Goal: Transaction & Acquisition: Purchase product/service

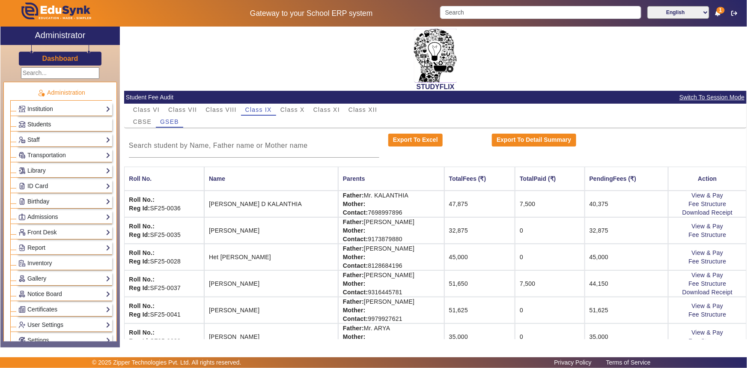
click at [42, 124] on span "Students" at bounding box center [39, 124] width 24 height 7
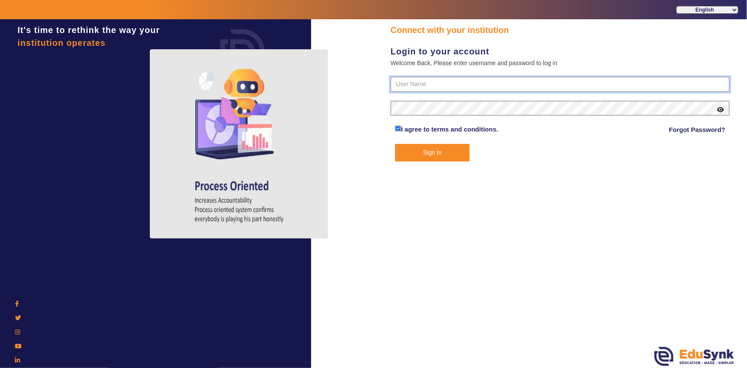
type input "6354922771"
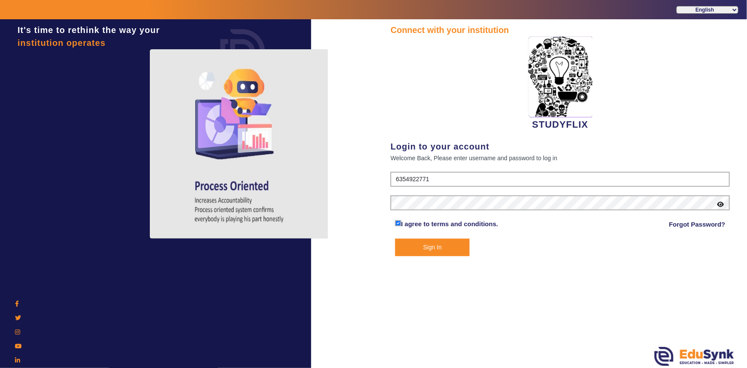
click at [443, 250] on button "Sign In" at bounding box center [432, 248] width 75 height 18
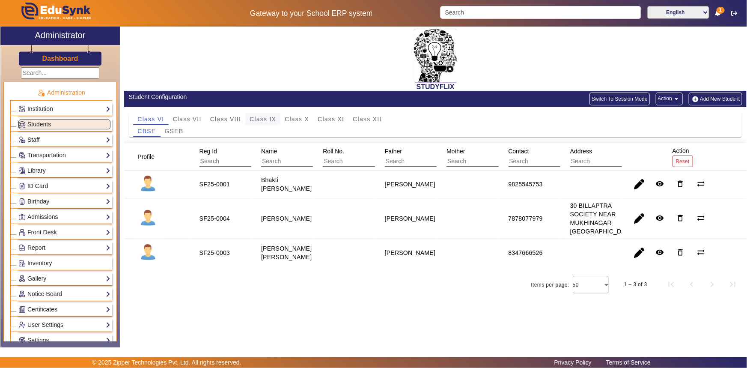
click at [266, 124] on span "Class IX" at bounding box center [263, 119] width 27 height 12
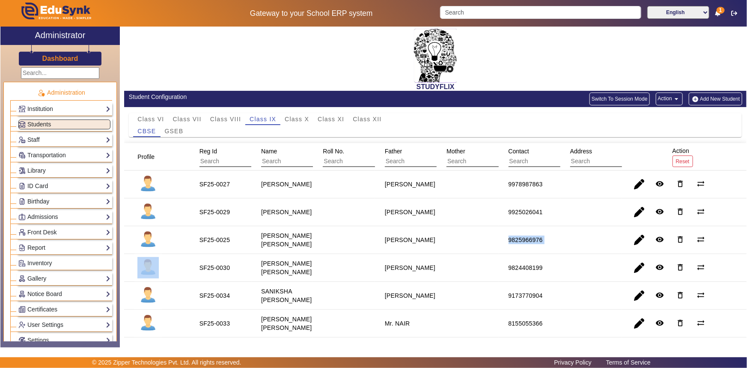
drag, startPoint x: 504, startPoint y: 247, endPoint x: 559, endPoint y: 247, distance: 54.8
click at [559, 247] on mat-row "SF25-0025 Ishan Kalpesh Thakor Mr. Thakor 9825966976 remove_red_eye delete_outl…" at bounding box center [435, 240] width 623 height 28
click at [555, 246] on mat-cell "9825966976" at bounding box center [530, 240] width 62 height 28
click at [636, 246] on span "button" at bounding box center [639, 240] width 21 height 21
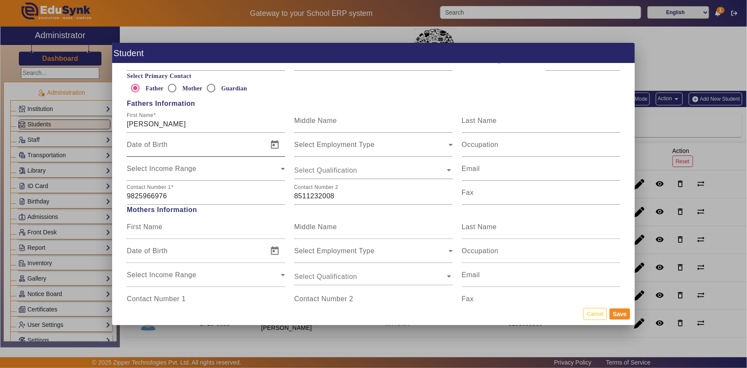
scroll to position [623, 0]
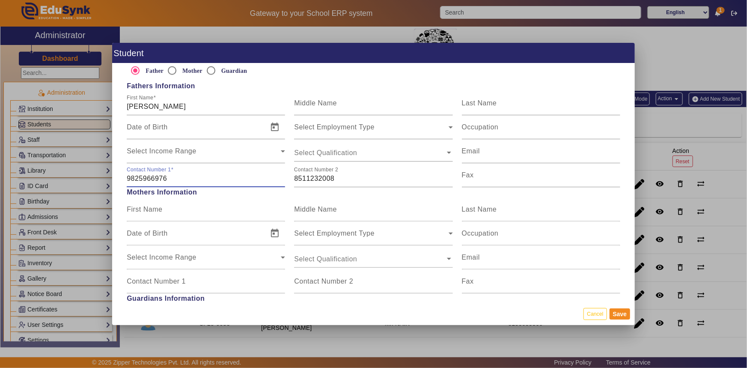
drag, startPoint x: 171, startPoint y: 180, endPoint x: 115, endPoint y: 180, distance: 56.5
click at [115, 180] on div "Personal Information First Name Ishan Middle Name Kalpesh Last Name Thakor Date…" at bounding box center [373, 182] width 523 height 239
click at [167, 179] on input "9825966976" at bounding box center [206, 178] width 158 height 10
drag, startPoint x: 176, startPoint y: 179, endPoint x: 105, endPoint y: 176, distance: 71.1
click at [105, 176] on div "Student Personal Information First Name Ishan Middle Name Kalpesh Last Name Tha…" at bounding box center [373, 184] width 747 height 368
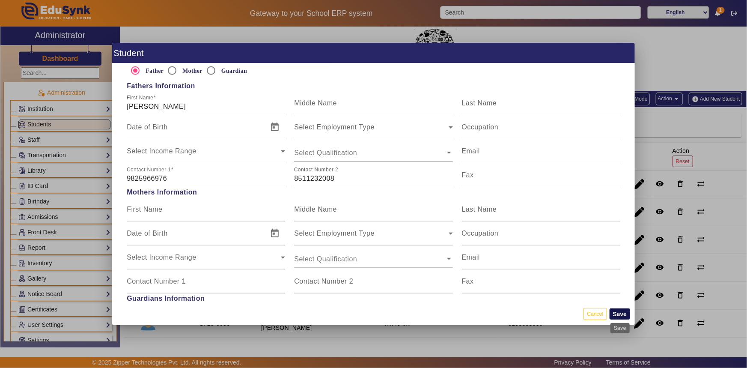
click at [618, 315] on button "Save" at bounding box center [620, 313] width 21 height 11
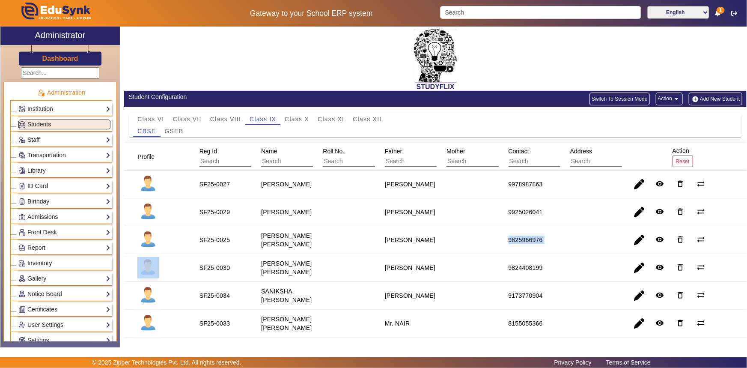
drag, startPoint x: 506, startPoint y: 242, endPoint x: 570, endPoint y: 253, distance: 65.5
click at [570, 253] on mat-row "SF25-0025 Ishan Kalpesh Thakor Mr. Thakor 9825966976 remove_red_eye delete_outl…" at bounding box center [435, 240] width 623 height 28
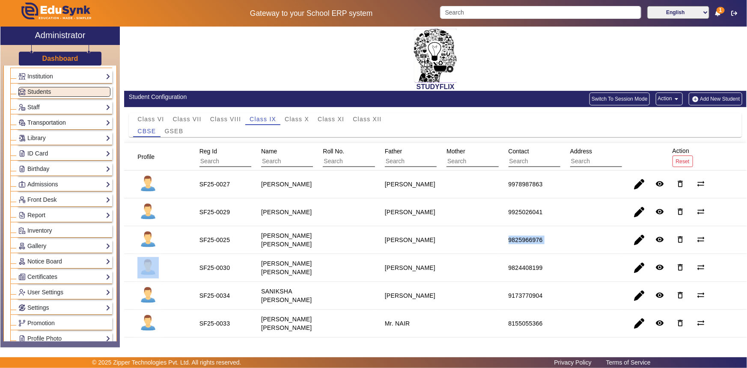
scroll to position [78, 0]
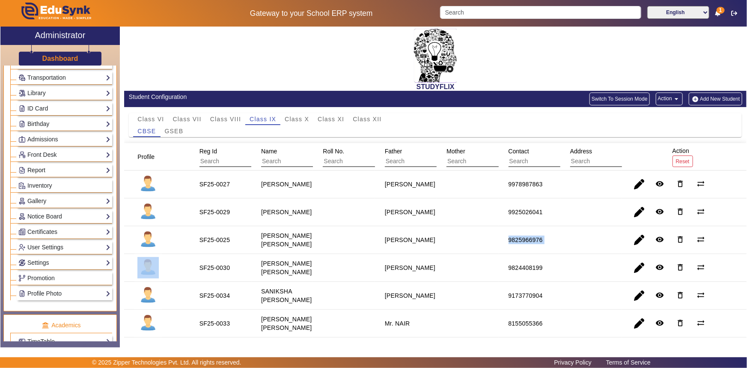
click at [38, 172] on link "Report" at bounding box center [64, 170] width 92 height 10
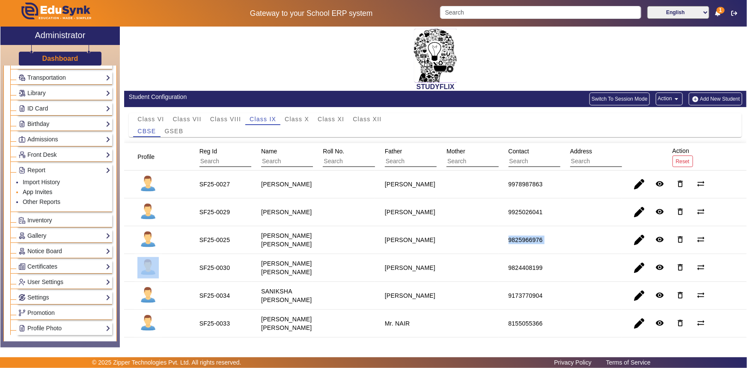
click at [33, 191] on link "App Invites" at bounding box center [38, 191] width 30 height 7
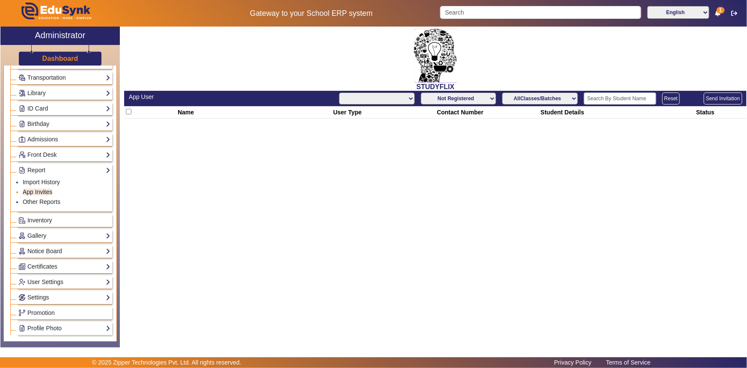
select select "All"
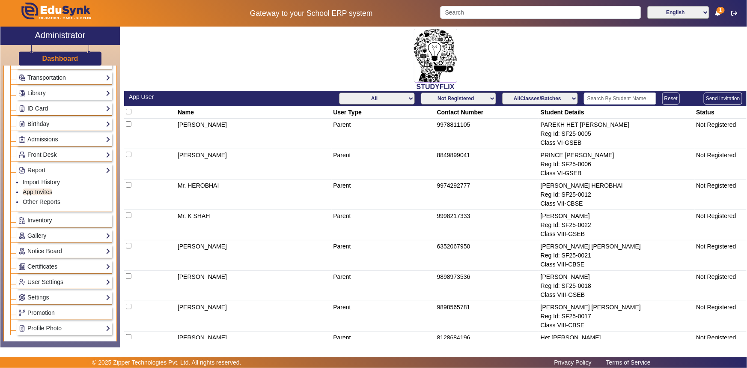
click at [488, 98] on select "Not Registered Registered" at bounding box center [458, 98] width 75 height 12
click at [421, 92] on select "Not Registered Registered" at bounding box center [458, 98] width 75 height 12
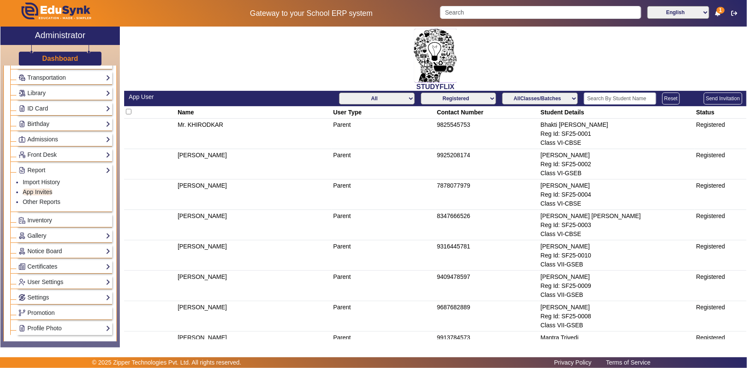
click at [488, 98] on select "Not Registered Registered" at bounding box center [458, 98] width 75 height 12
select select "not_registered"
click at [421, 92] on select "Not Registered Registered" at bounding box center [458, 98] width 75 height 12
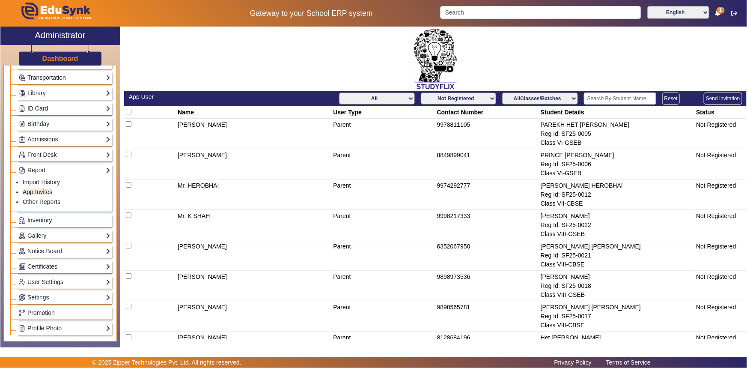
scroll to position [184, 0]
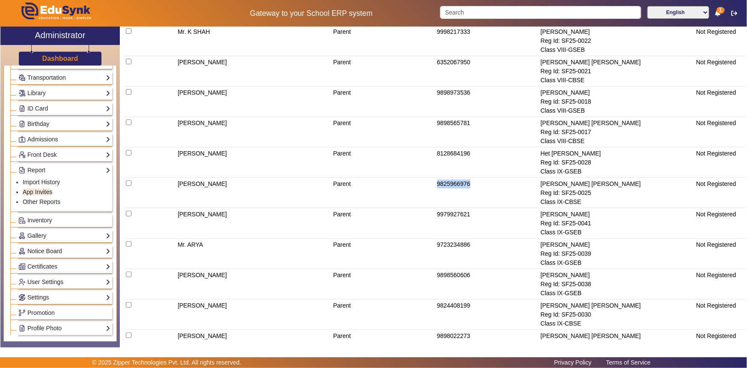
drag, startPoint x: 433, startPoint y: 182, endPoint x: 471, endPoint y: 187, distance: 38.5
click at [471, 187] on tr "Mr. Thakor Parent 9825966976 Ishan Kalpesh Thakor Reg Id: SF25-0025 Class IX-CB…" at bounding box center [435, 193] width 623 height 30
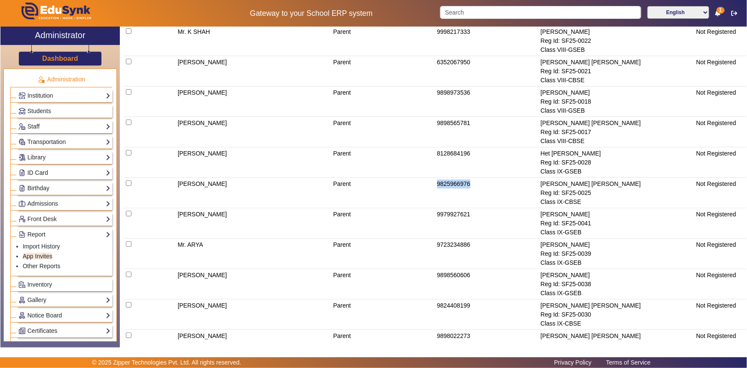
scroll to position [0, 0]
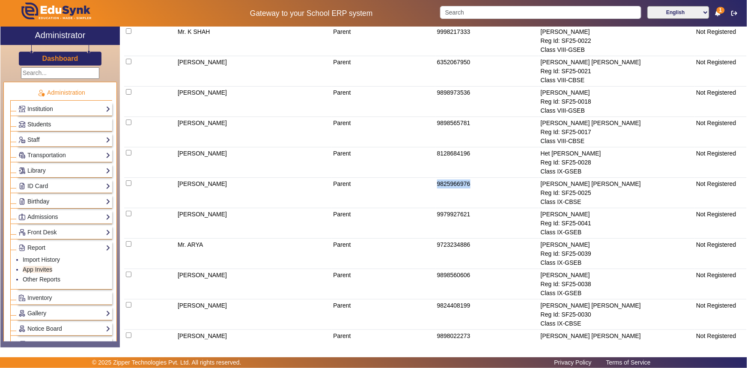
click at [48, 127] on span "Students" at bounding box center [39, 124] width 24 height 7
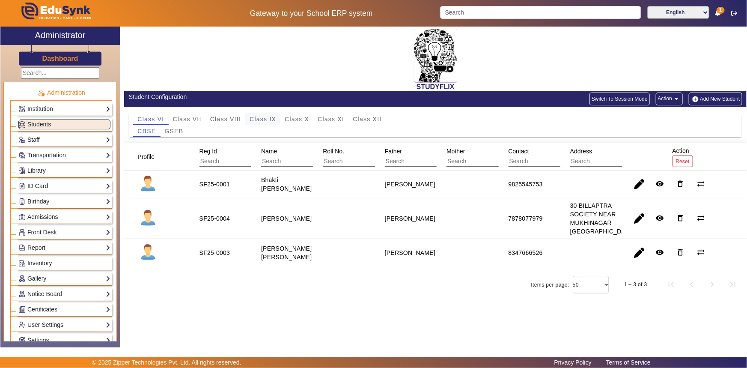
click at [255, 118] on span "Class IX" at bounding box center [263, 119] width 27 height 6
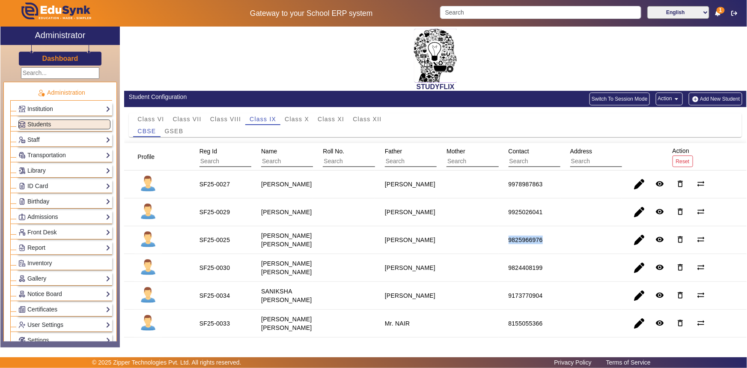
drag, startPoint x: 503, startPoint y: 245, endPoint x: 550, endPoint y: 253, distance: 47.4
click at [550, 253] on mat-cell "9825966976" at bounding box center [530, 240] width 62 height 28
copy div "9825966976"
click at [630, 245] on span "button" at bounding box center [639, 240] width 21 height 21
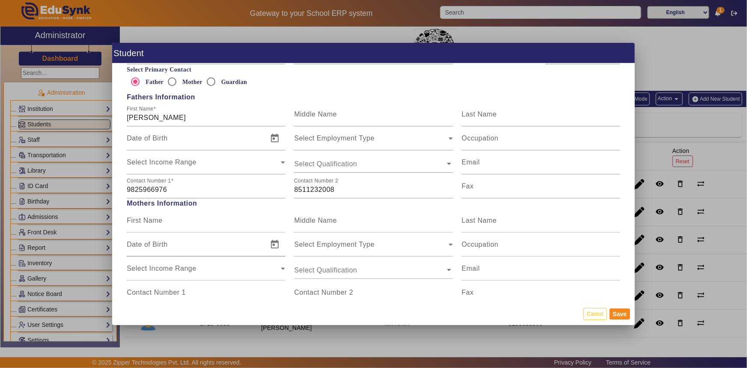
scroll to position [623, 0]
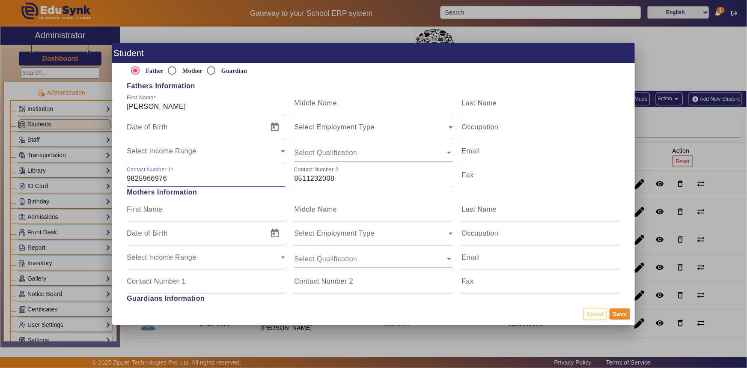
drag, startPoint x: 178, startPoint y: 183, endPoint x: 120, endPoint y: 180, distance: 58.3
click at [120, 180] on div "Personal Information First Name Ishan Middle Name Kalpesh Last Name Thakor Date…" at bounding box center [373, 182] width 523 height 239
paste input
type input "9825966976"
click at [615, 314] on button "Save" at bounding box center [620, 313] width 21 height 11
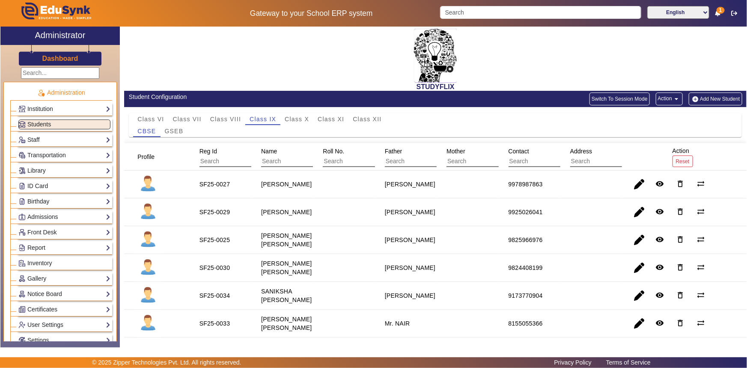
scroll to position [39, 0]
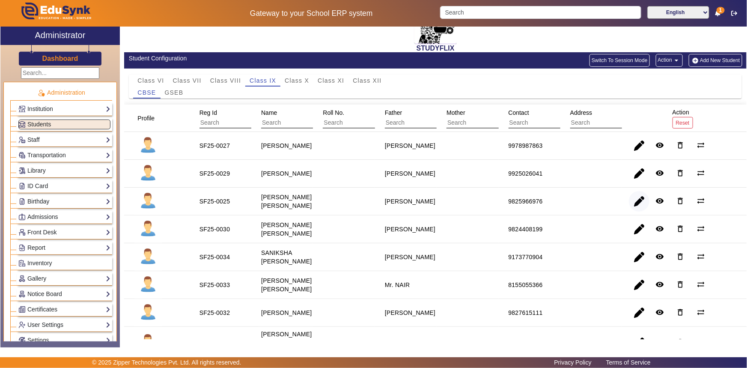
click at [635, 204] on span "button" at bounding box center [639, 201] width 21 height 21
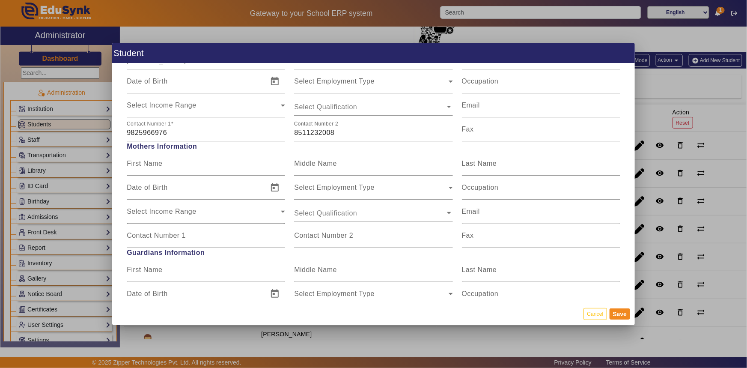
scroll to position [662, 0]
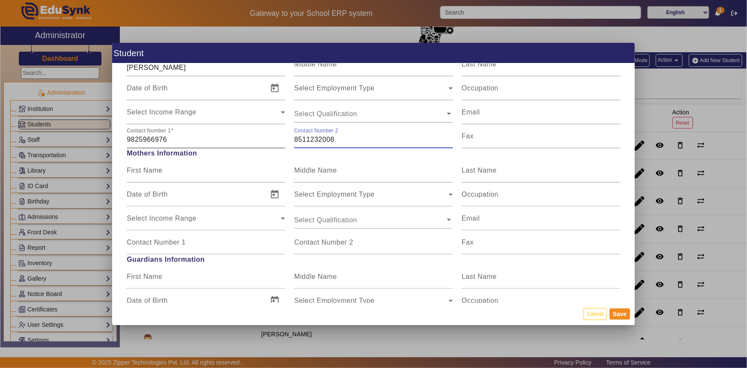
drag, startPoint x: 338, startPoint y: 143, endPoint x: 277, endPoint y: 141, distance: 60.8
click at [277, 141] on div "Contact Number 1 9825966976 Contact Number 2 8511232008 Fax" at bounding box center [373, 136] width 503 height 24
click at [209, 140] on input "9825966976" at bounding box center [206, 139] width 158 height 10
paste input "8511232008"
drag, startPoint x: 170, startPoint y: 140, endPoint x: 113, endPoint y: 143, distance: 56.2
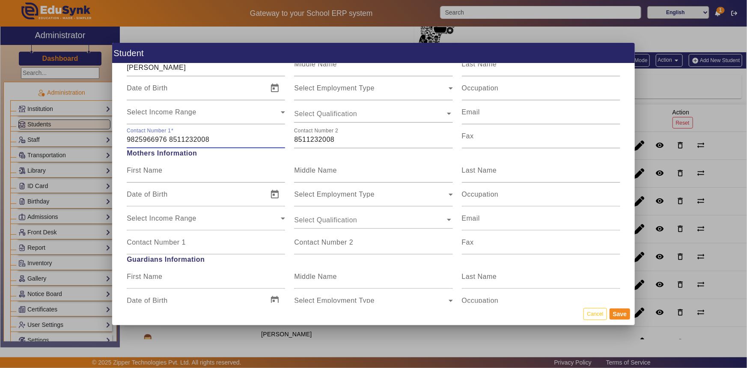
click at [113, 143] on div "Personal Information First Name Ishan Middle Name Kalpesh Last Name Thakor Date…" at bounding box center [373, 182] width 523 height 239
type input "8511232008"
drag, startPoint x: 292, startPoint y: 140, endPoint x: 316, endPoint y: 142, distance: 24.0
click at [316, 142] on div "Contact Number 2 8511232008" at bounding box center [373, 136] width 167 height 24
drag, startPoint x: 294, startPoint y: 137, endPoint x: 343, endPoint y: 142, distance: 49.4
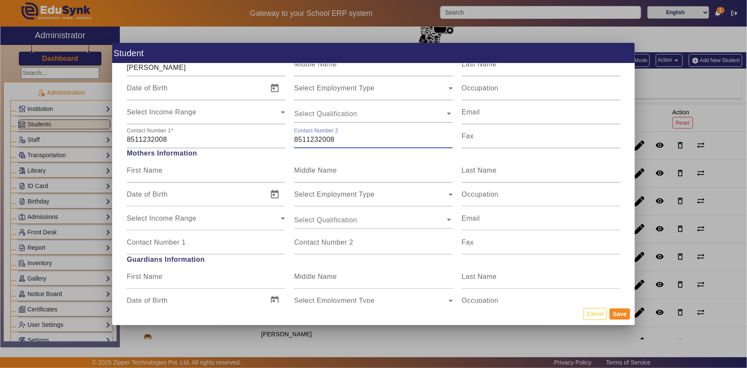
click at [343, 142] on input "8511232008" at bounding box center [373, 139] width 158 height 10
paste input "9825966976"
type input "9825966976"
click at [613, 314] on button "Save" at bounding box center [620, 313] width 21 height 11
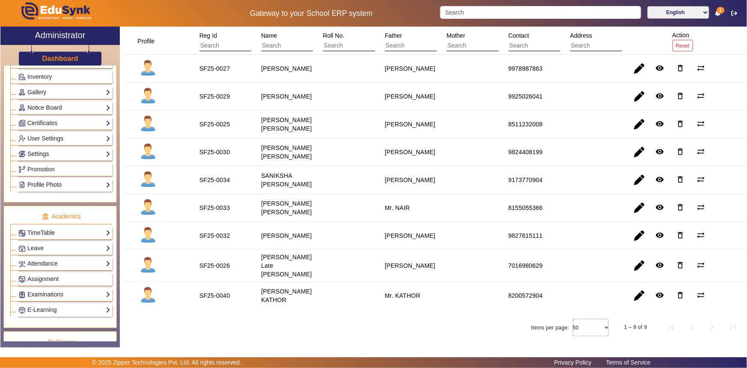
scroll to position [233, 0]
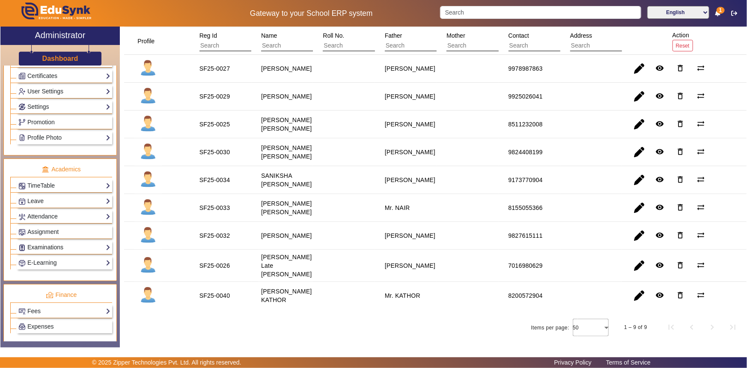
click at [47, 244] on link "Examinations" at bounding box center [64, 247] width 92 height 10
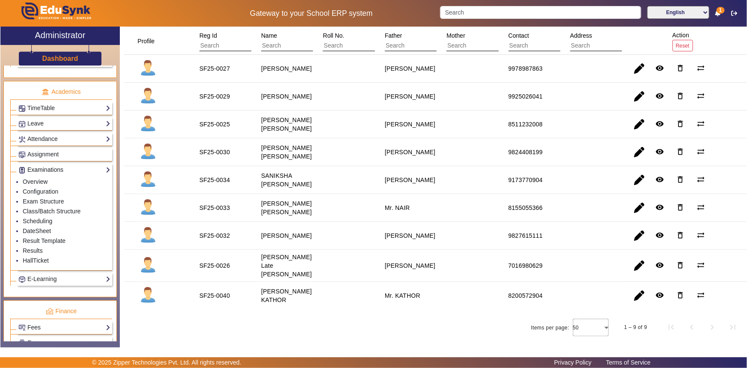
scroll to position [311, 0]
click at [37, 249] on link "Results" at bounding box center [33, 250] width 20 height 7
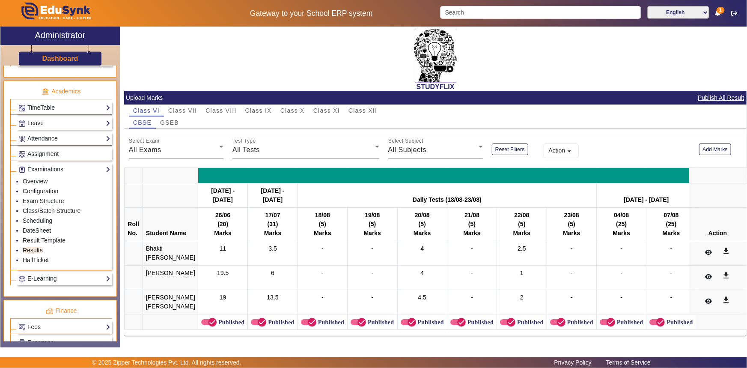
scroll to position [24, 0]
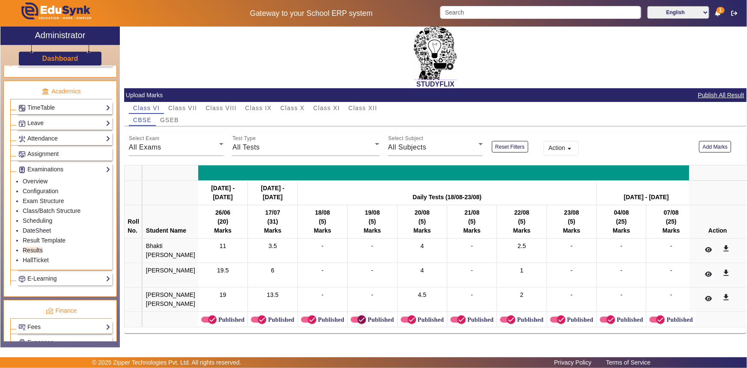
click at [358, 316] on icon "button" at bounding box center [362, 320] width 8 height 8
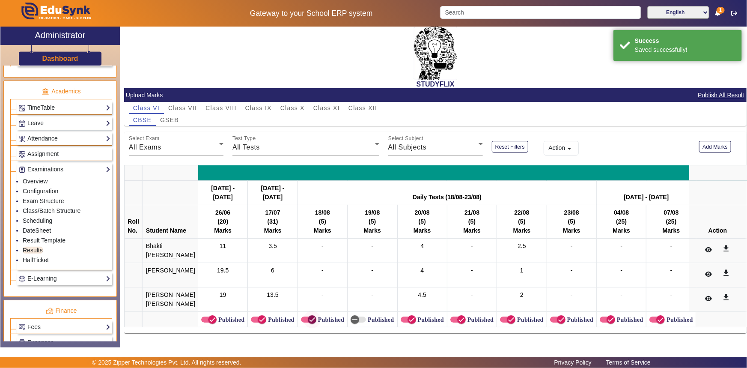
click at [308, 316] on icon "button" at bounding box center [312, 320] width 8 height 8
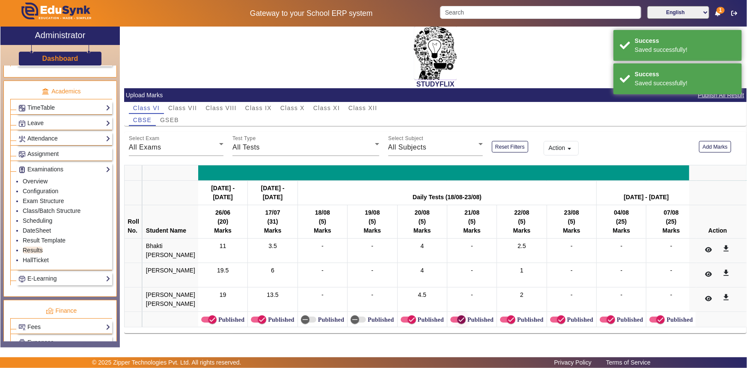
click at [453, 313] on span "button" at bounding box center [461, 319] width 17 height 17
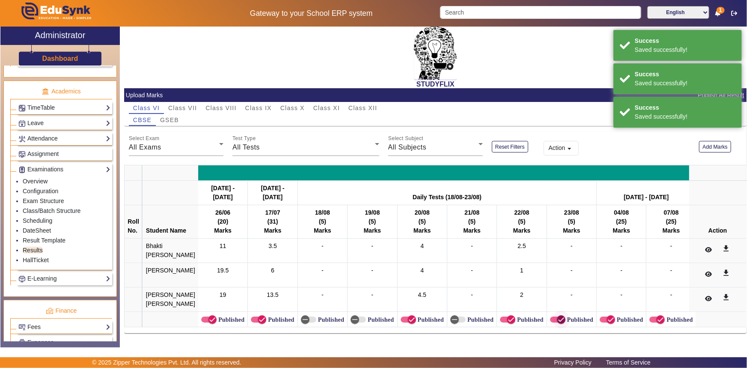
click at [553, 313] on span "button" at bounding box center [561, 319] width 17 height 17
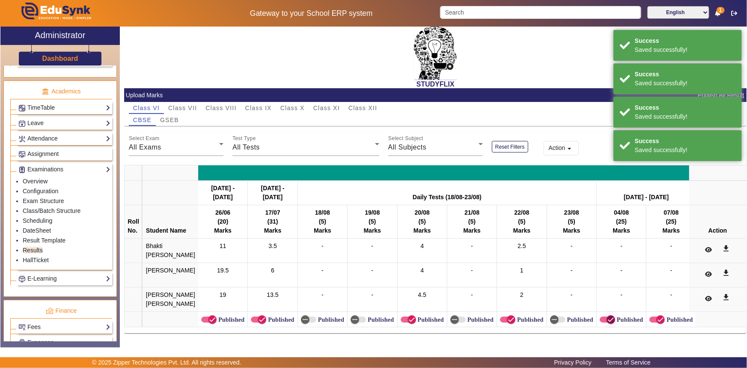
click at [607, 316] on icon "button" at bounding box center [611, 320] width 8 height 8
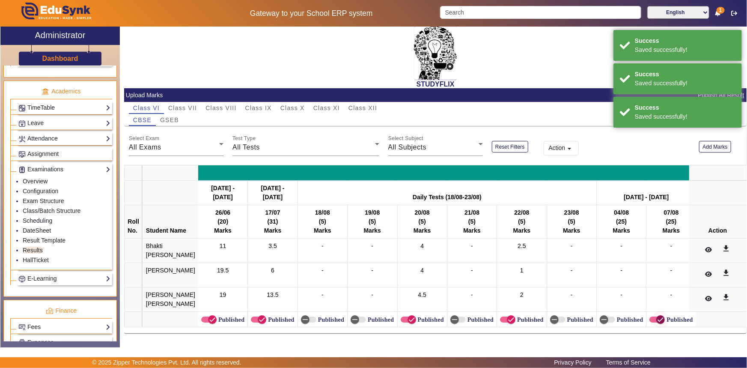
click at [657, 317] on icon "button" at bounding box center [661, 320] width 8 height 8
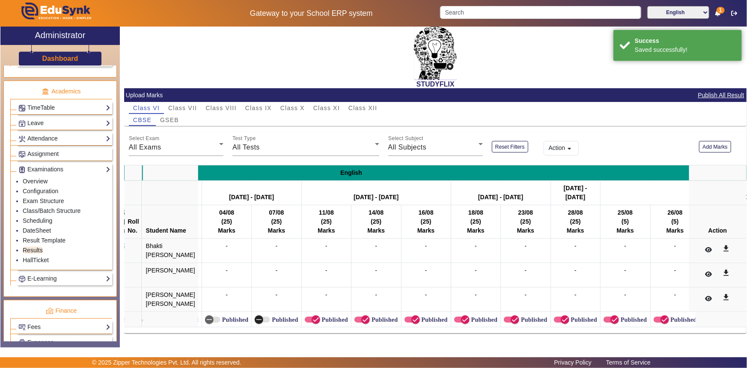
scroll to position [0, 420]
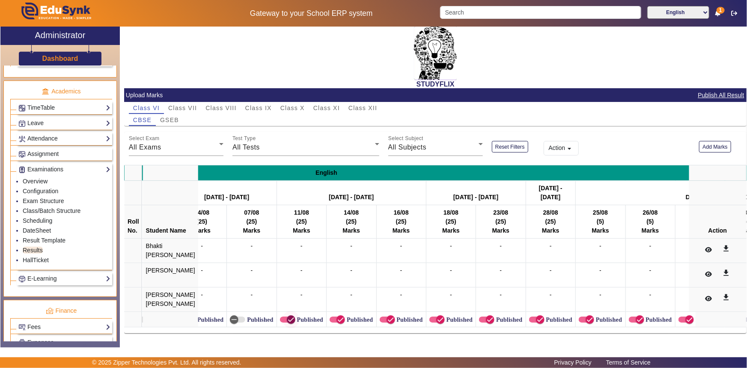
click at [289, 319] on icon "button" at bounding box center [291, 319] width 5 height 1
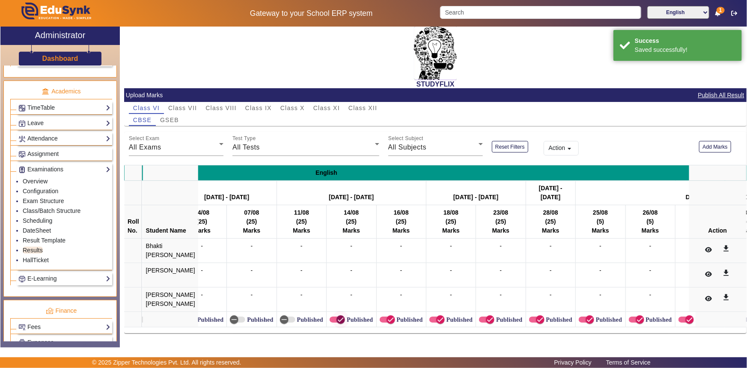
click at [332, 314] on span "button" at bounding box center [340, 319] width 17 height 17
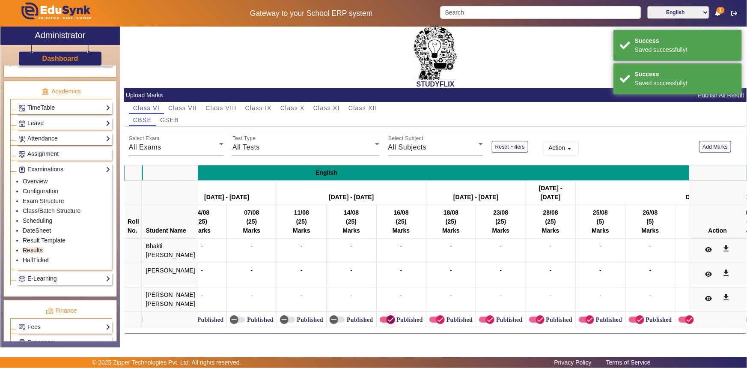
click at [387, 316] on icon "button" at bounding box center [391, 320] width 8 height 8
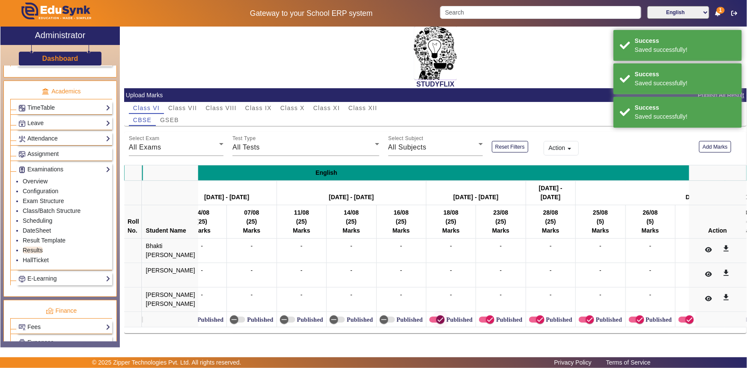
click at [437, 317] on icon "button" at bounding box center [441, 320] width 8 height 8
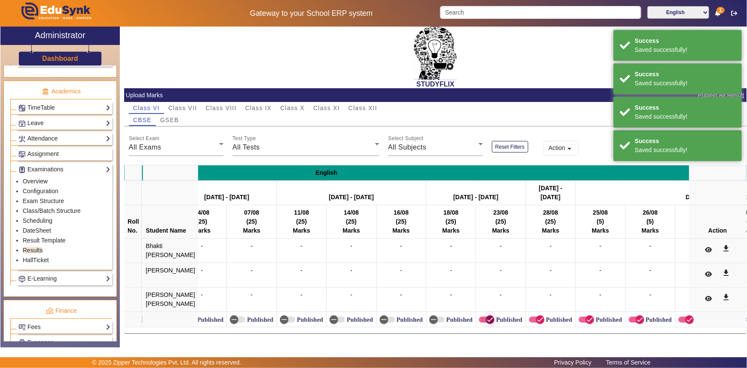
click at [482, 317] on span "button" at bounding box center [490, 319] width 17 height 17
click at [532, 313] on span "button" at bounding box center [540, 319] width 17 height 17
click at [586, 317] on span "button" at bounding box center [590, 319] width 9 height 9
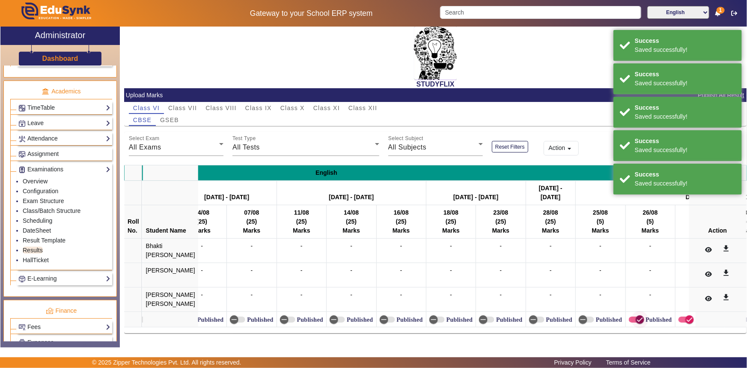
click at [636, 317] on icon "button" at bounding box center [640, 320] width 8 height 8
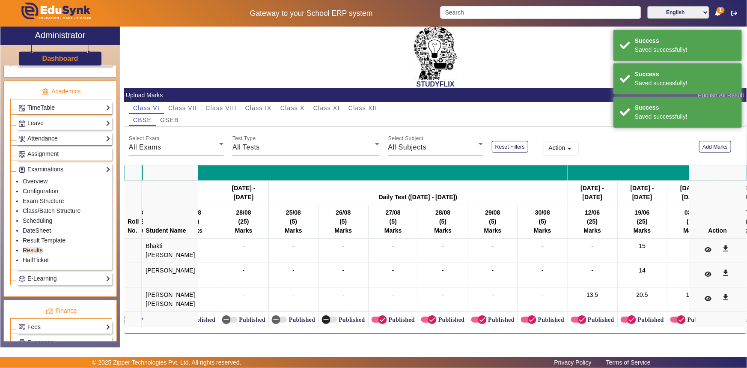
scroll to position [0, 761]
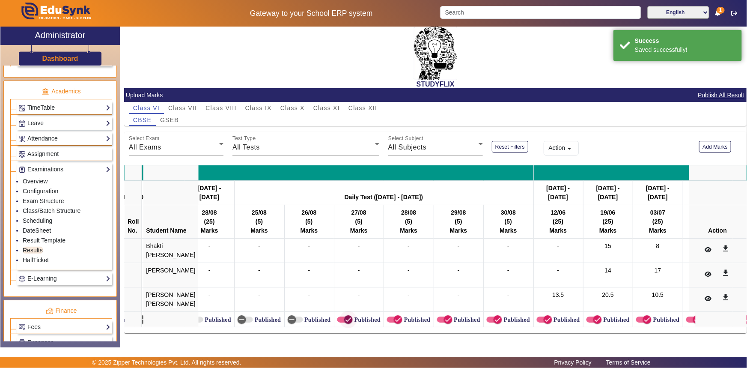
click at [345, 316] on icon "button" at bounding box center [349, 320] width 8 height 8
click at [394, 317] on icon "button" at bounding box center [398, 320] width 8 height 8
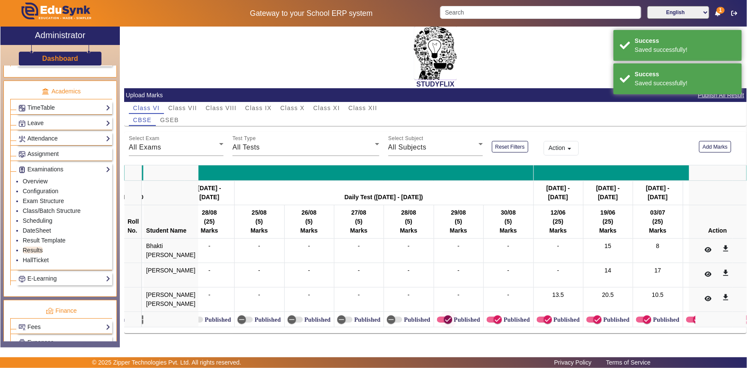
click at [446, 319] on icon "button" at bounding box center [448, 319] width 5 height 1
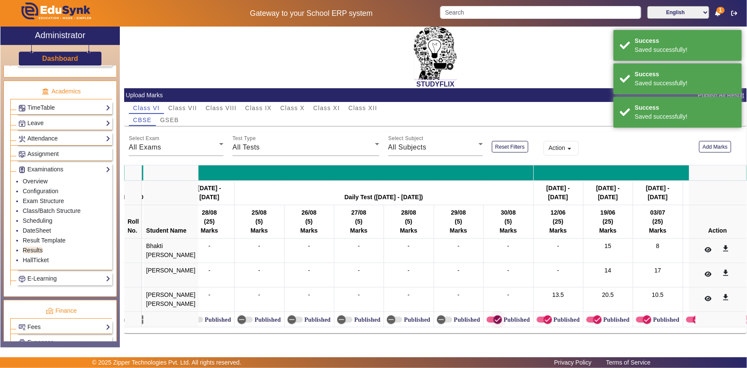
click at [494, 316] on icon "button" at bounding box center [498, 320] width 8 height 8
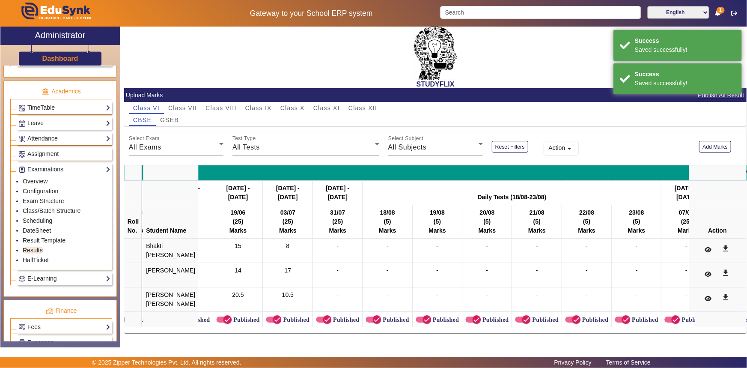
scroll to position [0, 1137]
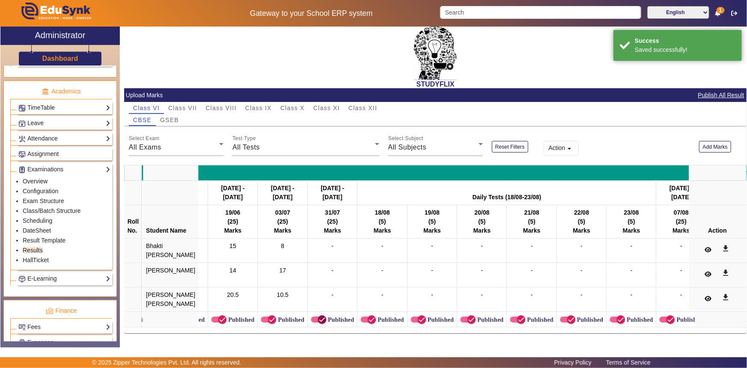
click at [313, 314] on span "button" at bounding box center [321, 319] width 17 height 17
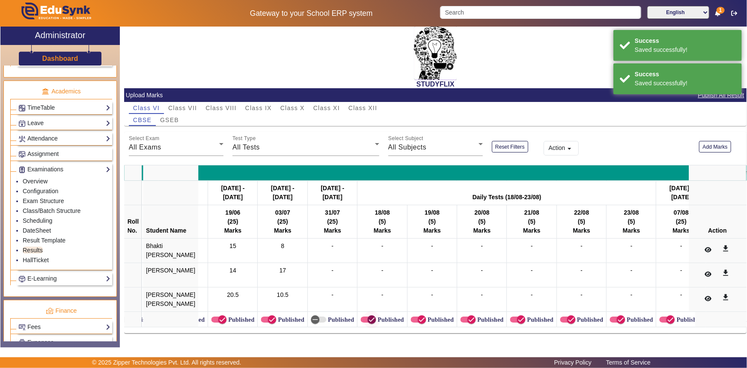
click at [367, 315] on span "button" at bounding box center [371, 319] width 9 height 9
click at [418, 316] on icon "button" at bounding box center [422, 320] width 8 height 8
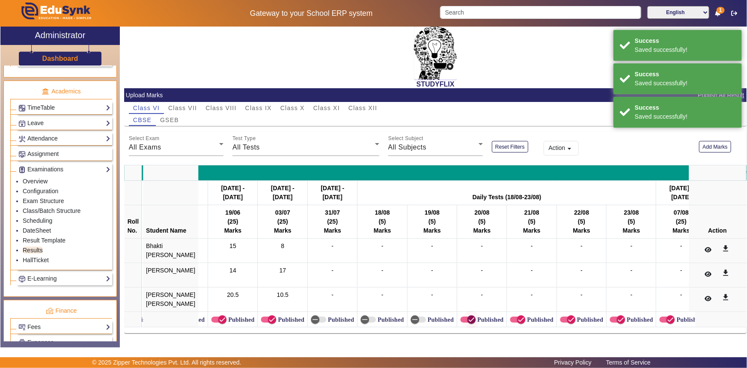
drag, startPoint x: 457, startPoint y: 316, endPoint x: 458, endPoint y: 308, distance: 7.8
click at [468, 316] on icon "button" at bounding box center [472, 320] width 8 height 8
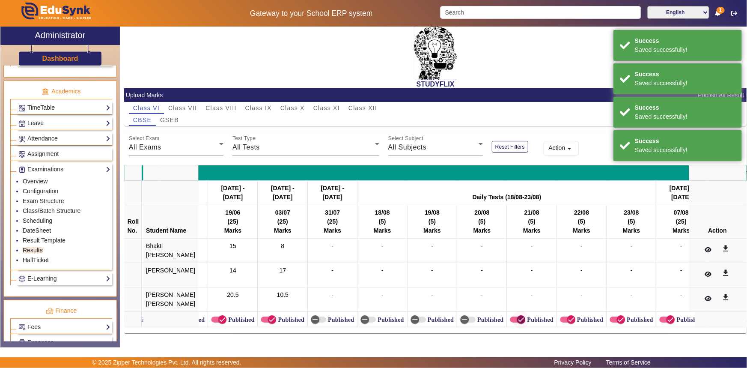
click at [517, 315] on span "button" at bounding box center [521, 319] width 9 height 9
click at [563, 313] on span "button" at bounding box center [571, 319] width 17 height 17
click at [612, 314] on span "button" at bounding box center [620, 319] width 17 height 17
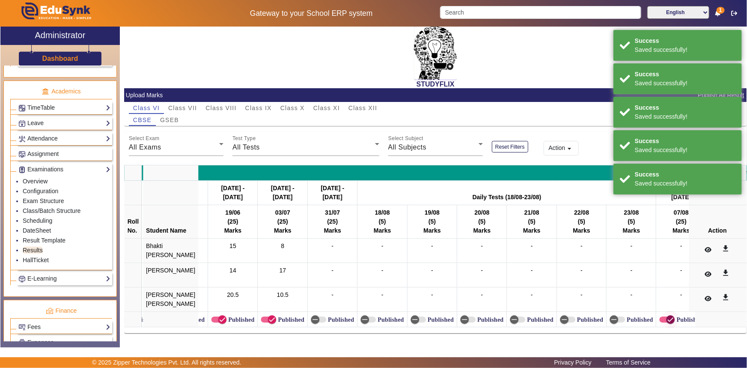
click at [667, 317] on icon "button" at bounding box center [671, 320] width 8 height 8
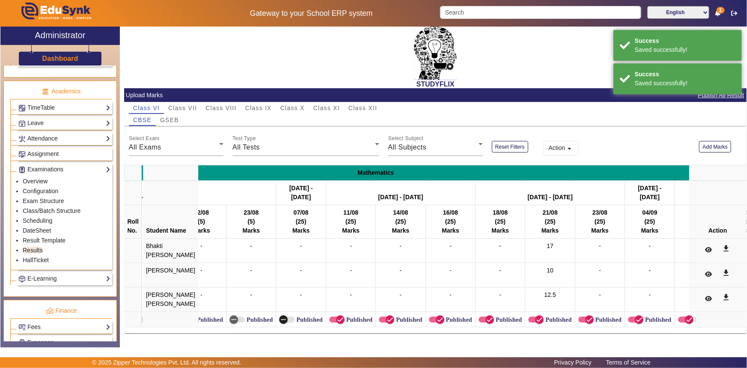
scroll to position [0, 1522]
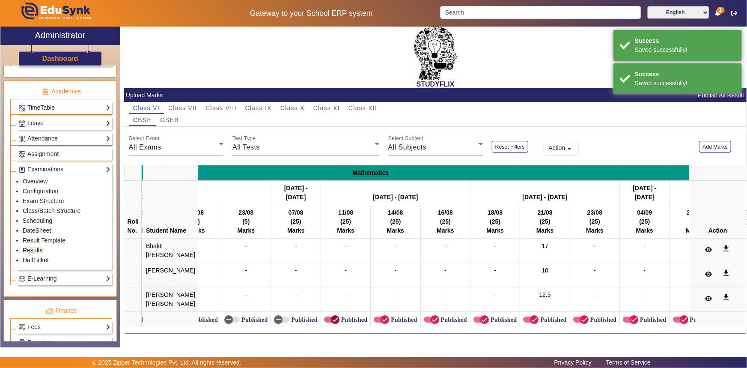
click at [331, 317] on icon "button" at bounding box center [335, 320] width 8 height 8
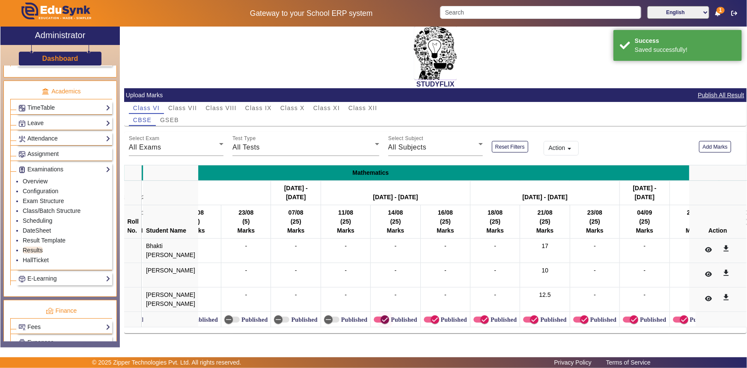
click at [376, 313] on span "button" at bounding box center [384, 319] width 17 height 17
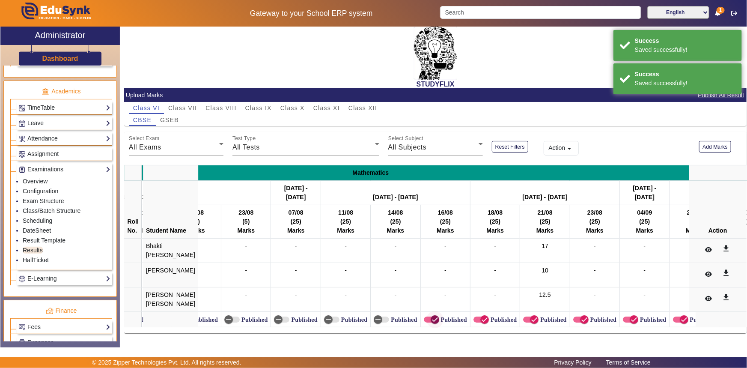
click at [427, 313] on span "button" at bounding box center [435, 319] width 17 height 17
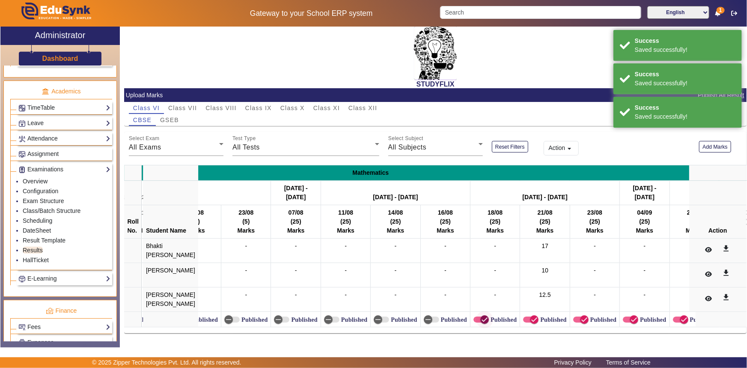
click at [476, 314] on span "button" at bounding box center [484, 319] width 17 height 17
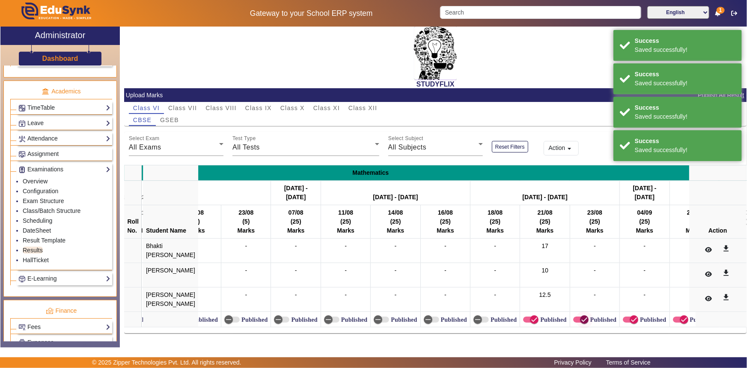
click at [576, 313] on span "button" at bounding box center [584, 319] width 17 height 17
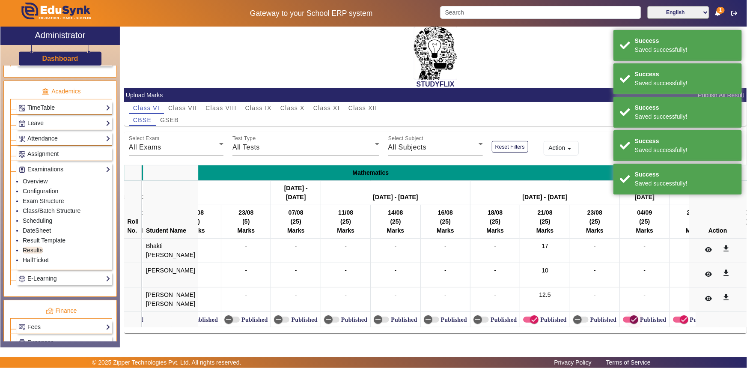
click at [630, 316] on icon "button" at bounding box center [634, 320] width 8 height 8
click at [680, 316] on icon "button" at bounding box center [684, 320] width 8 height 8
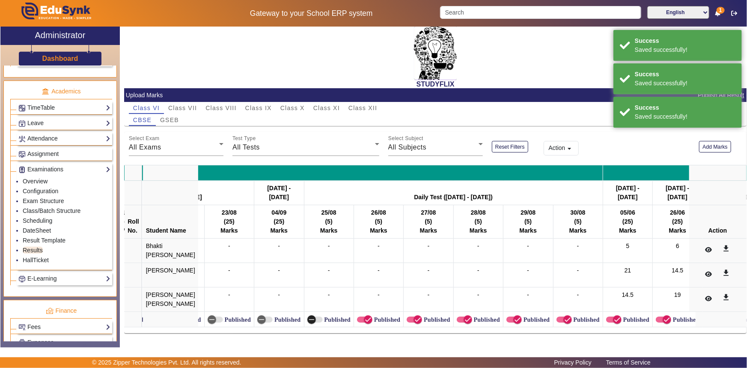
scroll to position [0, 1893]
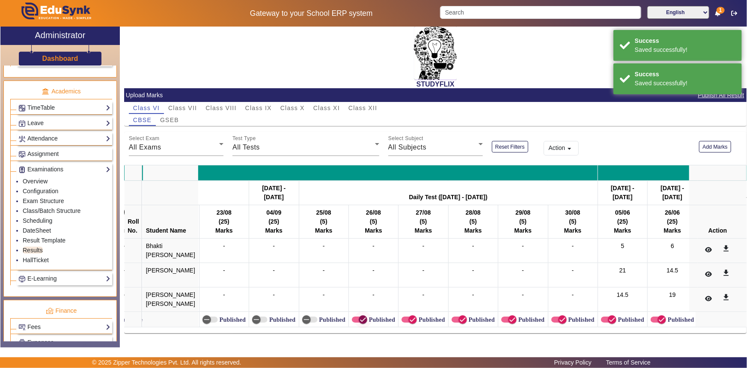
click at [359, 319] on icon "button" at bounding box center [363, 320] width 8 height 8
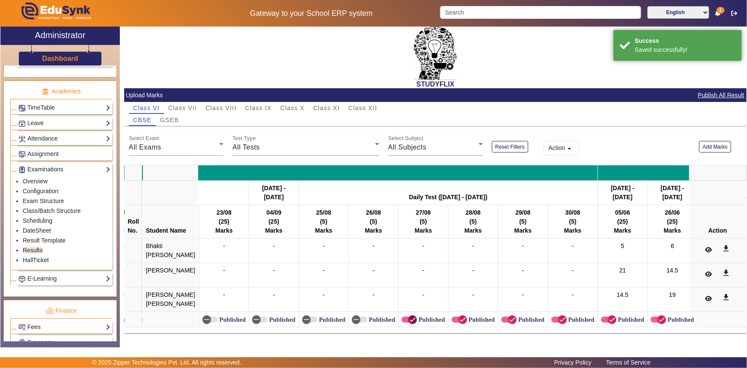
click at [409, 316] on icon "button" at bounding box center [413, 320] width 8 height 8
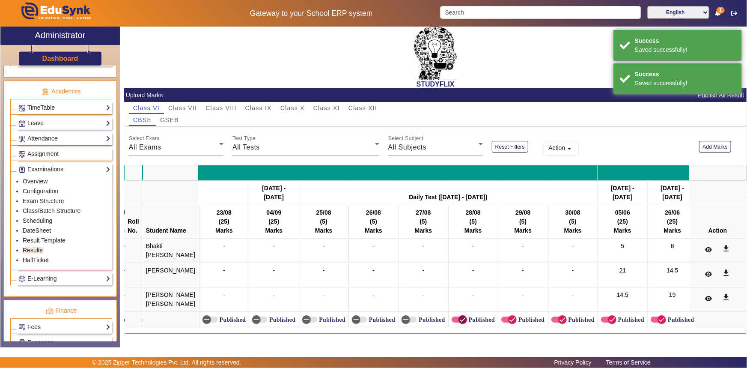
click at [459, 316] on icon "button" at bounding box center [463, 320] width 8 height 8
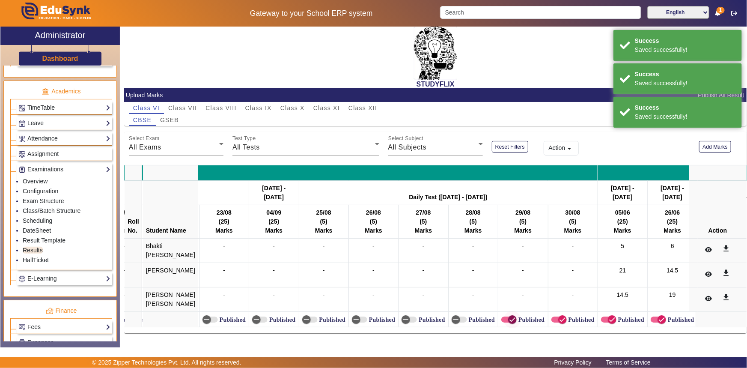
click at [509, 316] on icon "button" at bounding box center [513, 320] width 8 height 8
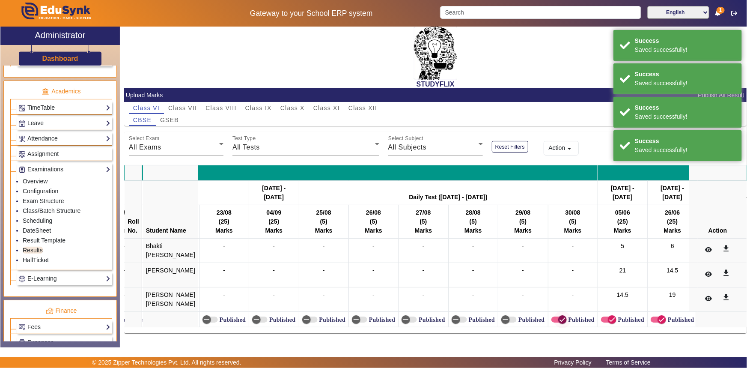
click at [559, 316] on icon "button" at bounding box center [563, 320] width 8 height 8
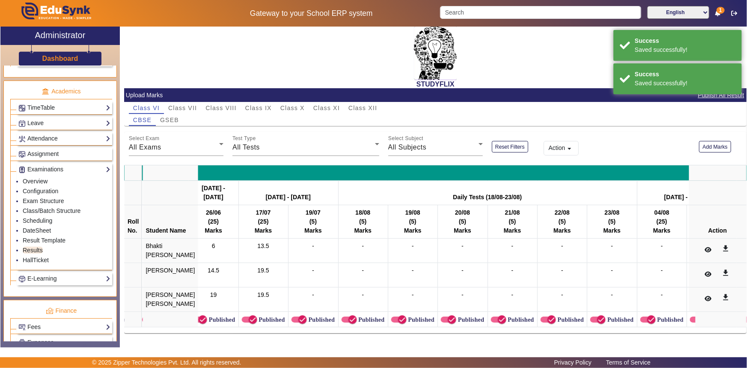
scroll to position [0, 2357]
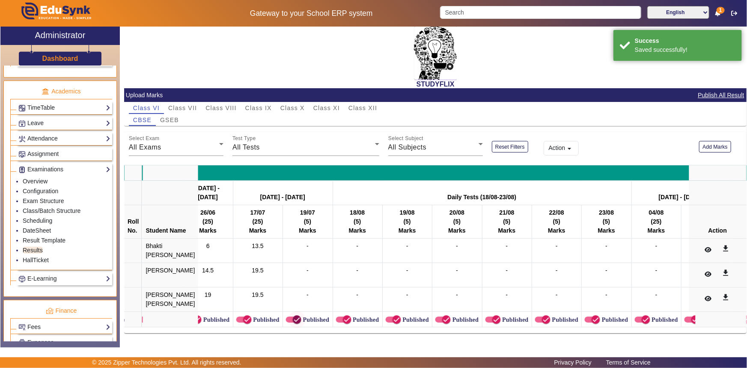
click at [293, 316] on icon "button" at bounding box center [297, 320] width 8 height 8
click at [343, 316] on icon "button" at bounding box center [347, 320] width 8 height 8
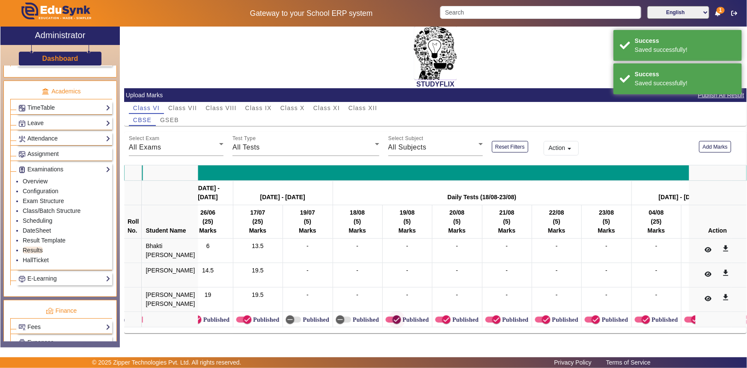
click at [393, 316] on icon "button" at bounding box center [397, 320] width 8 height 8
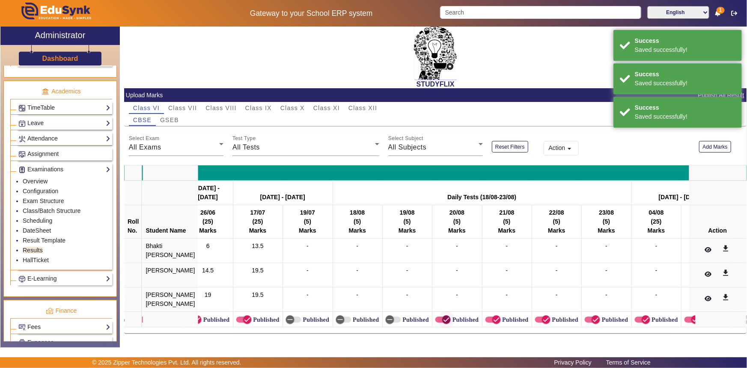
click at [443, 316] on icon "button" at bounding box center [447, 320] width 8 height 8
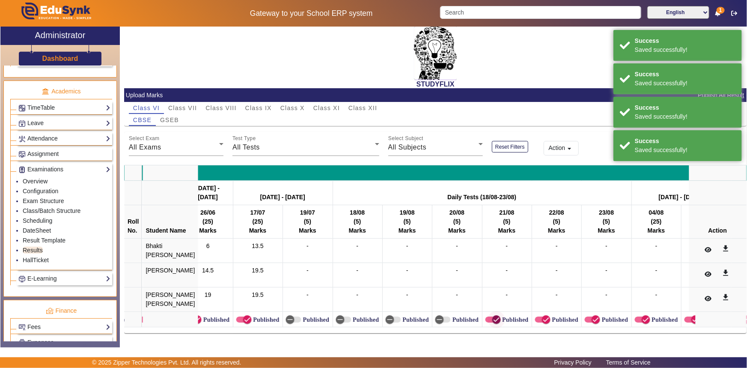
click at [488, 313] on span "button" at bounding box center [496, 319] width 17 height 17
click at [538, 315] on span "button" at bounding box center [546, 319] width 17 height 17
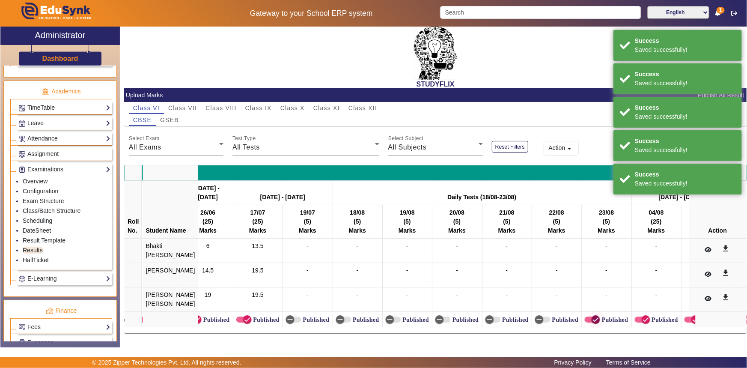
click at [588, 315] on span "button" at bounding box center [596, 319] width 17 height 17
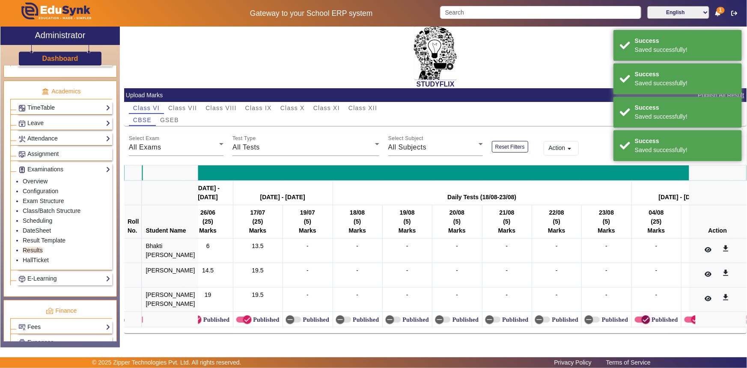
click at [642, 316] on icon "button" at bounding box center [646, 320] width 8 height 8
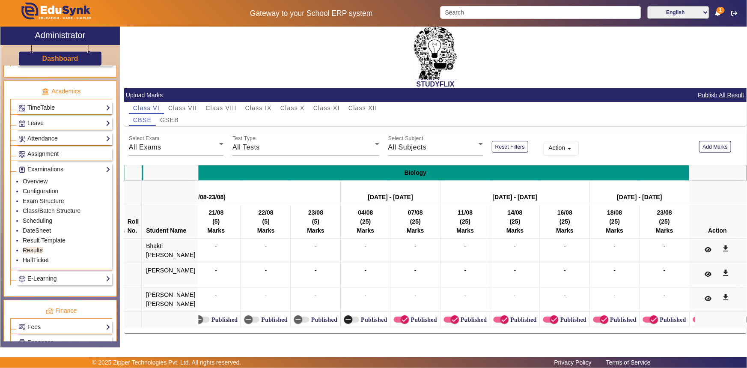
scroll to position [0, 2654]
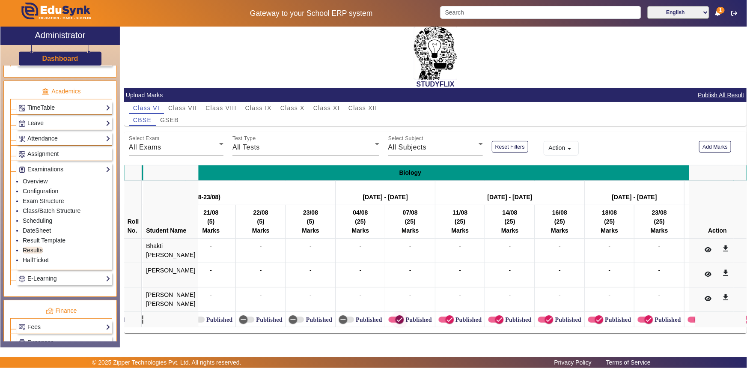
click at [396, 317] on icon "button" at bounding box center [400, 320] width 8 height 8
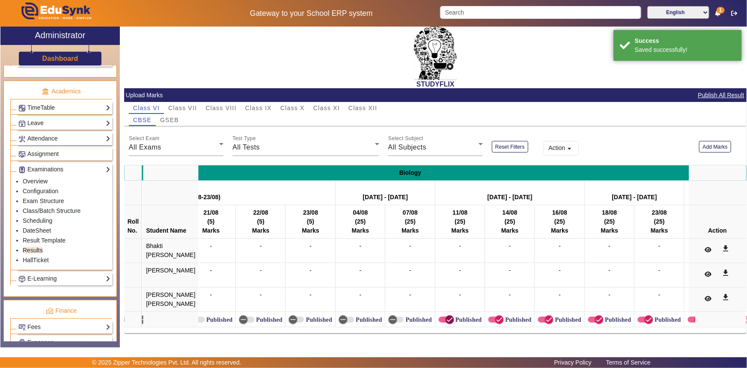
click at [441, 315] on span "button" at bounding box center [449, 319] width 17 height 17
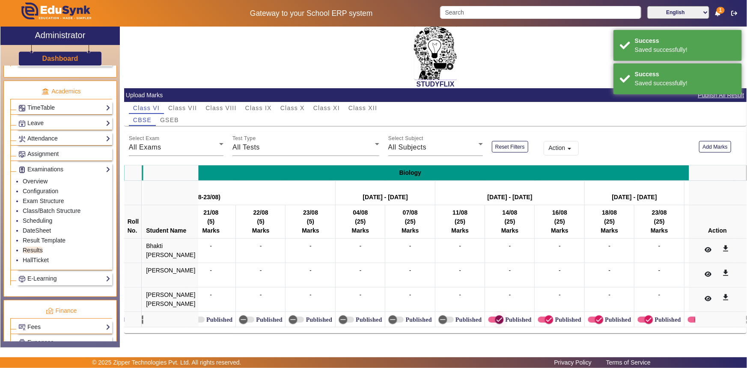
click at [495, 316] on icon "button" at bounding box center [499, 320] width 8 height 8
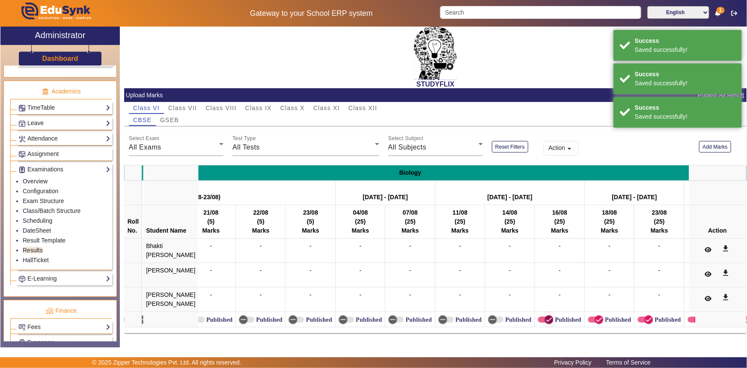
click at [545, 316] on icon "button" at bounding box center [549, 320] width 8 height 8
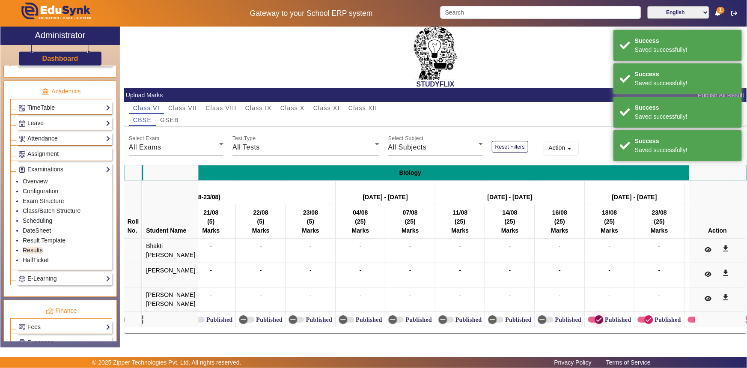
click at [595, 316] on icon "button" at bounding box center [599, 320] width 8 height 8
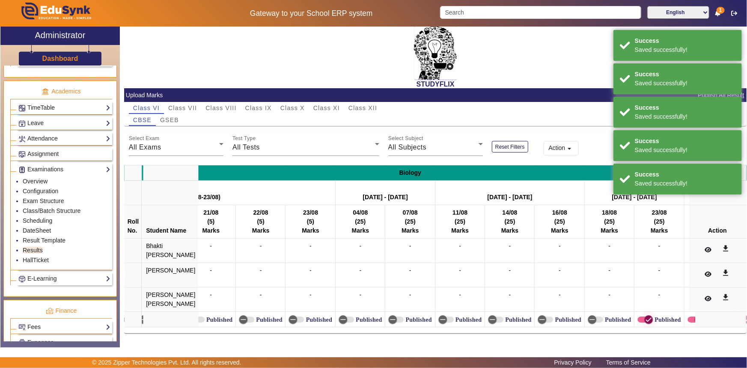
click at [645, 316] on icon "button" at bounding box center [649, 320] width 8 height 8
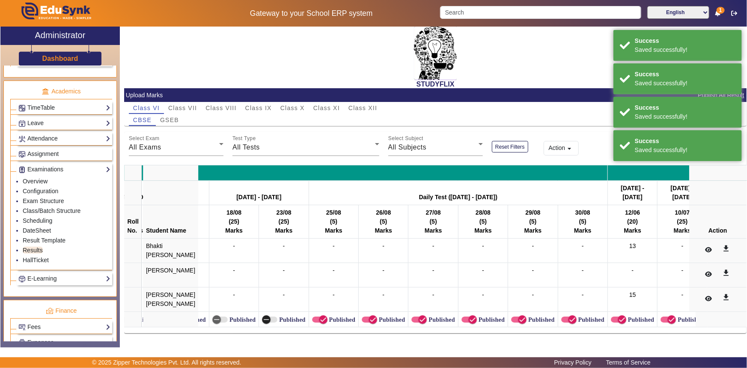
scroll to position [0, 3039]
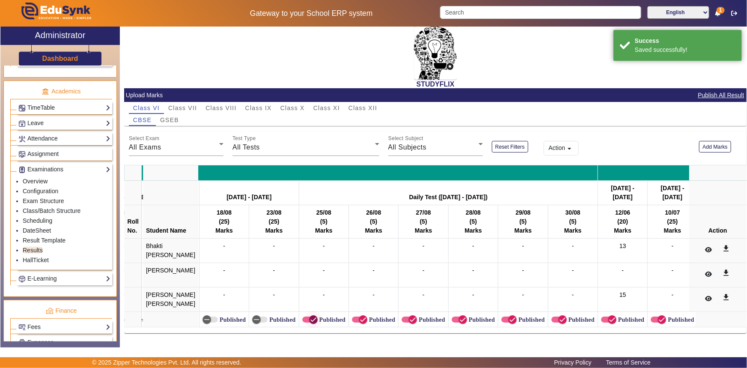
click at [311, 319] on icon "button" at bounding box center [313, 319] width 5 height 1
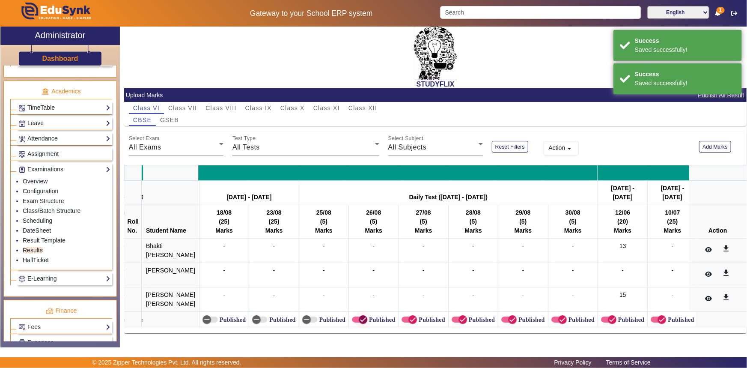
click at [359, 316] on icon "button" at bounding box center [363, 320] width 8 height 8
click at [409, 319] on icon "button" at bounding box center [413, 320] width 8 height 8
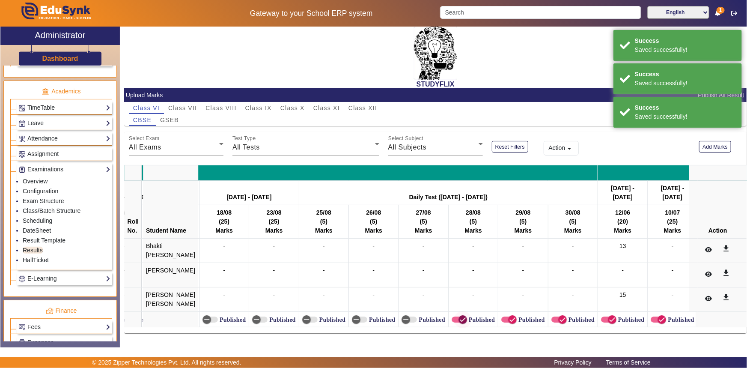
click at [459, 316] on icon "button" at bounding box center [463, 320] width 8 height 8
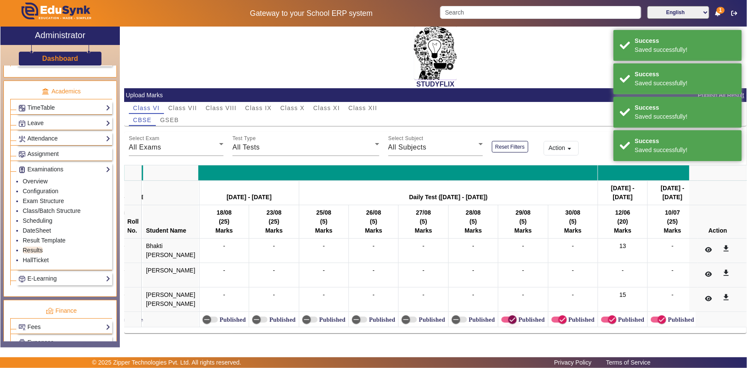
click at [504, 317] on span "button" at bounding box center [512, 319] width 17 height 17
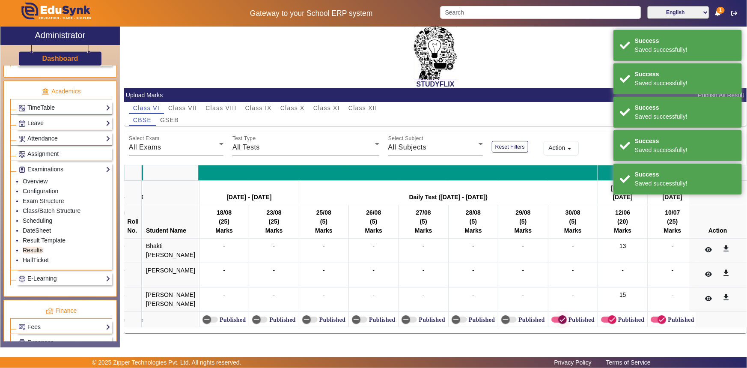
click at [559, 317] on icon "button" at bounding box center [563, 320] width 8 height 8
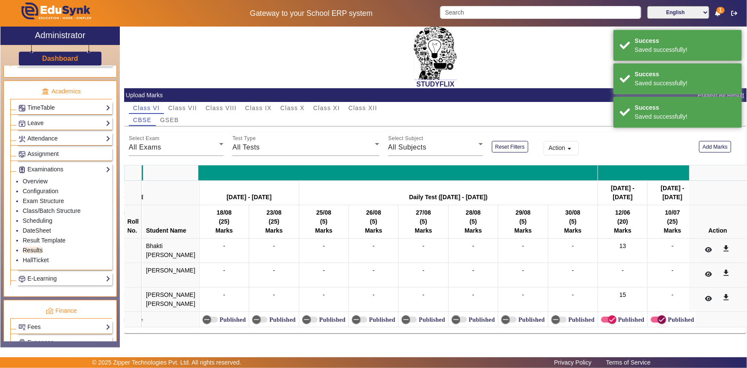
click at [658, 316] on icon "button" at bounding box center [662, 320] width 8 height 8
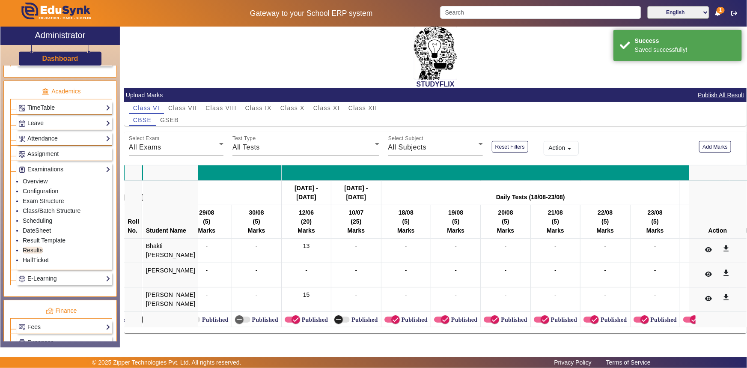
scroll to position [0, 3380]
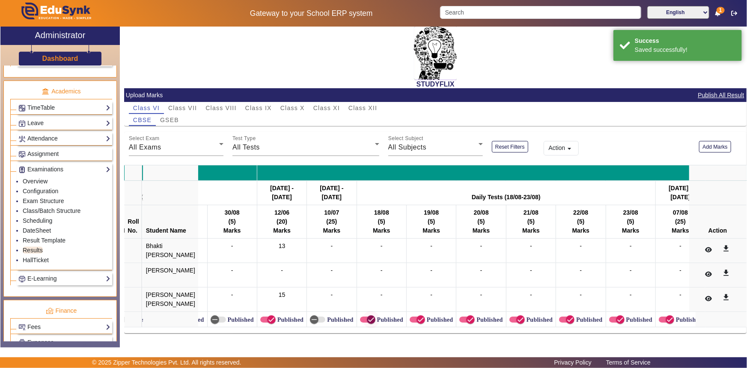
click at [367, 317] on icon "button" at bounding box center [371, 320] width 8 height 8
click at [417, 316] on icon "button" at bounding box center [421, 320] width 8 height 8
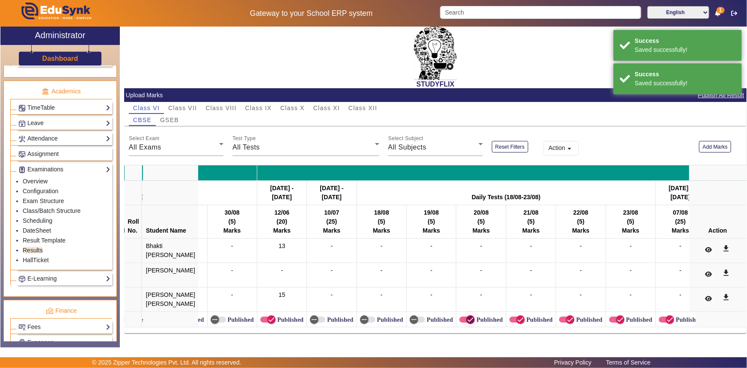
click at [462, 315] on span "button" at bounding box center [470, 319] width 17 height 17
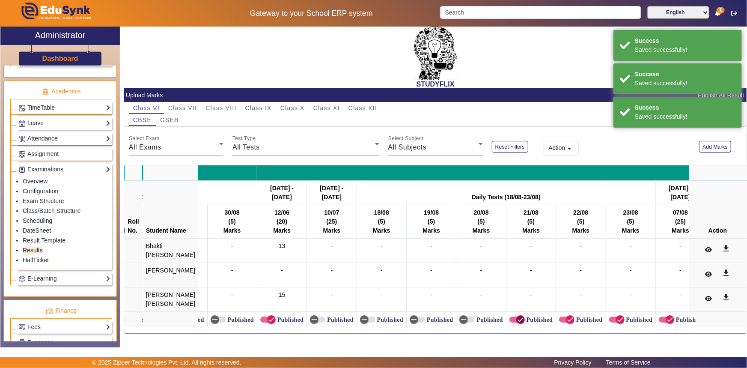
click at [517, 316] on icon "button" at bounding box center [521, 320] width 8 height 8
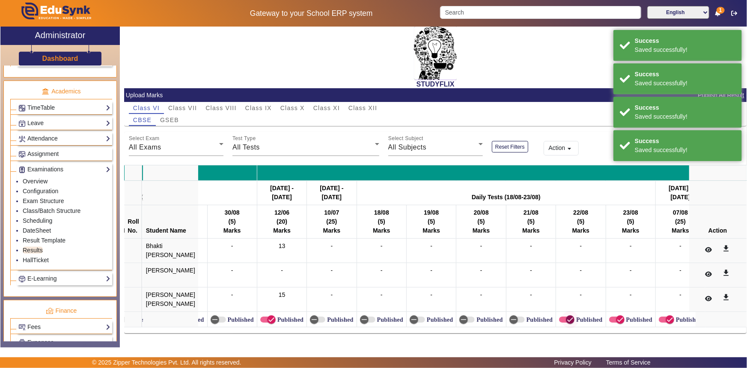
click at [566, 316] on span "button" at bounding box center [570, 319] width 9 height 9
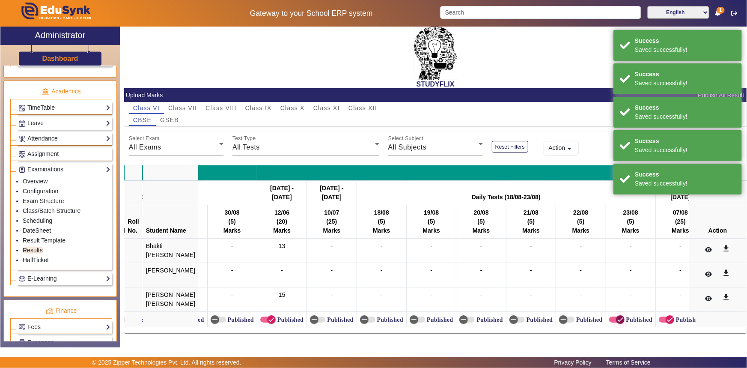
click at [612, 313] on span "button" at bounding box center [620, 319] width 17 height 17
click at [666, 316] on icon "button" at bounding box center [670, 320] width 8 height 8
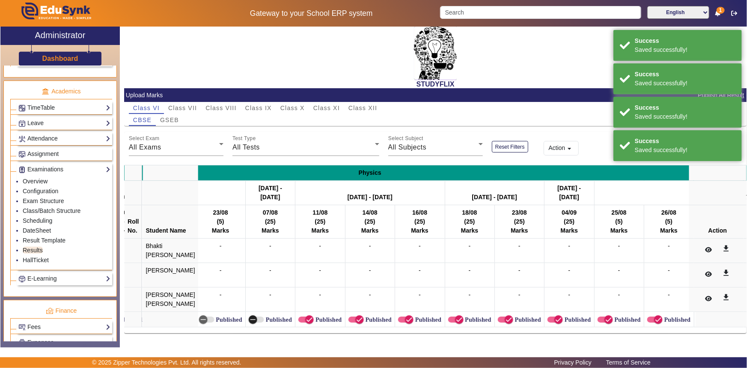
scroll to position [0, 3810]
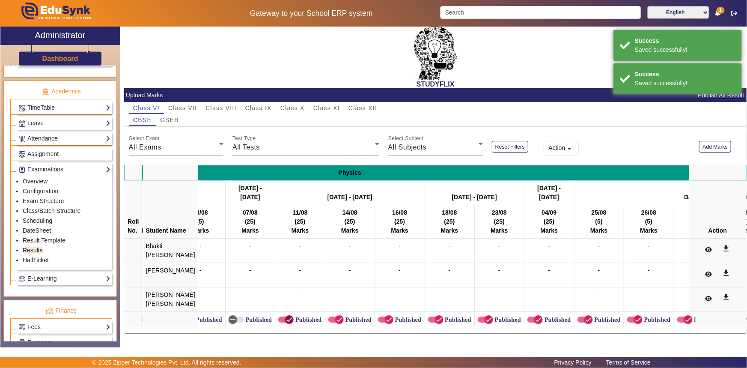
click at [286, 317] on icon "button" at bounding box center [290, 320] width 8 height 8
click at [336, 316] on icon "button" at bounding box center [340, 320] width 8 height 8
click at [385, 316] on icon "button" at bounding box center [389, 320] width 8 height 8
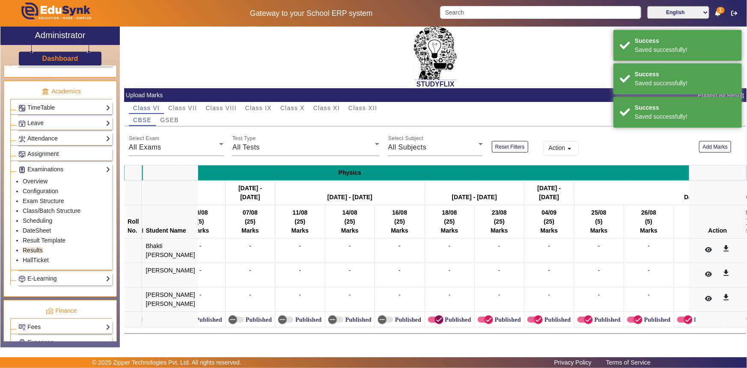
click at [436, 316] on icon "button" at bounding box center [440, 320] width 8 height 8
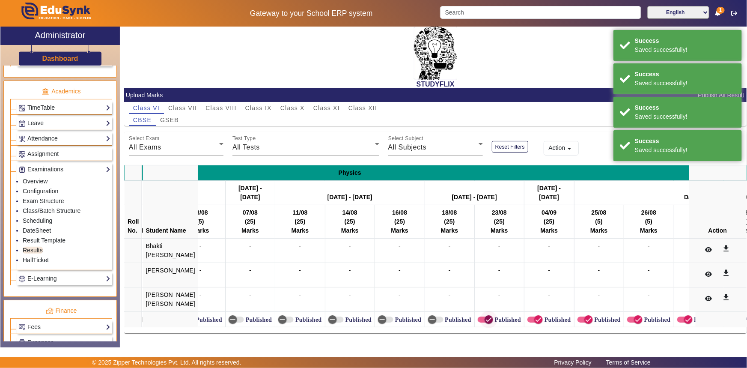
click at [485, 317] on icon "button" at bounding box center [489, 320] width 8 height 8
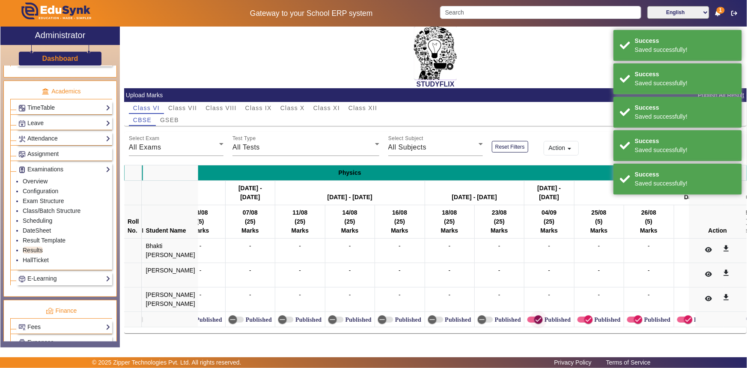
click at [535, 317] on icon "button" at bounding box center [539, 320] width 8 height 8
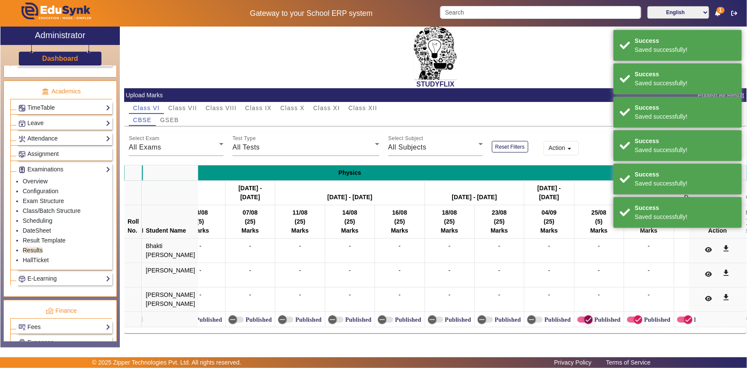
click at [580, 314] on span "button" at bounding box center [588, 319] width 17 height 17
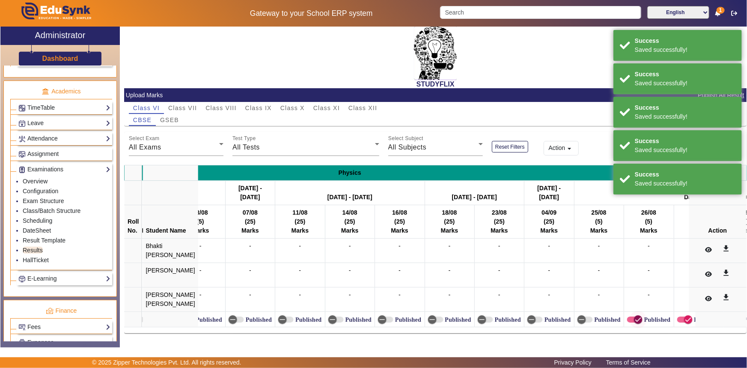
click at [635, 317] on icon "button" at bounding box center [639, 320] width 8 height 8
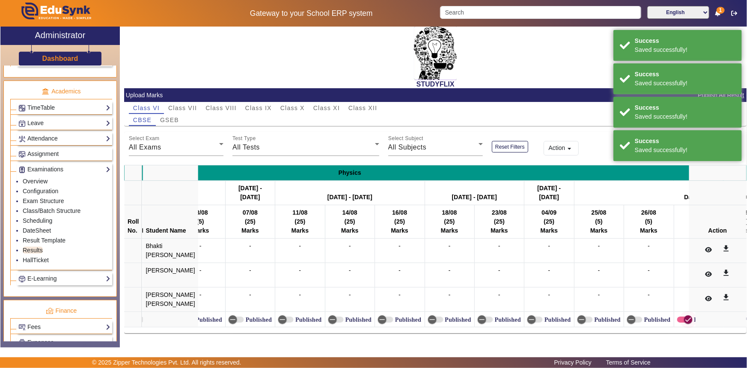
click at [680, 316] on span "button" at bounding box center [688, 319] width 17 height 17
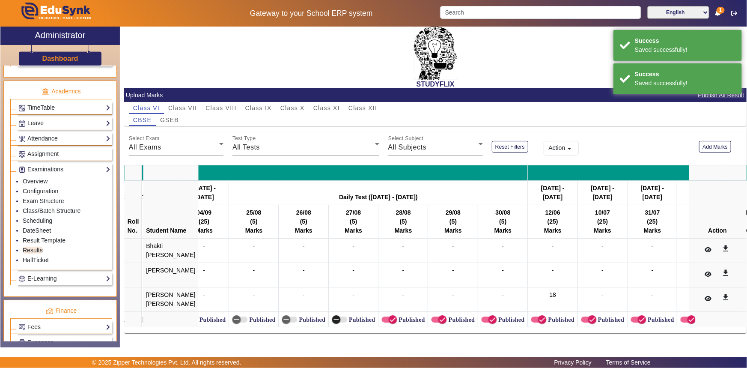
scroll to position [0, 4166]
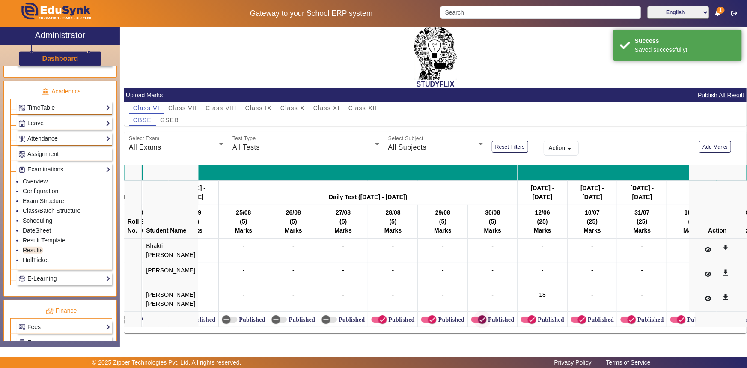
click at [478, 316] on icon "button" at bounding box center [482, 320] width 8 height 8
click at [428, 316] on icon "button" at bounding box center [432, 320] width 8 height 8
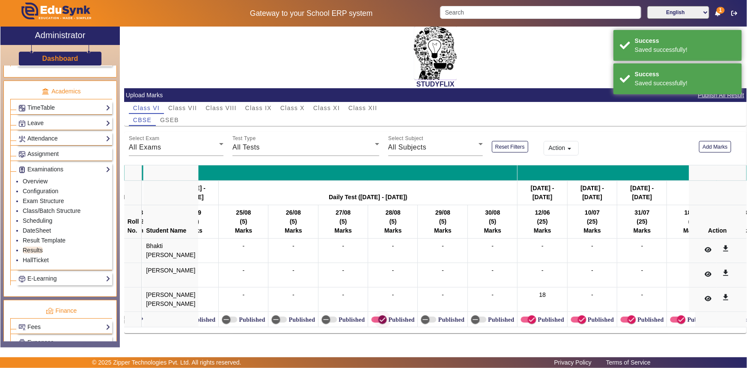
click at [379, 316] on icon "button" at bounding box center [383, 320] width 8 height 8
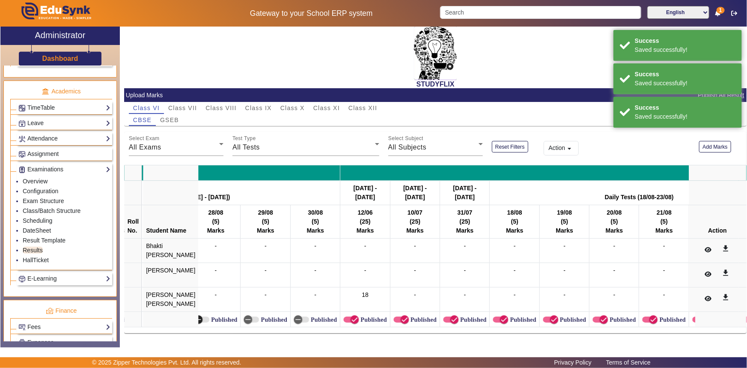
scroll to position [0, 4354]
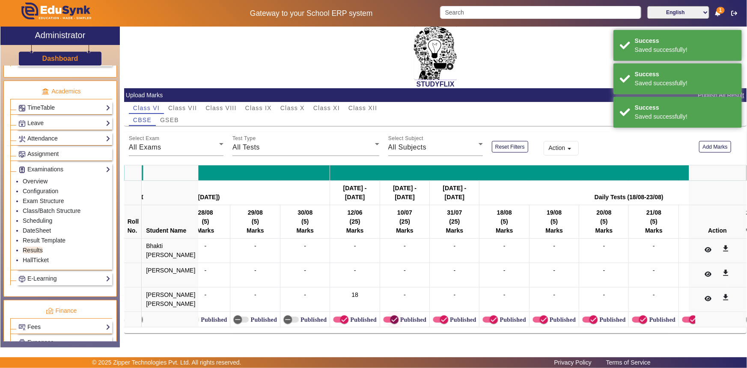
click at [391, 316] on icon "button" at bounding box center [395, 320] width 8 height 8
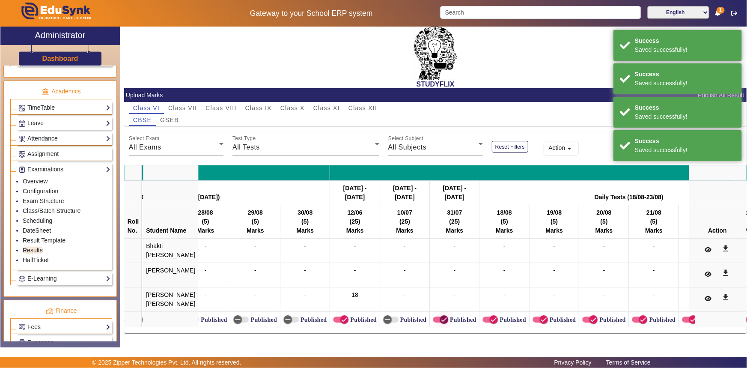
click at [440, 316] on icon "button" at bounding box center [444, 320] width 8 height 8
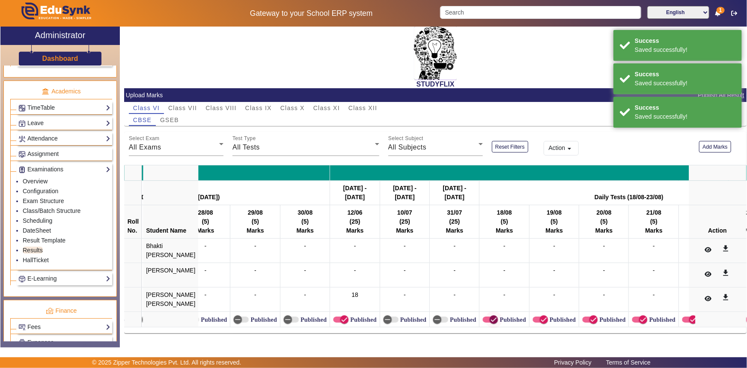
click at [490, 316] on icon "button" at bounding box center [494, 320] width 8 height 8
click at [540, 317] on icon "button" at bounding box center [544, 320] width 8 height 8
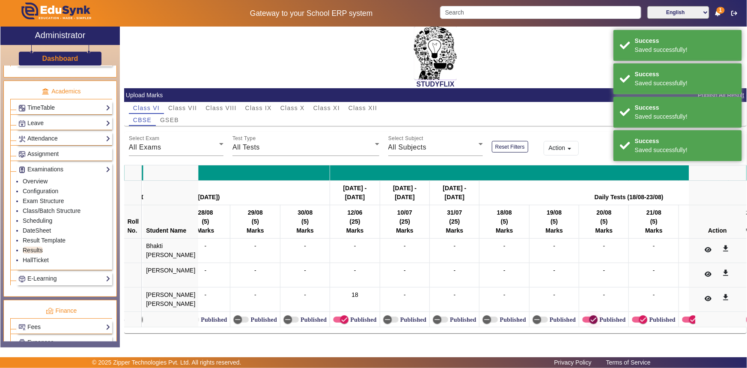
click at [590, 316] on icon "button" at bounding box center [594, 320] width 8 height 8
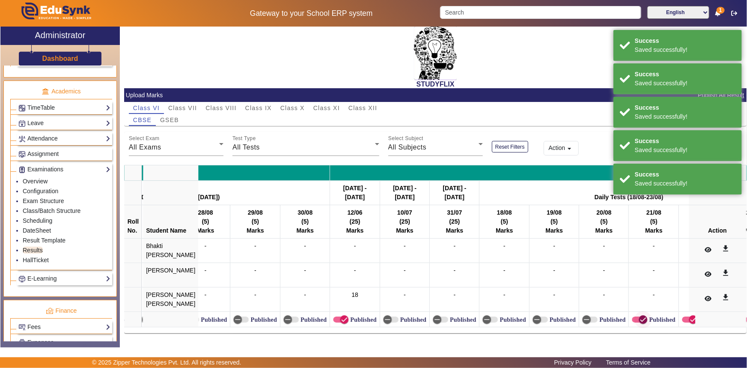
click at [639, 316] on icon "button" at bounding box center [643, 320] width 8 height 8
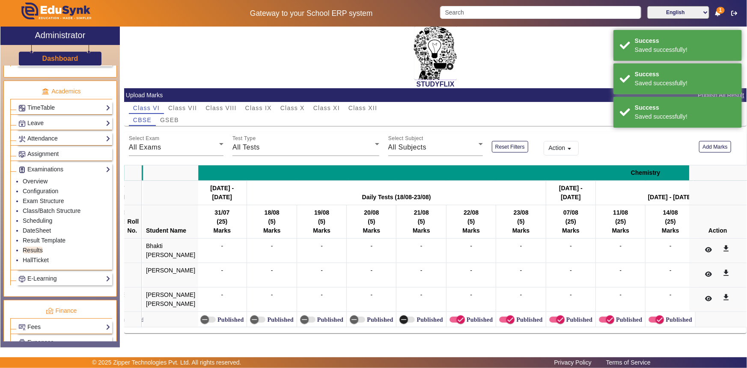
scroll to position [0, 4601]
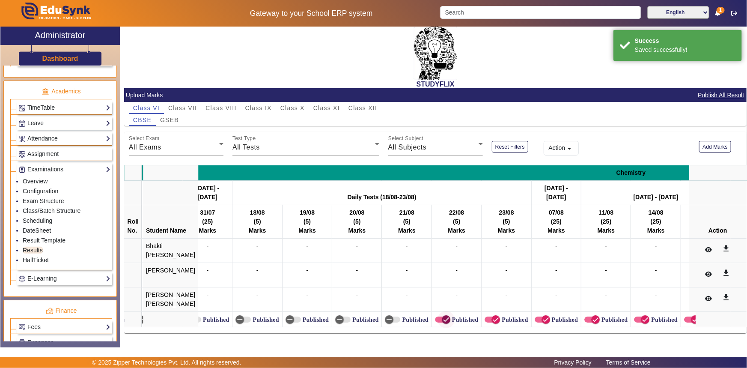
click at [442, 316] on icon "button" at bounding box center [446, 320] width 8 height 8
click at [492, 316] on icon "button" at bounding box center [496, 320] width 8 height 8
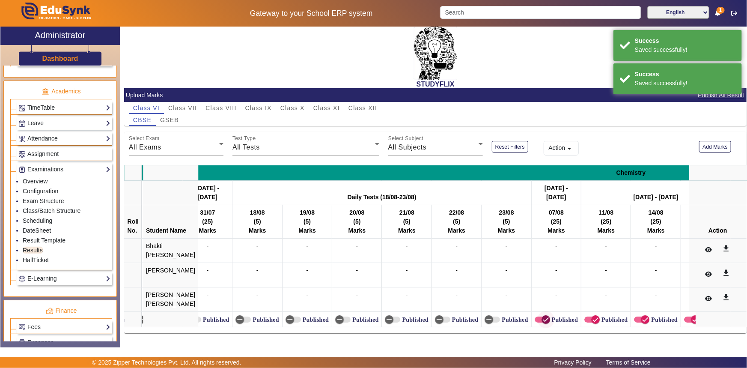
click at [542, 316] on icon "button" at bounding box center [546, 320] width 8 height 8
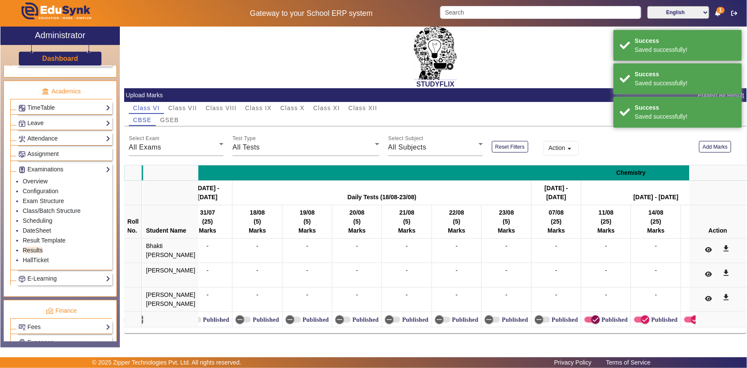
drag, startPoint x: 578, startPoint y: 319, endPoint x: 604, endPoint y: 315, distance: 26.0
click at [592, 319] on icon "button" at bounding box center [596, 320] width 8 height 8
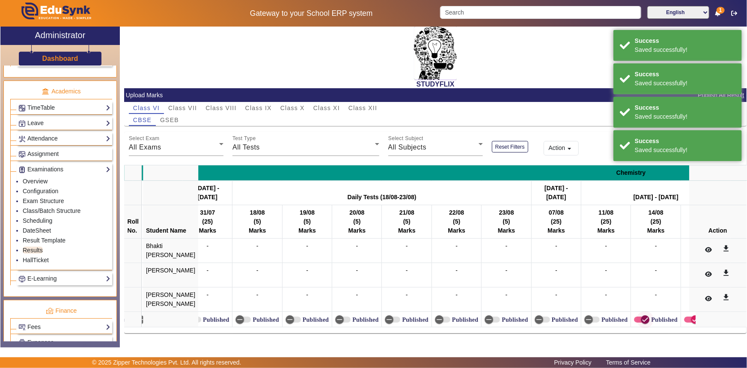
click at [637, 315] on span "button" at bounding box center [645, 319] width 17 height 17
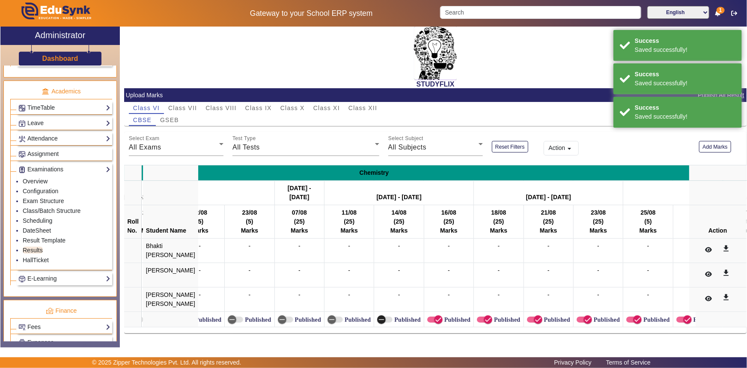
scroll to position [0, 4873]
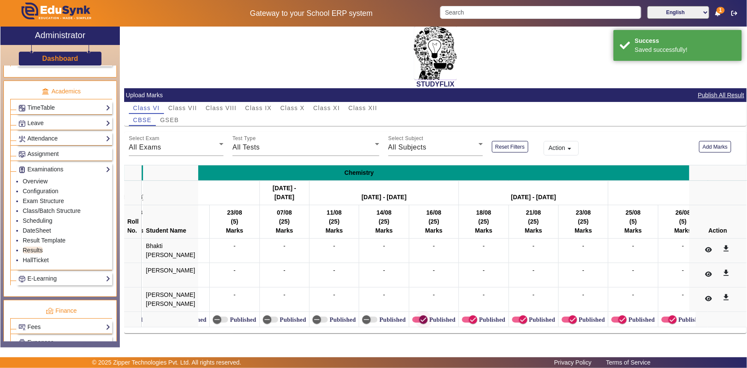
click at [420, 316] on icon "button" at bounding box center [424, 320] width 8 height 8
click at [469, 316] on icon "button" at bounding box center [473, 320] width 8 height 8
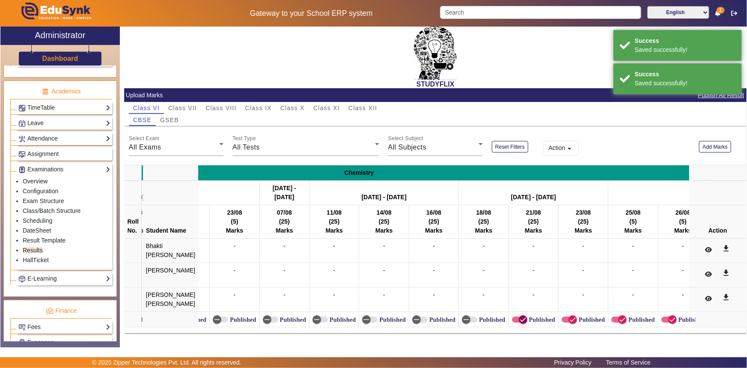
click at [519, 315] on span "button" at bounding box center [523, 319] width 9 height 9
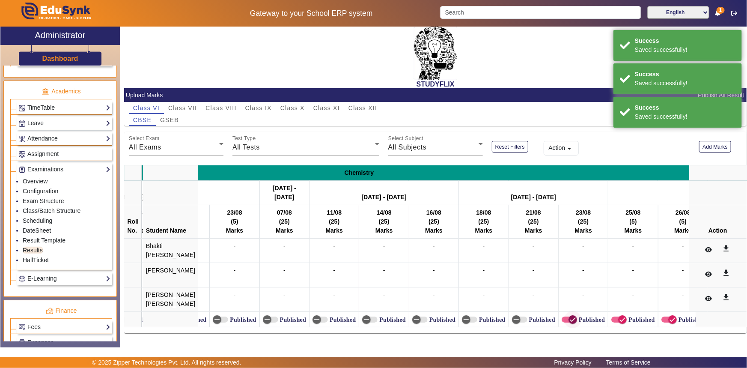
click at [564, 316] on span "button" at bounding box center [572, 319] width 17 height 17
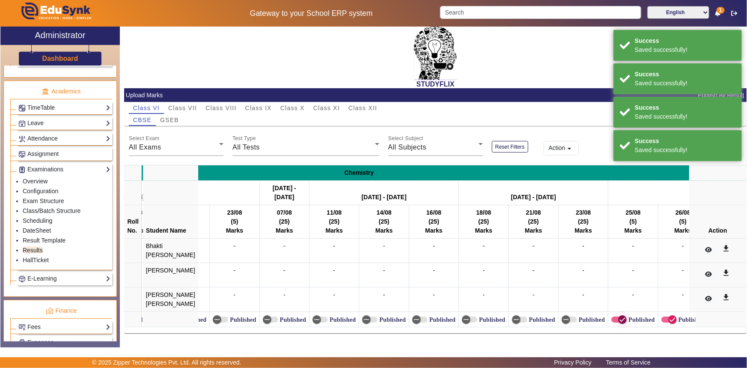
click at [619, 316] on icon "button" at bounding box center [623, 320] width 8 height 8
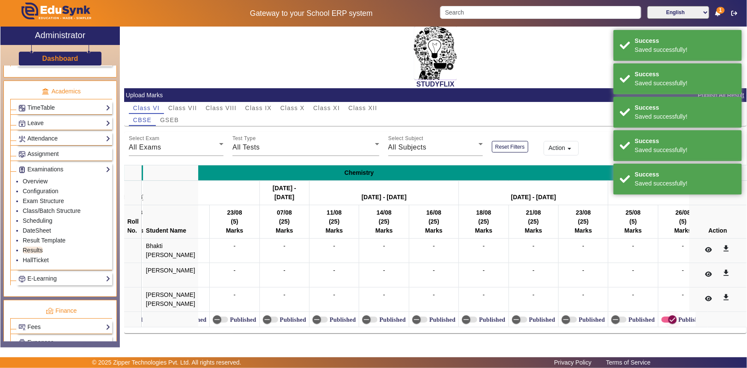
click at [669, 317] on icon "button" at bounding box center [673, 320] width 8 height 8
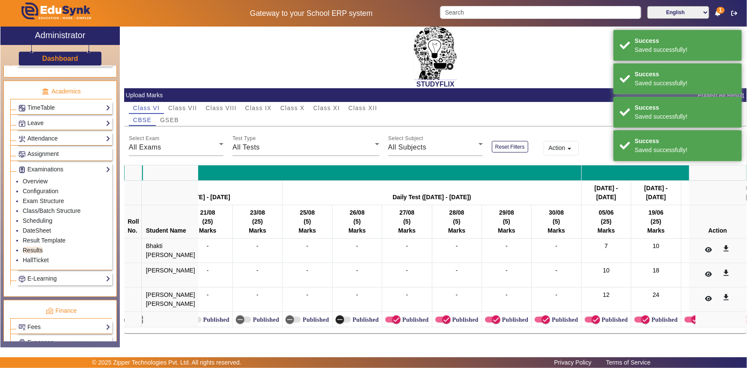
scroll to position [0, 5209]
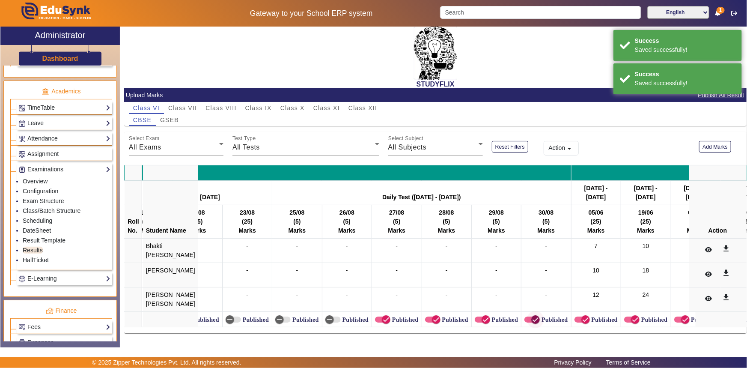
click at [532, 316] on icon "button" at bounding box center [536, 320] width 8 height 8
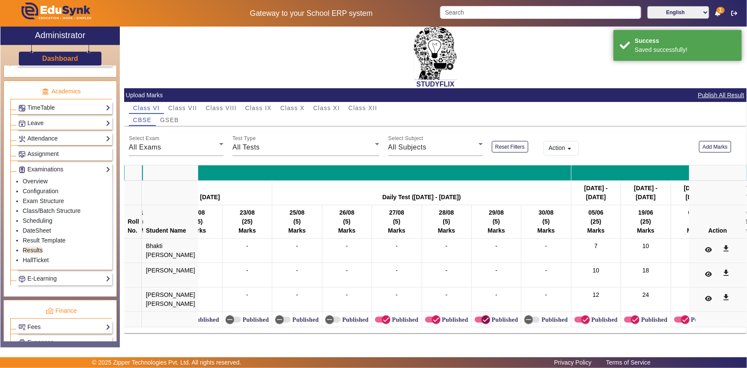
click at [482, 316] on icon "button" at bounding box center [486, 320] width 8 height 8
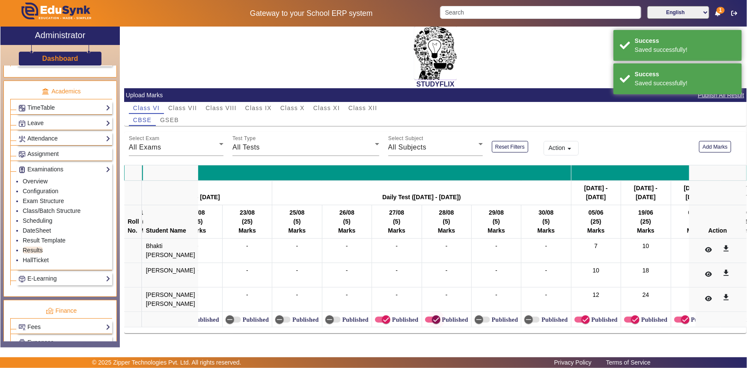
click at [433, 317] on icon "button" at bounding box center [437, 320] width 8 height 8
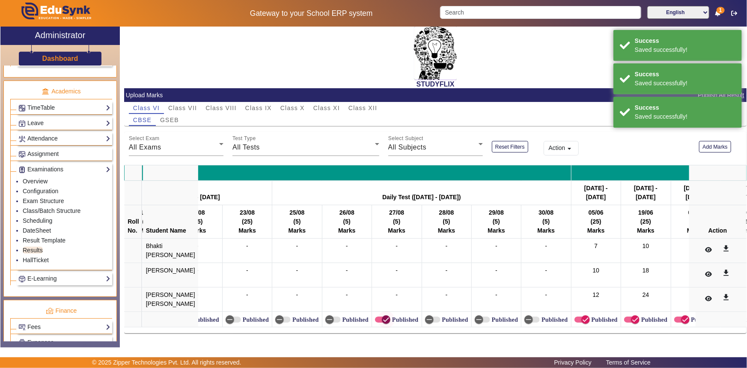
click at [384, 319] on icon "button" at bounding box center [386, 319] width 5 height 1
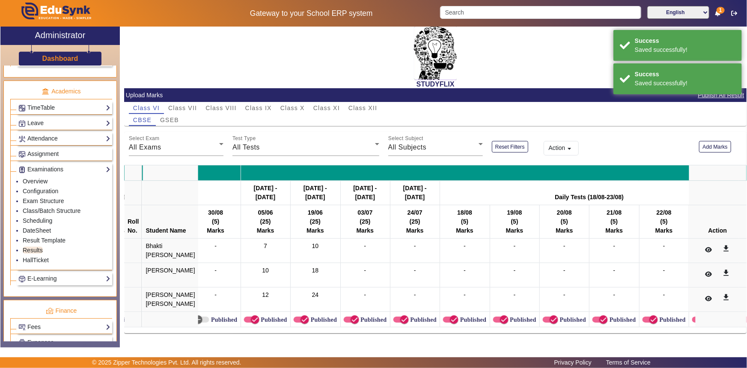
scroll to position [0, 5545]
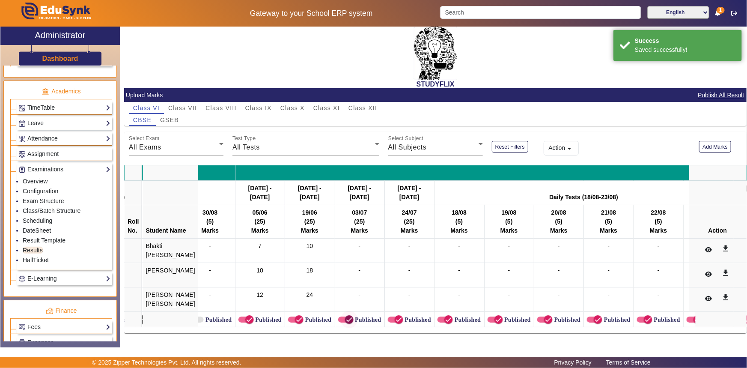
click at [346, 316] on icon "button" at bounding box center [350, 320] width 8 height 8
click at [395, 318] on icon "button" at bounding box center [399, 320] width 8 height 8
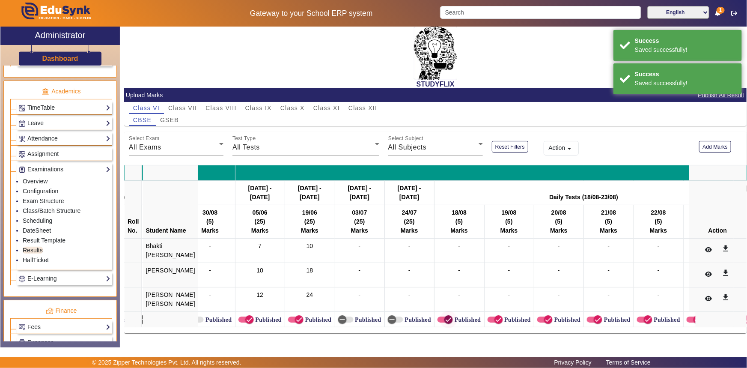
click at [445, 319] on icon "button" at bounding box center [449, 320] width 8 height 8
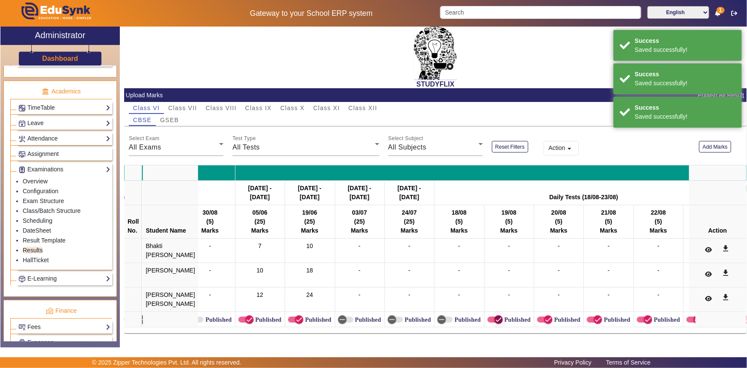
click at [495, 316] on icon "button" at bounding box center [499, 320] width 8 height 8
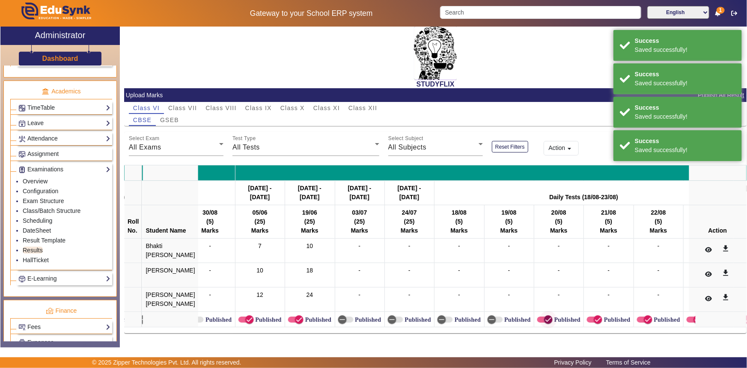
click at [546, 319] on icon "button" at bounding box center [548, 319] width 5 height 1
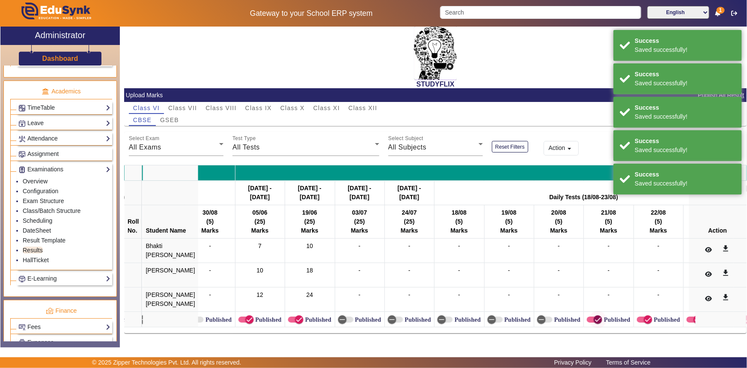
click at [596, 319] on icon "button" at bounding box center [598, 319] width 5 height 1
click at [644, 317] on icon "button" at bounding box center [648, 320] width 8 height 8
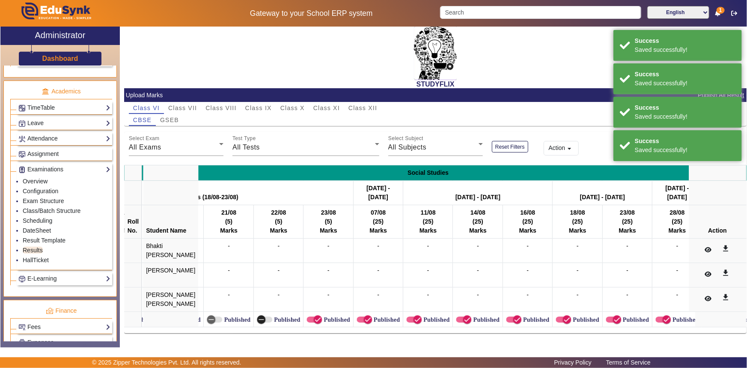
scroll to position [0, 5935]
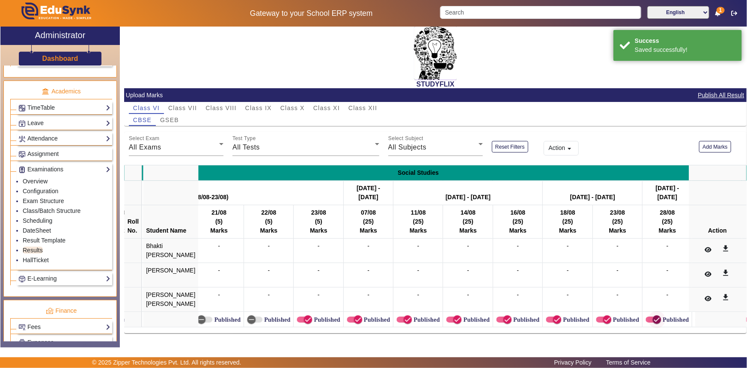
click at [653, 317] on icon "button" at bounding box center [657, 320] width 8 height 8
click at [603, 316] on span "button" at bounding box center [607, 319] width 9 height 9
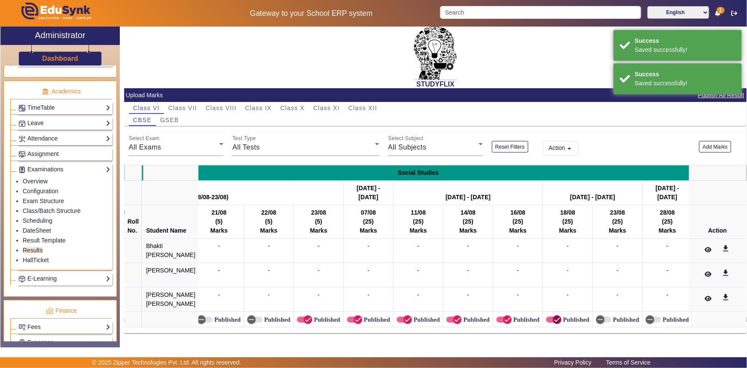
click at [553, 316] on icon "button" at bounding box center [557, 320] width 8 height 8
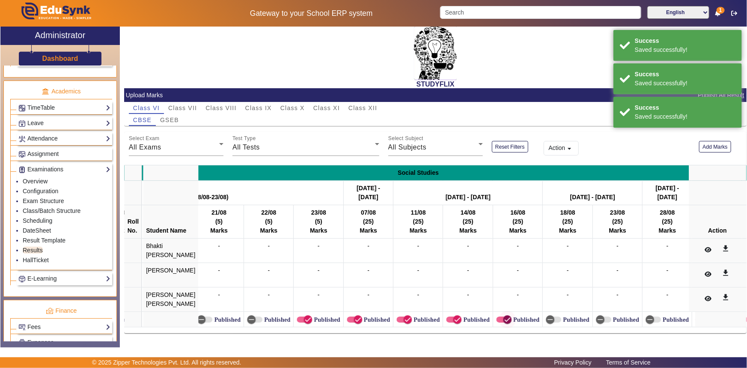
click at [504, 316] on icon "button" at bounding box center [508, 320] width 8 height 8
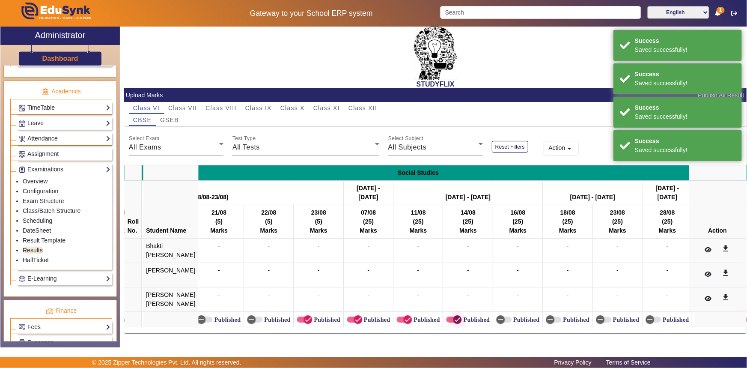
click at [454, 316] on icon "button" at bounding box center [458, 320] width 8 height 8
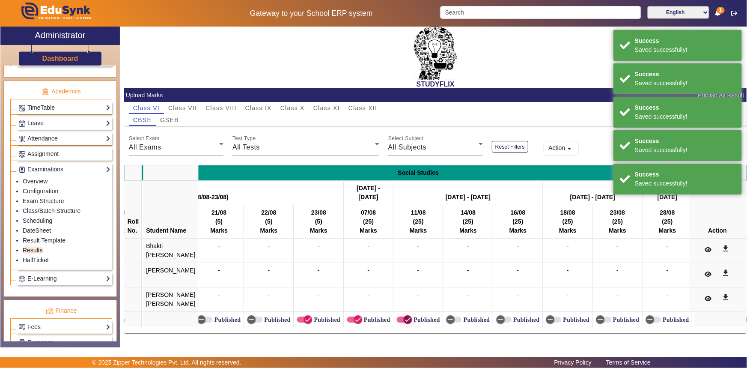
click at [404, 316] on icon "button" at bounding box center [408, 320] width 8 height 8
click at [354, 316] on icon "button" at bounding box center [358, 320] width 8 height 8
click at [305, 319] on icon "button" at bounding box center [307, 319] width 5 height 1
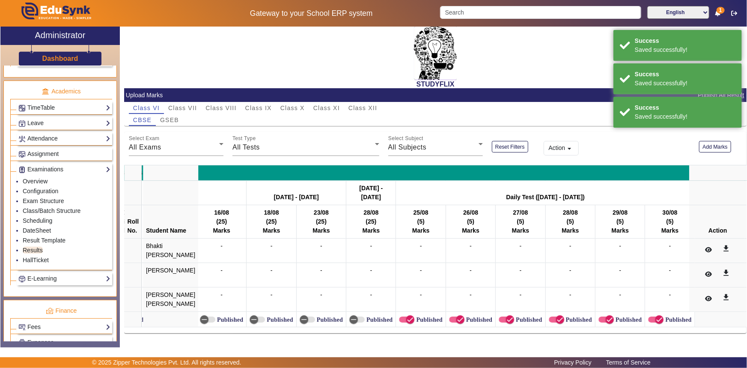
scroll to position [0, 6237]
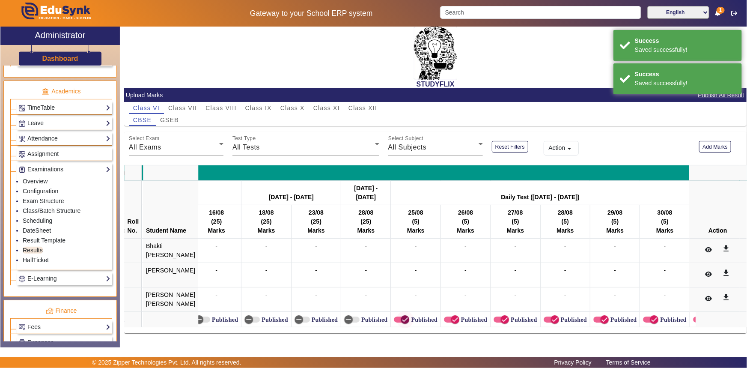
click at [401, 316] on span "button" at bounding box center [405, 319] width 9 height 9
click at [451, 316] on icon "button" at bounding box center [455, 320] width 8 height 8
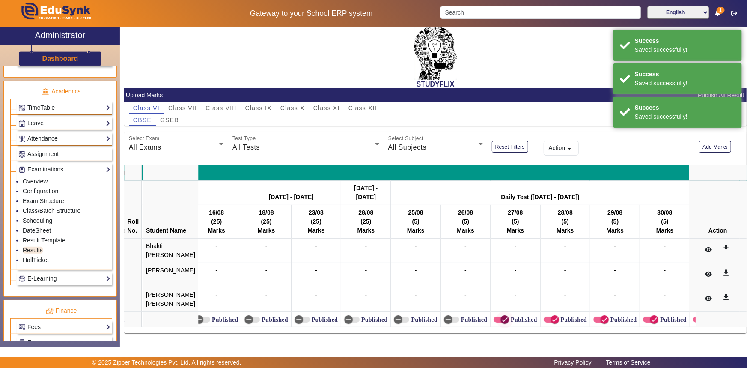
click at [501, 316] on icon "button" at bounding box center [505, 320] width 8 height 8
click at [551, 316] on icon "button" at bounding box center [555, 320] width 8 height 8
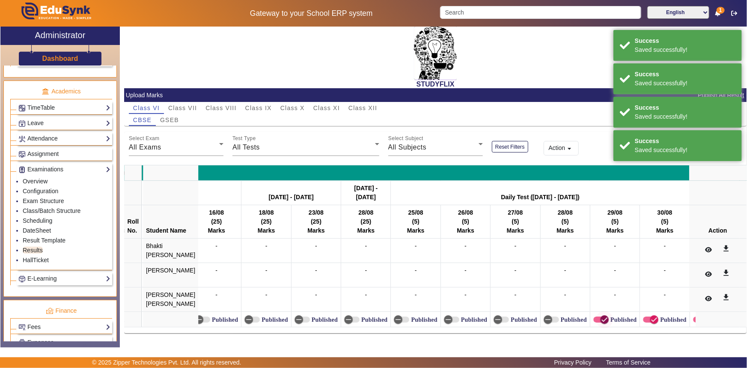
click at [601, 316] on icon "button" at bounding box center [605, 320] width 8 height 8
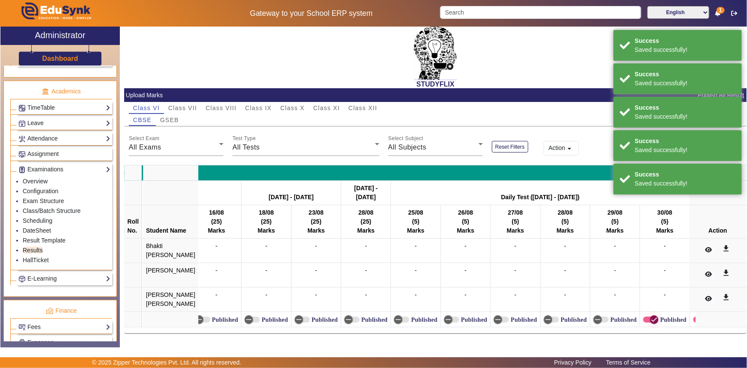
click at [650, 317] on icon "button" at bounding box center [654, 320] width 8 height 8
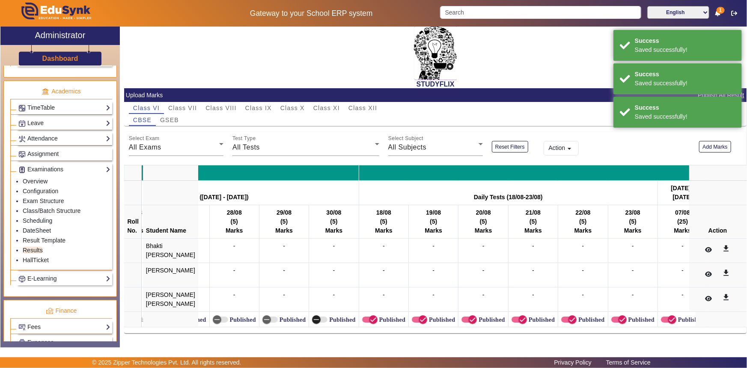
scroll to position [0, 6578]
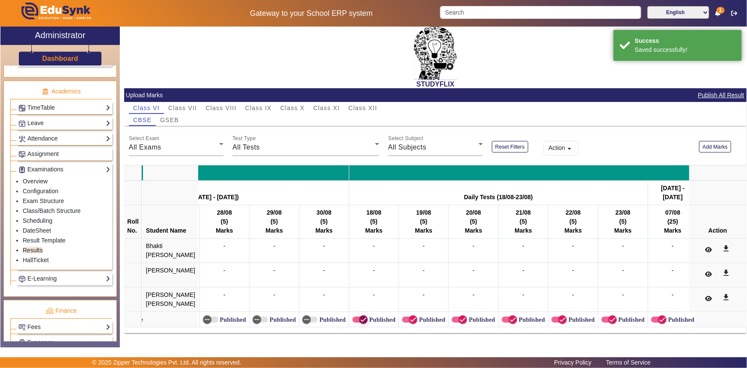
click at [360, 316] on icon "button" at bounding box center [364, 320] width 8 height 8
click at [409, 318] on icon "button" at bounding box center [413, 320] width 8 height 8
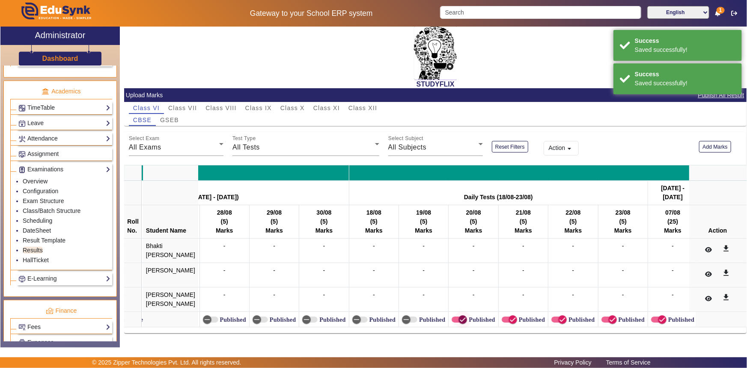
click at [459, 316] on icon "button" at bounding box center [463, 320] width 8 height 8
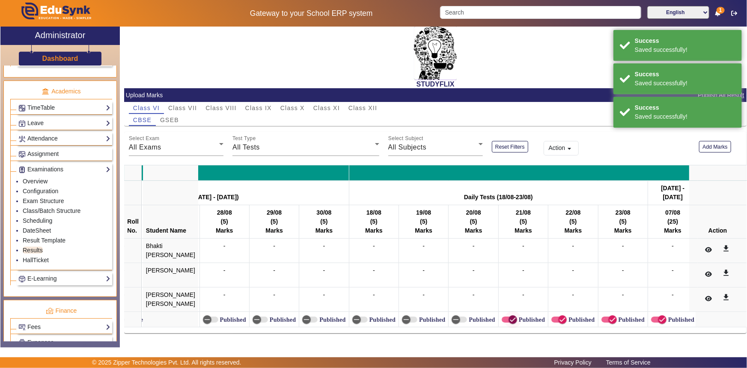
click at [509, 316] on icon "button" at bounding box center [513, 320] width 8 height 8
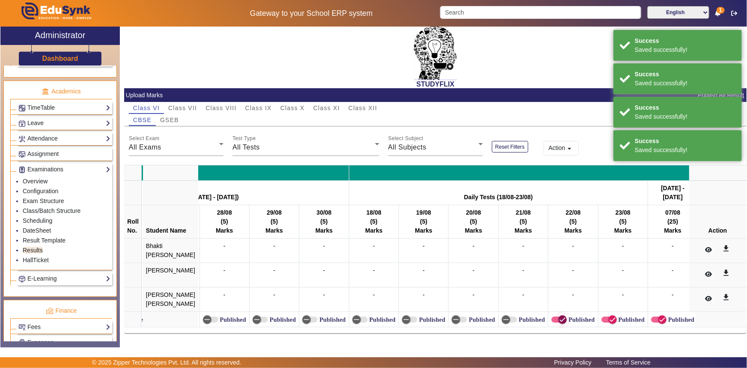
click at [552, 316] on span "button" at bounding box center [559, 319] width 15 height 6
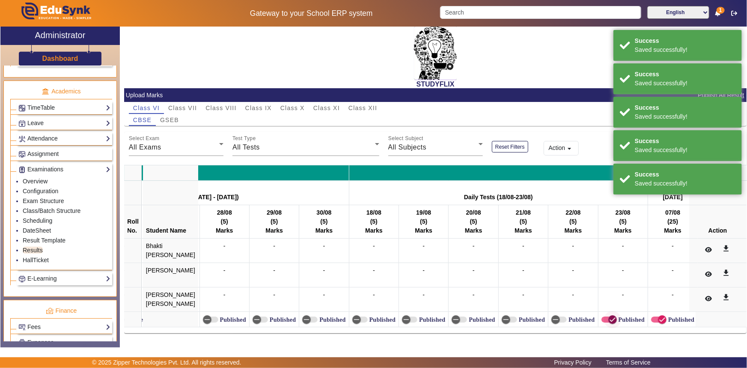
click at [604, 317] on span "button" at bounding box center [612, 319] width 17 height 17
click at [654, 315] on span "button" at bounding box center [662, 319] width 17 height 17
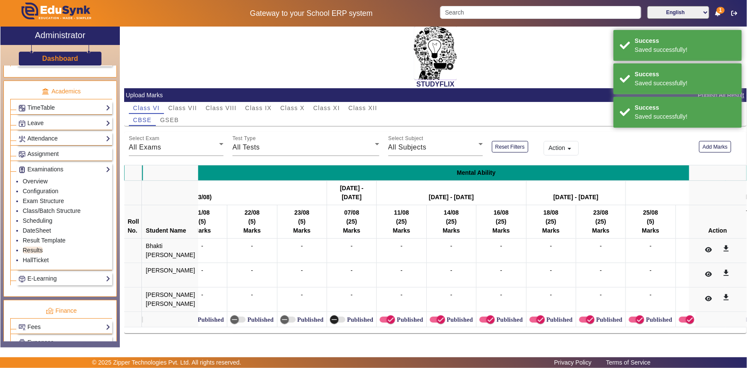
scroll to position [0, 6948]
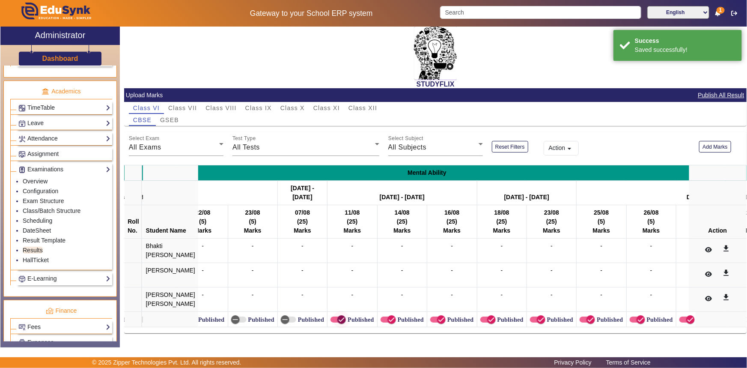
click at [338, 316] on icon "button" at bounding box center [342, 320] width 8 height 8
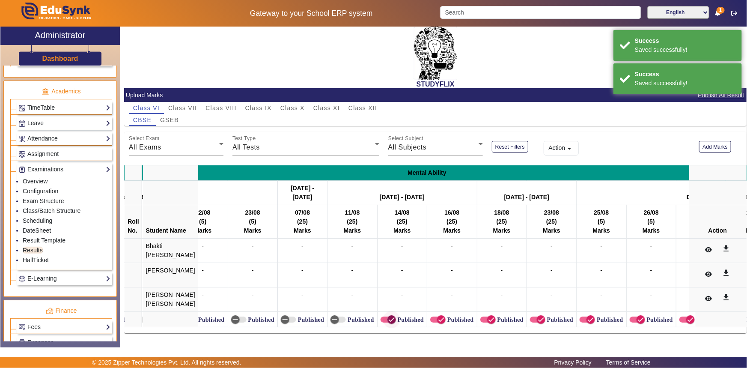
click at [383, 314] on span "button" at bounding box center [391, 319] width 17 height 17
click at [438, 316] on icon "button" at bounding box center [442, 320] width 8 height 8
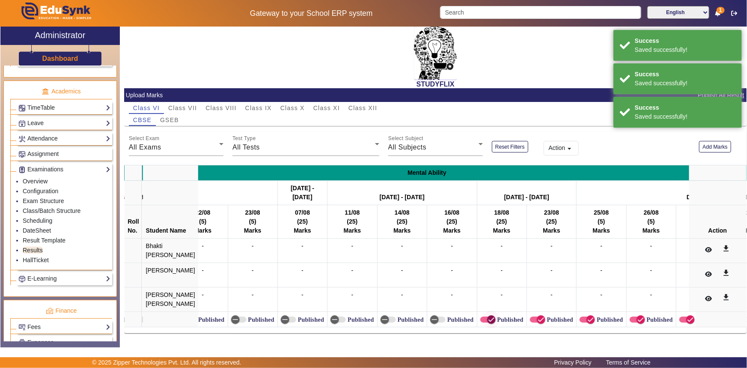
click at [487, 316] on span "button" at bounding box center [491, 319] width 9 height 9
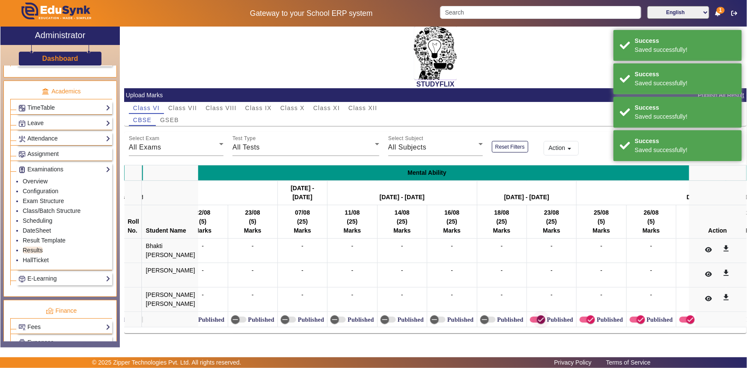
click at [537, 316] on icon "button" at bounding box center [541, 320] width 8 height 8
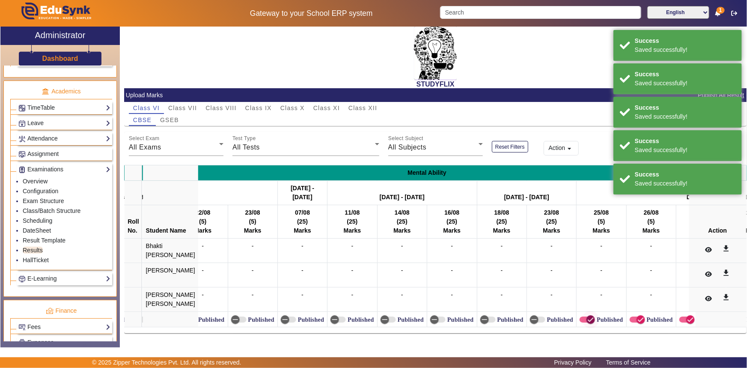
click at [587, 320] on span "button" at bounding box center [591, 319] width 9 height 9
click at [637, 316] on span "button" at bounding box center [641, 319] width 9 height 9
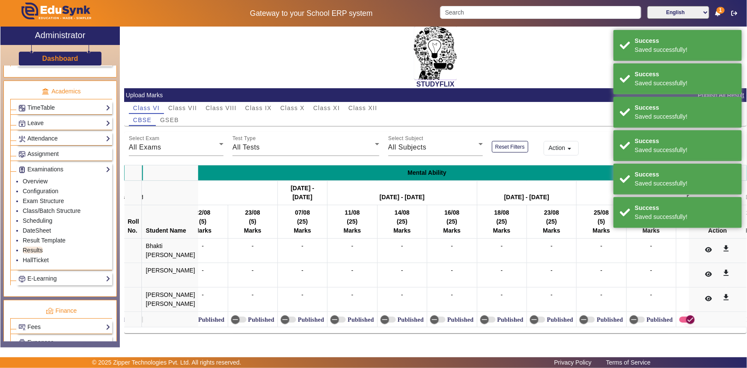
click at [682, 314] on span "button" at bounding box center [690, 319] width 17 height 17
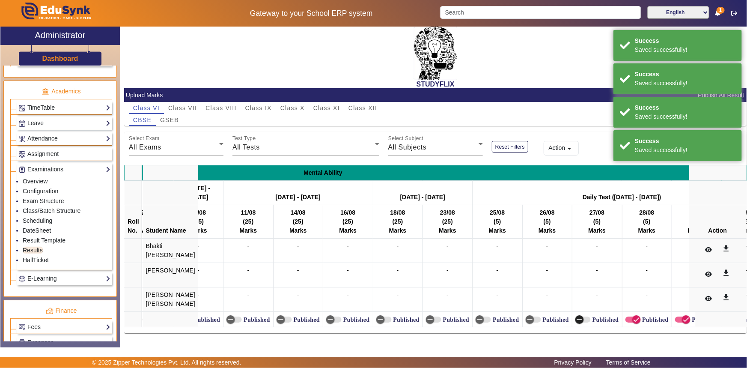
scroll to position [0, 7122]
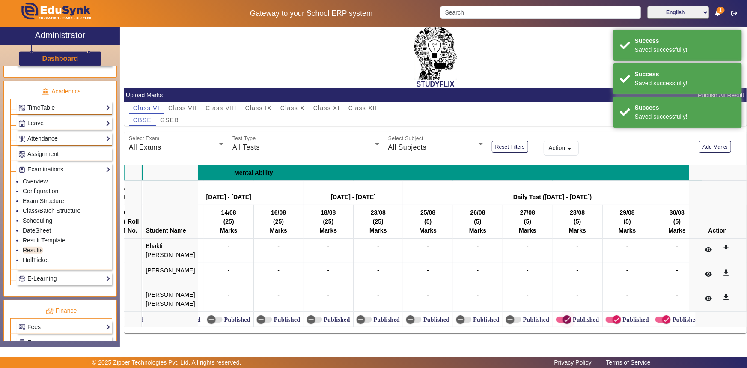
click at [565, 319] on icon "button" at bounding box center [567, 319] width 5 height 1
click at [609, 313] on span "button" at bounding box center [617, 319] width 17 height 17
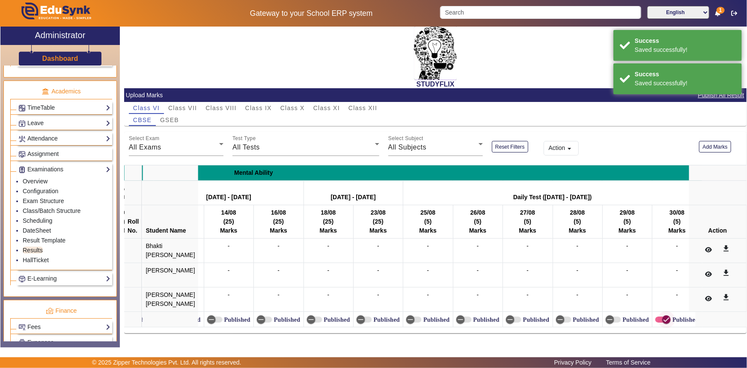
click at [658, 316] on span "button" at bounding box center [666, 319] width 17 height 17
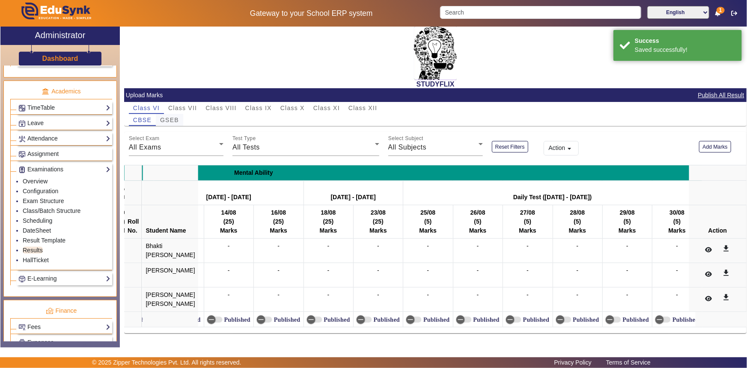
click at [172, 114] on span "GSEB" at bounding box center [169, 120] width 19 height 12
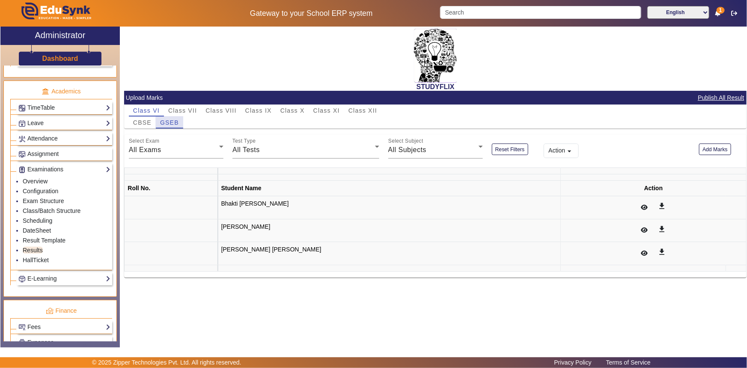
scroll to position [0, 0]
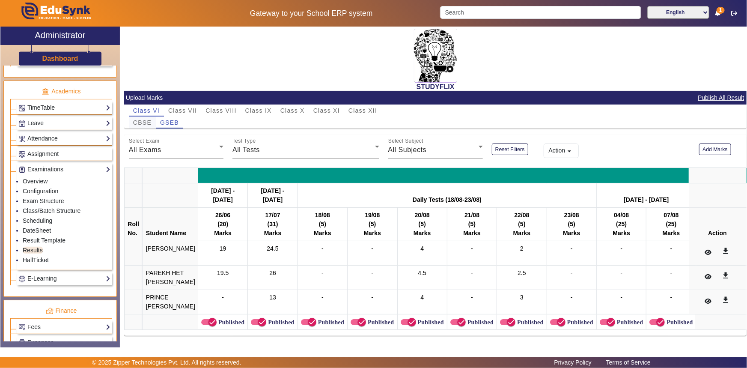
click at [138, 124] on span "CBSE" at bounding box center [142, 122] width 18 height 6
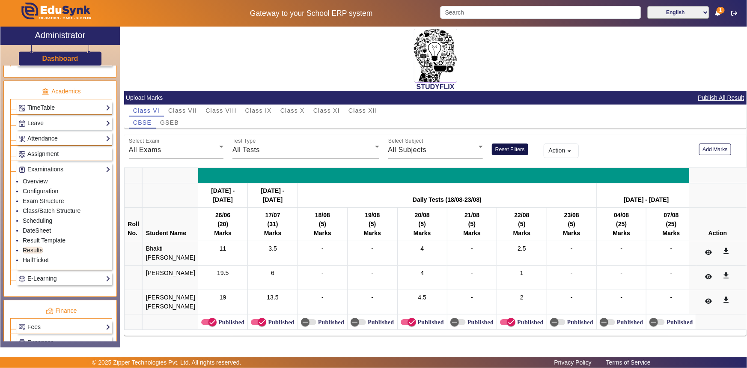
click at [501, 149] on button "Reset Filters" at bounding box center [510, 149] width 36 height 12
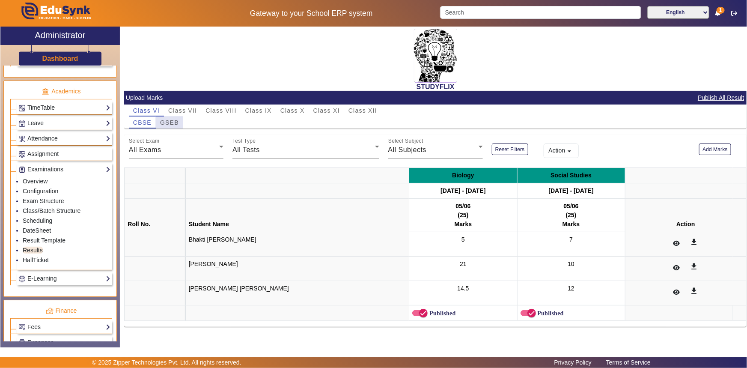
click at [170, 124] on span "GSEB" at bounding box center [169, 122] width 19 height 6
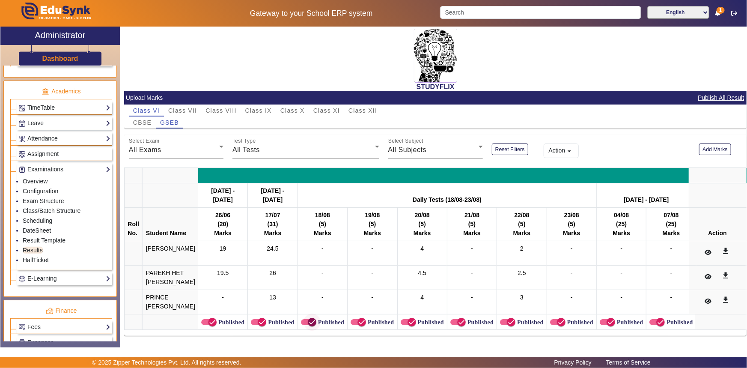
click at [308, 319] on icon "button" at bounding box center [312, 322] width 8 height 8
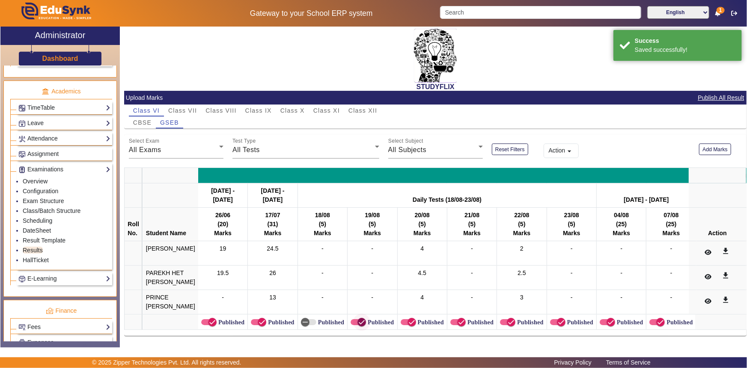
click at [353, 319] on span "button" at bounding box center [361, 321] width 17 height 17
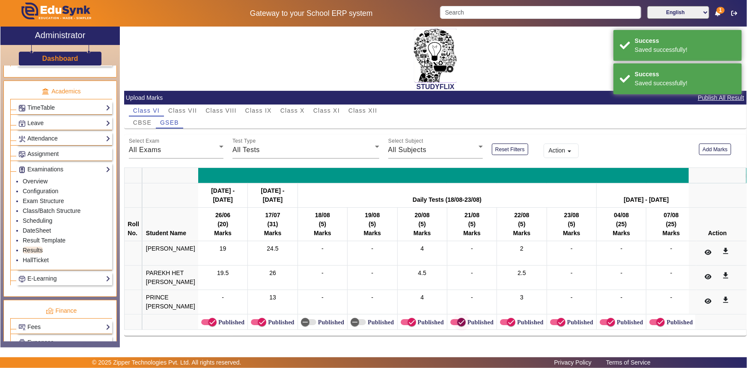
click at [457, 318] on span "button" at bounding box center [461, 322] width 9 height 9
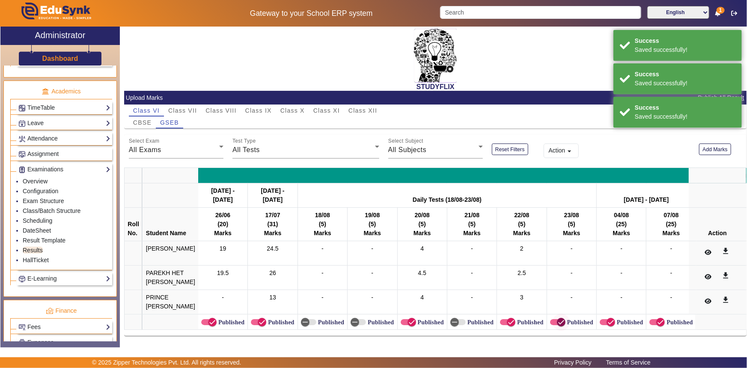
click at [553, 317] on span "button" at bounding box center [561, 321] width 17 height 17
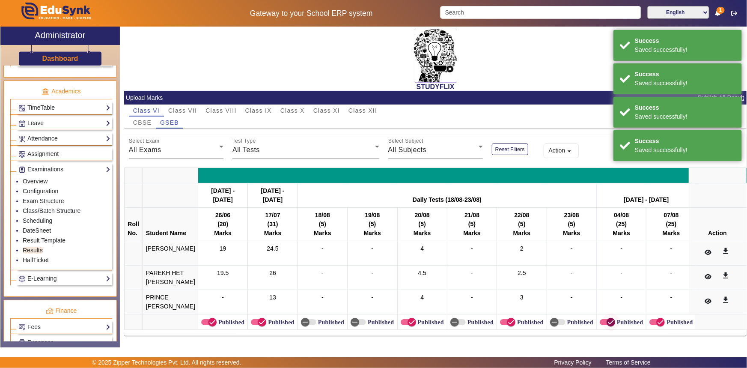
click at [608, 319] on icon "button" at bounding box center [611, 322] width 8 height 8
click at [656, 326] on span "button" at bounding box center [660, 321] width 17 height 17
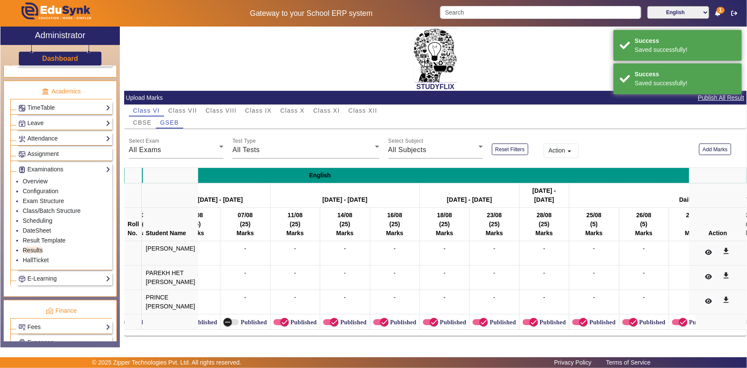
scroll to position [0, 462]
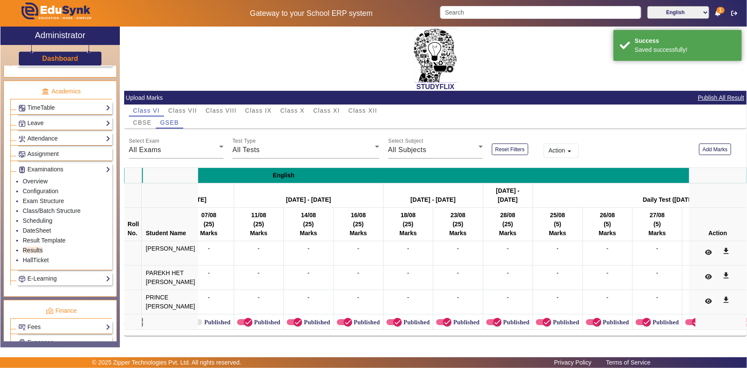
click at [237, 325] on div "Published" at bounding box center [258, 322] width 43 height 7
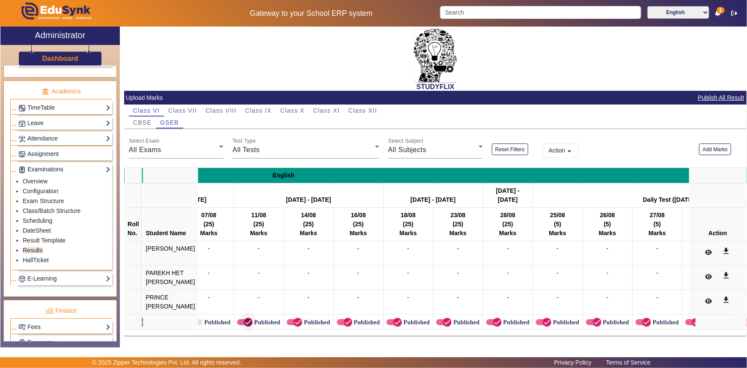
click at [240, 324] on span "button" at bounding box center [248, 321] width 17 height 17
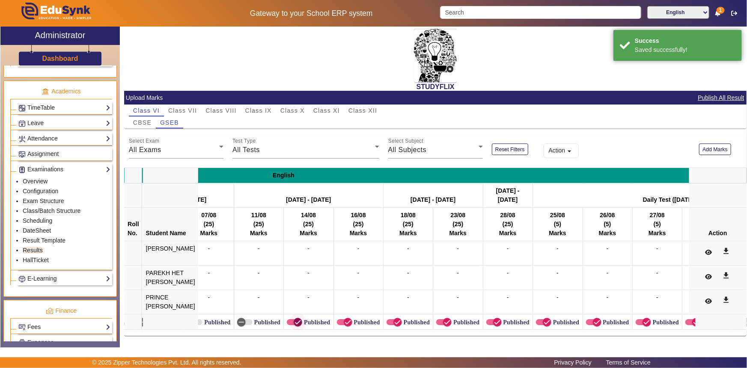
click at [294, 321] on icon "button" at bounding box center [298, 322] width 8 height 8
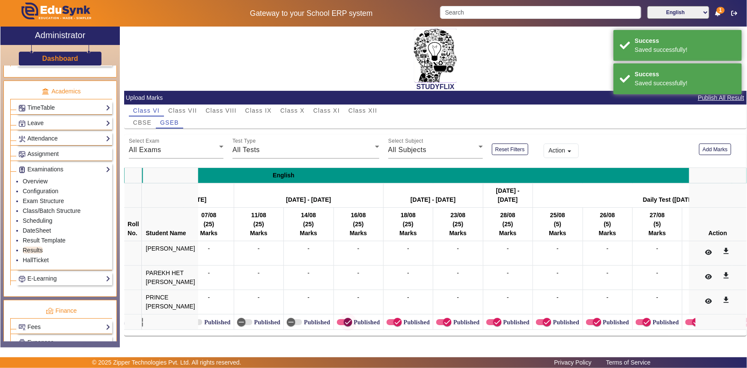
click at [340, 324] on span "button" at bounding box center [348, 321] width 17 height 17
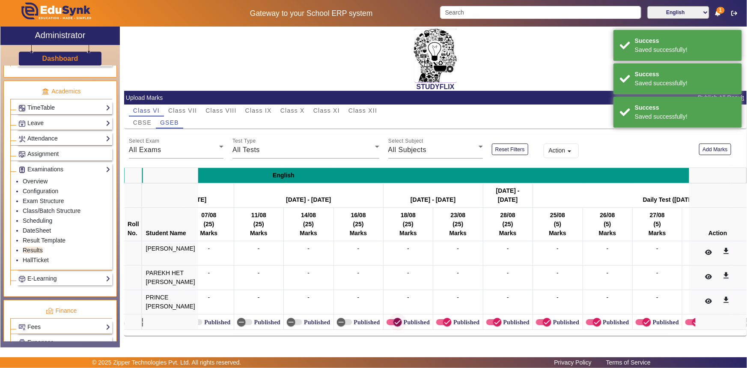
click at [395, 321] on icon "button" at bounding box center [398, 322] width 8 height 8
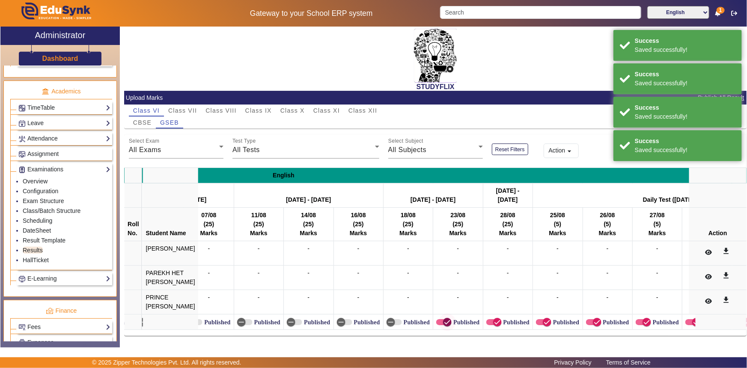
click at [444, 324] on icon "button" at bounding box center [448, 322] width 8 height 8
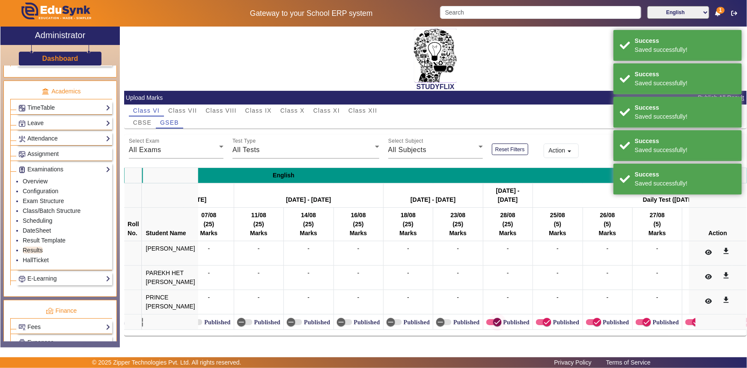
click at [489, 324] on span "button" at bounding box center [497, 321] width 17 height 17
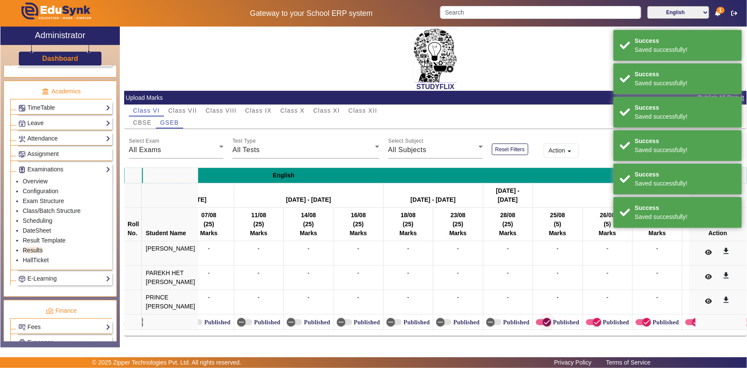
click at [543, 320] on icon "button" at bounding box center [547, 322] width 8 height 8
click at [594, 322] on icon "button" at bounding box center [598, 322] width 8 height 8
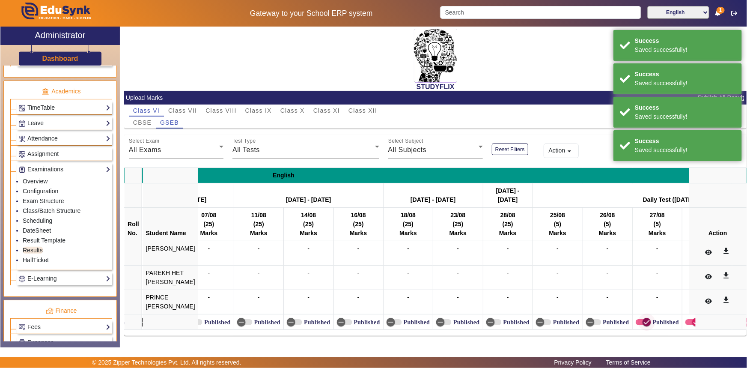
click at [643, 323] on icon "button" at bounding box center [647, 322] width 8 height 8
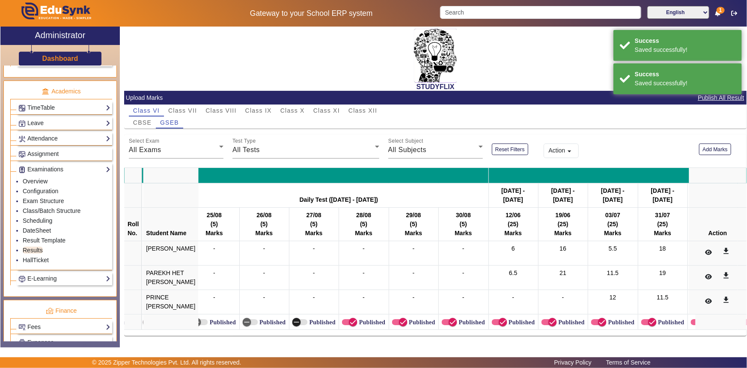
scroll to position [0, 908]
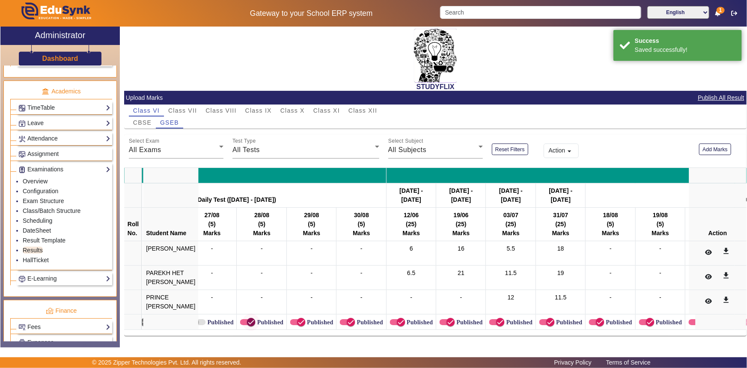
click at [247, 321] on icon "button" at bounding box center [251, 322] width 8 height 8
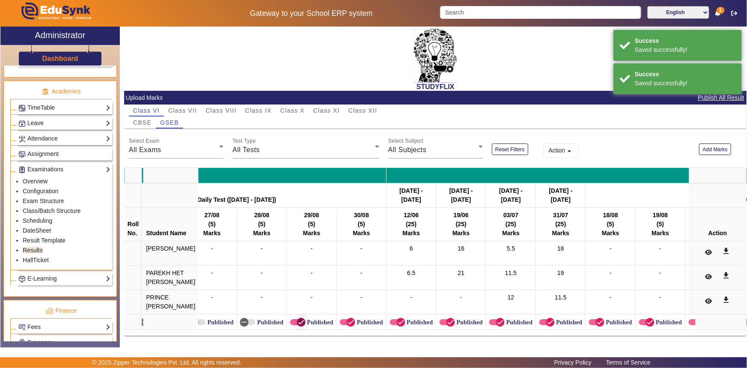
click at [297, 321] on icon "button" at bounding box center [301, 322] width 8 height 8
click at [342, 319] on span "button" at bounding box center [350, 321] width 17 height 17
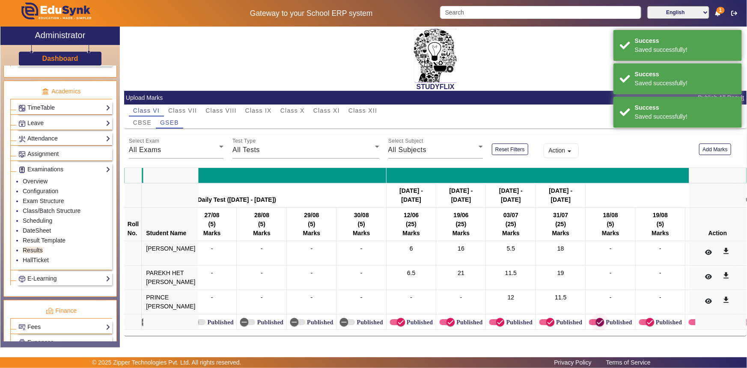
click at [597, 320] on icon "button" at bounding box center [600, 322] width 8 height 8
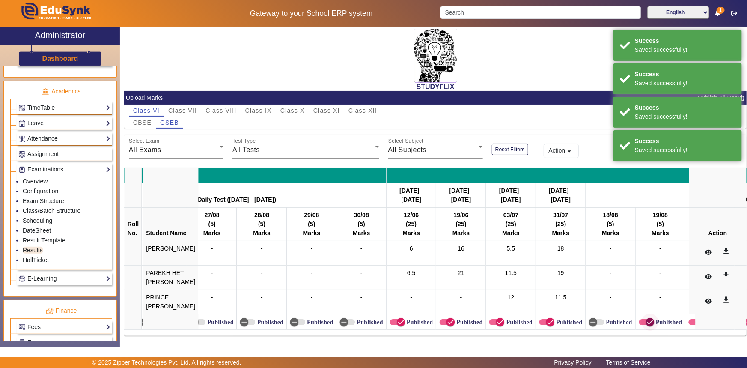
click at [642, 319] on span "button" at bounding box center [650, 321] width 17 height 17
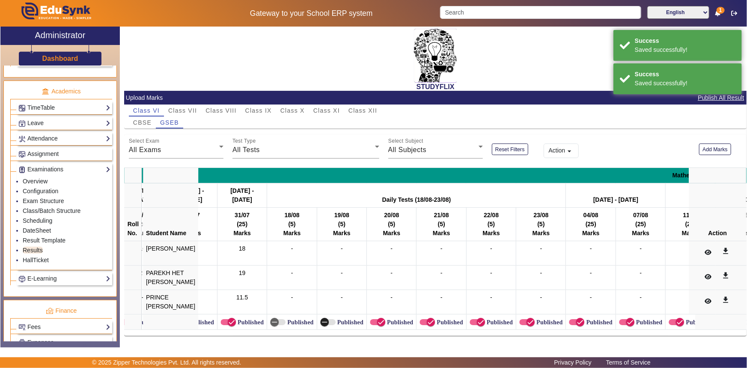
scroll to position [0, 1232]
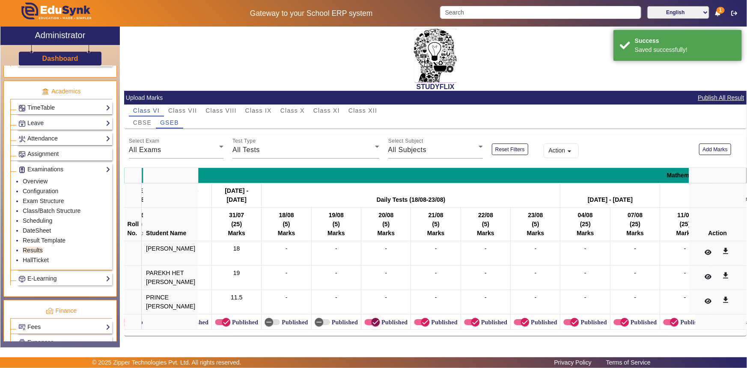
click at [367, 322] on span "button" at bounding box center [375, 321] width 17 height 17
click at [423, 322] on icon "button" at bounding box center [425, 322] width 8 height 8
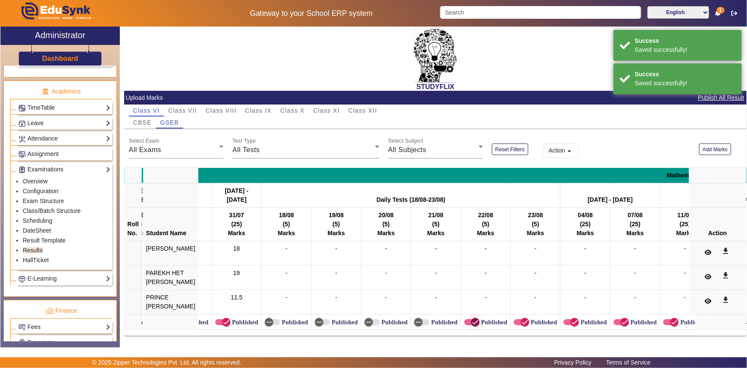
click at [471, 324] on icon "button" at bounding box center [475, 322] width 8 height 8
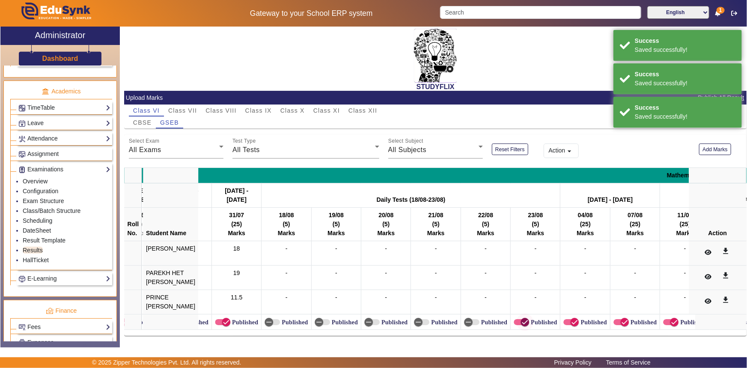
click at [521, 323] on icon "button" at bounding box center [525, 322] width 8 height 8
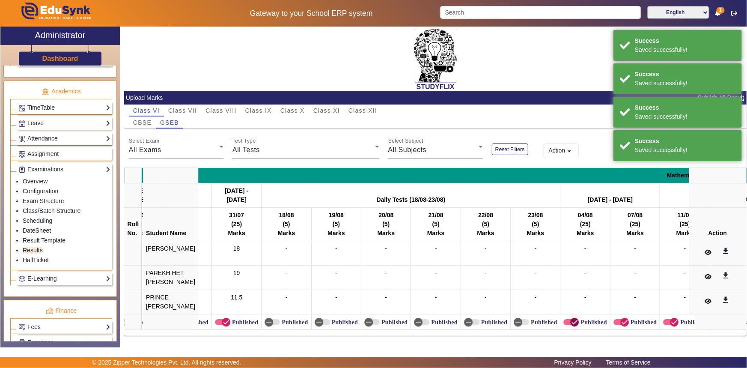
click at [566, 320] on span "button" at bounding box center [574, 321] width 17 height 17
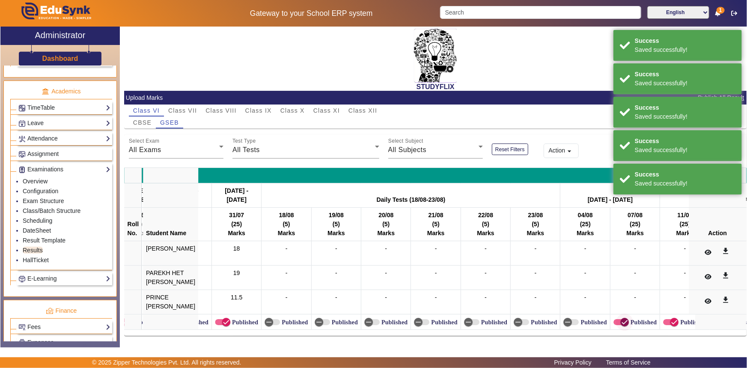
click at [621, 320] on icon "button" at bounding box center [625, 322] width 8 height 8
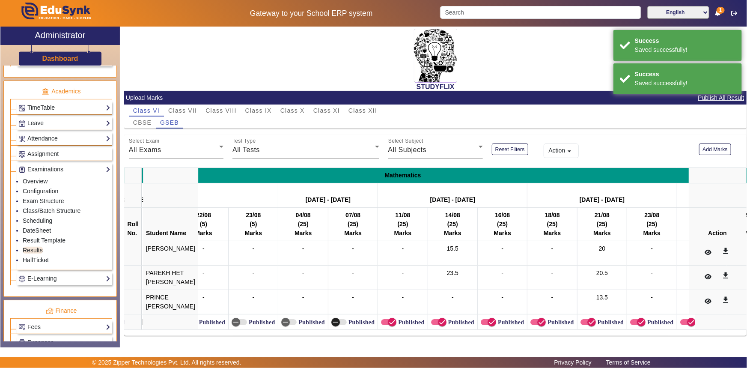
scroll to position [0, 1535]
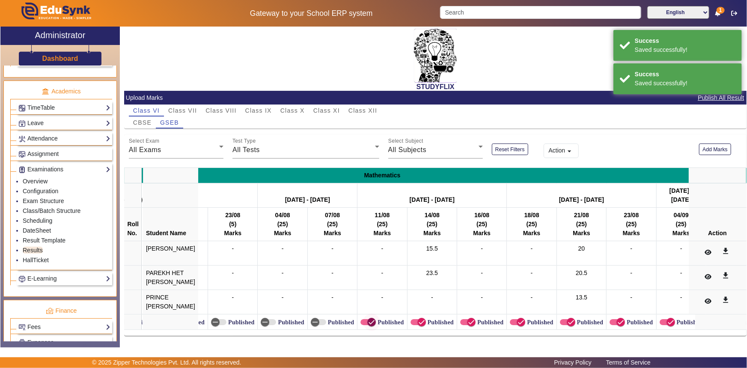
click at [368, 324] on icon "button" at bounding box center [372, 322] width 8 height 8
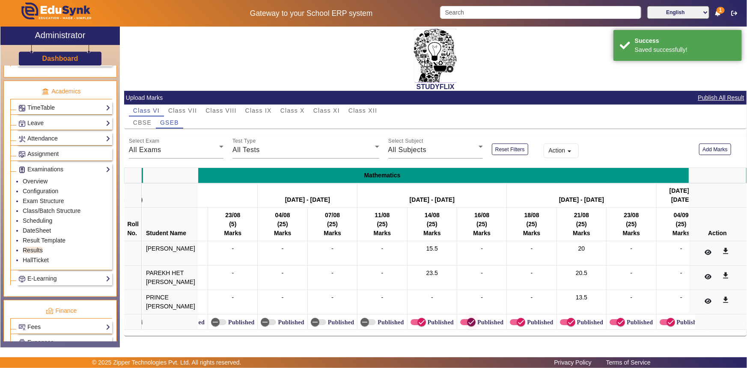
click at [468, 319] on icon "button" at bounding box center [472, 322] width 8 height 8
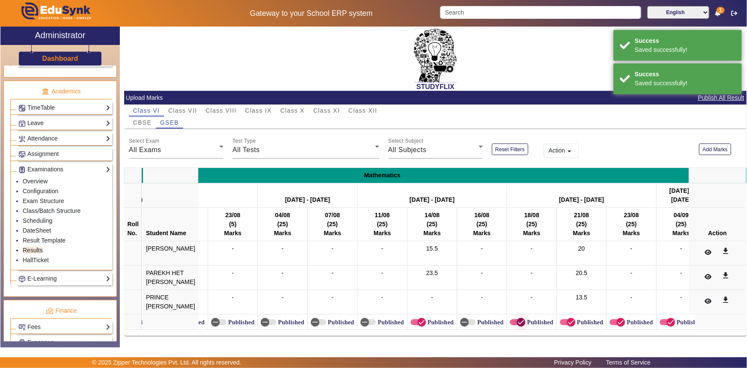
click at [517, 319] on icon "button" at bounding box center [521, 322] width 8 height 8
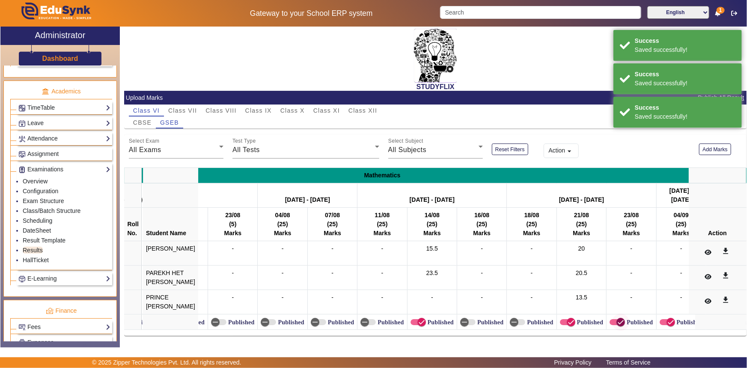
click at [617, 318] on span "button" at bounding box center [621, 322] width 9 height 9
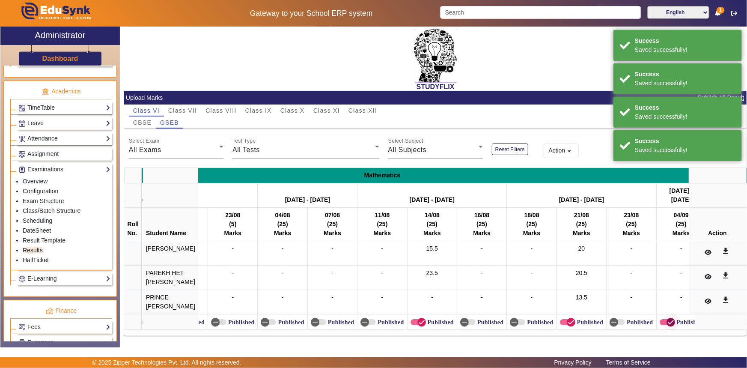
click at [662, 321] on span "button" at bounding box center [670, 321] width 17 height 17
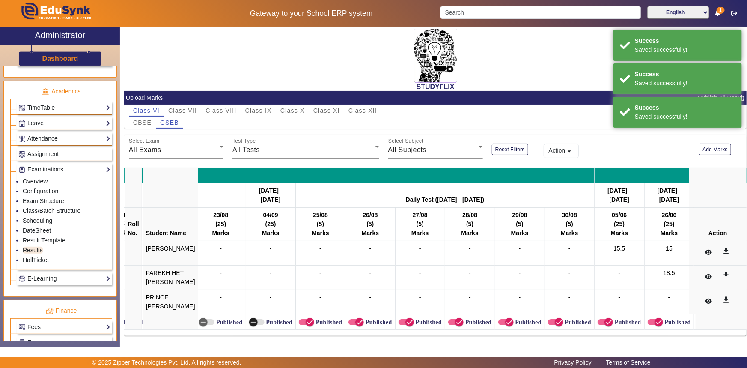
scroll to position [0, 1936]
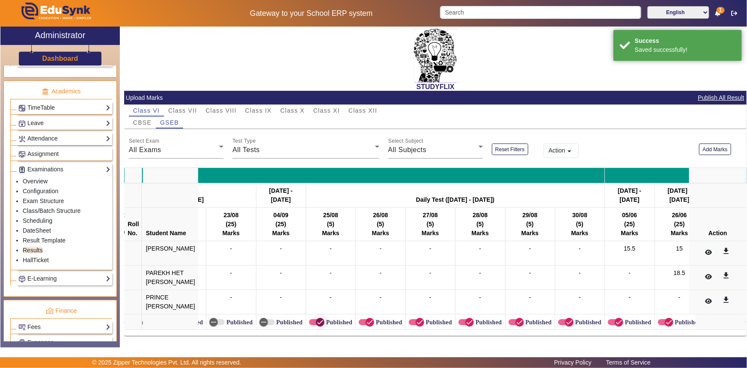
click at [316, 324] on icon "button" at bounding box center [320, 322] width 8 height 8
click at [366, 322] on icon "button" at bounding box center [370, 322] width 8 height 8
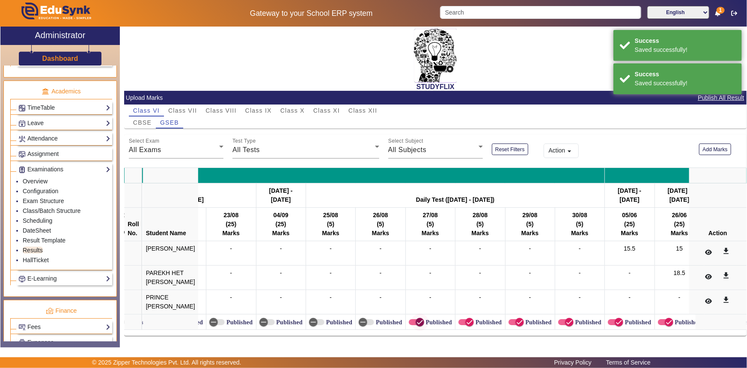
click at [416, 322] on span "button" at bounding box center [420, 322] width 9 height 9
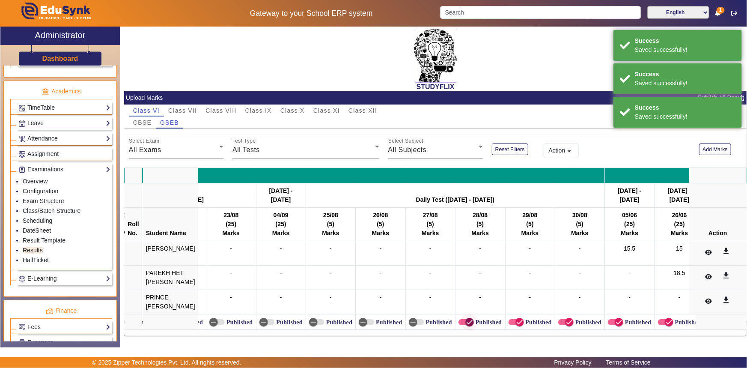
click at [466, 319] on icon "button" at bounding box center [470, 322] width 8 height 8
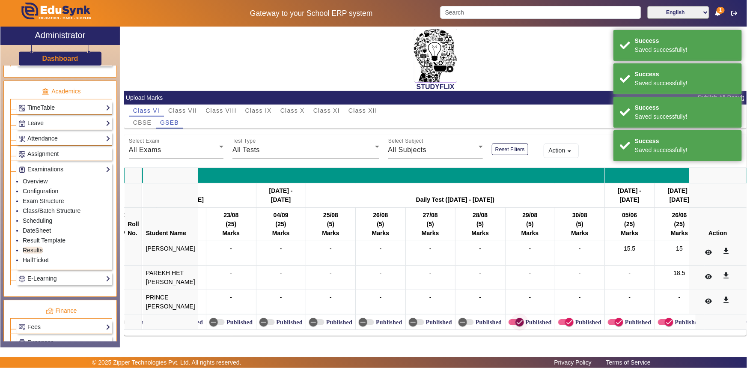
click at [517, 322] on icon "button" at bounding box center [519, 322] width 5 height 1
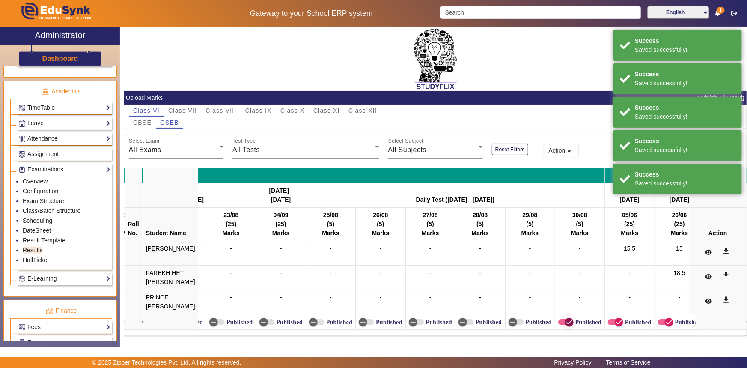
click at [566, 323] on icon "button" at bounding box center [570, 322] width 8 height 8
click at [615, 320] on icon "button" at bounding box center [619, 322] width 8 height 8
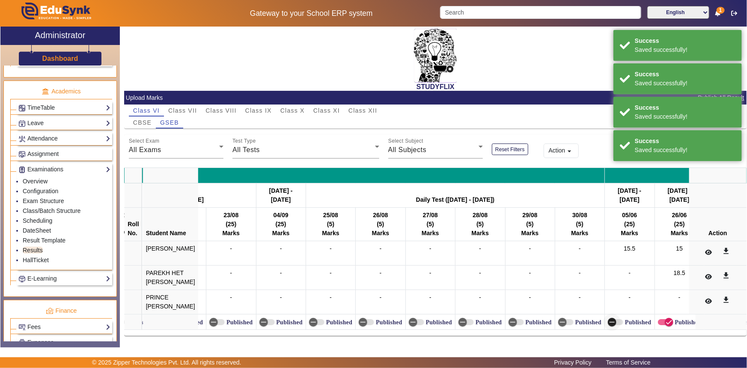
click at [609, 324] on icon "button" at bounding box center [613, 322] width 8 height 8
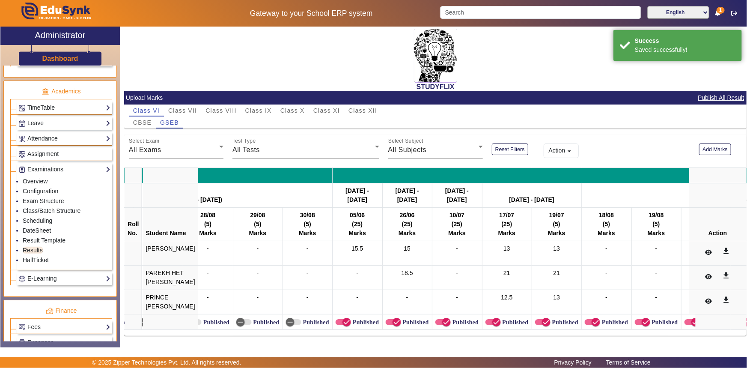
scroll to position [0, 2347]
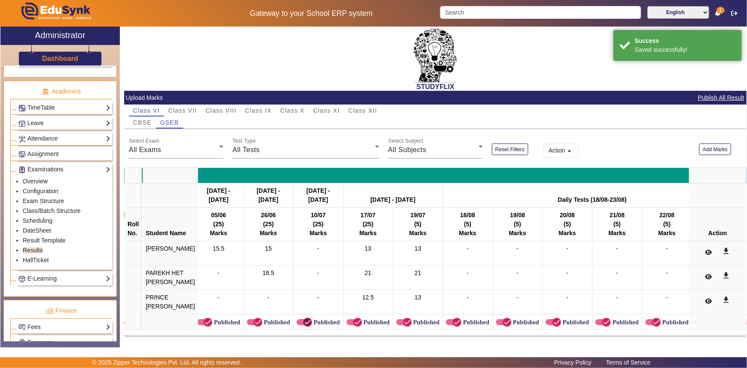
click at [304, 322] on icon "button" at bounding box center [308, 322] width 8 height 8
click at [455, 322] on icon "button" at bounding box center [457, 322] width 5 height 1
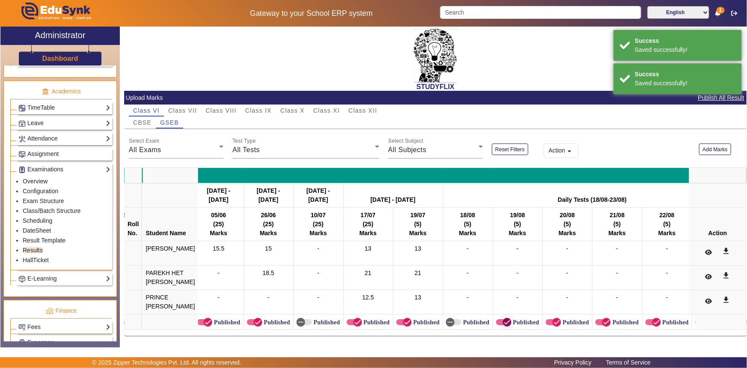
click at [504, 319] on icon "button" at bounding box center [508, 322] width 8 height 8
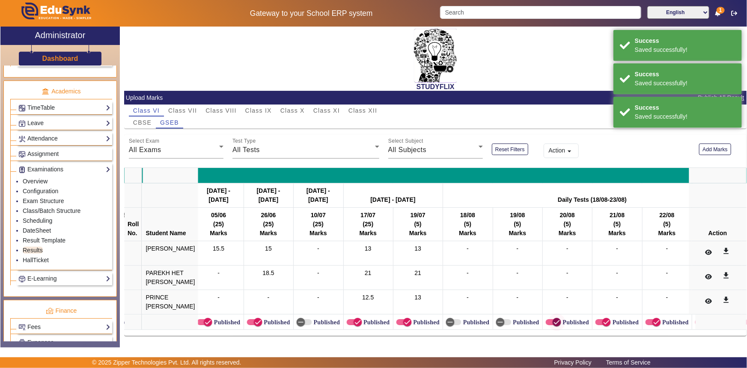
click at [549, 322] on span "button" at bounding box center [557, 321] width 17 height 17
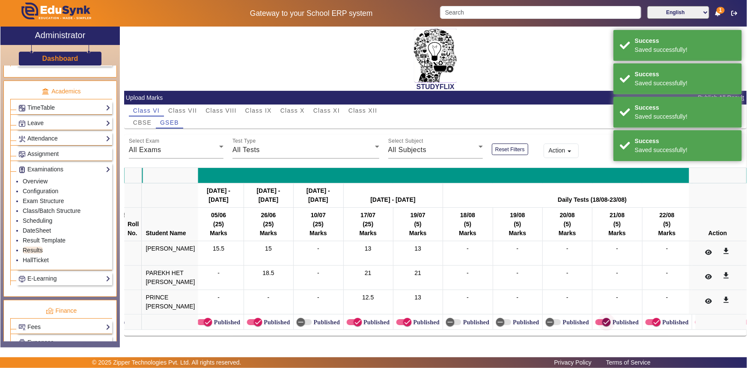
click at [603, 322] on icon "button" at bounding box center [607, 322] width 8 height 8
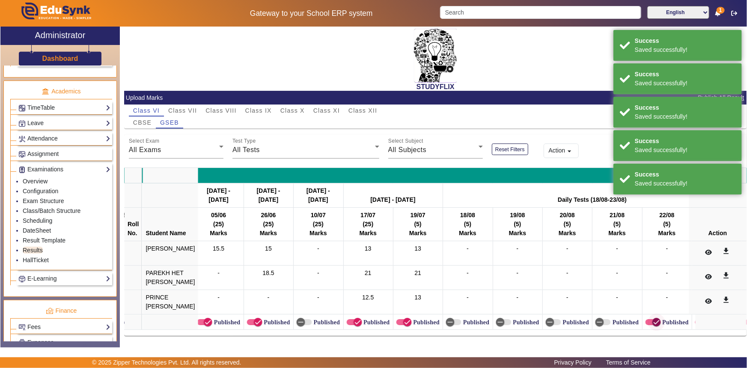
click at [653, 319] on icon "button" at bounding box center [657, 322] width 8 height 8
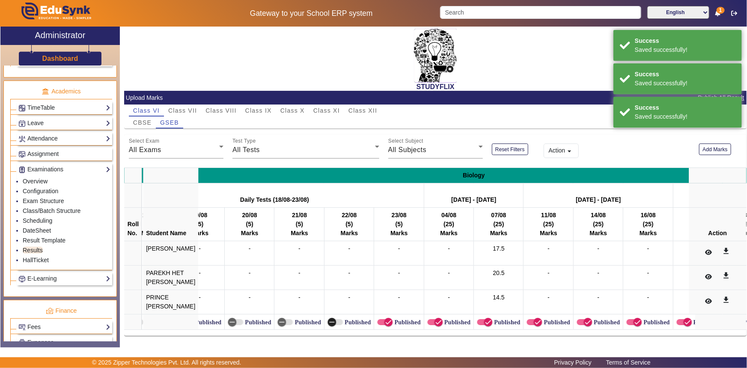
scroll to position [0, 2681]
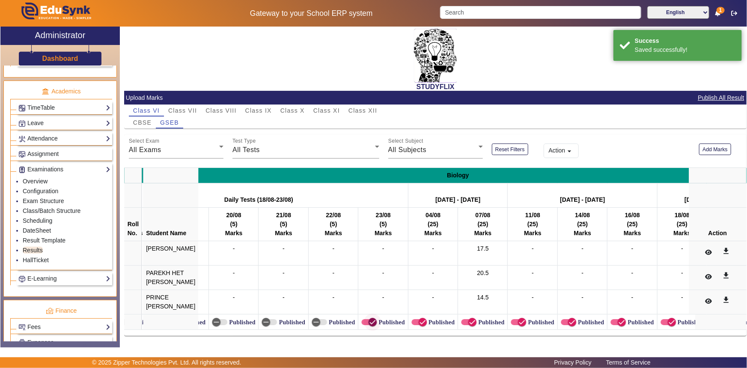
click at [369, 323] on icon "button" at bounding box center [373, 322] width 8 height 8
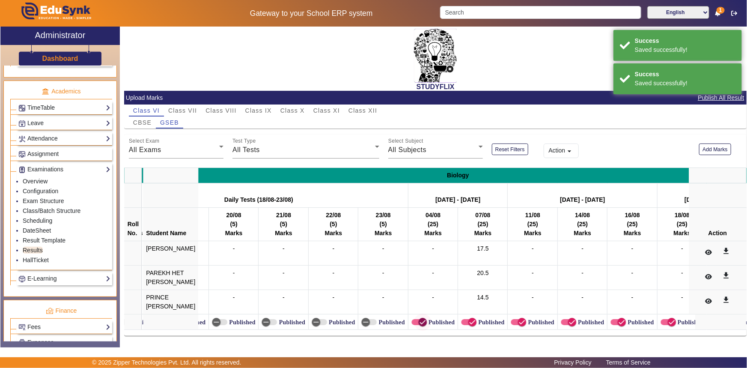
click at [419, 321] on icon "button" at bounding box center [423, 322] width 8 height 8
click at [518, 321] on icon "button" at bounding box center [522, 322] width 8 height 8
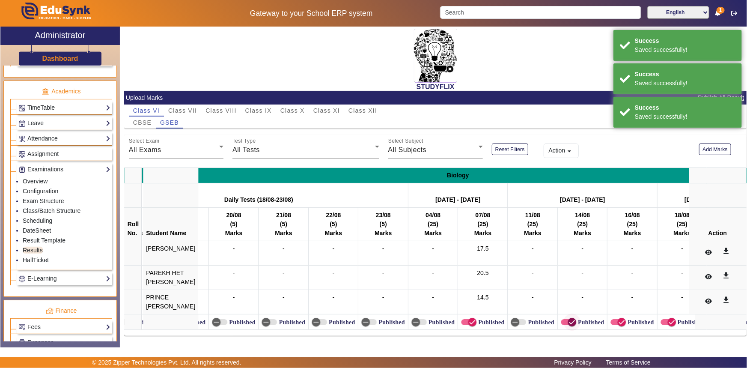
click at [564, 320] on span "button" at bounding box center [572, 321] width 17 height 17
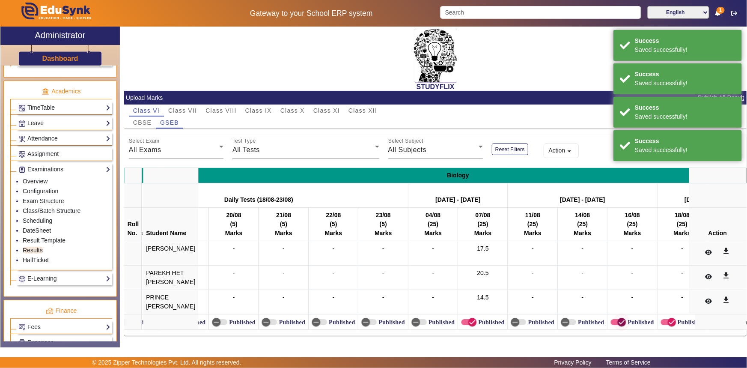
drag, startPoint x: 617, startPoint y: 319, endPoint x: 621, endPoint y: 319, distance: 4.7
click at [618, 319] on icon "button" at bounding box center [622, 322] width 8 height 8
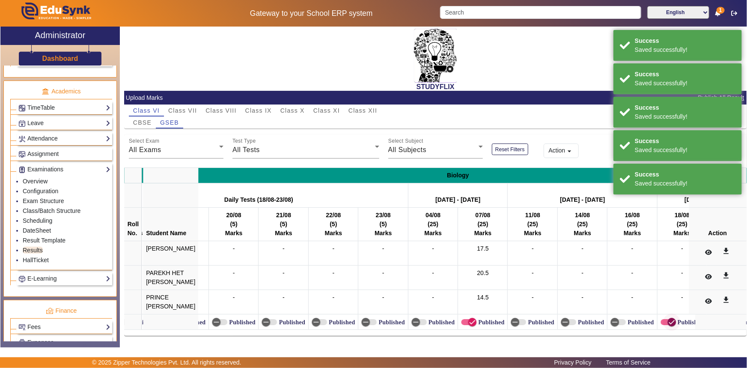
click at [668, 321] on icon "button" at bounding box center [672, 322] width 8 height 8
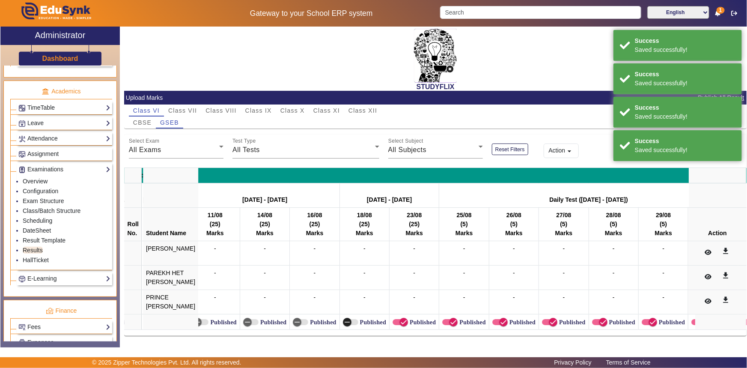
scroll to position [0, 3019]
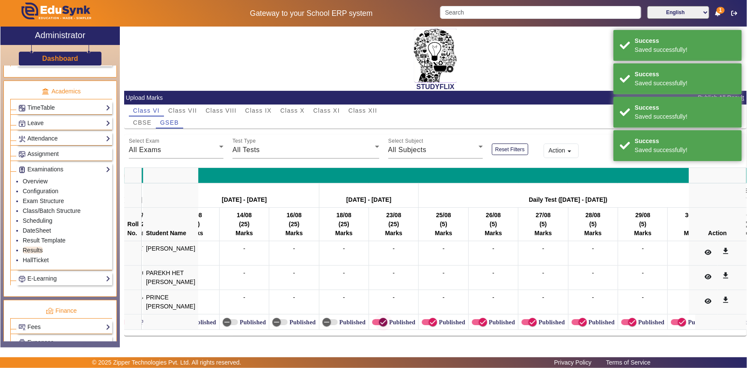
click at [379, 323] on icon "button" at bounding box center [383, 322] width 8 height 8
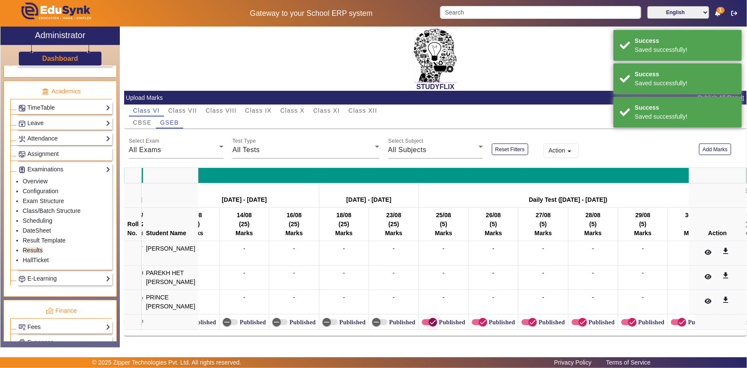
click at [429, 324] on icon "button" at bounding box center [433, 322] width 8 height 8
click at [479, 319] on icon "button" at bounding box center [483, 322] width 8 height 8
click at [524, 318] on span "button" at bounding box center [532, 321] width 17 height 17
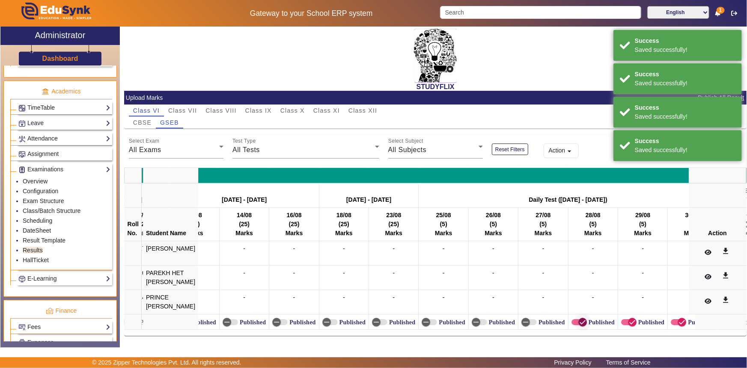
click at [579, 321] on icon "button" at bounding box center [583, 322] width 8 height 8
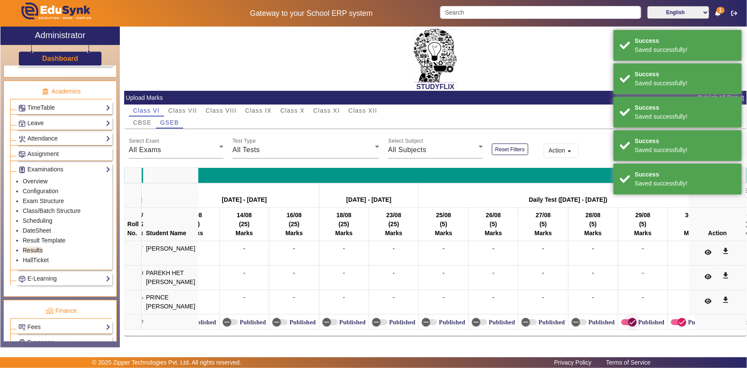
click at [624, 322] on span "button" at bounding box center [632, 321] width 17 height 17
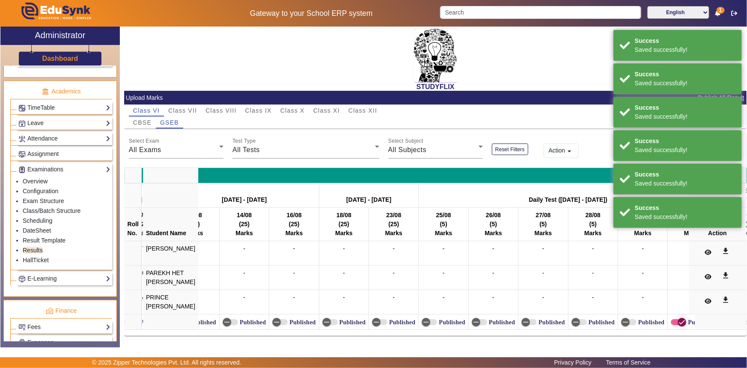
click at [674, 319] on span "button" at bounding box center [682, 321] width 17 height 17
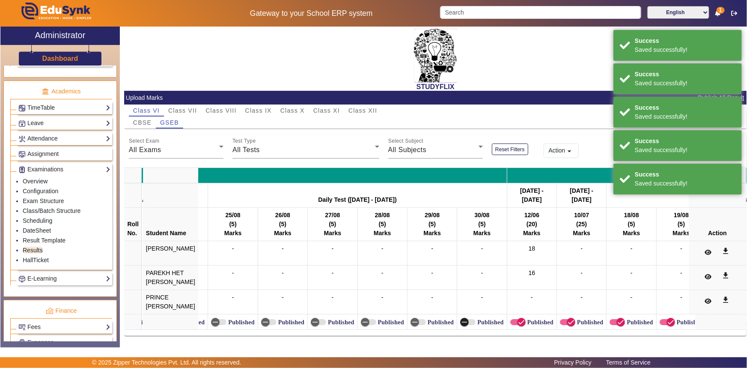
scroll to position [0, 3327]
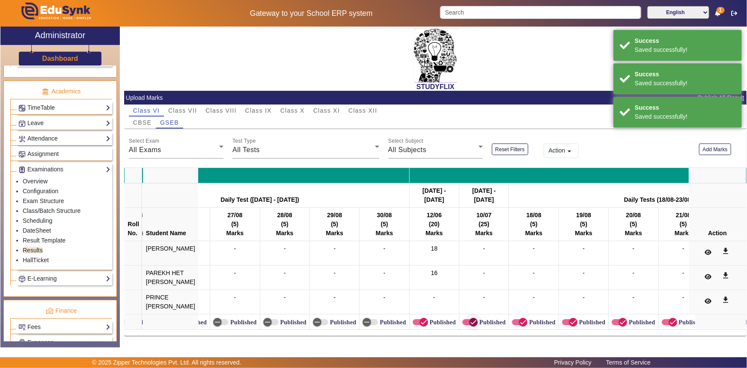
click at [470, 322] on icon "button" at bounding box center [474, 322] width 8 height 8
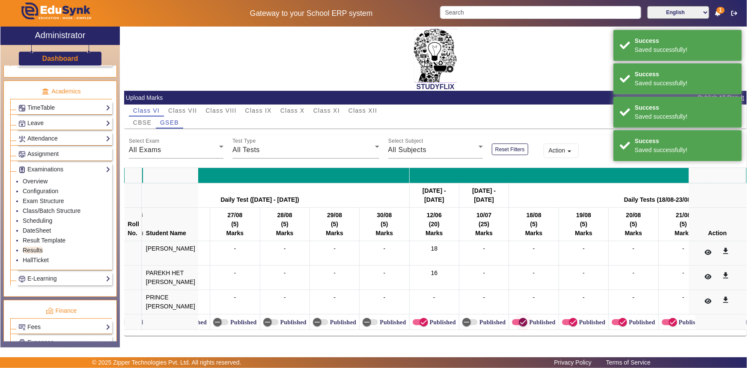
click at [519, 320] on icon "button" at bounding box center [523, 322] width 8 height 8
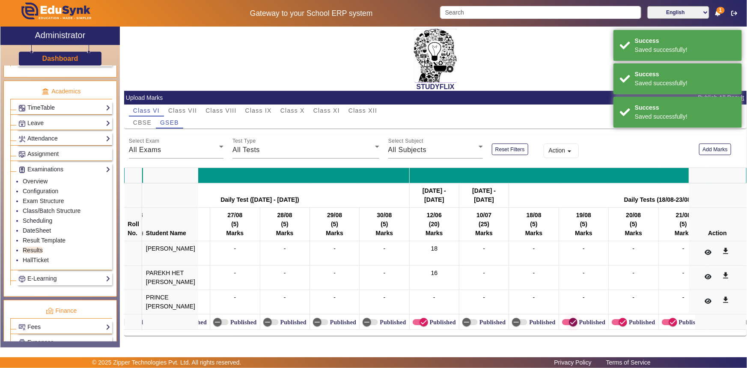
click at [571, 322] on icon "button" at bounding box center [573, 322] width 5 height 1
click at [619, 318] on span "button" at bounding box center [623, 322] width 9 height 9
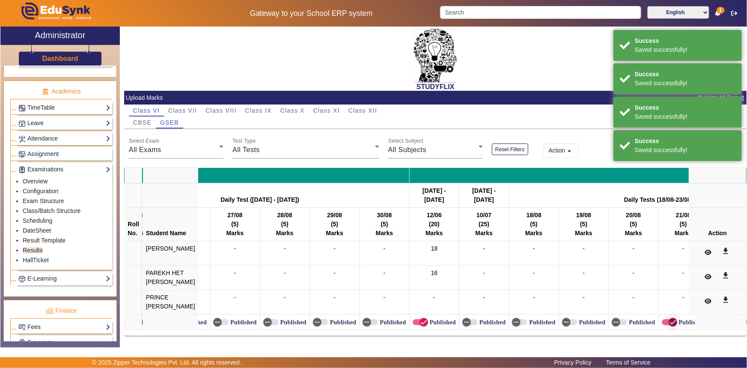
click at [665, 322] on span "button" at bounding box center [673, 321] width 17 height 17
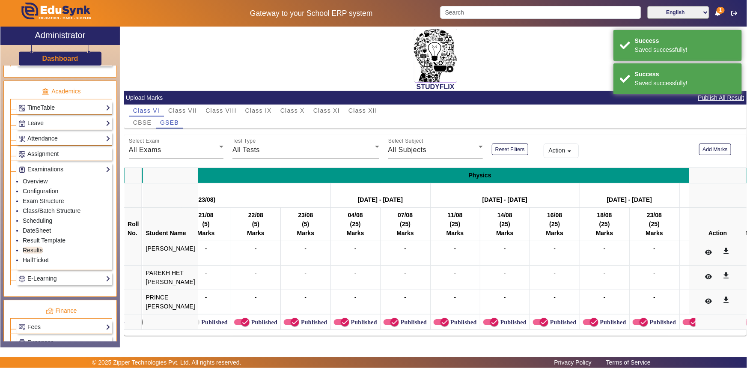
scroll to position [0, 3795]
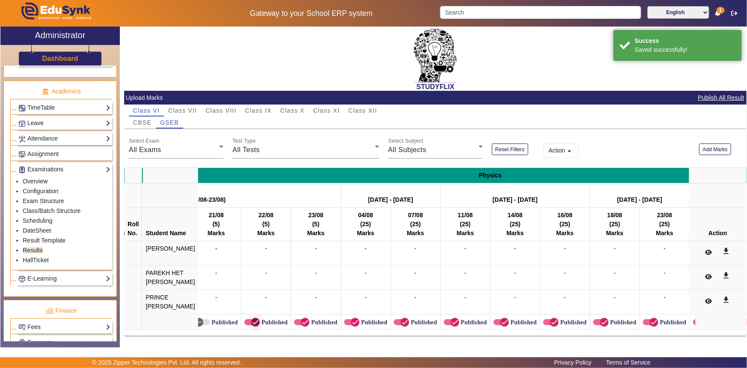
click at [251, 322] on span "button" at bounding box center [255, 322] width 9 height 9
click at [301, 319] on icon "button" at bounding box center [305, 322] width 8 height 8
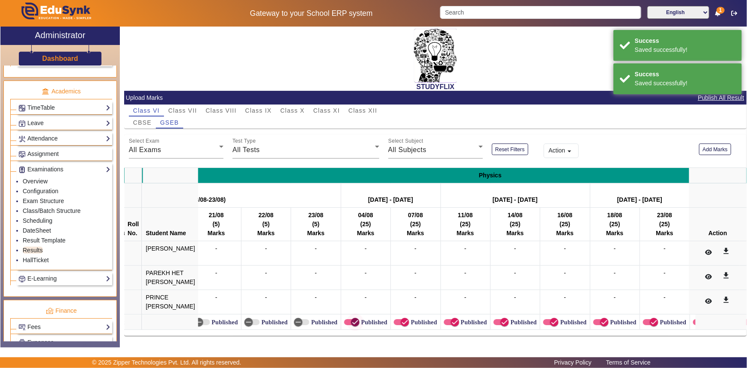
click at [352, 322] on icon "button" at bounding box center [356, 322] width 8 height 8
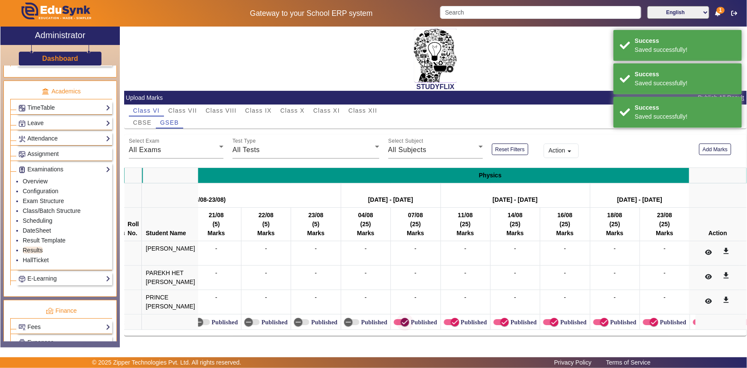
click at [397, 321] on span "button" at bounding box center [405, 321] width 17 height 17
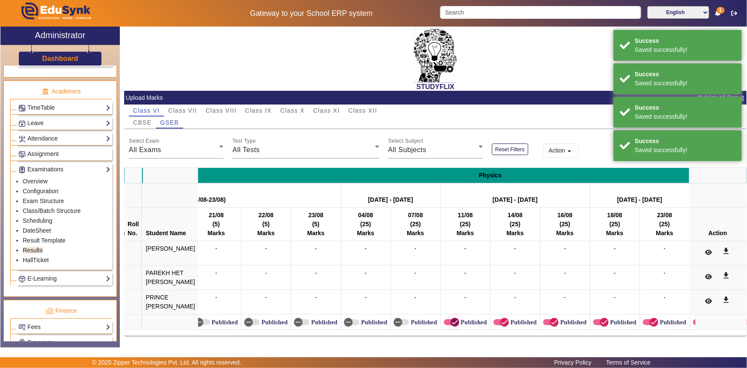
click at [451, 319] on span "button" at bounding box center [455, 322] width 9 height 9
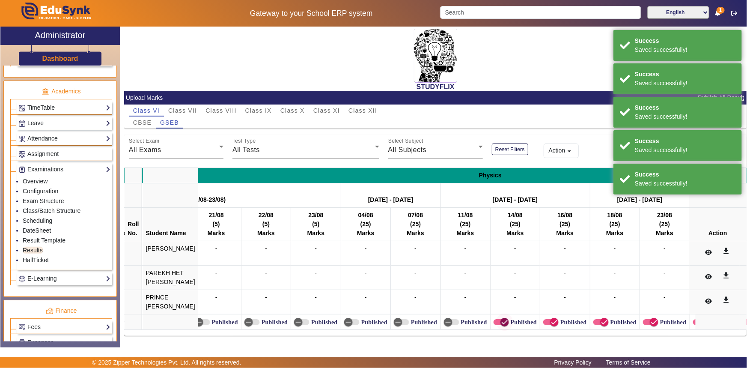
click at [501, 324] on icon "button" at bounding box center [505, 322] width 8 height 8
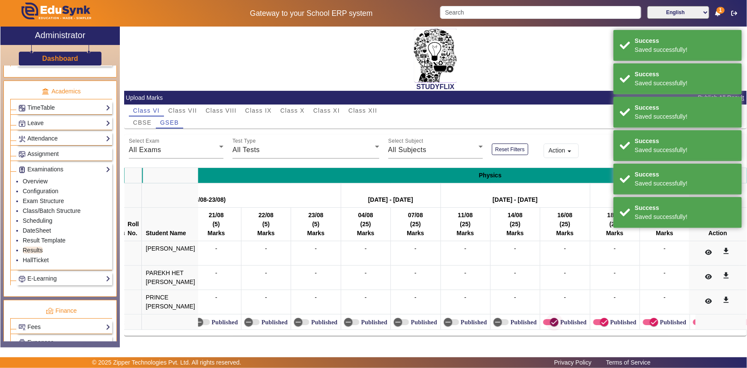
click at [551, 325] on icon "button" at bounding box center [555, 322] width 8 height 8
click at [601, 321] on icon "button" at bounding box center [605, 322] width 8 height 8
click at [650, 319] on icon "button" at bounding box center [654, 322] width 8 height 8
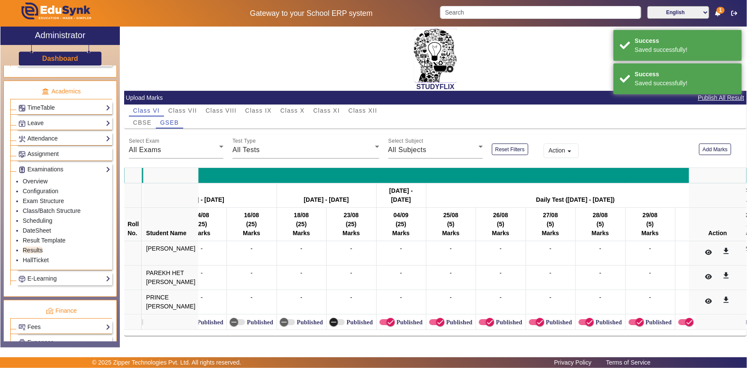
scroll to position [0, 4124]
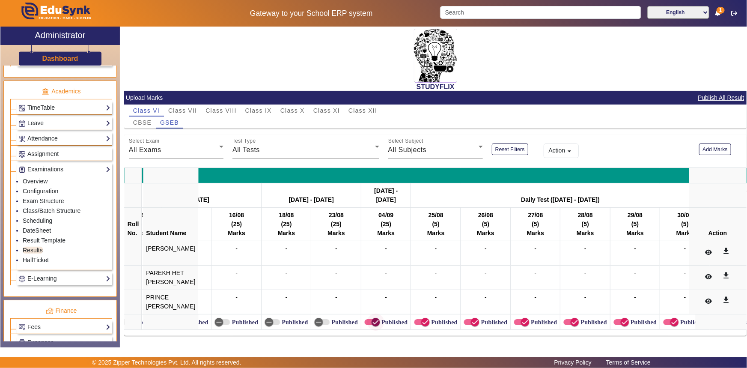
click at [372, 321] on icon "button" at bounding box center [376, 322] width 8 height 8
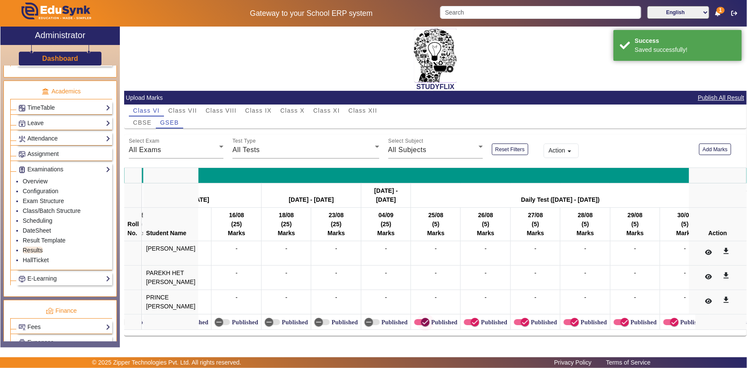
click at [421, 322] on icon "button" at bounding box center [425, 322] width 8 height 8
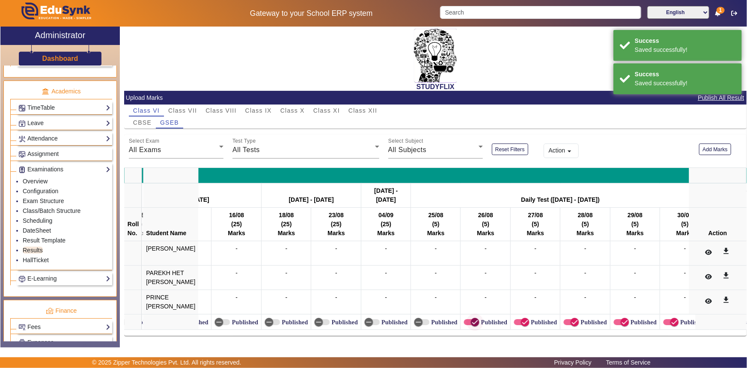
click at [471, 320] on span "button" at bounding box center [475, 322] width 9 height 9
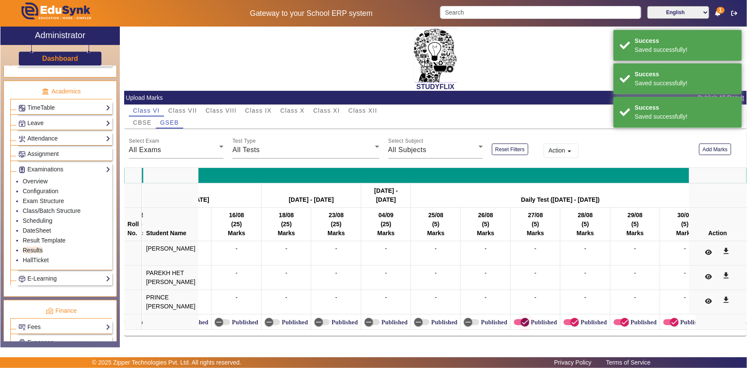
click at [521, 322] on icon "button" at bounding box center [525, 322] width 8 height 8
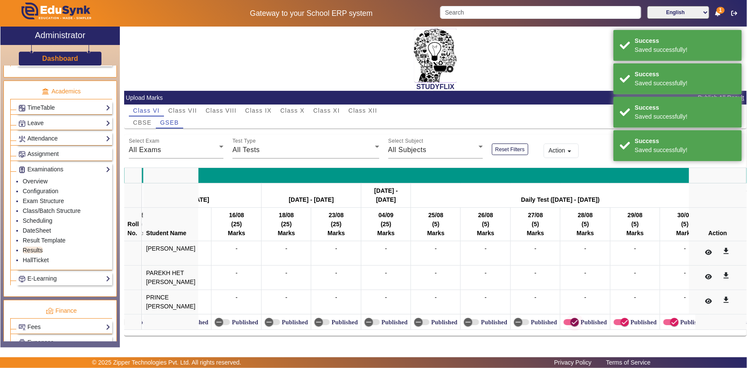
click at [571, 323] on icon "button" at bounding box center [575, 322] width 8 height 8
click at [621, 324] on icon "button" at bounding box center [625, 322] width 8 height 8
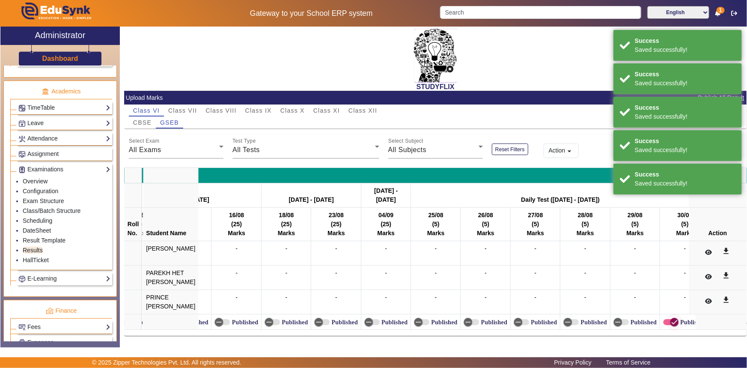
click at [670, 322] on span "button" at bounding box center [674, 322] width 9 height 9
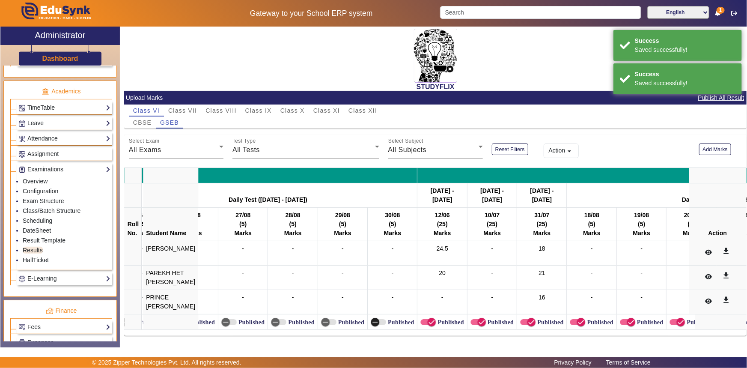
scroll to position [0, 4427]
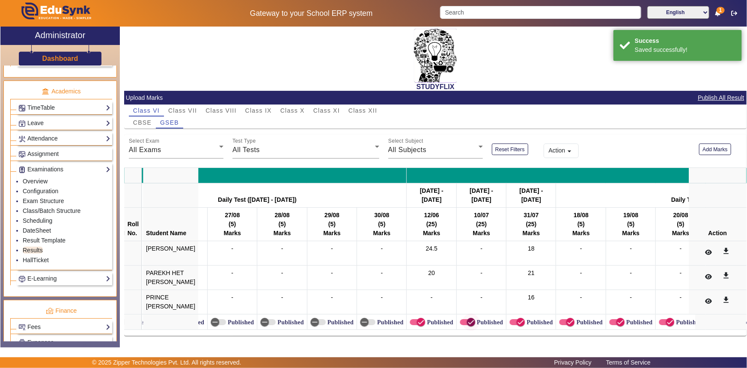
click at [467, 322] on icon "button" at bounding box center [471, 322] width 8 height 8
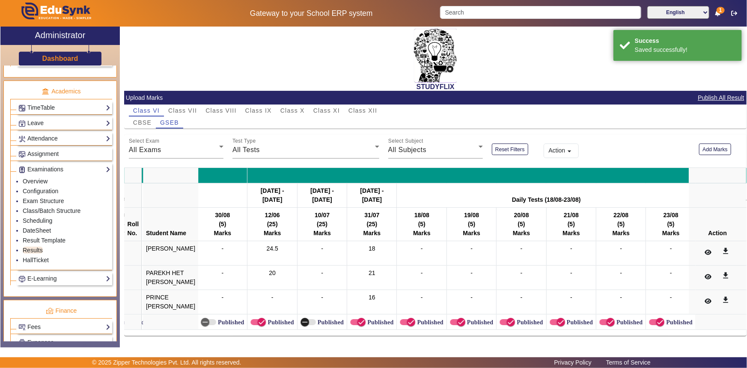
scroll to position [0, 4595]
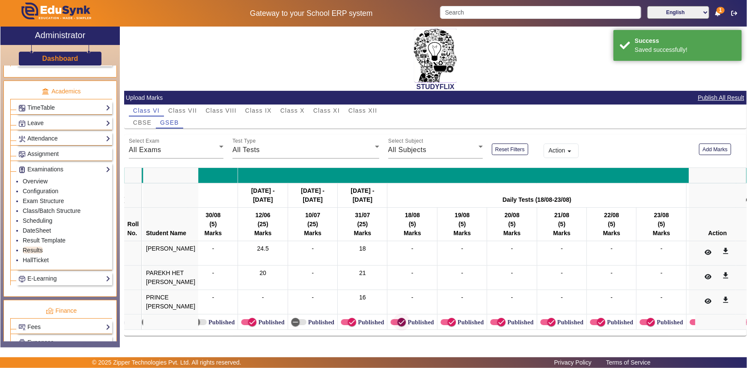
click at [398, 319] on icon "button" at bounding box center [402, 322] width 8 height 8
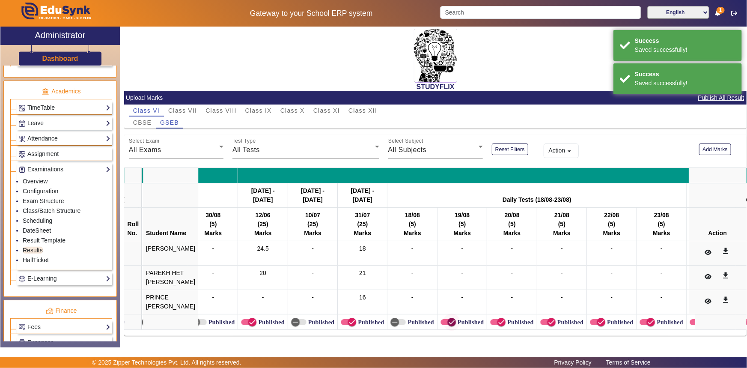
click at [443, 323] on span "button" at bounding box center [451, 321] width 17 height 17
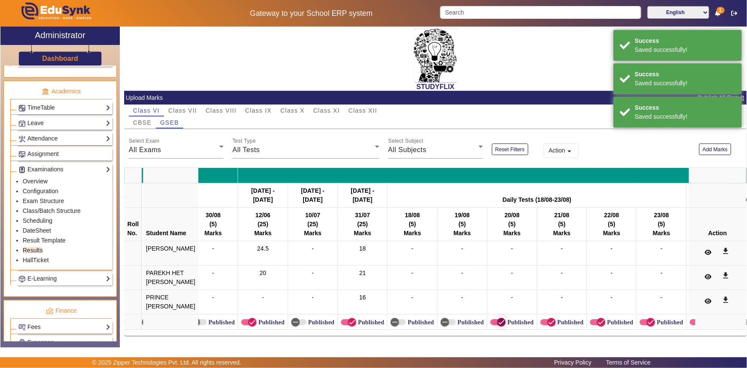
click at [499, 322] on icon "button" at bounding box center [501, 322] width 5 height 1
click at [548, 321] on icon "button" at bounding box center [552, 322] width 8 height 8
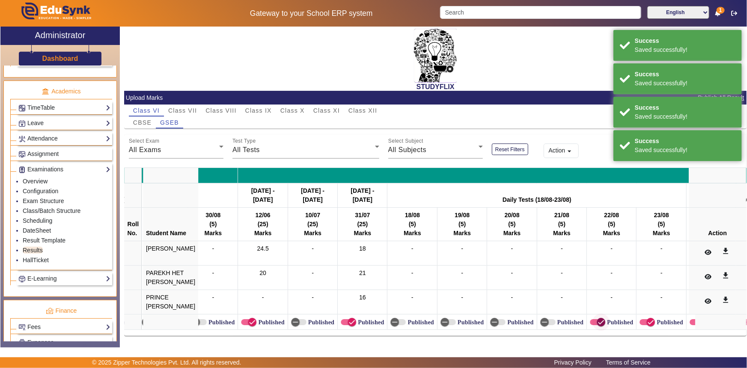
click at [597, 324] on icon "button" at bounding box center [601, 322] width 8 height 8
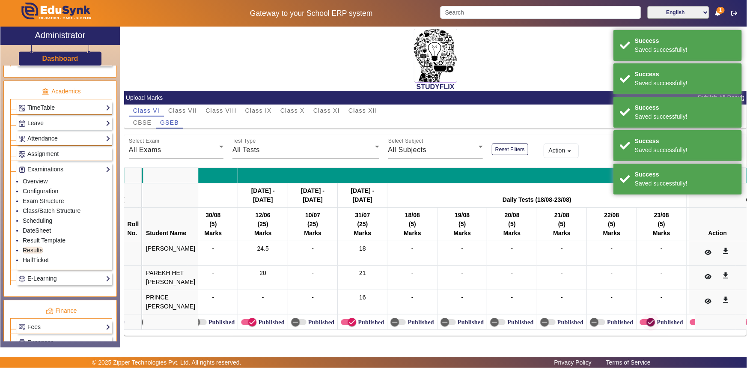
click at [647, 322] on icon "button" at bounding box center [651, 322] width 8 height 8
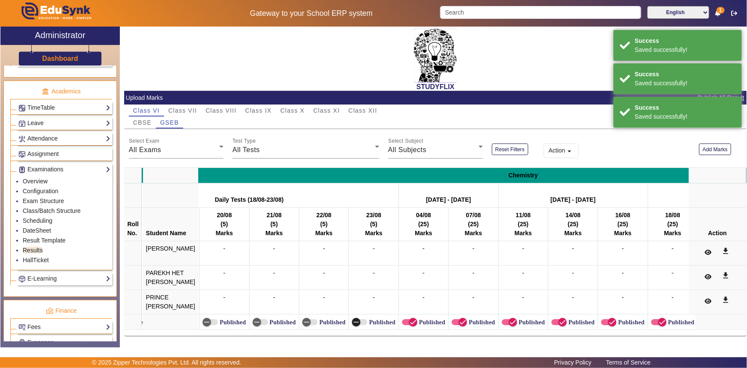
scroll to position [0, 4929]
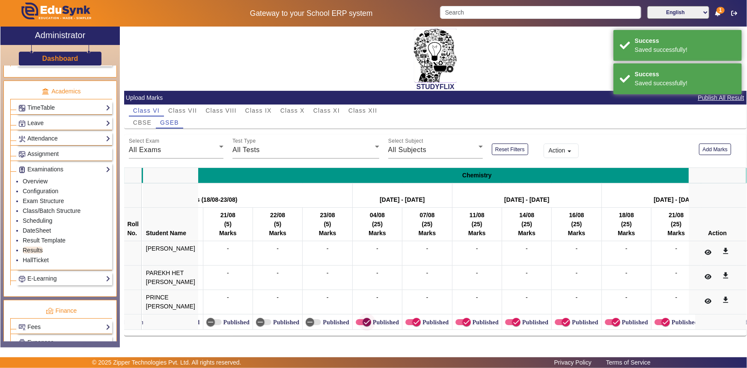
click at [363, 321] on icon "button" at bounding box center [367, 322] width 8 height 8
click at [413, 322] on icon "button" at bounding box center [417, 322] width 8 height 8
click at [463, 319] on icon "button" at bounding box center [467, 322] width 8 height 8
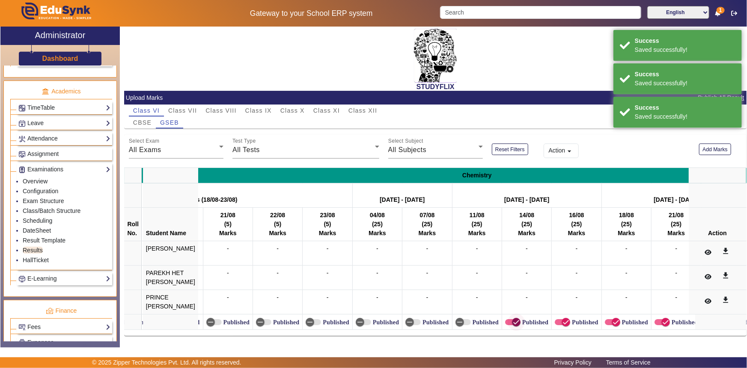
click at [508, 320] on span "button" at bounding box center [516, 321] width 17 height 17
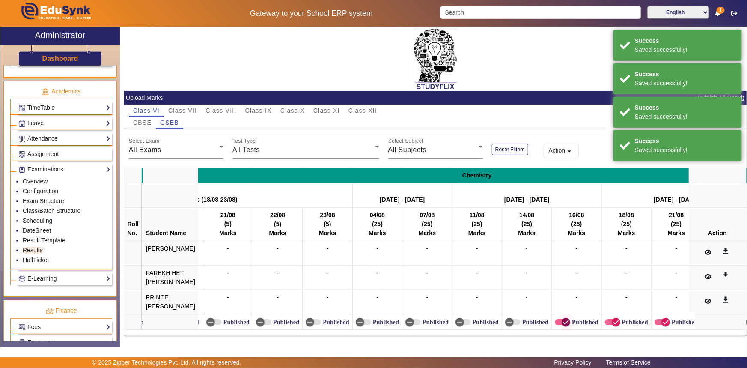
click at [564, 322] on icon "button" at bounding box center [566, 322] width 5 height 1
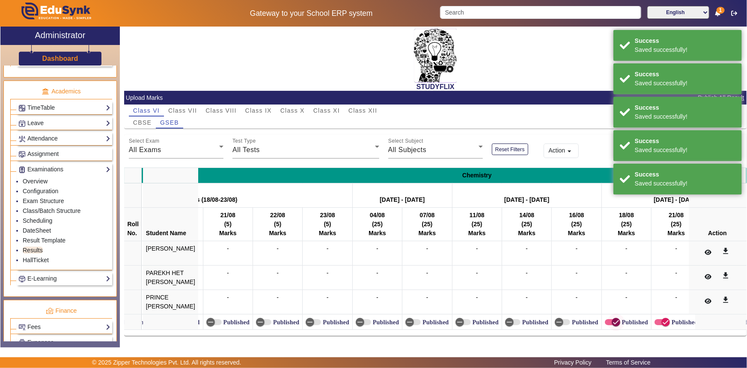
click at [612, 321] on icon "button" at bounding box center [616, 322] width 8 height 8
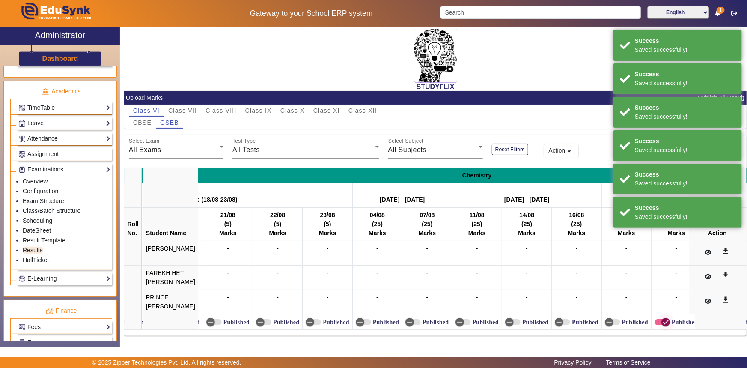
click at [662, 318] on icon "button" at bounding box center [666, 322] width 8 height 8
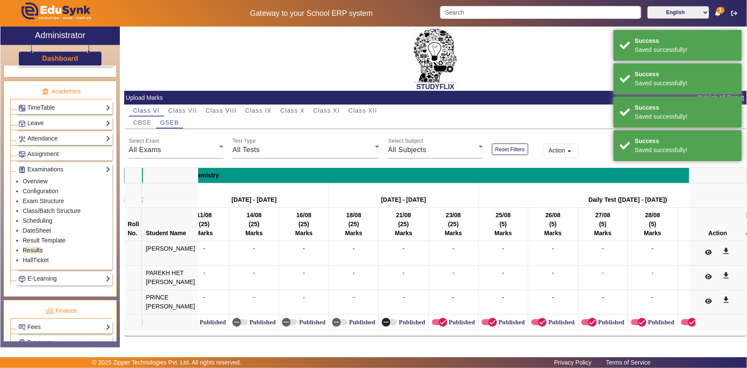
scroll to position [0, 5217]
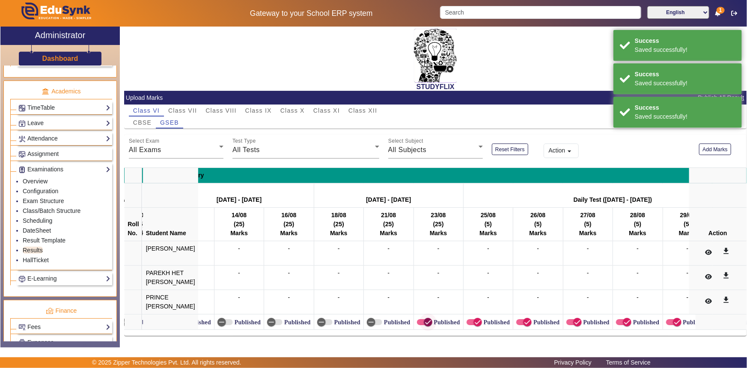
click at [424, 323] on icon "button" at bounding box center [428, 322] width 8 height 8
click at [474, 322] on span "button" at bounding box center [478, 322] width 9 height 9
click at [519, 321] on span "button" at bounding box center [527, 321] width 17 height 17
click at [569, 324] on span "button" at bounding box center [577, 321] width 17 height 17
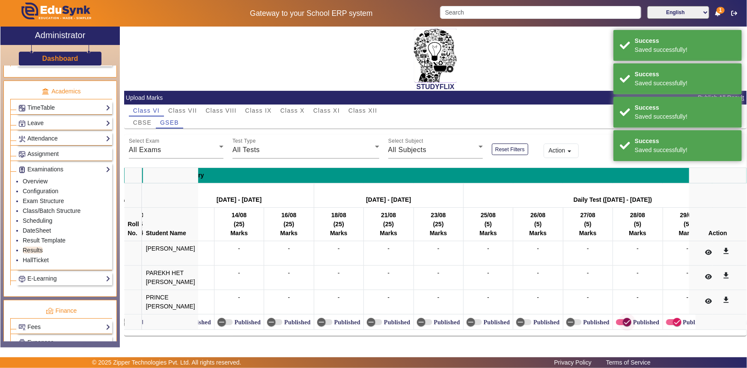
click at [624, 323] on icon "button" at bounding box center [628, 322] width 8 height 8
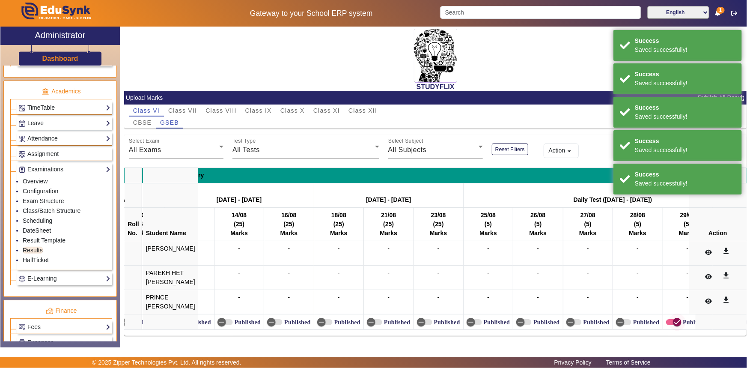
click at [674, 321] on icon "button" at bounding box center [678, 322] width 8 height 8
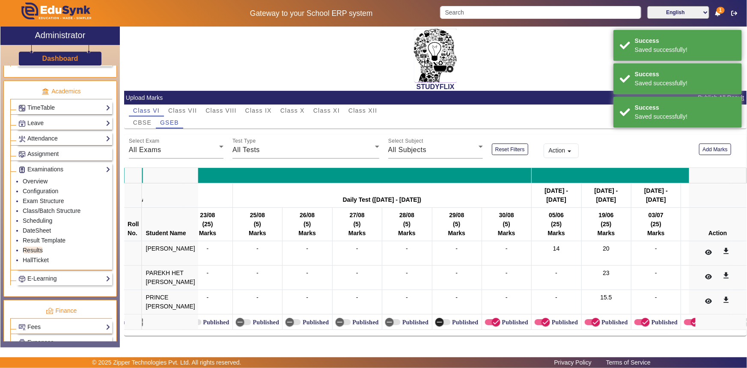
scroll to position [0, 5448]
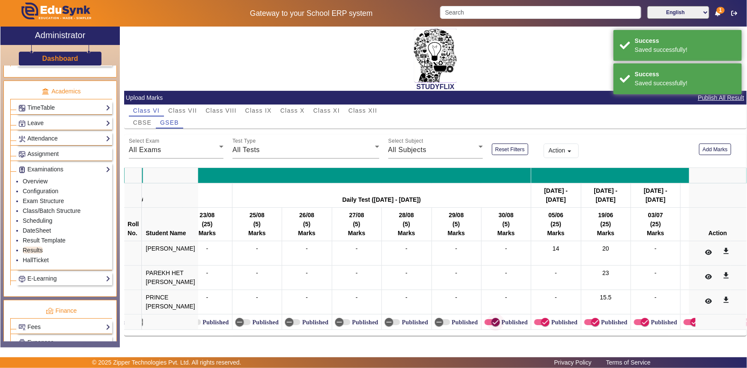
click at [489, 322] on span "button" at bounding box center [495, 321] width 17 height 17
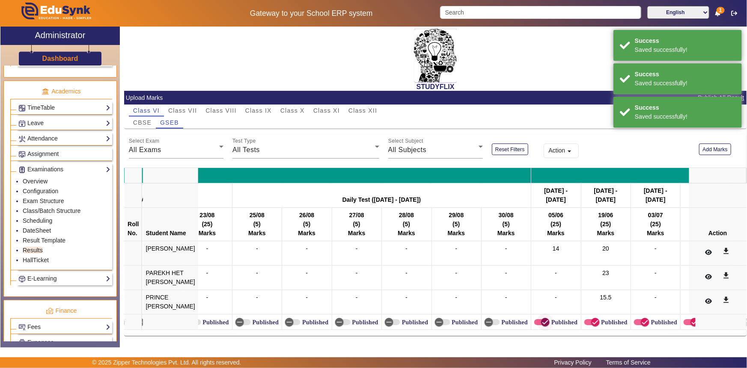
click at [541, 322] on span "button" at bounding box center [545, 322] width 9 height 9
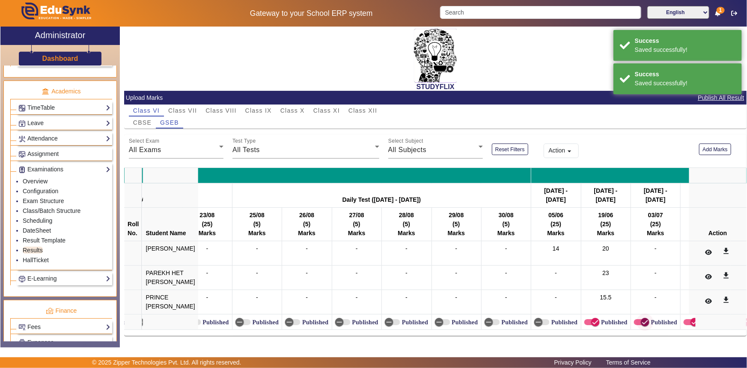
click at [642, 321] on icon "button" at bounding box center [646, 322] width 8 height 8
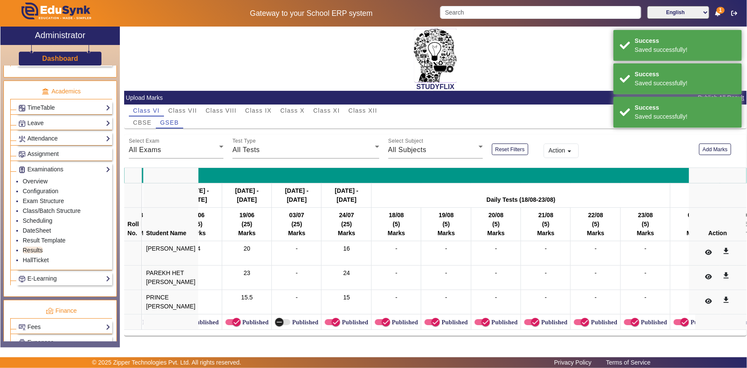
scroll to position [0, 5824]
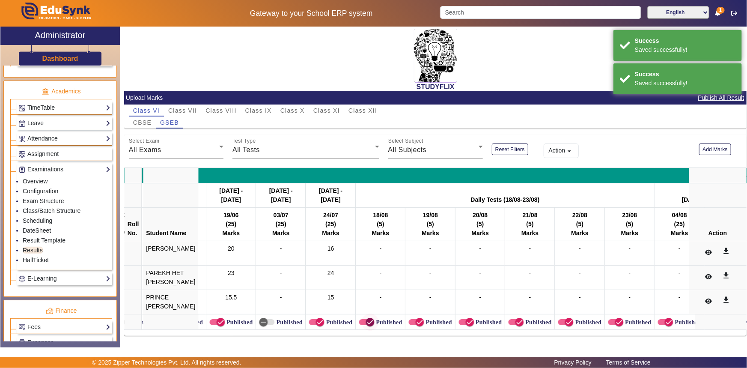
click at [366, 321] on icon "button" at bounding box center [370, 322] width 8 height 8
click at [411, 319] on span "button" at bounding box center [419, 321] width 17 height 17
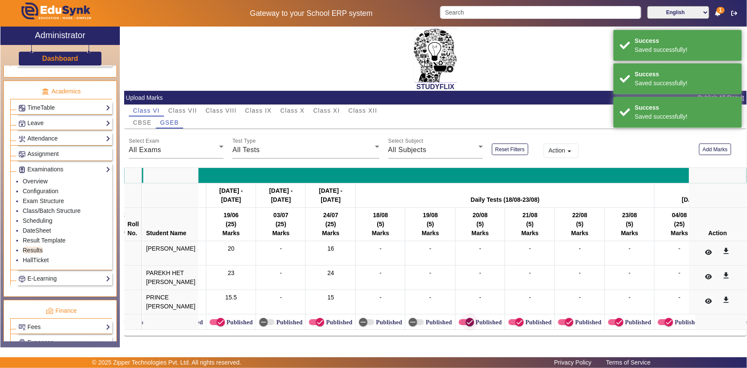
click at [465, 318] on span "button" at bounding box center [469, 322] width 9 height 9
click at [516, 323] on icon "button" at bounding box center [520, 322] width 8 height 8
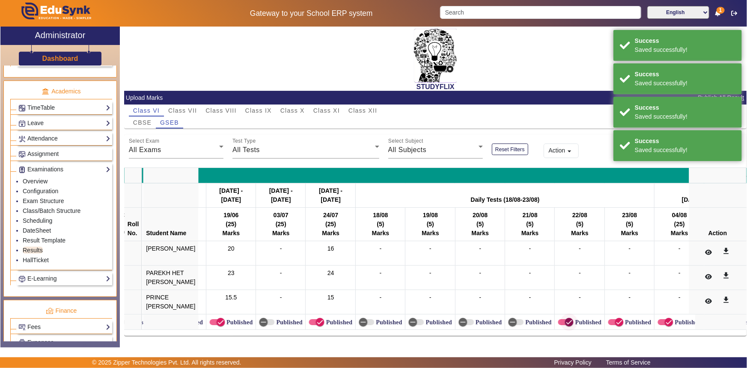
click at [561, 322] on span "button" at bounding box center [569, 321] width 17 height 17
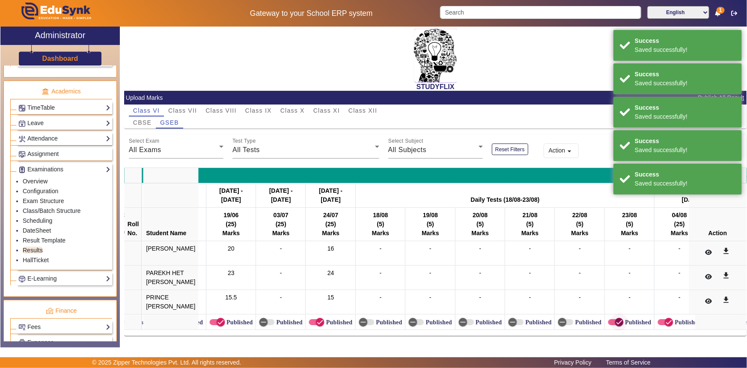
click at [611, 319] on span "button" at bounding box center [619, 321] width 17 height 17
click at [665, 322] on icon "button" at bounding box center [669, 322] width 8 height 8
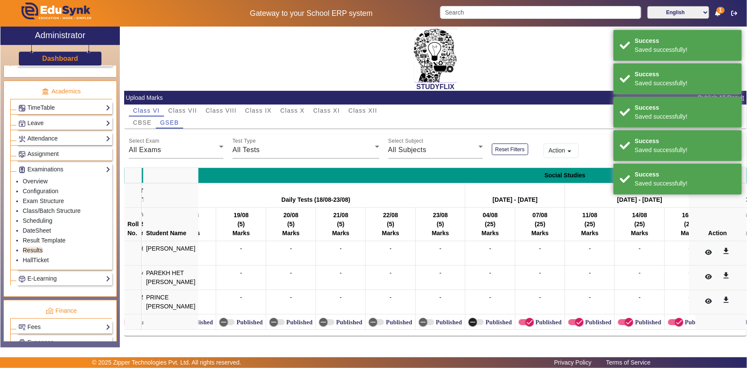
scroll to position [0, 6096]
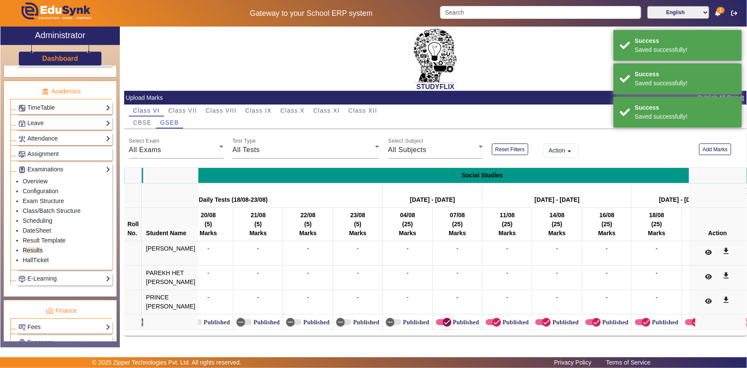
click at [443, 320] on icon "button" at bounding box center [447, 322] width 8 height 8
click at [493, 322] on icon "button" at bounding box center [497, 322] width 8 height 8
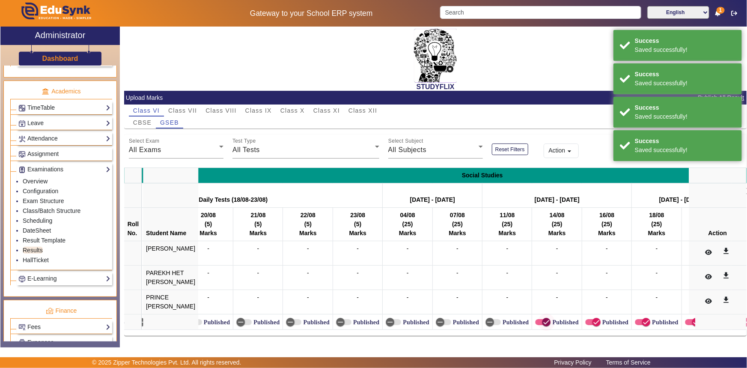
click at [538, 324] on span "button" at bounding box center [546, 321] width 17 height 17
click at [593, 321] on icon "button" at bounding box center [597, 322] width 8 height 8
click at [642, 322] on icon "button" at bounding box center [646, 322] width 8 height 8
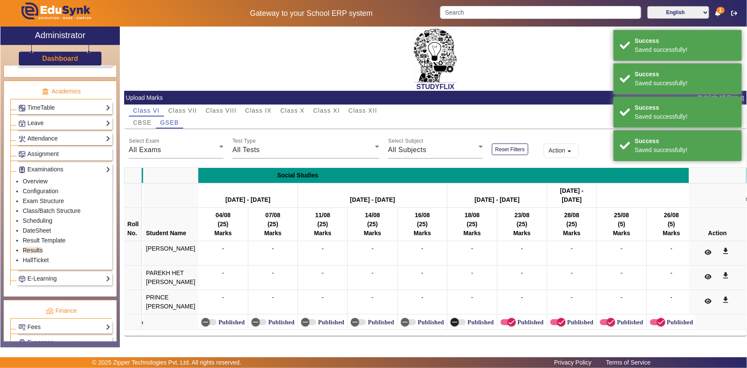
scroll to position [0, 6460]
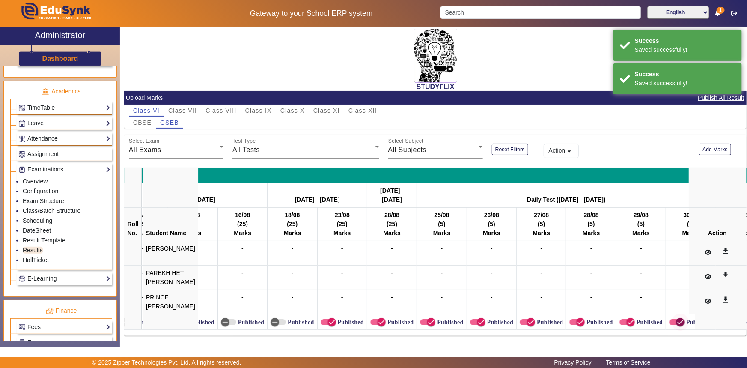
click at [677, 321] on icon "button" at bounding box center [681, 322] width 8 height 8
drag, startPoint x: 621, startPoint y: 321, endPoint x: 595, endPoint y: 315, distance: 26.3
click at [627, 321] on icon "button" at bounding box center [631, 322] width 8 height 8
click at [577, 321] on icon "button" at bounding box center [581, 322] width 8 height 8
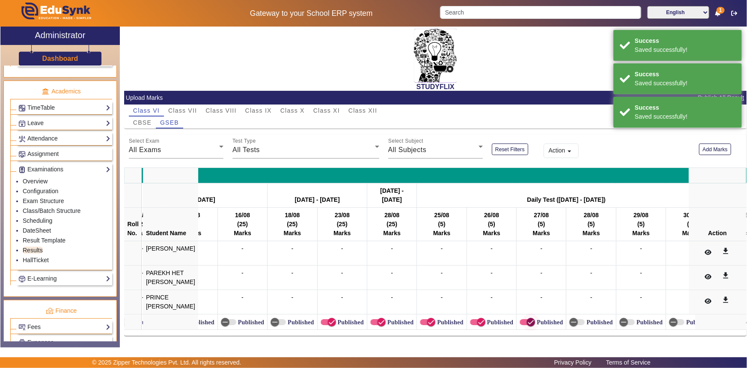
click at [527, 322] on icon "button" at bounding box center [531, 322] width 8 height 8
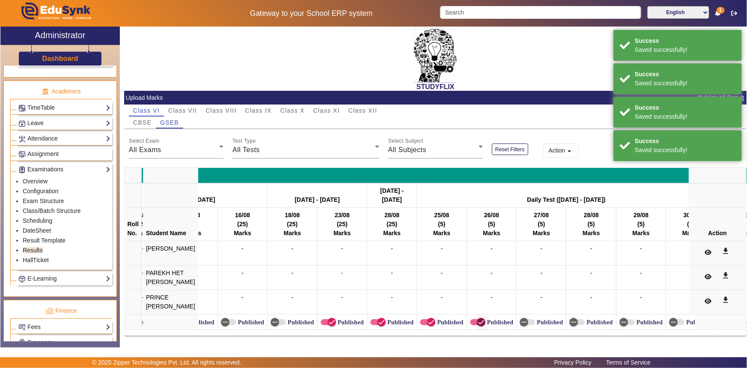
click at [473, 322] on span "button" at bounding box center [481, 321] width 17 height 17
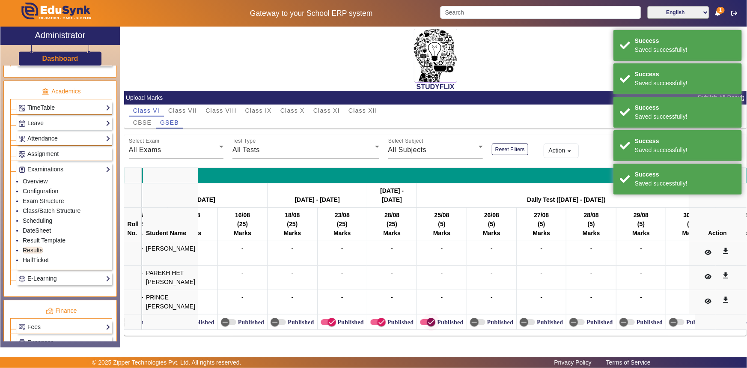
click at [427, 321] on icon "button" at bounding box center [431, 322] width 8 height 8
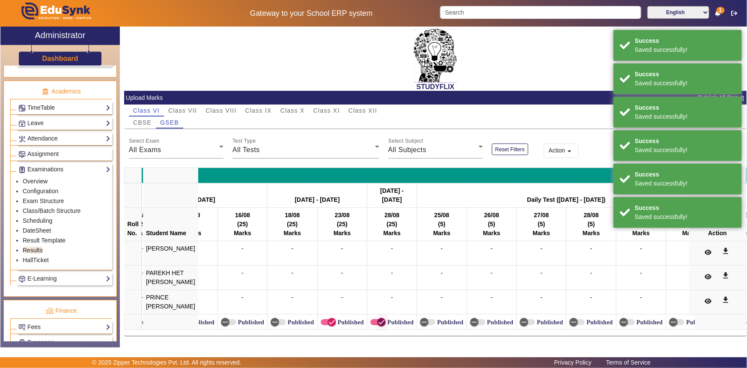
click at [376, 322] on span "button" at bounding box center [381, 321] width 17 height 17
click at [328, 322] on span "button" at bounding box center [332, 322] width 9 height 9
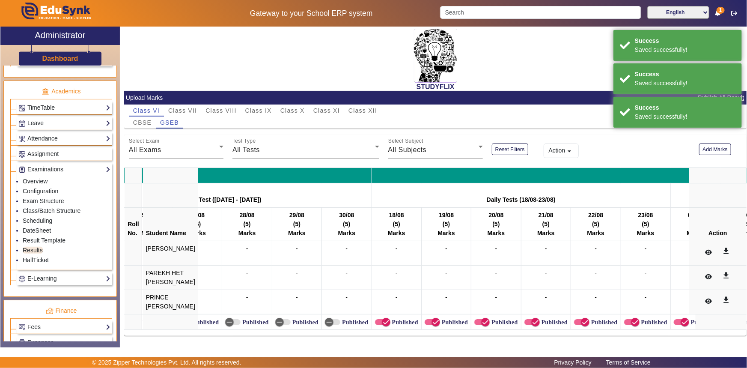
scroll to position [0, 6820]
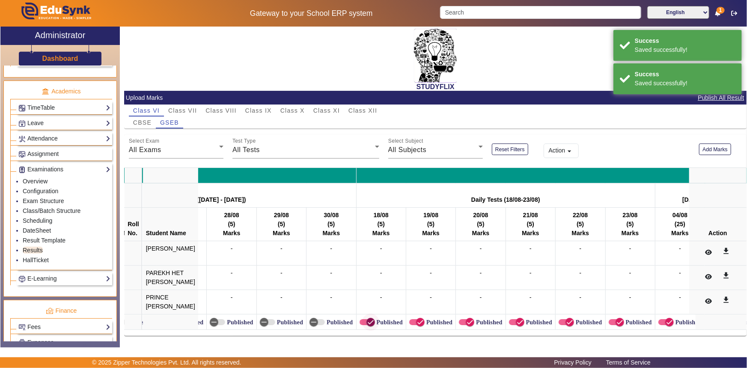
click at [367, 324] on icon "button" at bounding box center [371, 322] width 8 height 8
click at [417, 321] on icon "button" at bounding box center [421, 322] width 8 height 8
click at [466, 322] on icon "button" at bounding box center [470, 322] width 8 height 8
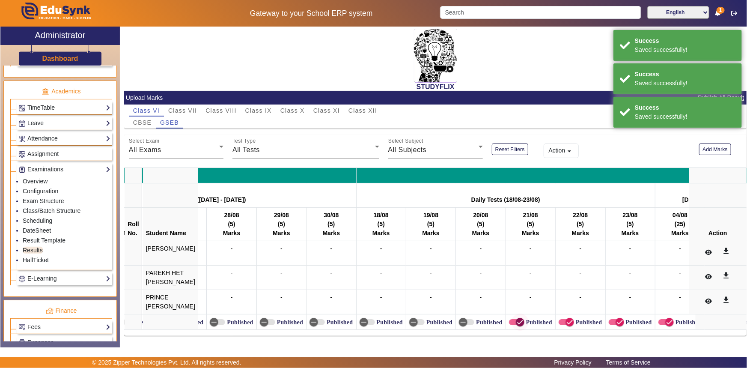
click at [509, 321] on span "button" at bounding box center [516, 322] width 15 height 6
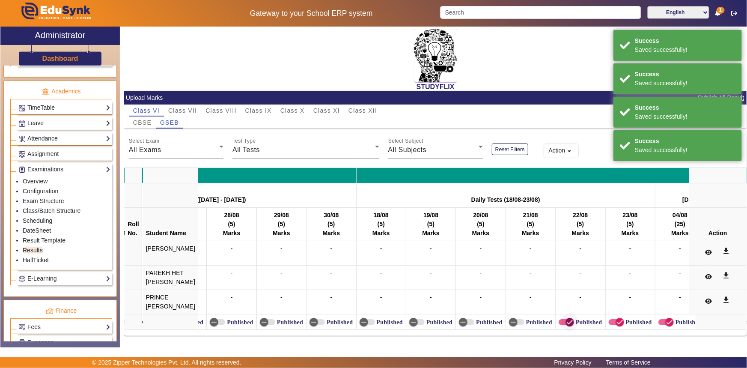
click at [566, 319] on icon "button" at bounding box center [570, 322] width 8 height 8
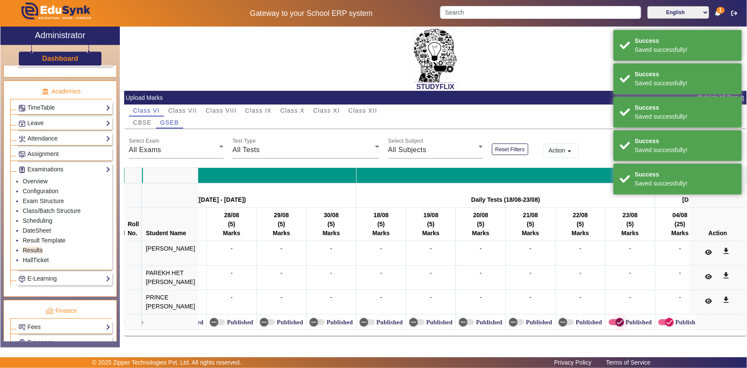
click at [616, 325] on icon "button" at bounding box center [620, 322] width 8 height 8
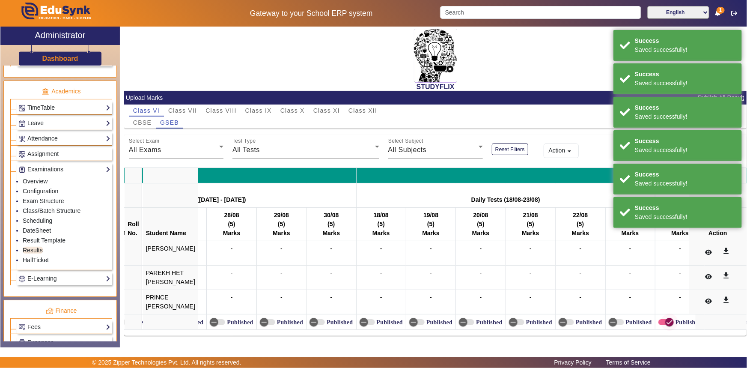
click at [666, 324] on icon "button" at bounding box center [670, 322] width 8 height 8
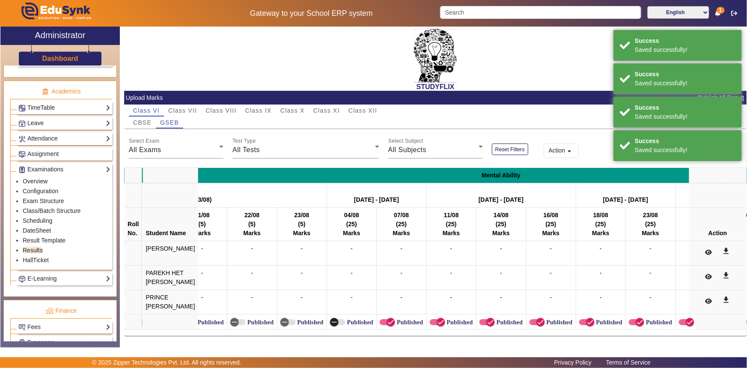
scroll to position [0, 7153]
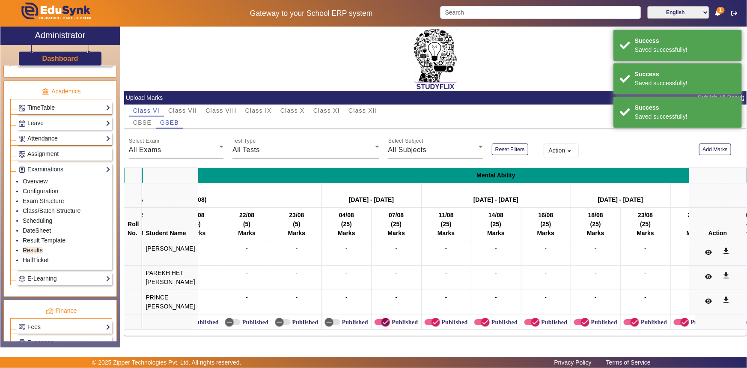
click at [382, 320] on icon "button" at bounding box center [386, 322] width 8 height 8
click at [432, 323] on icon "button" at bounding box center [436, 322] width 8 height 8
click at [482, 321] on icon "button" at bounding box center [486, 322] width 8 height 8
click at [532, 322] on icon "button" at bounding box center [536, 322] width 8 height 8
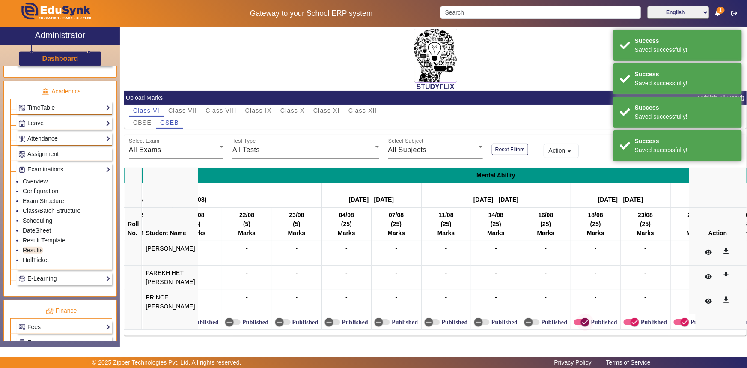
click at [582, 322] on icon "button" at bounding box center [586, 322] width 8 height 8
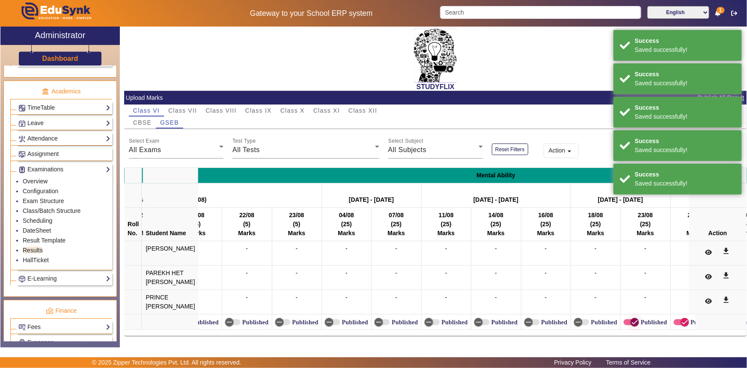
click at [631, 320] on icon "button" at bounding box center [635, 322] width 8 height 8
click at [681, 318] on span "button" at bounding box center [685, 322] width 9 height 9
drag, startPoint x: 683, startPoint y: 334, endPoint x: 706, endPoint y: 334, distance: 23.1
click at [706, 334] on div "English Mathematics Biology Physics Chemistry Social Studies Mental Ability [DA…" at bounding box center [435, 246] width 623 height 177
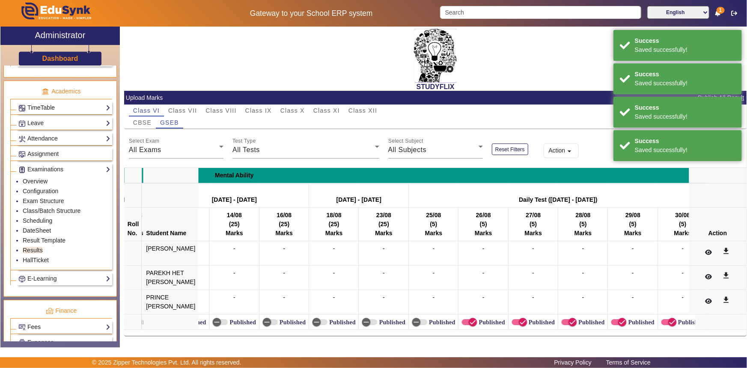
scroll to position [0, 7425]
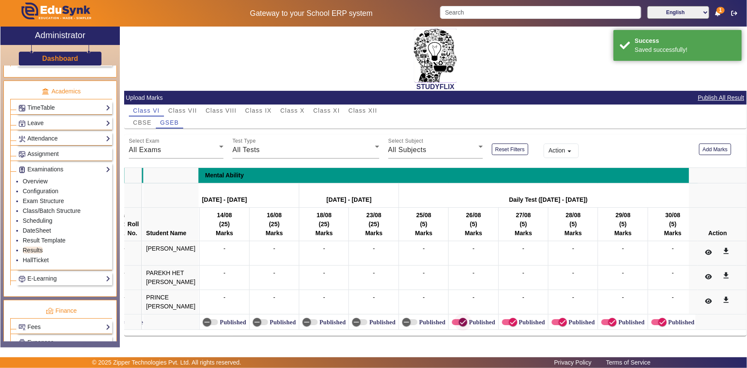
click at [459, 320] on icon "button" at bounding box center [463, 322] width 8 height 8
click at [504, 320] on span "button" at bounding box center [512, 321] width 17 height 17
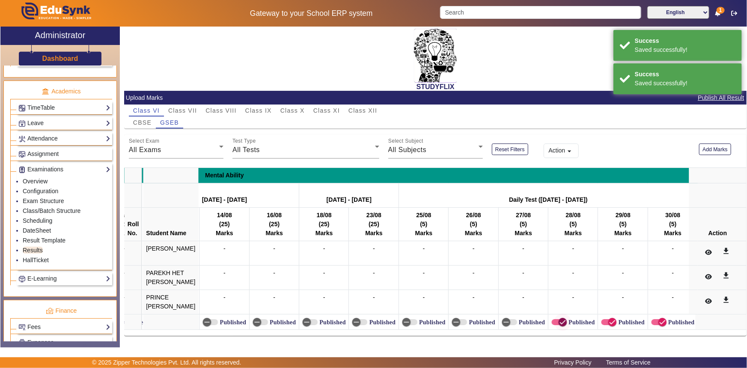
click at [554, 320] on span "button" at bounding box center [562, 321] width 17 height 17
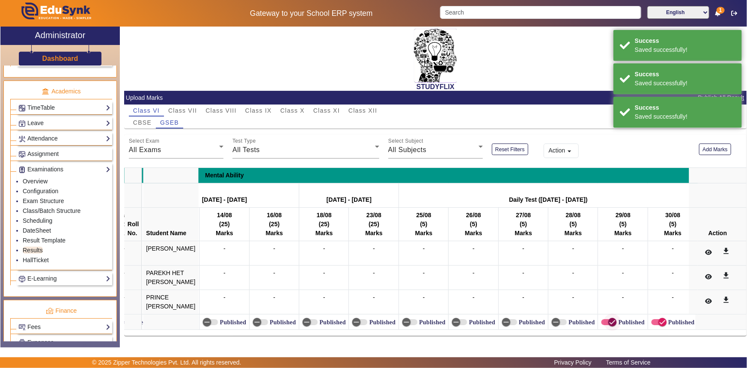
click at [609, 320] on icon "button" at bounding box center [613, 322] width 8 height 8
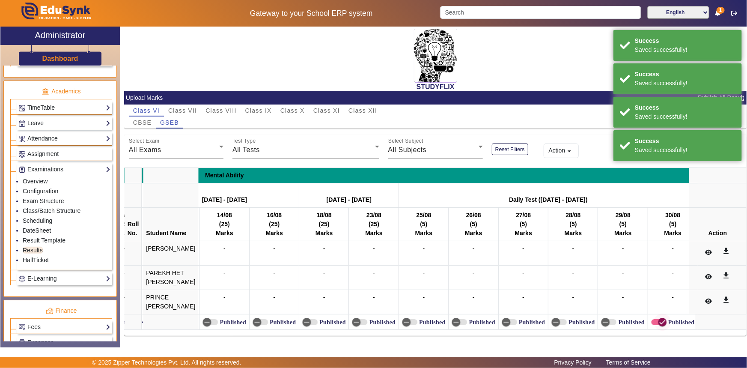
click at [659, 320] on icon "button" at bounding box center [663, 322] width 8 height 8
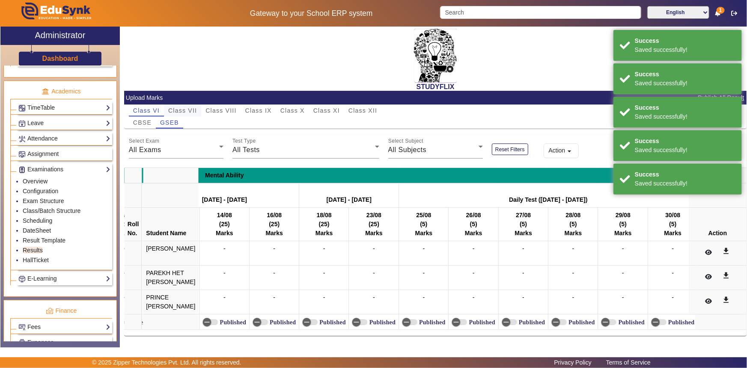
click at [188, 107] on span "Class VII" at bounding box center [182, 110] width 29 height 12
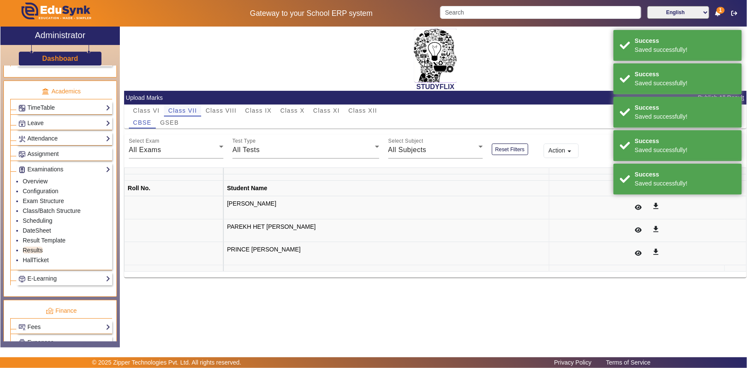
scroll to position [0, 0]
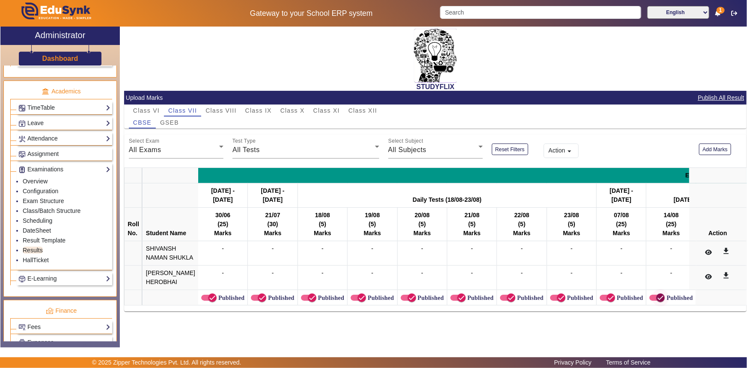
click at [657, 301] on icon "button" at bounding box center [661, 298] width 8 height 8
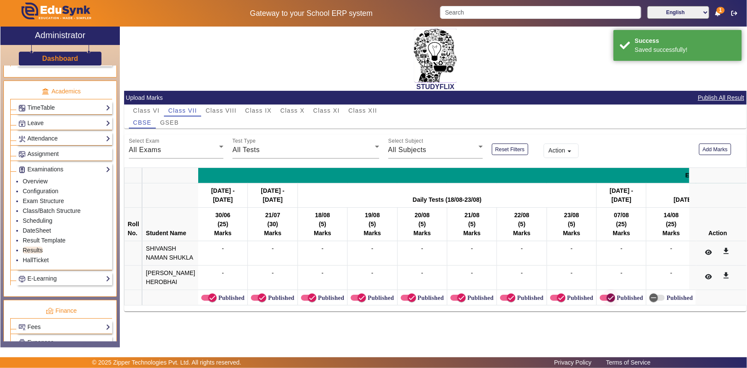
click at [608, 306] on span "button" at bounding box center [611, 297] width 17 height 17
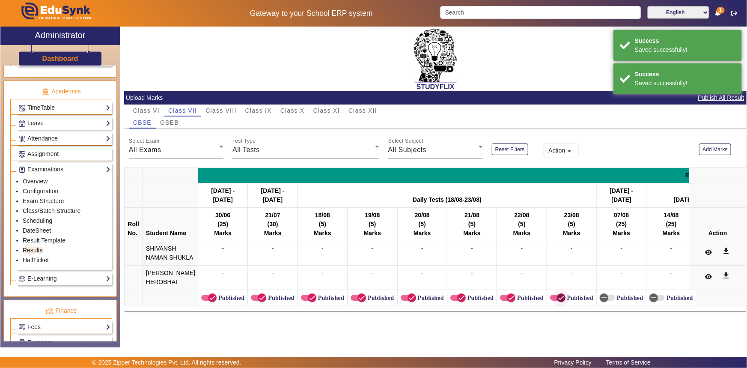
click at [559, 306] on span "button" at bounding box center [561, 297] width 17 height 17
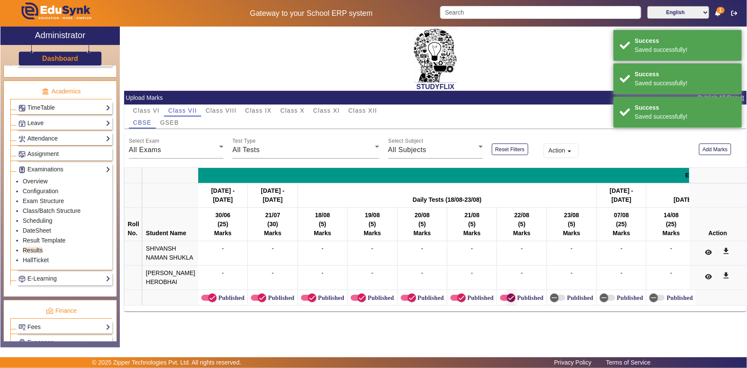
click at [508, 306] on span "button" at bounding box center [511, 297] width 17 height 17
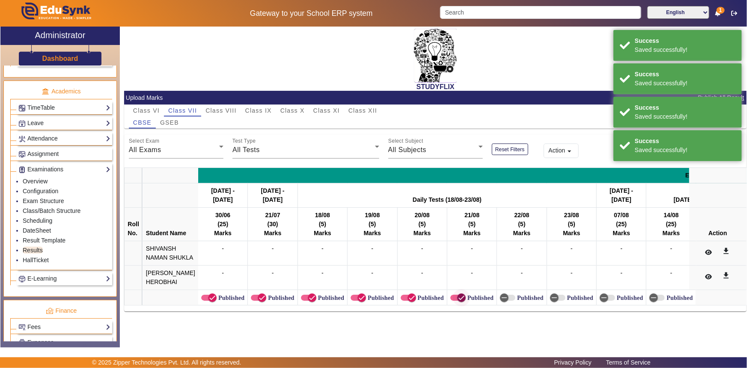
click at [451, 301] on span "button" at bounding box center [458, 298] width 15 height 6
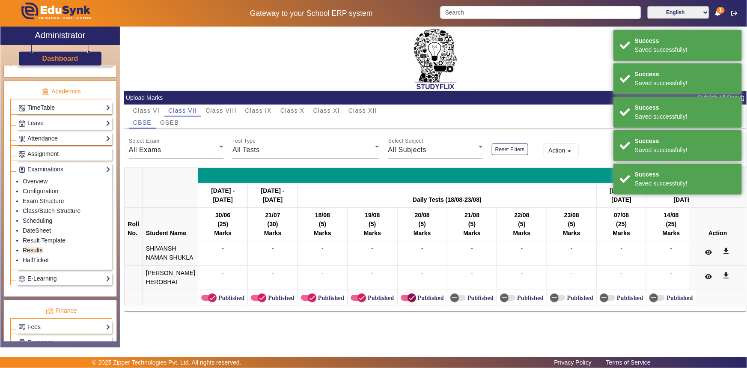
click at [408, 301] on icon "button" at bounding box center [412, 298] width 8 height 8
click at [358, 302] on span "button" at bounding box center [362, 297] width 9 height 9
click at [308, 301] on icon "button" at bounding box center [312, 298] width 8 height 8
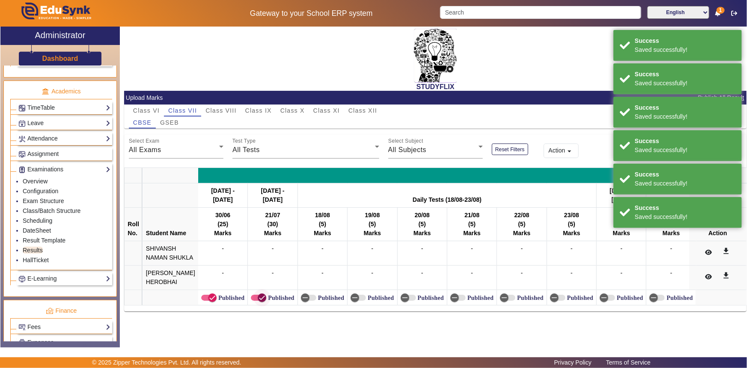
click at [258, 301] on icon "button" at bounding box center [262, 298] width 8 height 8
click at [209, 301] on icon "button" at bounding box center [213, 298] width 8 height 8
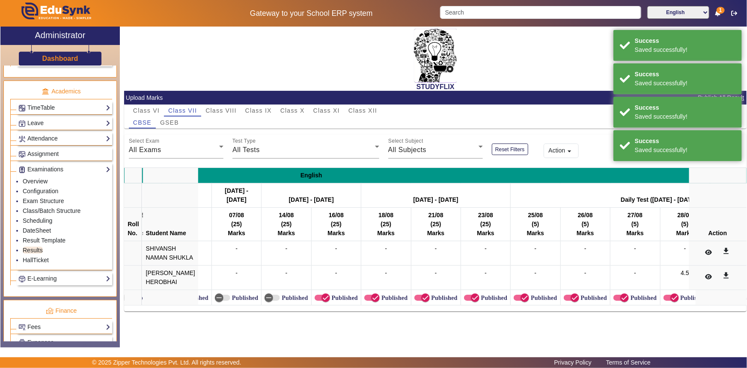
scroll to position [0, 399]
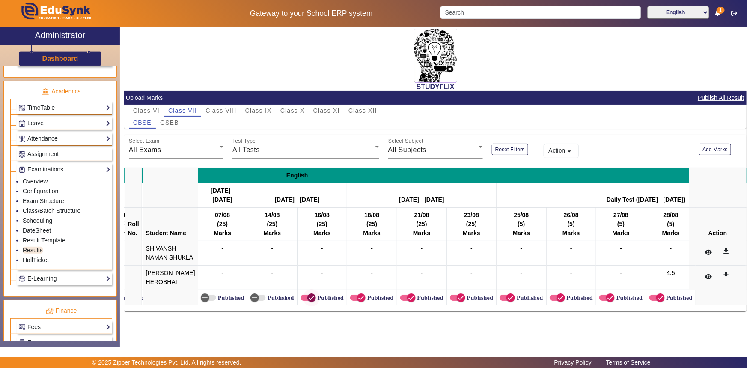
click at [308, 301] on icon "button" at bounding box center [312, 298] width 8 height 8
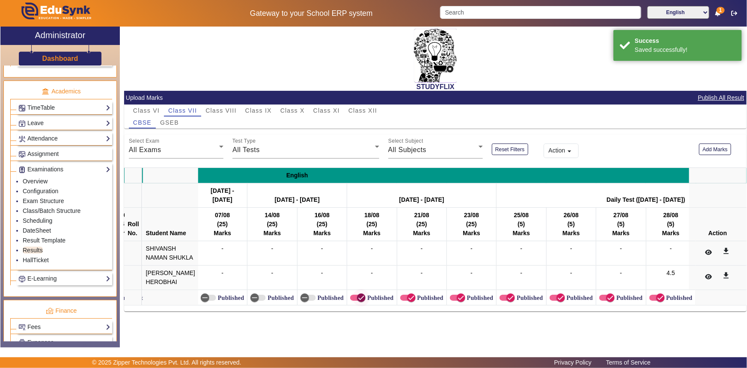
click at [358, 301] on icon "button" at bounding box center [362, 298] width 8 height 8
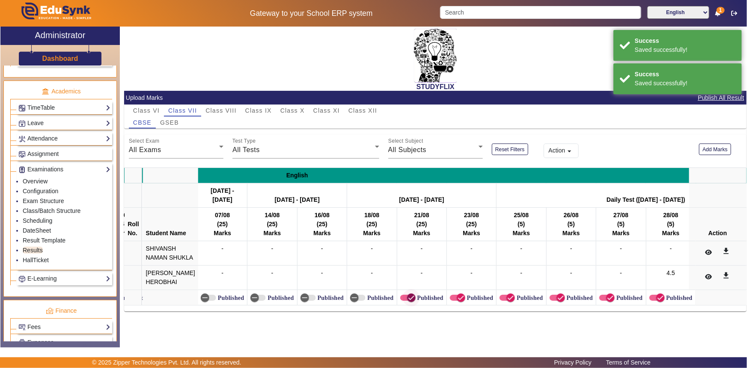
click at [407, 302] on span "button" at bounding box center [411, 297] width 9 height 9
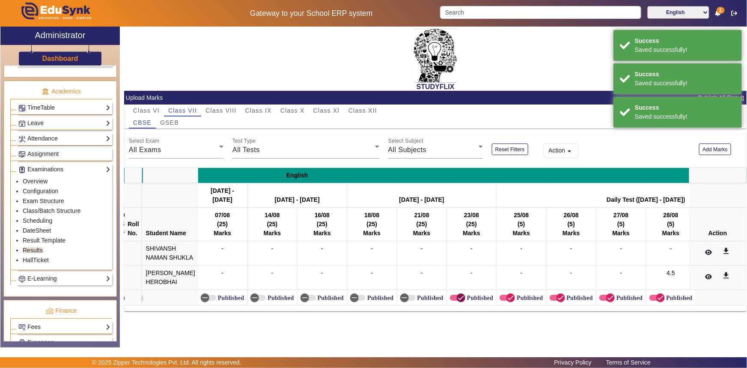
click at [459, 298] on icon "button" at bounding box center [461, 298] width 5 height 1
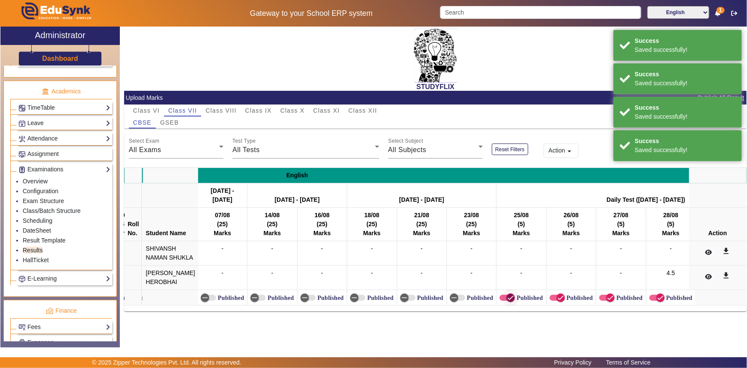
click at [507, 301] on icon "button" at bounding box center [511, 298] width 8 height 8
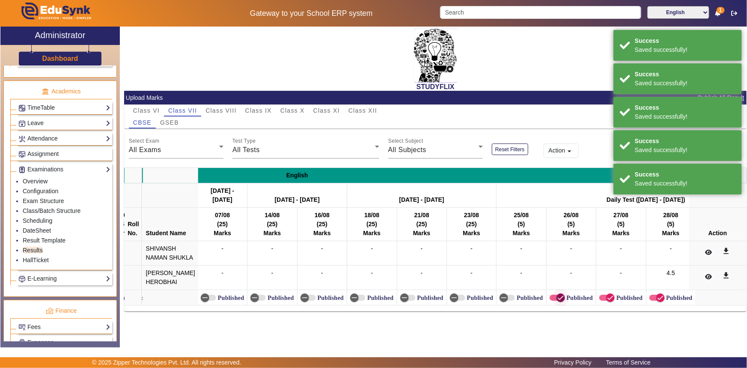
click at [557, 301] on icon "button" at bounding box center [561, 298] width 8 height 8
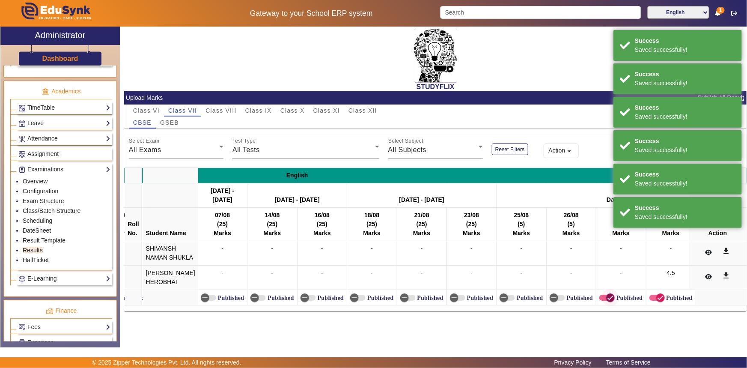
click at [607, 301] on icon "button" at bounding box center [611, 298] width 8 height 8
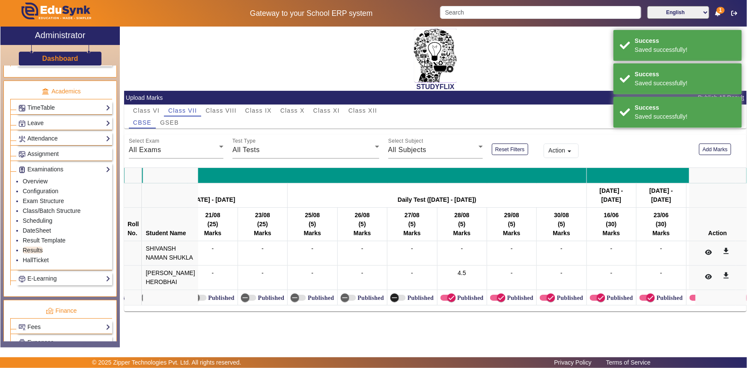
scroll to position [0, 689]
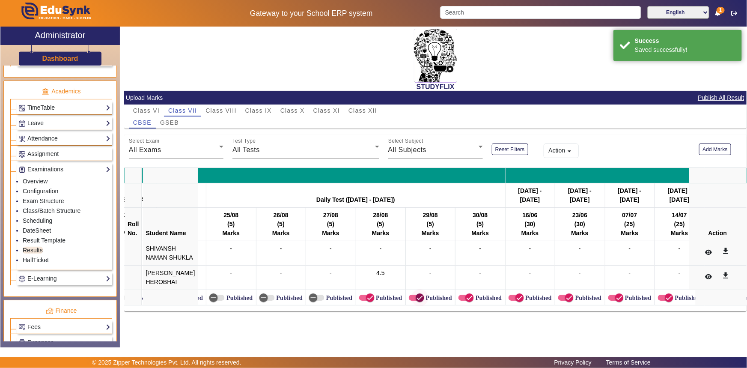
click at [416, 301] on icon "button" at bounding box center [420, 298] width 8 height 8
click at [461, 306] on span "button" at bounding box center [469, 297] width 17 height 17
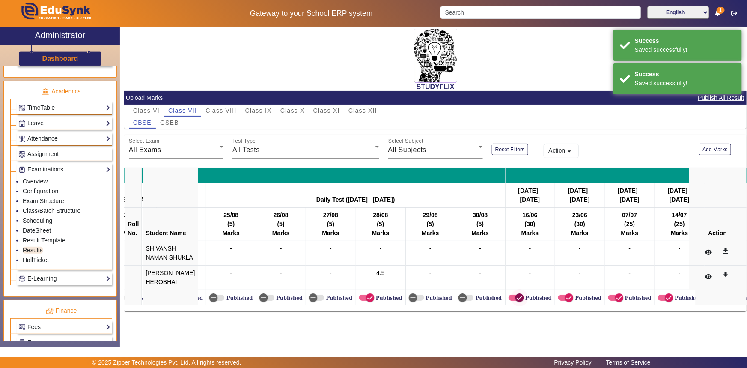
click at [516, 301] on icon "button" at bounding box center [520, 298] width 8 height 8
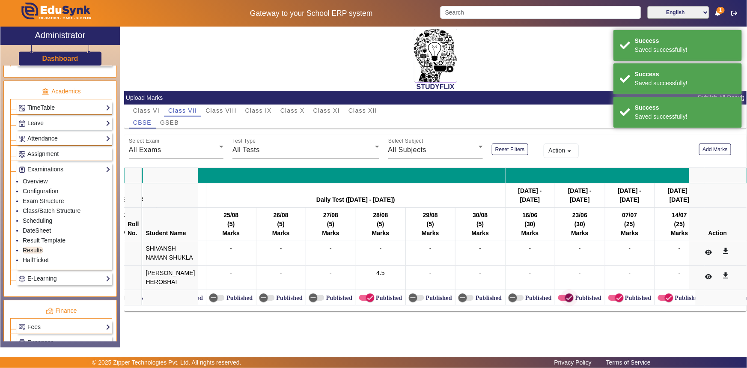
click at [561, 306] on span "button" at bounding box center [569, 297] width 17 height 17
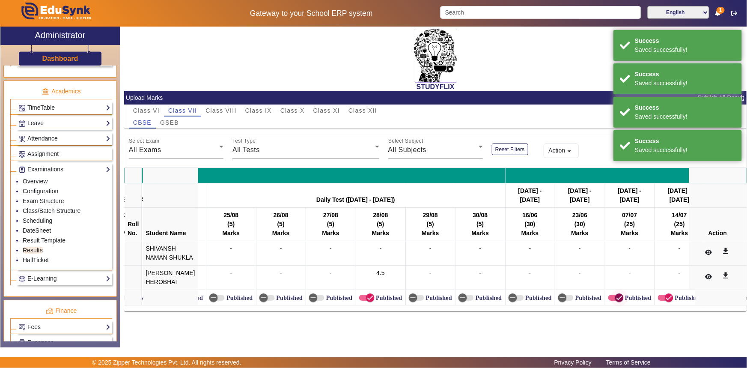
click at [616, 301] on icon "button" at bounding box center [620, 298] width 8 height 8
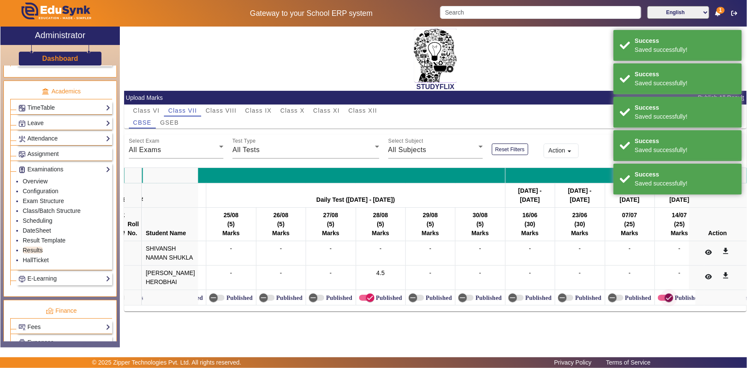
click at [665, 301] on icon "button" at bounding box center [669, 298] width 8 height 8
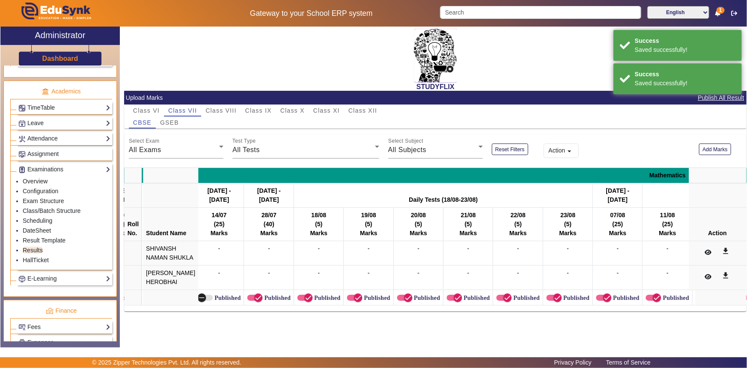
scroll to position [0, 1136]
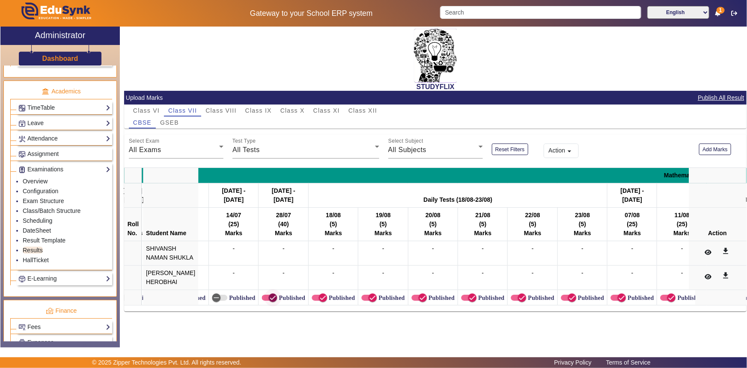
click at [270, 298] on icon "button" at bounding box center [272, 298] width 5 height 1
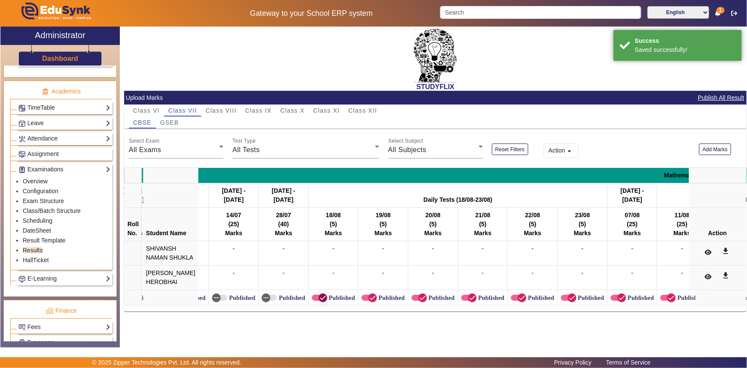
click at [319, 301] on icon "button" at bounding box center [323, 298] width 8 height 8
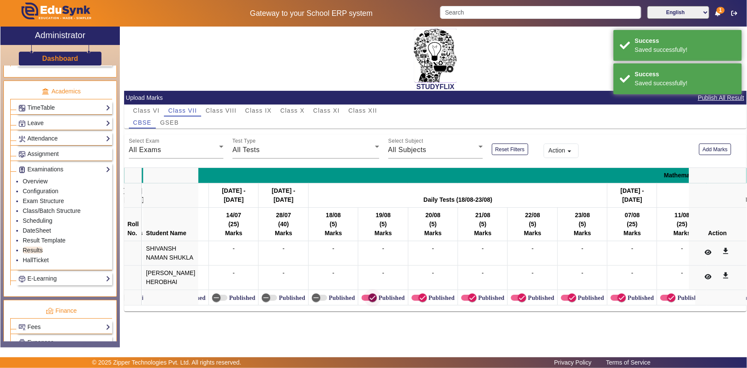
click at [364, 306] on span "button" at bounding box center [372, 297] width 17 height 17
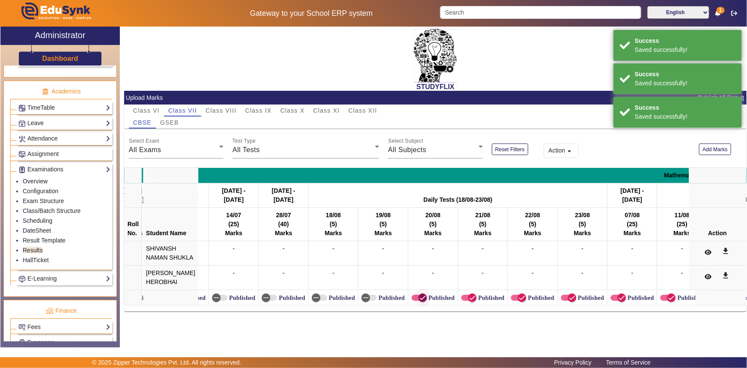
click at [419, 301] on icon "button" at bounding box center [423, 298] width 8 height 8
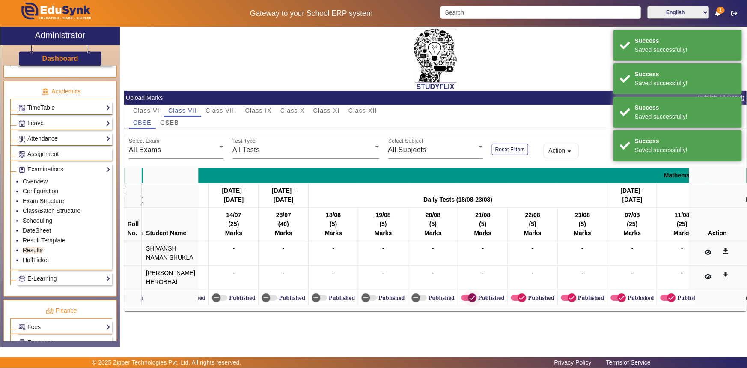
click at [468, 306] on span "button" at bounding box center [472, 297] width 17 height 17
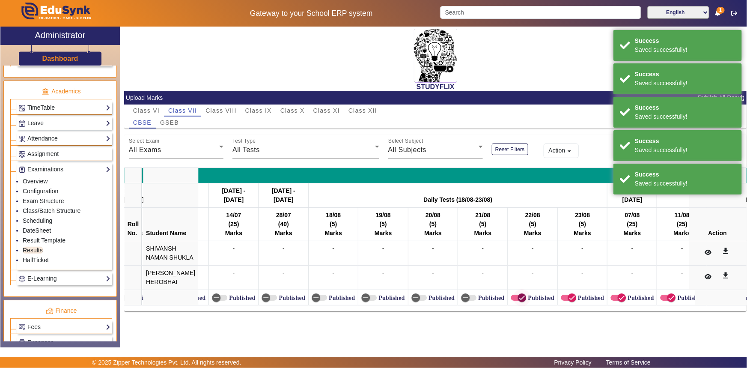
click at [513, 306] on span "button" at bounding box center [521, 297] width 17 height 17
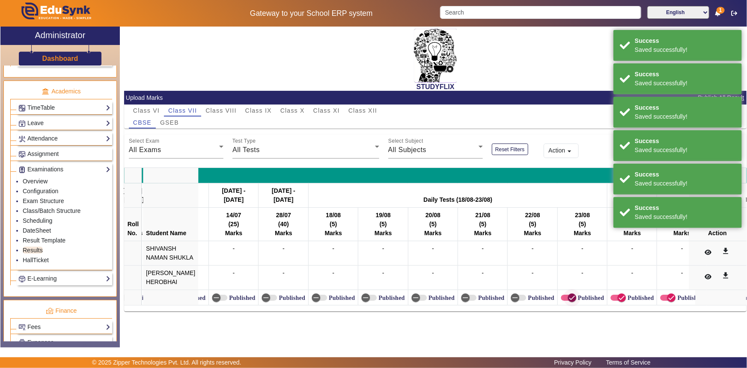
click at [564, 306] on span "button" at bounding box center [572, 297] width 17 height 17
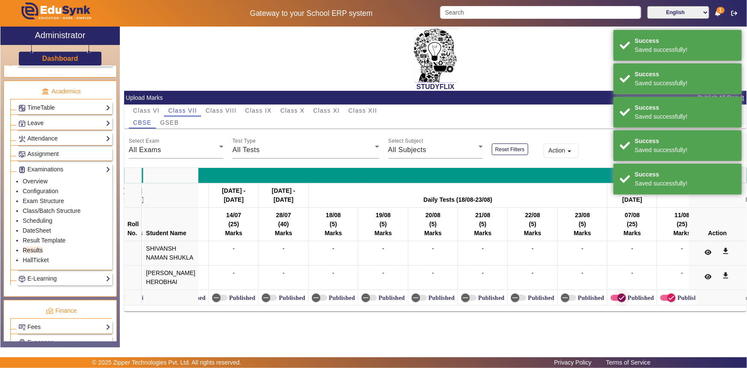
click at [613, 306] on span "button" at bounding box center [621, 297] width 17 height 17
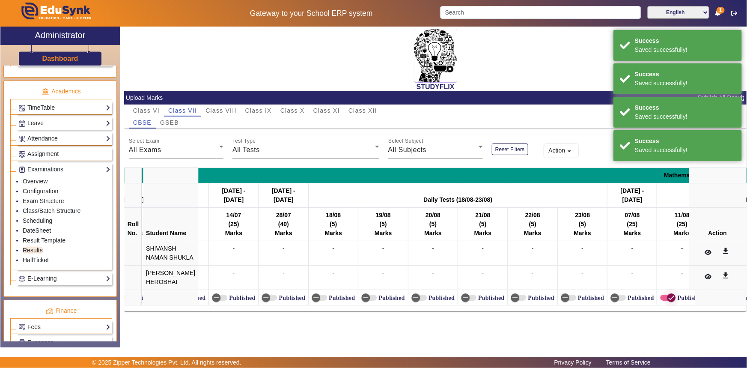
click at [663, 306] on span "button" at bounding box center [671, 297] width 17 height 17
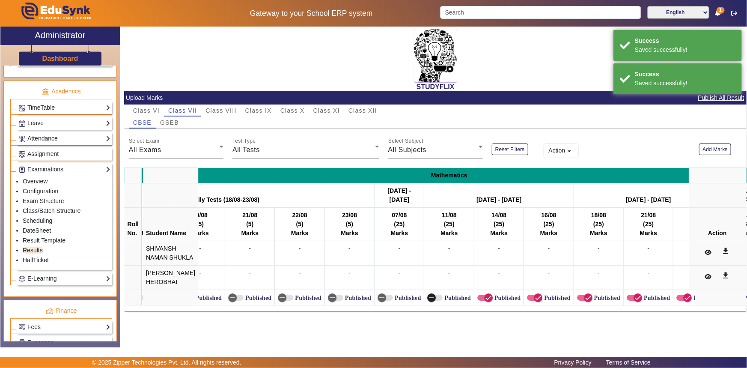
scroll to position [0, 1369]
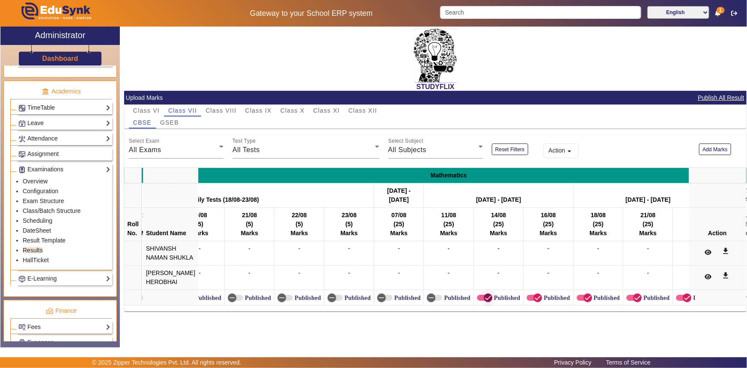
click at [484, 301] on icon "button" at bounding box center [488, 298] width 8 height 8
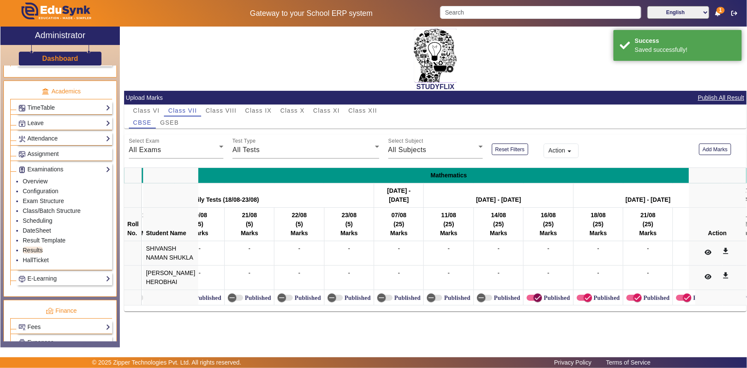
drag, startPoint x: 524, startPoint y: 316, endPoint x: 540, endPoint y: 313, distance: 16.1
click at [534, 301] on icon "button" at bounding box center [538, 298] width 8 height 8
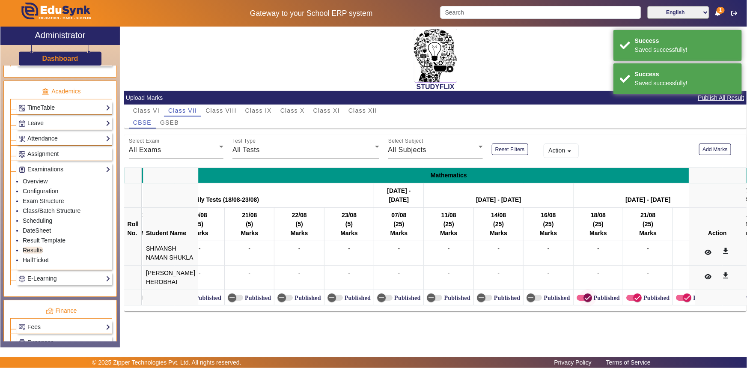
drag, startPoint x: 569, startPoint y: 313, endPoint x: 581, endPoint y: 316, distance: 11.9
click at [579, 306] on span "button" at bounding box center [587, 297] width 17 height 17
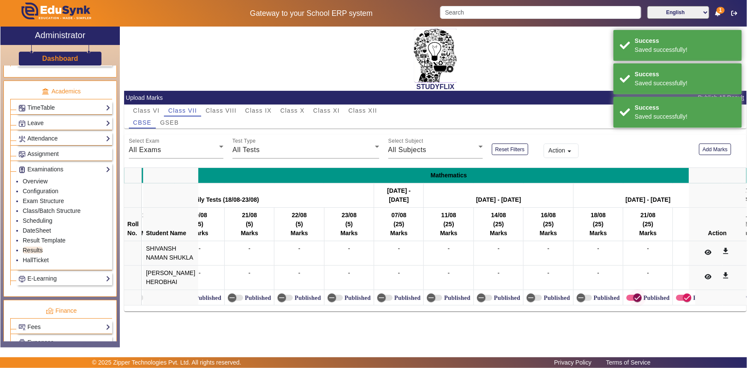
click at [629, 306] on span "button" at bounding box center [637, 297] width 17 height 17
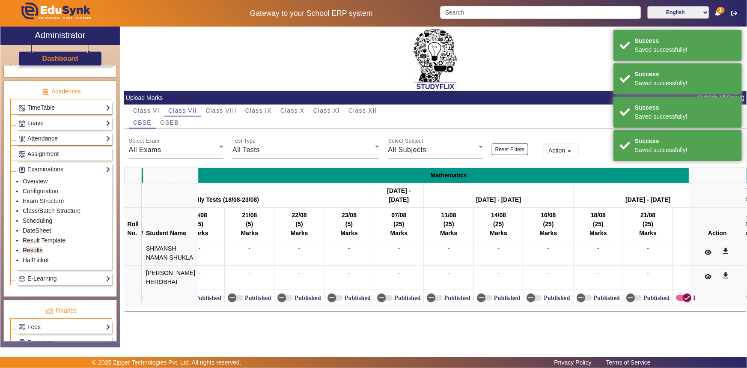
click at [676, 301] on button "Published" at bounding box center [683, 298] width 15 height 6
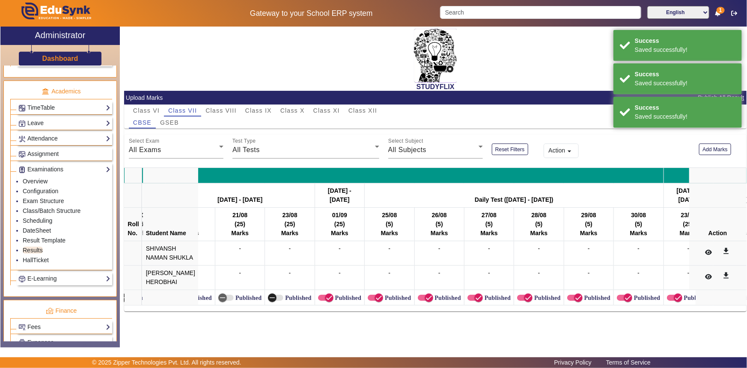
scroll to position [0, 1787]
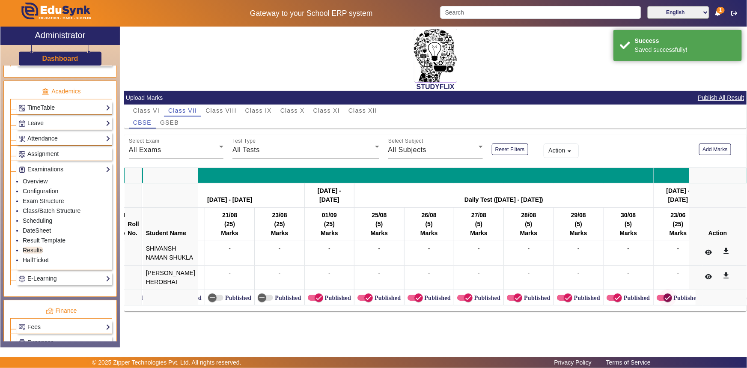
click at [664, 301] on icon "button" at bounding box center [668, 298] width 8 height 8
click at [615, 298] on icon "button" at bounding box center [617, 298] width 5 height 1
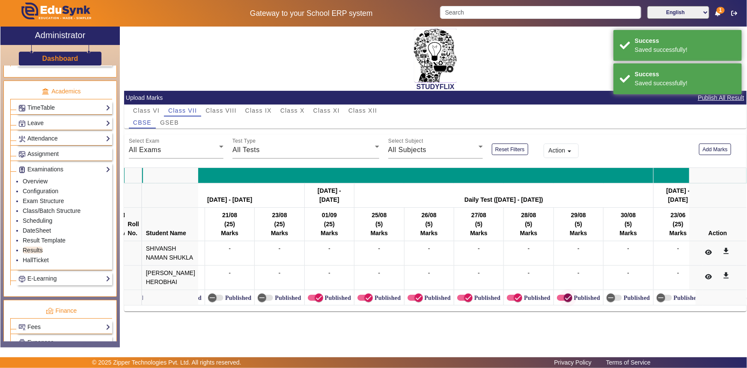
click at [564, 301] on icon "button" at bounding box center [568, 298] width 8 height 8
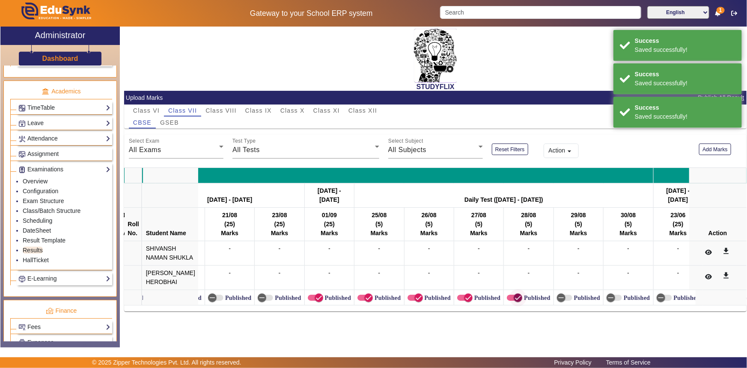
click at [514, 301] on icon "button" at bounding box center [518, 298] width 8 height 8
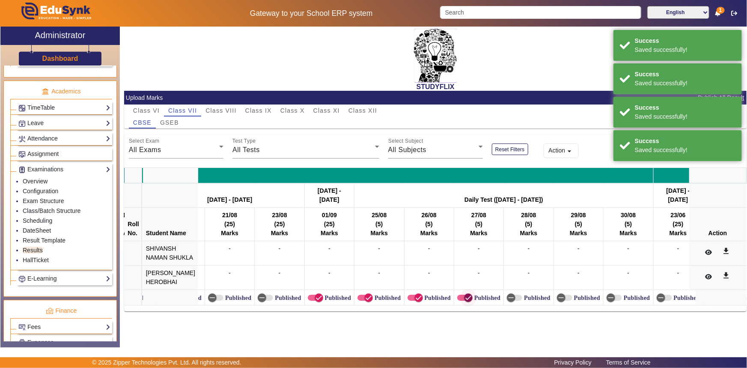
click at [465, 301] on icon "button" at bounding box center [469, 298] width 8 height 8
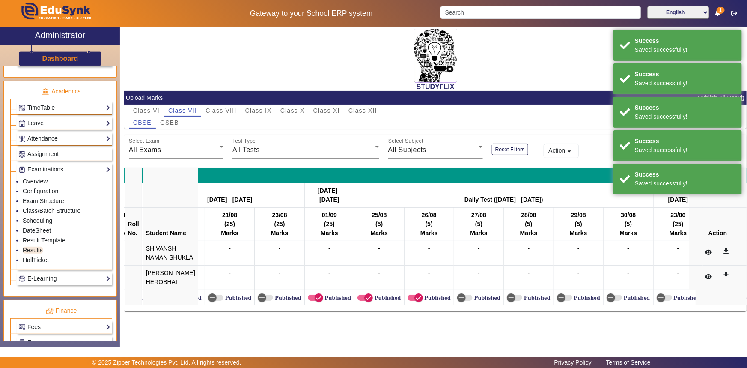
click at [423, 301] on label "Published" at bounding box center [437, 297] width 28 height 7
click at [420, 301] on button "Published" at bounding box center [415, 298] width 15 height 6
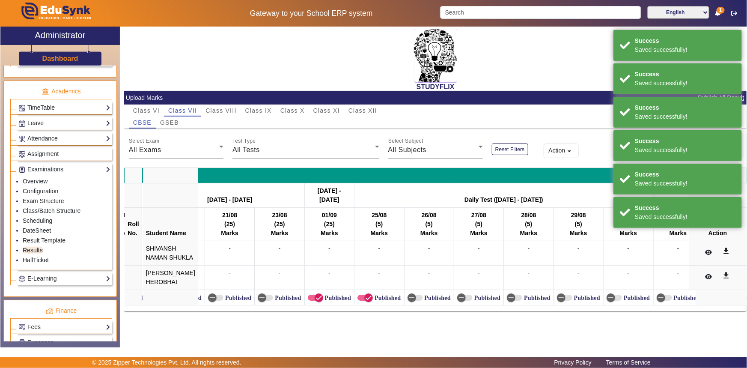
click at [373, 301] on label "Published" at bounding box center [387, 297] width 28 height 7
click at [369, 301] on button "Published" at bounding box center [365, 298] width 15 height 6
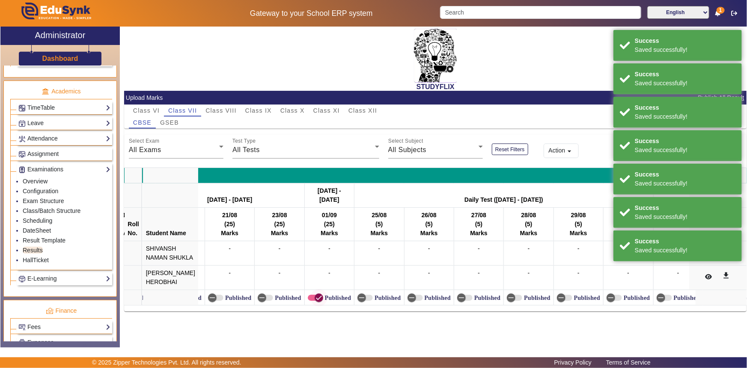
click at [315, 301] on icon "button" at bounding box center [319, 298] width 8 height 8
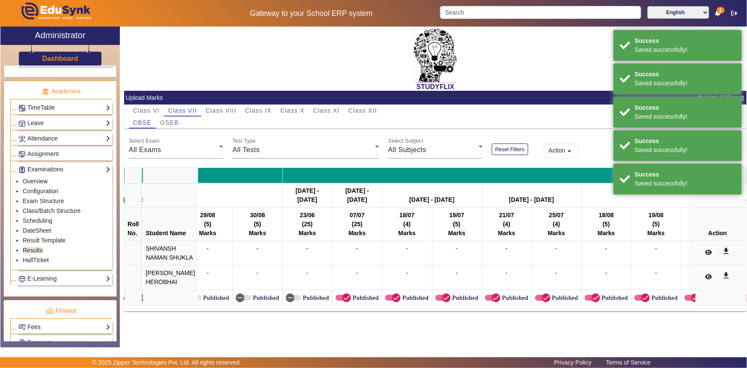
scroll to position [0, 2244]
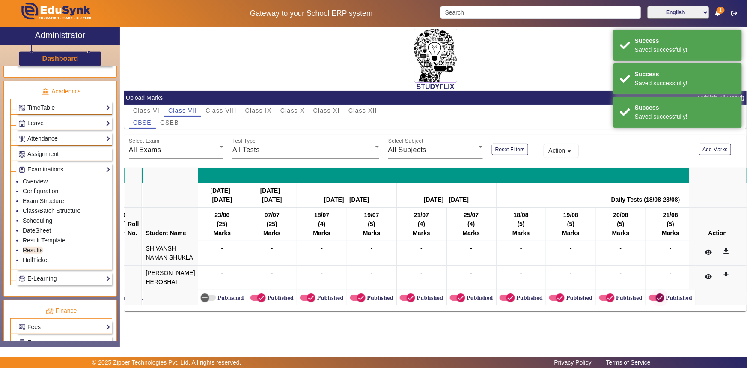
click at [653, 306] on span "button" at bounding box center [660, 297] width 17 height 17
click at [607, 301] on icon "button" at bounding box center [611, 298] width 8 height 8
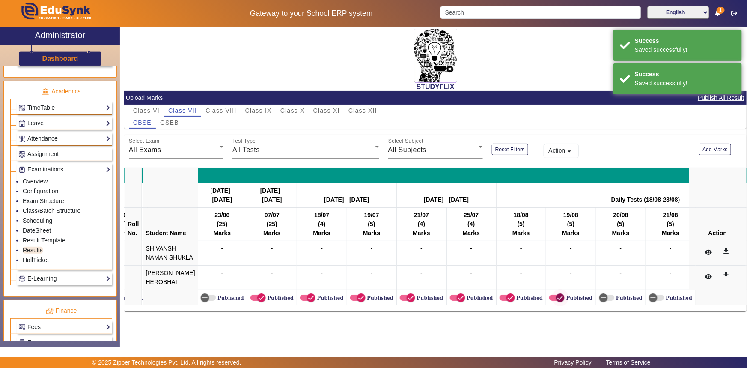
click at [555, 306] on span "button" at bounding box center [560, 297] width 17 height 17
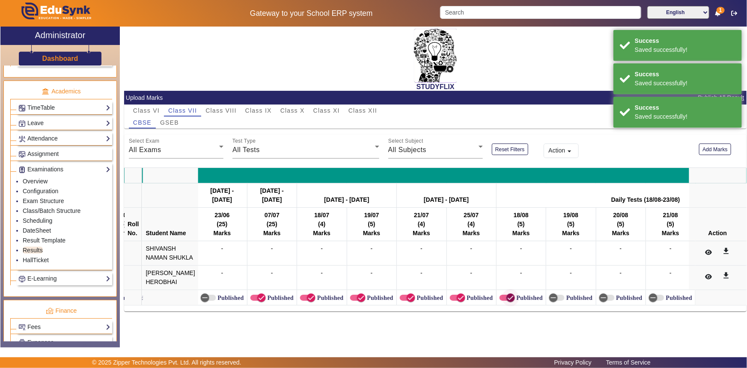
click at [507, 301] on icon "button" at bounding box center [511, 298] width 8 height 8
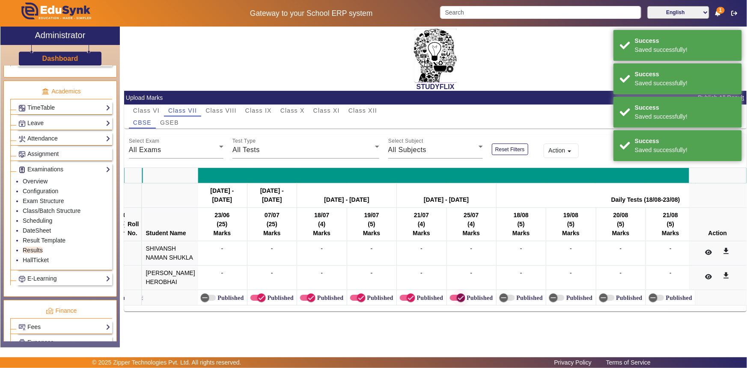
click at [459, 298] on icon "button" at bounding box center [461, 298] width 5 height 1
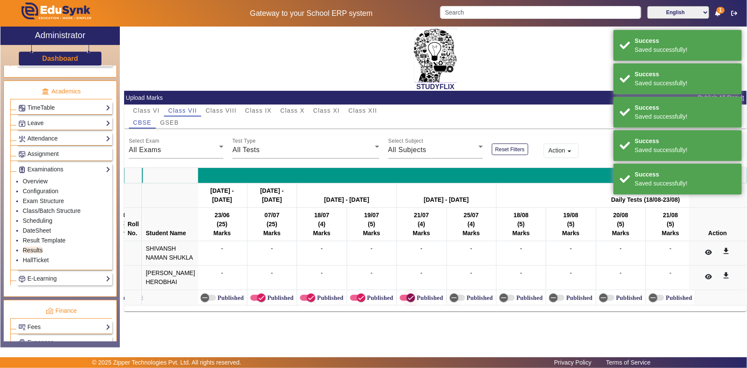
click at [403, 306] on span "button" at bounding box center [411, 297] width 17 height 17
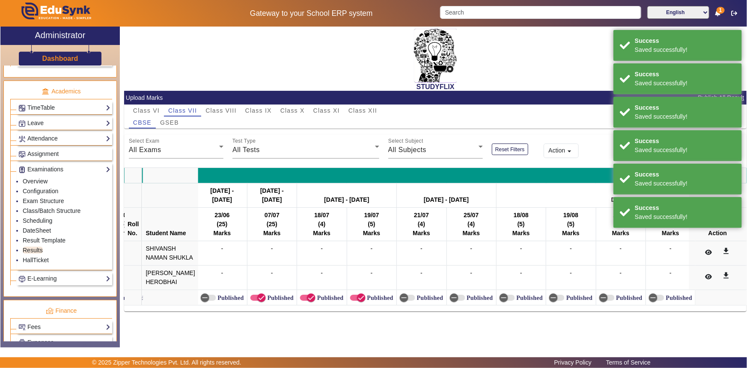
click at [366, 301] on label "Published" at bounding box center [380, 297] width 28 height 7
click at [359, 301] on button "Published" at bounding box center [357, 298] width 15 height 6
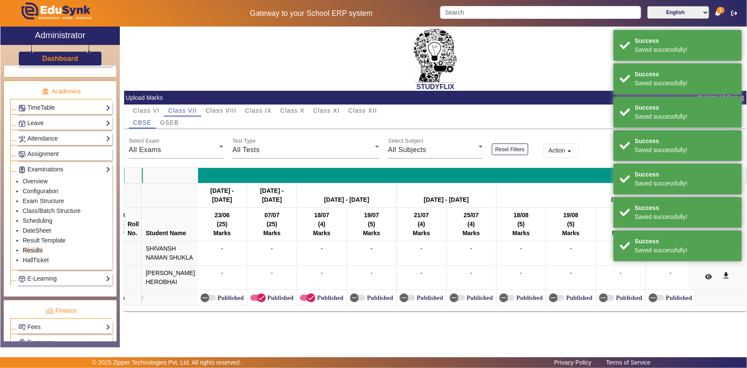
click at [317, 301] on label "Published" at bounding box center [330, 297] width 28 height 7
click at [316, 301] on button "Published" at bounding box center [307, 298] width 15 height 6
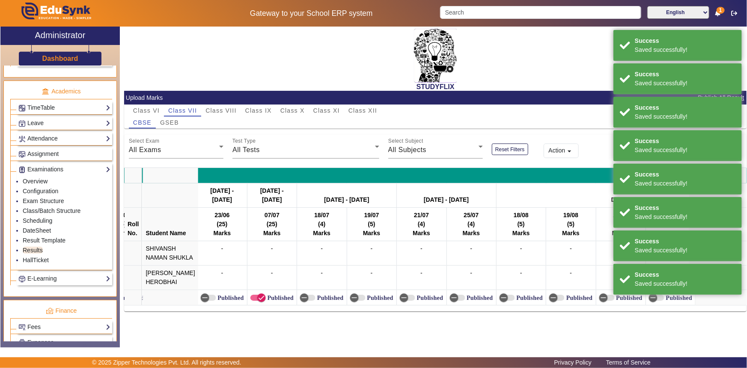
click at [266, 301] on label "Published" at bounding box center [280, 297] width 28 height 7
click at [259, 301] on button "Published" at bounding box center [258, 298] width 15 height 6
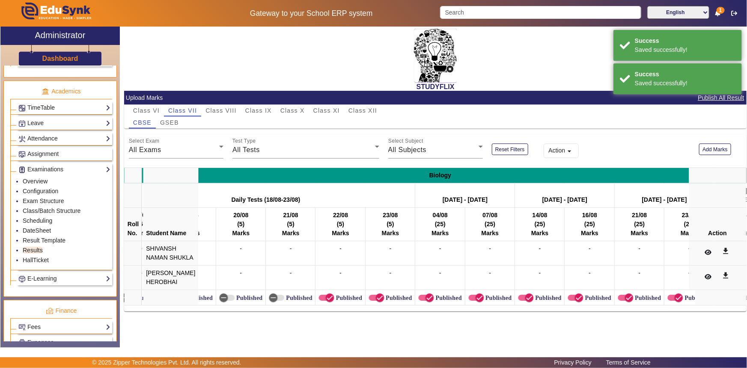
scroll to position [0, 2638]
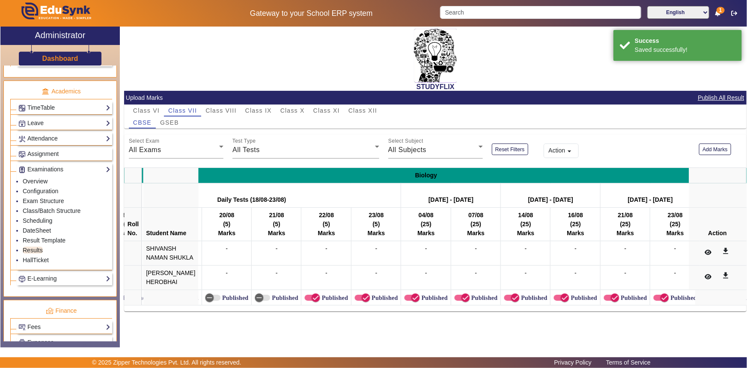
click at [320, 301] on label "Published" at bounding box center [334, 297] width 28 height 7
click at [317, 301] on button "Published" at bounding box center [311, 298] width 15 height 6
click at [358, 306] on span "button" at bounding box center [365, 297] width 17 height 17
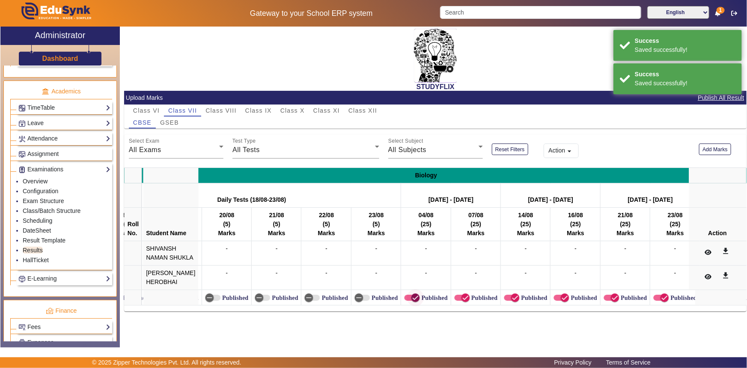
click at [407, 306] on span "button" at bounding box center [415, 297] width 17 height 17
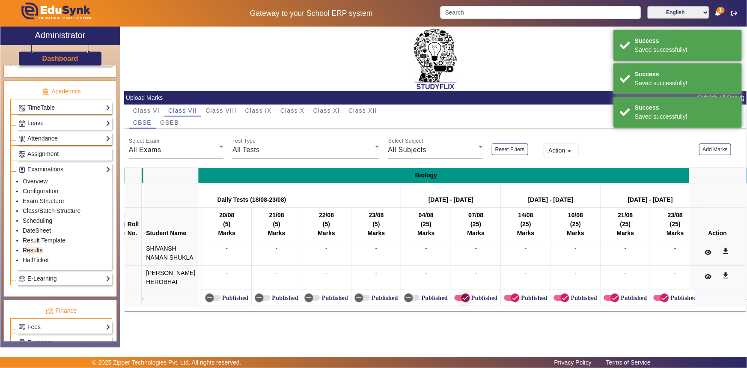
click at [462, 301] on icon "button" at bounding box center [466, 298] width 8 height 8
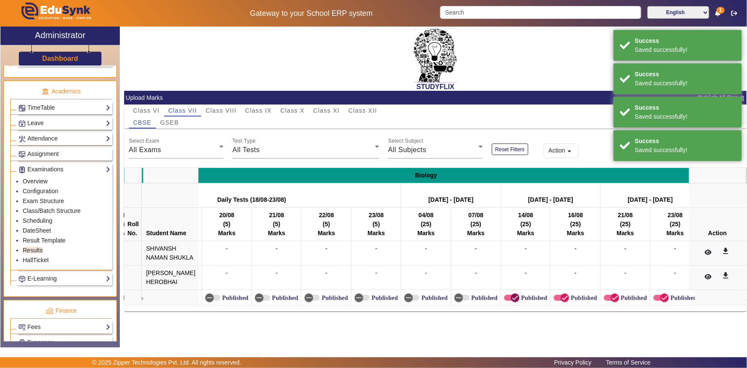
click at [511, 301] on icon "button" at bounding box center [515, 298] width 8 height 8
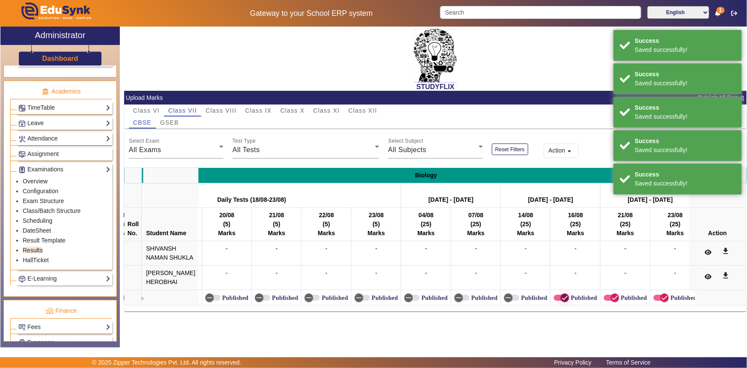
click at [557, 306] on span "button" at bounding box center [564, 297] width 17 height 17
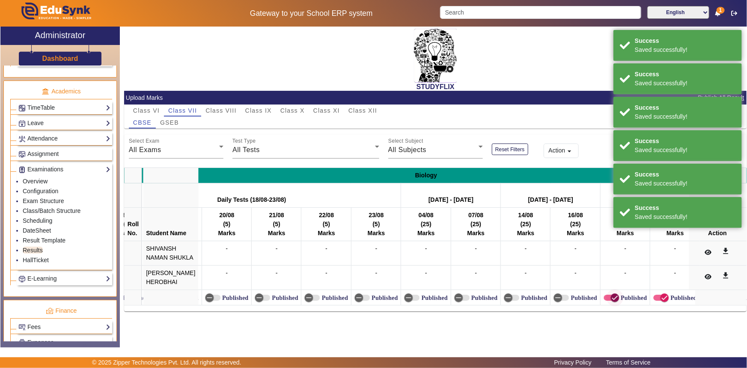
click at [611, 301] on icon "button" at bounding box center [615, 298] width 8 height 8
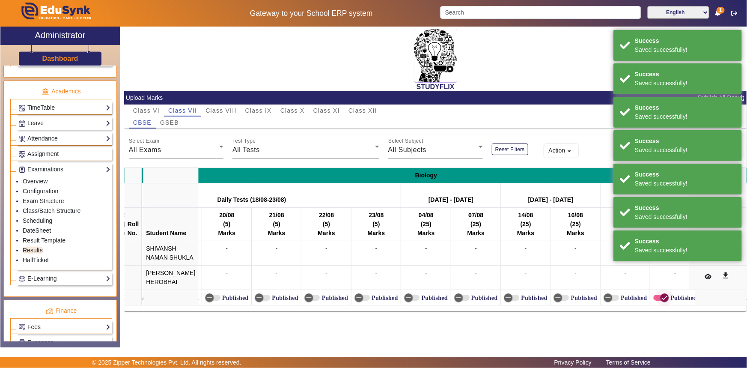
click at [656, 306] on span "button" at bounding box center [664, 297] width 17 height 17
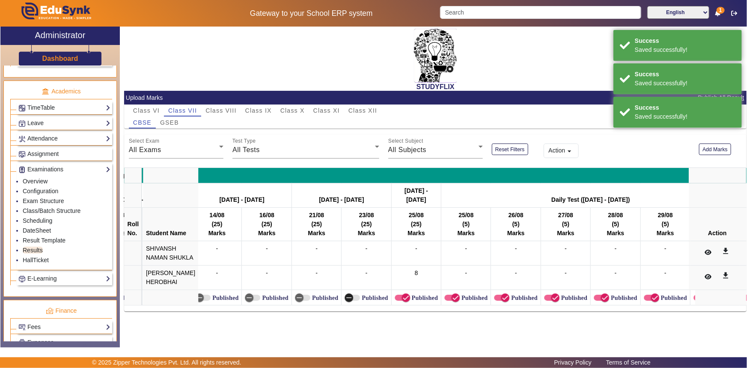
scroll to position [0, 2947]
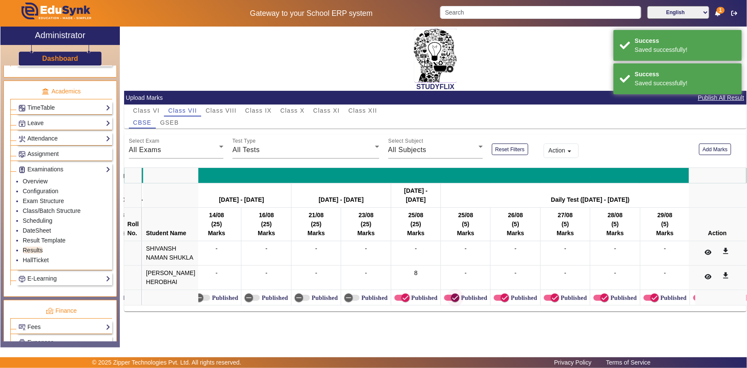
click at [451, 301] on icon "button" at bounding box center [455, 298] width 8 height 8
click at [501, 301] on icon "button" at bounding box center [505, 298] width 8 height 8
drag, startPoint x: 540, startPoint y: 317, endPoint x: 579, endPoint y: 318, distance: 39.4
click at [551, 301] on icon "button" at bounding box center [555, 298] width 8 height 8
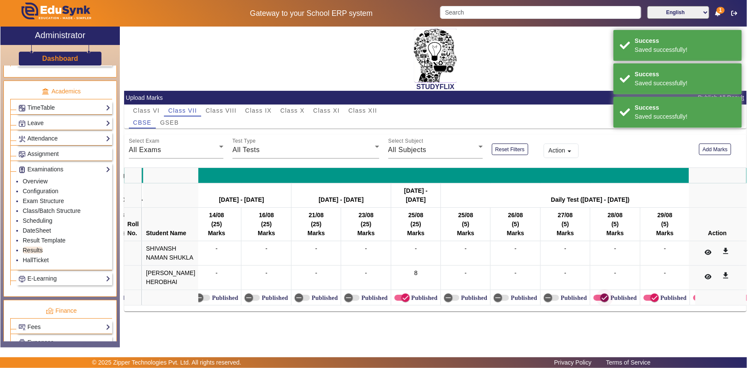
click at [601, 301] on icon "button" at bounding box center [605, 298] width 8 height 8
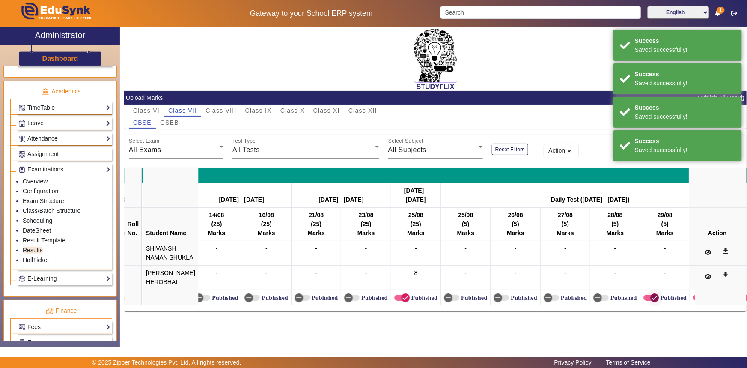
click at [651, 301] on icon "button" at bounding box center [655, 298] width 8 height 8
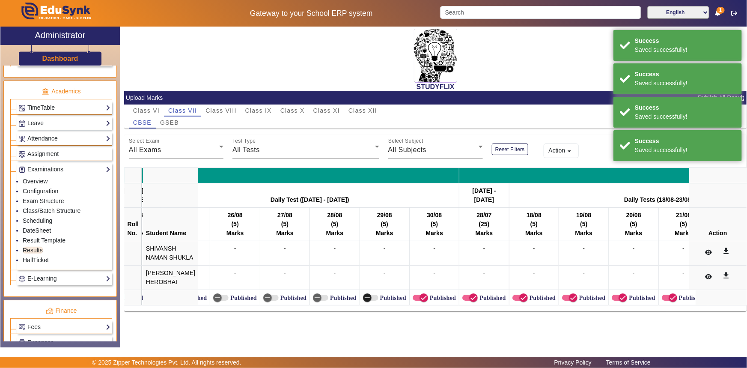
scroll to position [0, 3242]
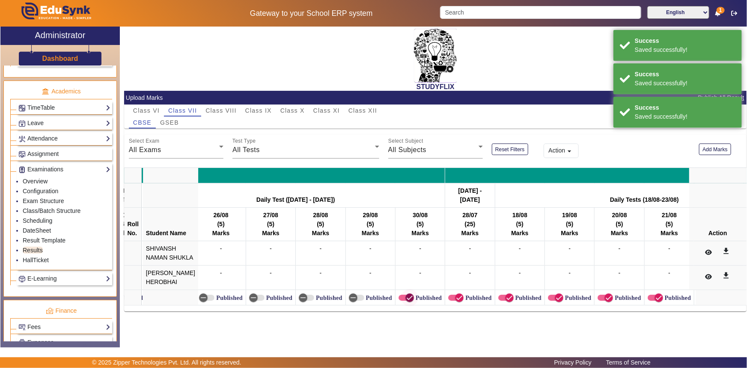
click at [402, 306] on span "button" at bounding box center [409, 297] width 17 height 17
click at [456, 301] on icon "button" at bounding box center [460, 298] width 8 height 8
drag, startPoint x: 490, startPoint y: 316, endPoint x: 495, endPoint y: 316, distance: 5.6
click at [501, 306] on span "button" at bounding box center [509, 297] width 17 height 17
click at [551, 306] on span "button" at bounding box center [559, 297] width 17 height 17
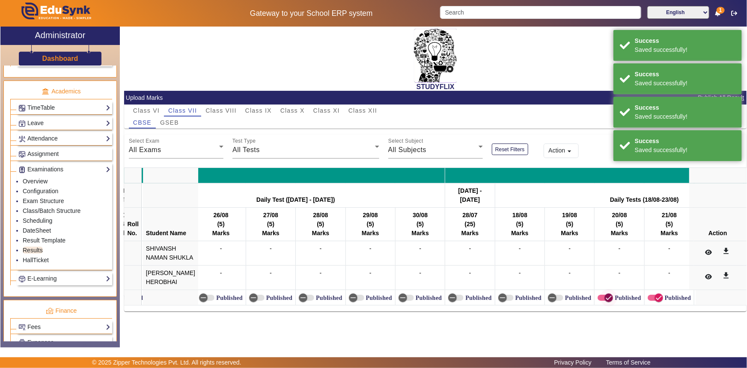
click at [601, 306] on span "button" at bounding box center [608, 297] width 17 height 17
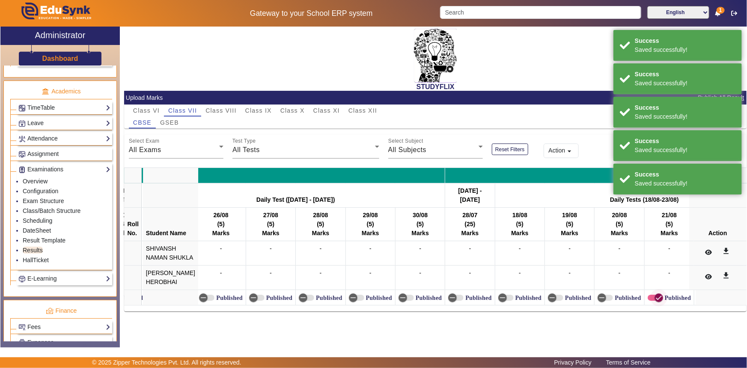
click at [650, 306] on span "button" at bounding box center [658, 297] width 17 height 17
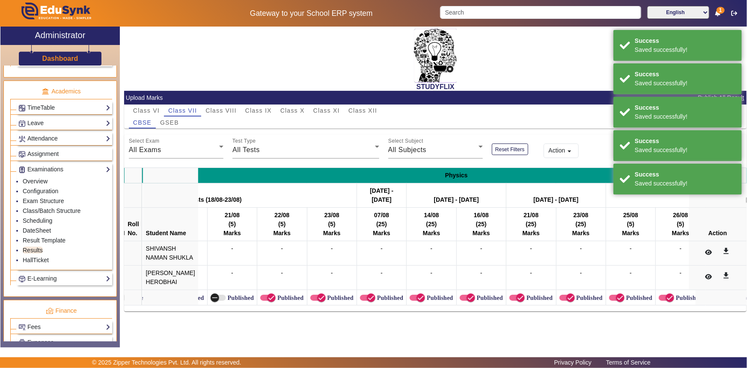
scroll to position [0, 3689]
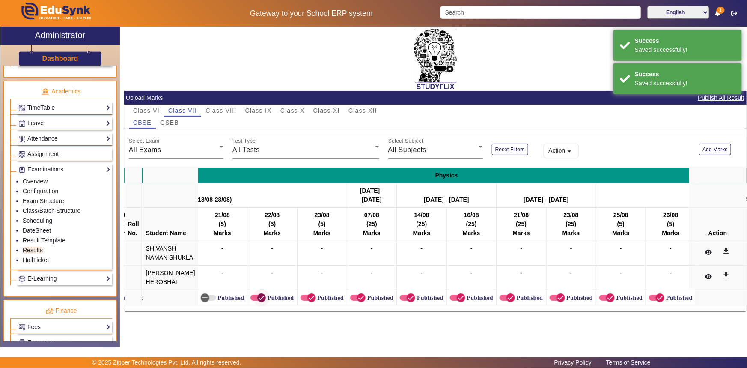
click at [253, 306] on span "button" at bounding box center [261, 297] width 17 height 17
click at [304, 306] on span "button" at bounding box center [311, 297] width 17 height 17
click at [353, 306] on span "button" at bounding box center [361, 297] width 17 height 17
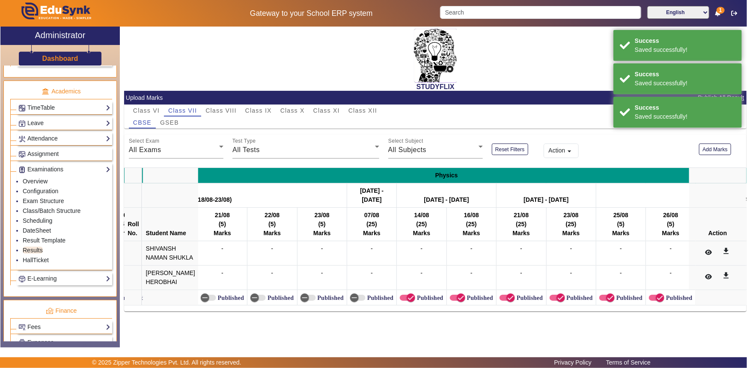
click at [415, 301] on label "Published" at bounding box center [429, 297] width 28 height 7
click at [409, 301] on button "Published" at bounding box center [407, 298] width 15 height 6
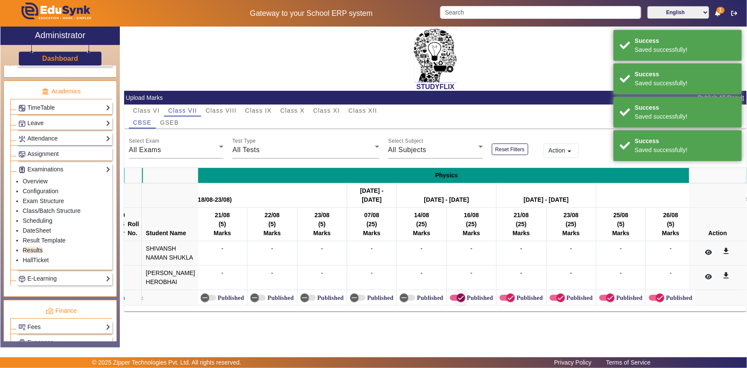
click at [453, 306] on span "button" at bounding box center [461, 297] width 17 height 17
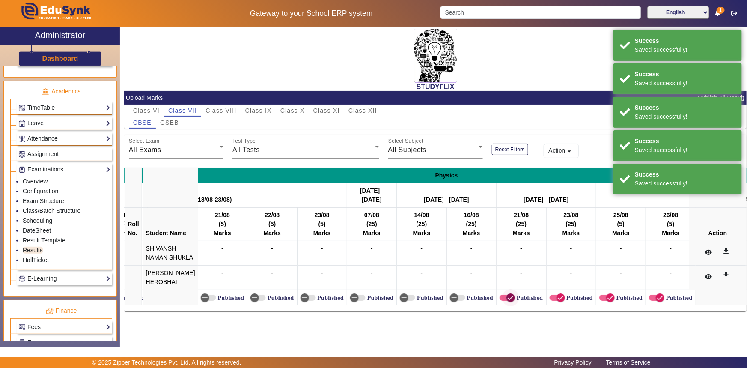
click at [504, 306] on span "button" at bounding box center [510, 297] width 17 height 17
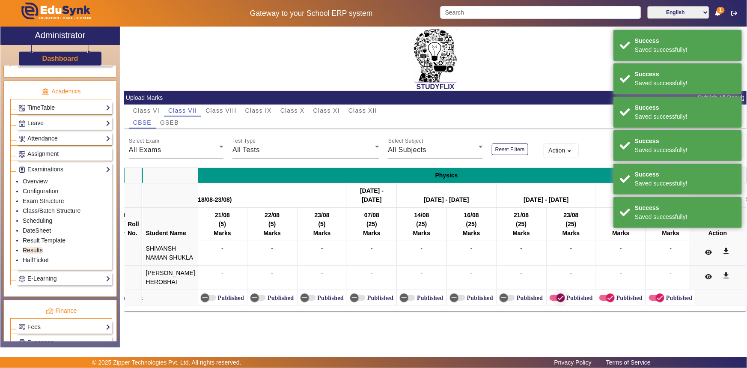
click at [557, 302] on span "button" at bounding box center [561, 297] width 9 height 9
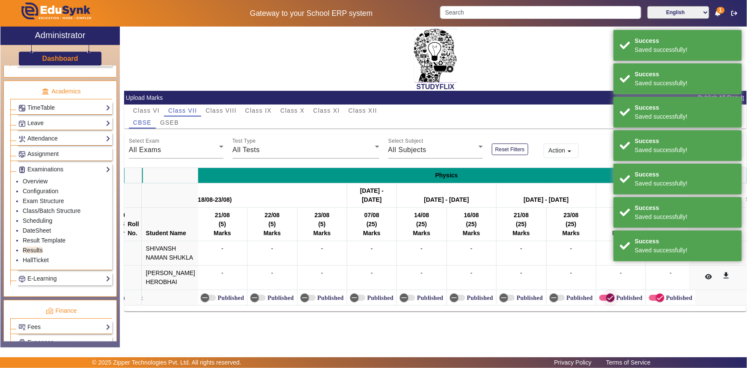
click at [600, 301] on span "button" at bounding box center [607, 298] width 15 height 6
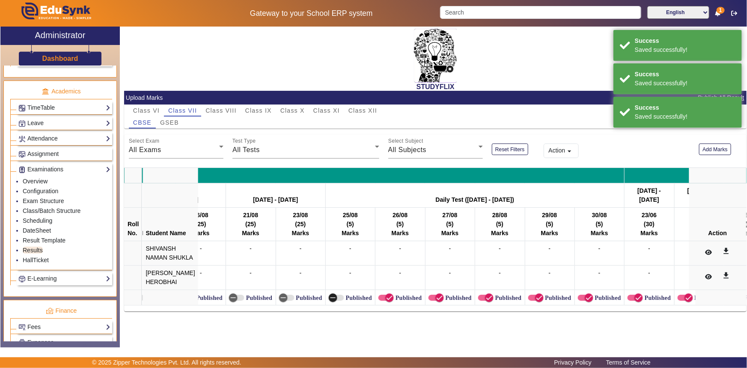
scroll to position [0, 3978]
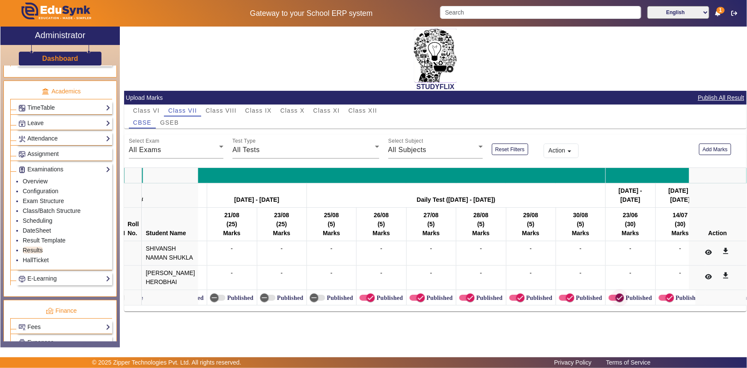
click at [612, 306] on span "button" at bounding box center [620, 297] width 17 height 17
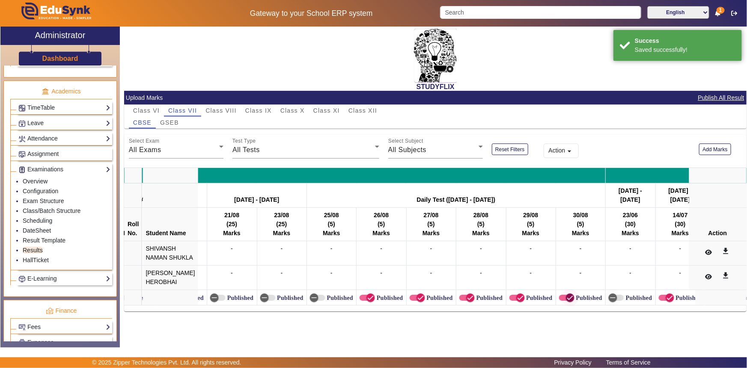
click at [562, 306] on span "button" at bounding box center [570, 297] width 17 height 17
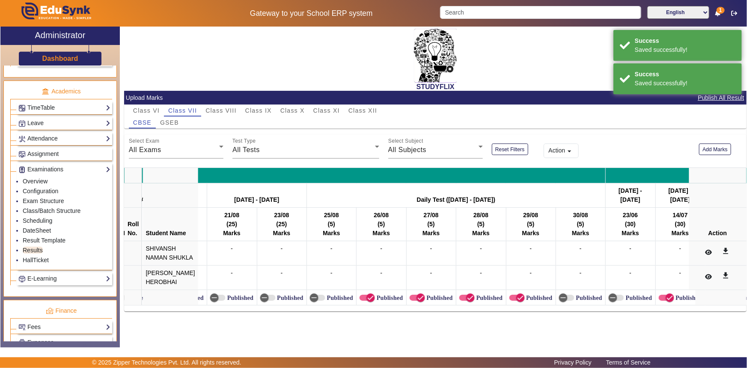
click at [525, 301] on label "Published" at bounding box center [539, 297] width 28 height 7
click at [518, 301] on button "Published" at bounding box center [517, 298] width 15 height 6
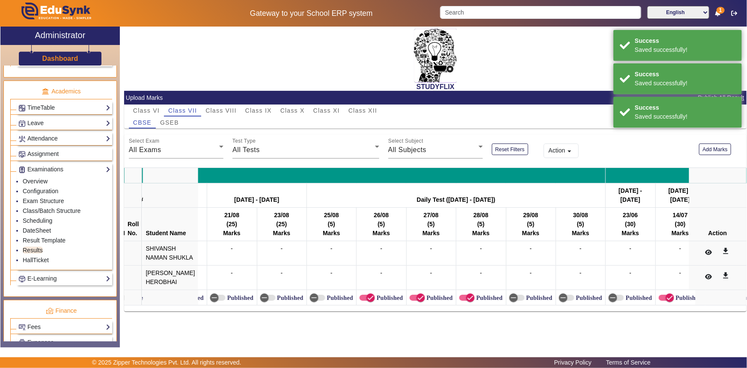
click at [475, 301] on label "Published" at bounding box center [489, 297] width 28 height 7
click at [469, 301] on button "Published" at bounding box center [467, 298] width 15 height 6
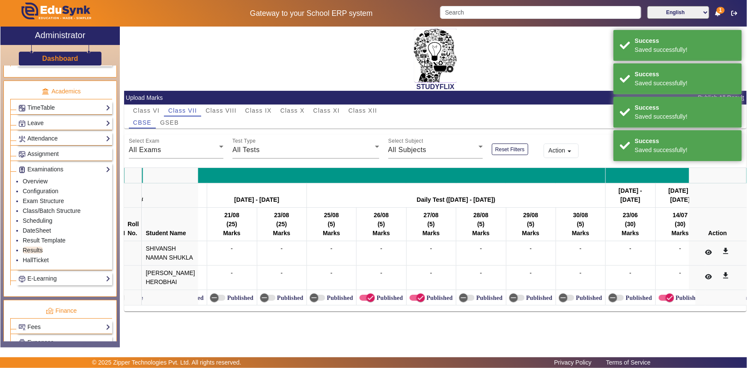
click at [425, 301] on label "Published" at bounding box center [439, 297] width 28 height 7
click at [424, 301] on button "Published" at bounding box center [417, 298] width 15 height 6
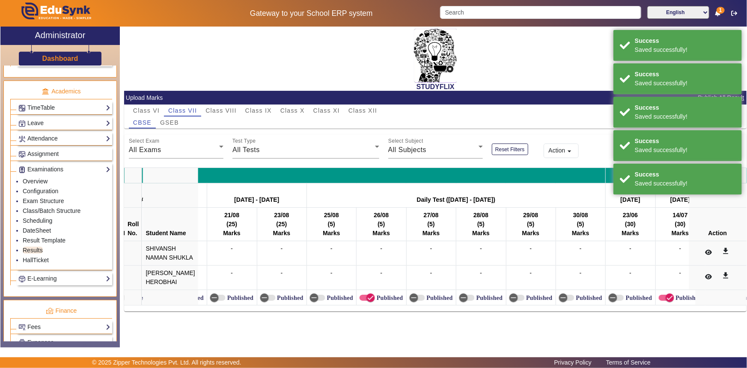
click at [381, 301] on label "Published" at bounding box center [389, 297] width 28 height 7
click at [375, 301] on button "Published" at bounding box center [367, 298] width 15 height 6
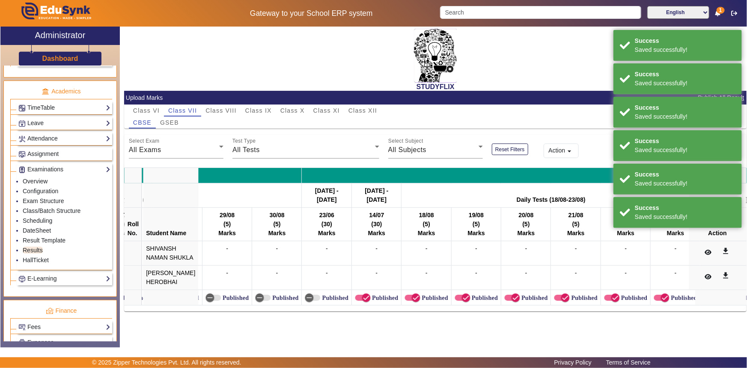
scroll to position [0, 4354]
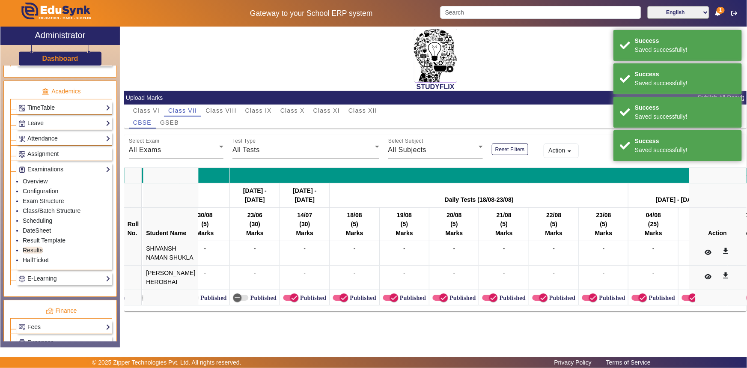
click at [298, 301] on label "Published" at bounding box center [312, 297] width 28 height 7
click at [290, 301] on button "Published" at bounding box center [290, 298] width 15 height 6
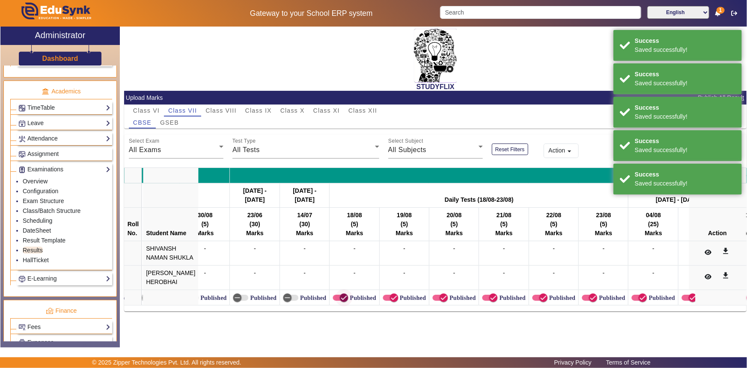
click at [340, 301] on icon "button" at bounding box center [344, 298] width 8 height 8
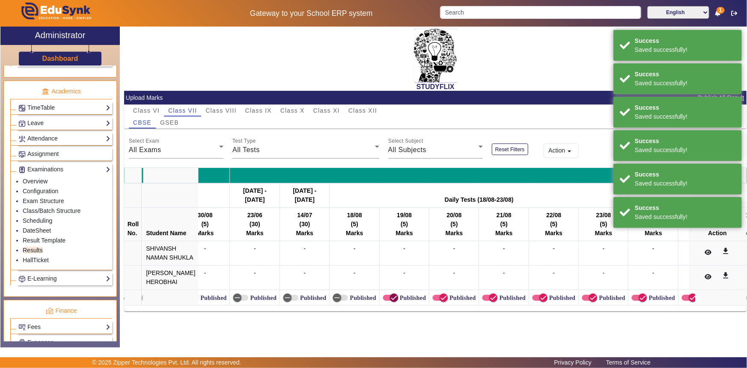
click at [390, 301] on icon "button" at bounding box center [394, 298] width 8 height 8
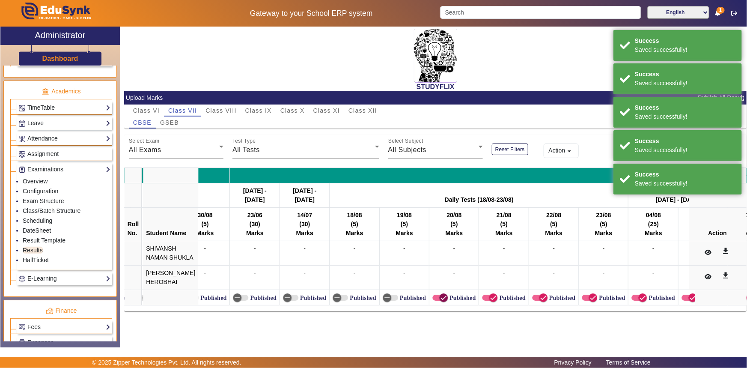
click at [440, 301] on icon "button" at bounding box center [444, 298] width 8 height 8
click at [489, 301] on icon "button" at bounding box center [493, 298] width 8 height 8
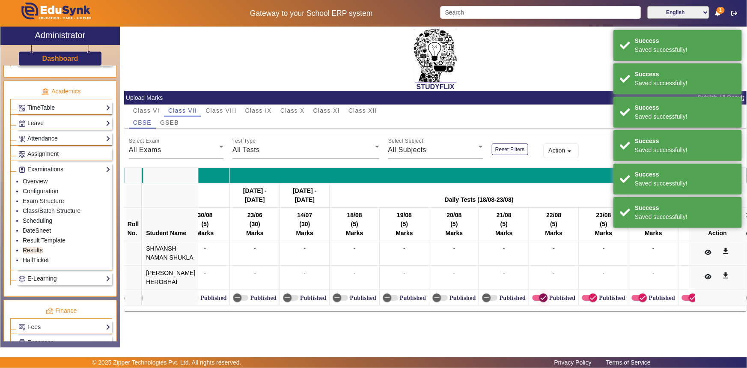
drag, startPoint x: 518, startPoint y: 312, endPoint x: 526, endPoint y: 312, distance: 7.7
click at [532, 301] on div "Published" at bounding box center [553, 297] width 43 height 7
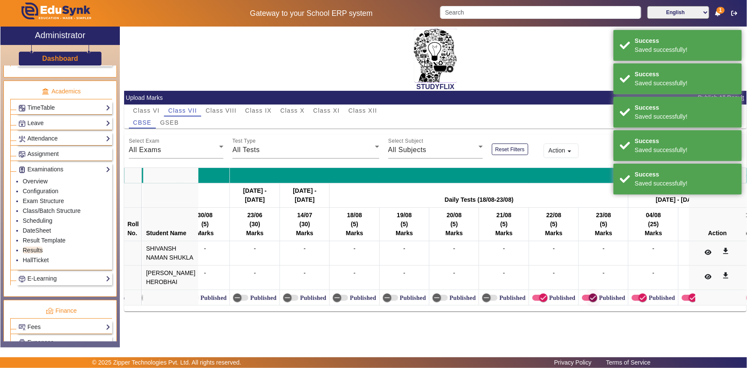
click at [585, 306] on span "button" at bounding box center [593, 297] width 17 height 17
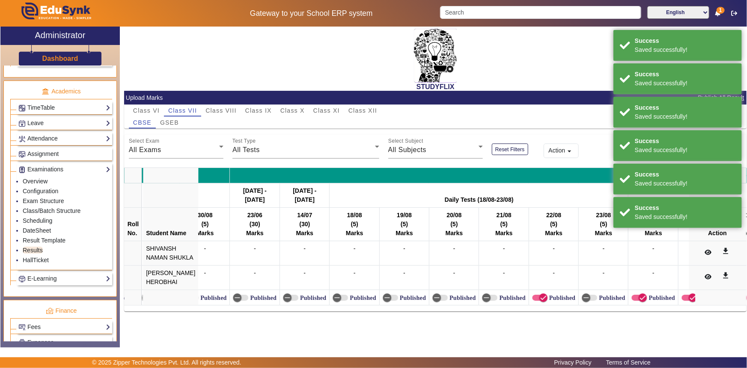
click at [548, 301] on label "Published" at bounding box center [562, 297] width 28 height 7
click at [545, 301] on button "Published" at bounding box center [539, 298] width 15 height 6
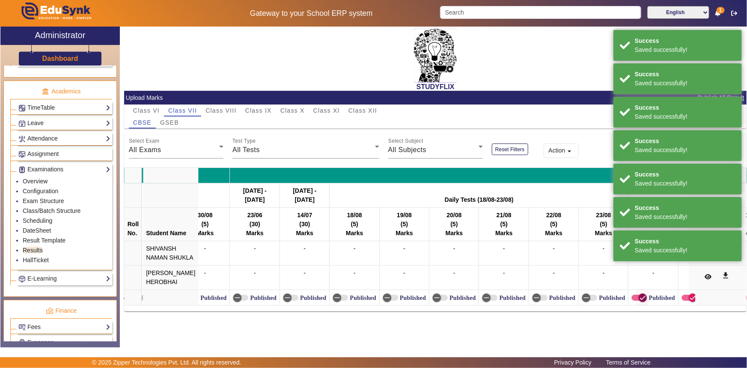
click at [639, 301] on icon "button" at bounding box center [643, 298] width 8 height 8
click at [682, 301] on span "button" at bounding box center [689, 298] width 15 height 6
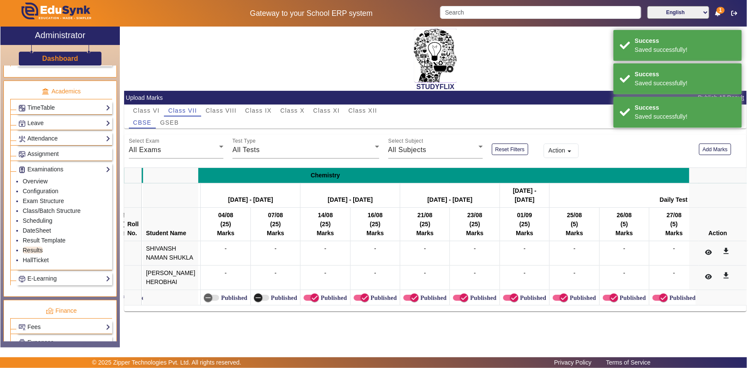
scroll to position [0, 4796]
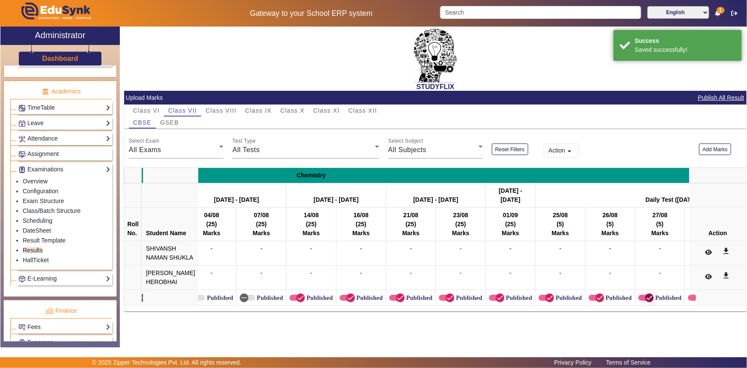
click at [641, 306] on span "button" at bounding box center [649, 297] width 17 height 17
click at [596, 302] on span "button" at bounding box center [600, 297] width 9 height 9
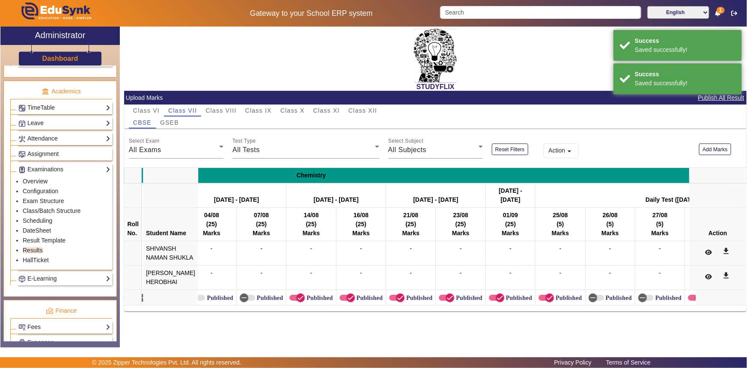
click at [554, 301] on label "Published" at bounding box center [568, 297] width 28 height 7
click at [553, 301] on button "Published" at bounding box center [546, 298] width 15 height 6
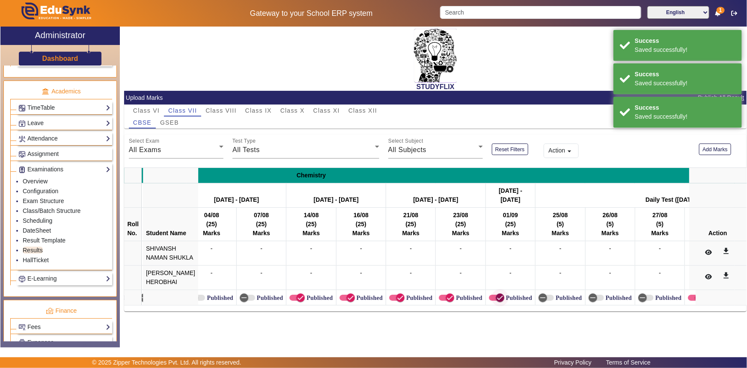
click at [489, 301] on span "button" at bounding box center [496, 298] width 15 height 6
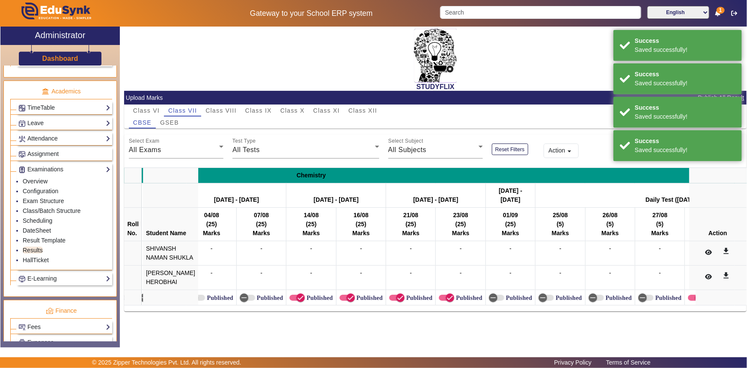
click at [454, 301] on label "Published" at bounding box center [468, 297] width 28 height 7
click at [446, 301] on button "Published" at bounding box center [446, 298] width 15 height 6
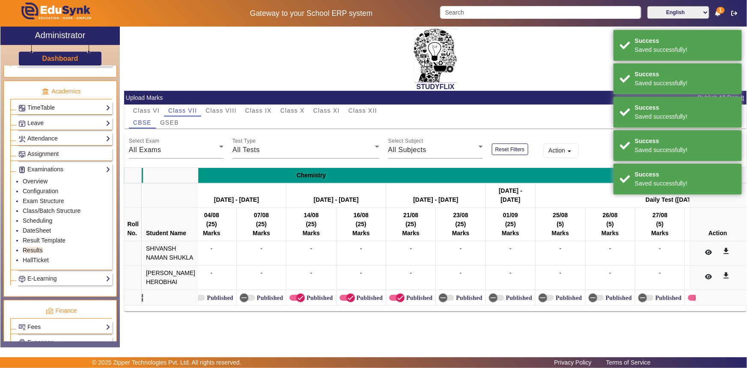
click at [405, 301] on label "Published" at bounding box center [419, 297] width 28 height 7
click at [400, 301] on button "Published" at bounding box center [396, 298] width 15 height 6
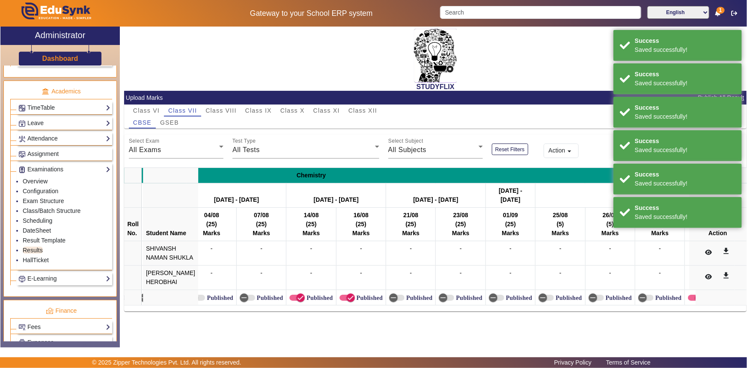
click at [358, 301] on label "Published" at bounding box center [369, 297] width 28 height 7
click at [355, 301] on button "Published" at bounding box center [347, 298] width 15 height 6
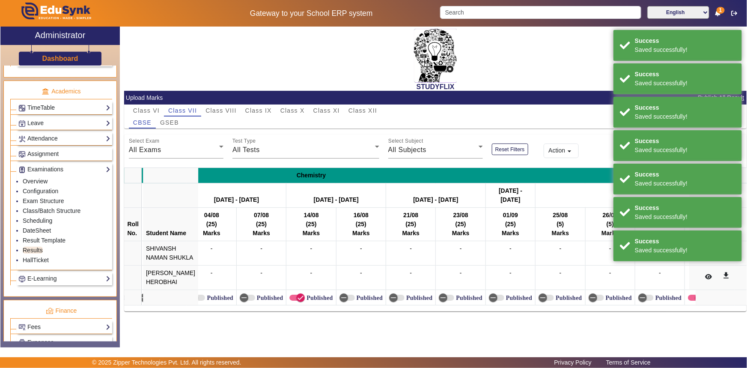
click at [307, 301] on label "Published" at bounding box center [319, 297] width 28 height 7
click at [305, 301] on button "Published" at bounding box center [296, 298] width 15 height 6
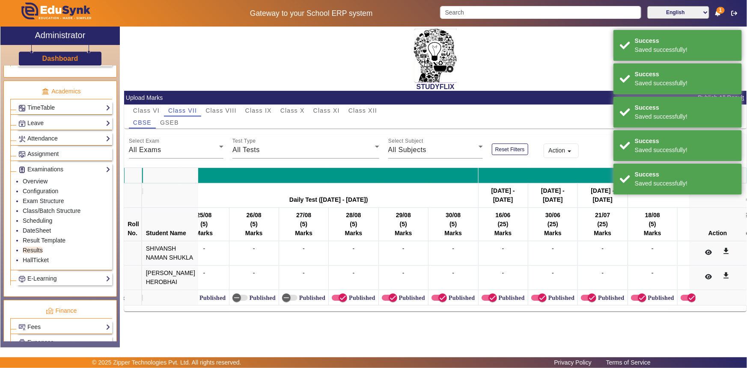
scroll to position [0, 5162]
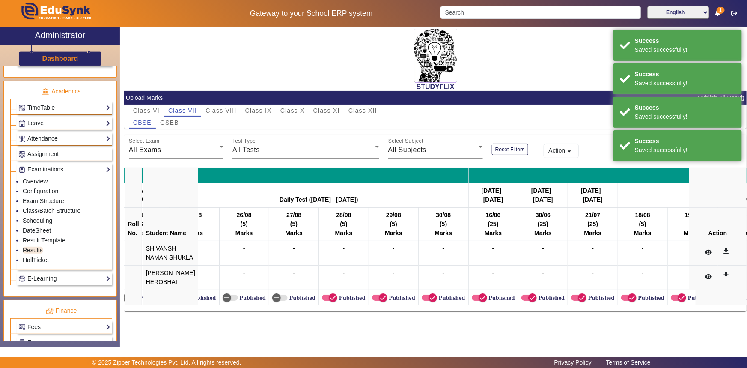
click at [337, 301] on label "Published" at bounding box center [351, 297] width 28 height 7
click at [332, 301] on button "Published" at bounding box center [329, 298] width 15 height 6
click at [388, 301] on label "Published" at bounding box center [402, 297] width 28 height 7
click at [379, 301] on button "Published" at bounding box center [379, 298] width 15 height 6
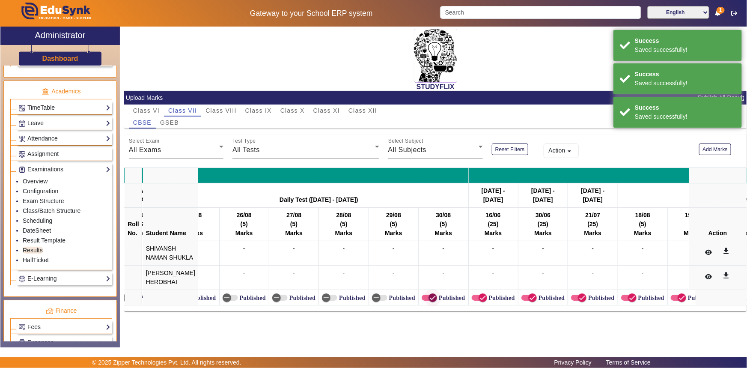
click at [426, 306] on span "button" at bounding box center [432, 297] width 17 height 17
click at [479, 301] on icon "button" at bounding box center [483, 298] width 8 height 8
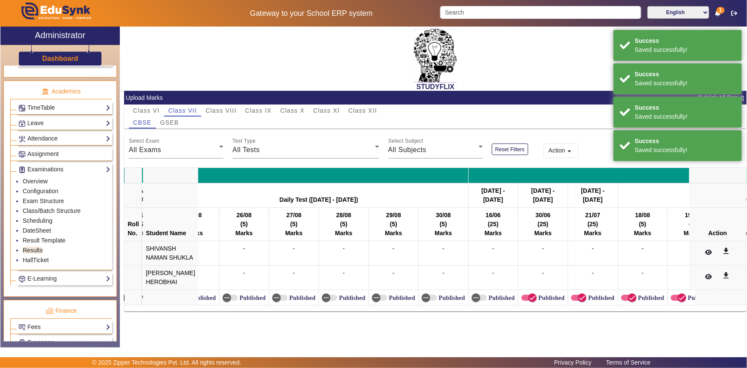
click at [537, 301] on label "Published" at bounding box center [551, 297] width 28 height 7
click at [531, 301] on button "Published" at bounding box center [529, 298] width 15 height 6
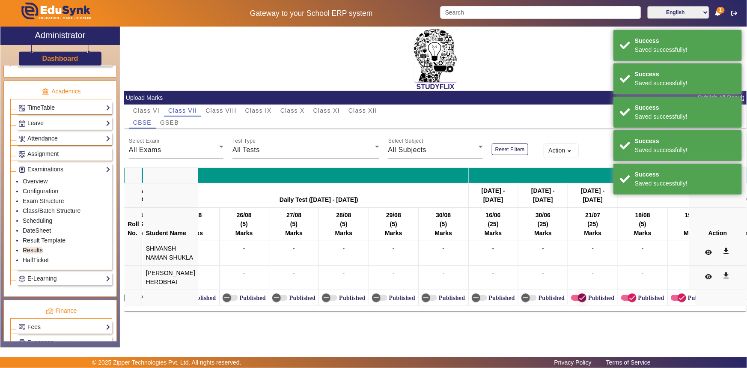
click at [578, 302] on span "button" at bounding box center [582, 297] width 9 height 9
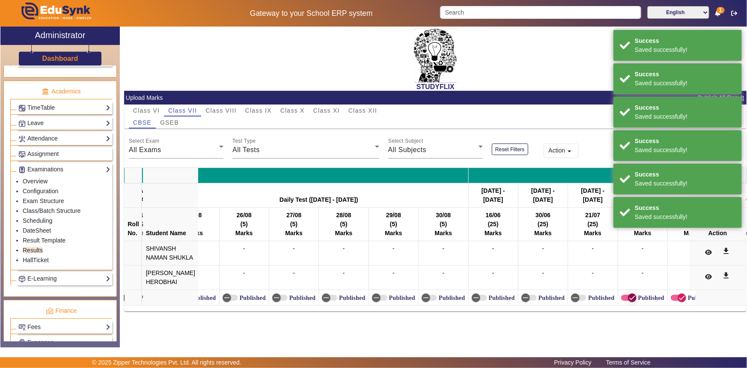
click at [629, 301] on icon "button" at bounding box center [633, 298] width 8 height 8
click at [678, 301] on icon "button" at bounding box center [682, 298] width 8 height 8
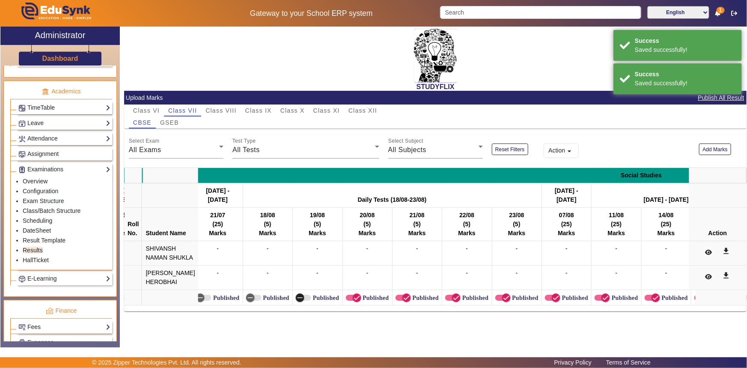
scroll to position [0, 5552]
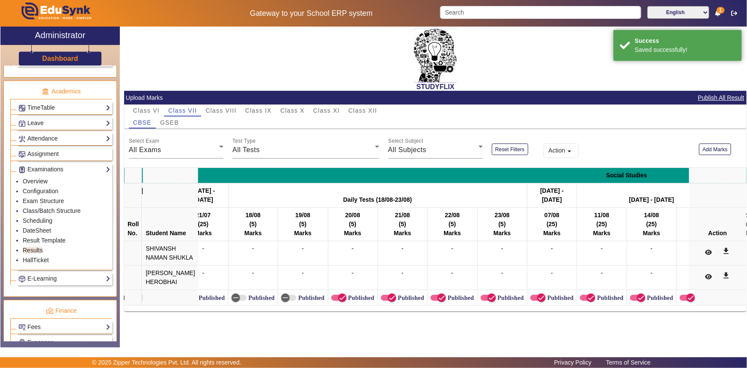
click at [349, 301] on label "Published" at bounding box center [361, 297] width 28 height 7
click at [347, 301] on button "Published" at bounding box center [338, 298] width 15 height 6
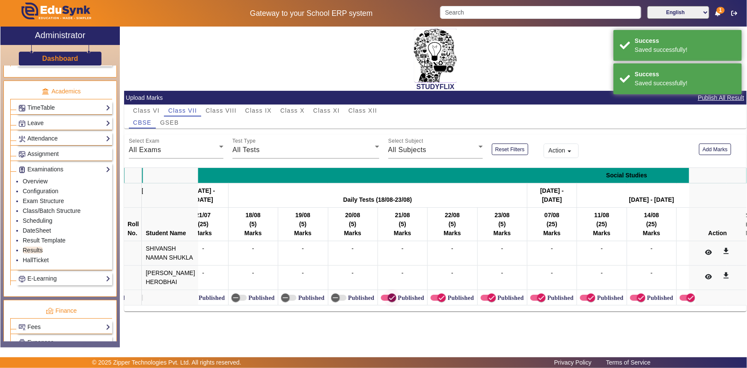
click at [388, 302] on span "button" at bounding box center [392, 297] width 9 height 9
click at [438, 302] on span "button" at bounding box center [442, 297] width 9 height 9
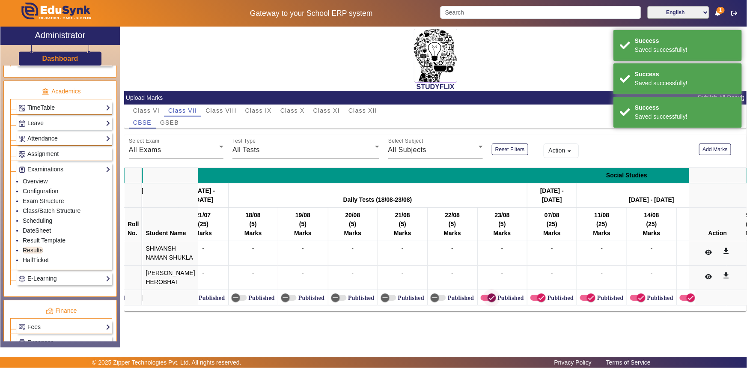
click at [488, 301] on icon "button" at bounding box center [492, 298] width 8 height 8
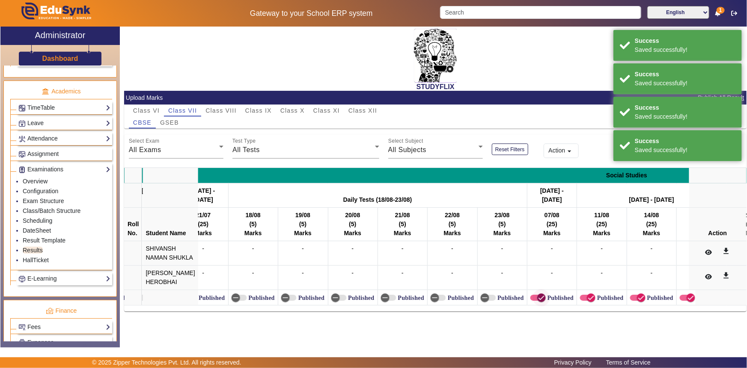
click at [538, 301] on icon "button" at bounding box center [542, 298] width 8 height 8
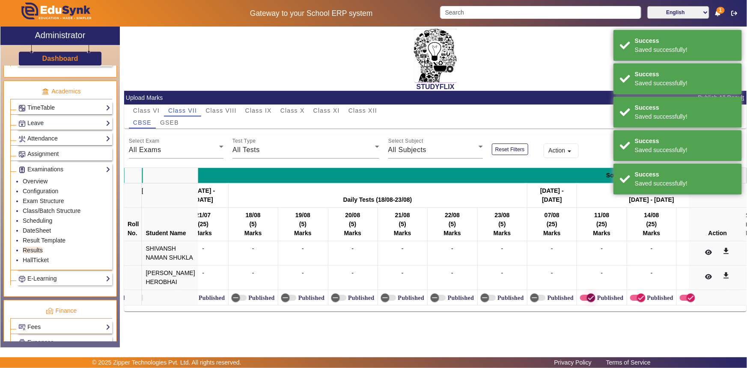
click at [588, 301] on icon "button" at bounding box center [592, 298] width 8 height 8
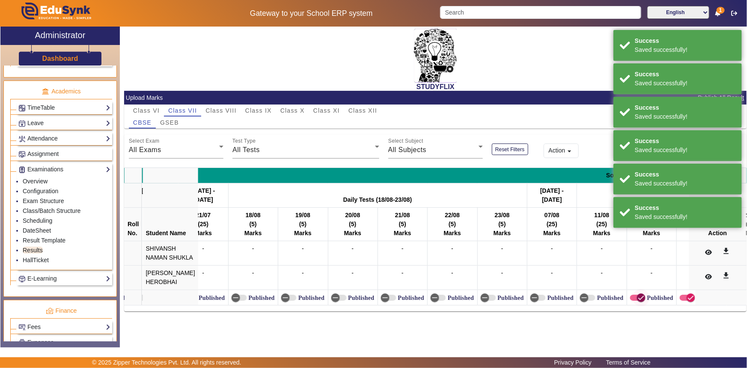
click at [638, 301] on icon "button" at bounding box center [642, 298] width 8 height 8
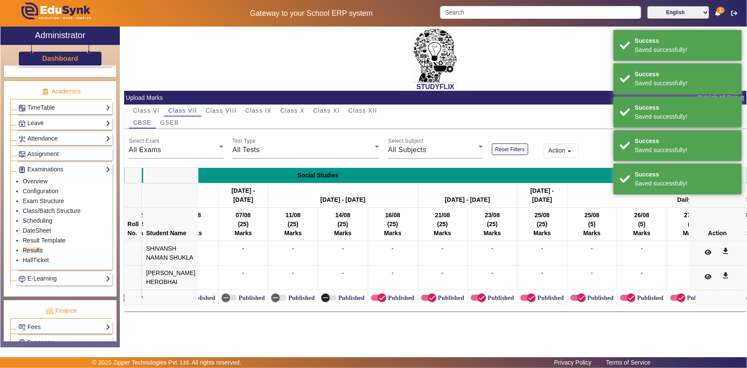
scroll to position [0, 5866]
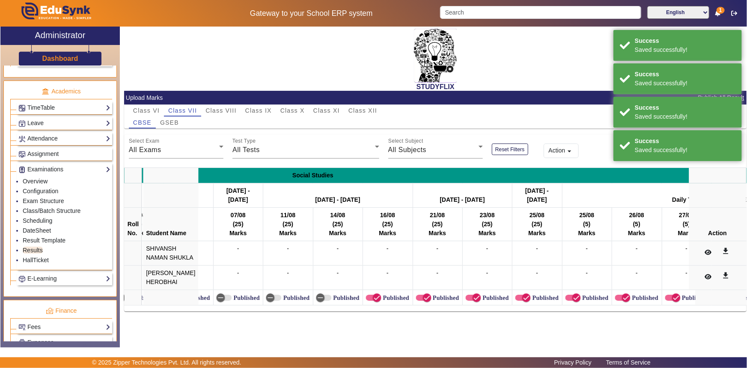
click at [389, 301] on label "Published" at bounding box center [396, 297] width 28 height 7
click at [382, 301] on button "Published" at bounding box center [373, 298] width 15 height 6
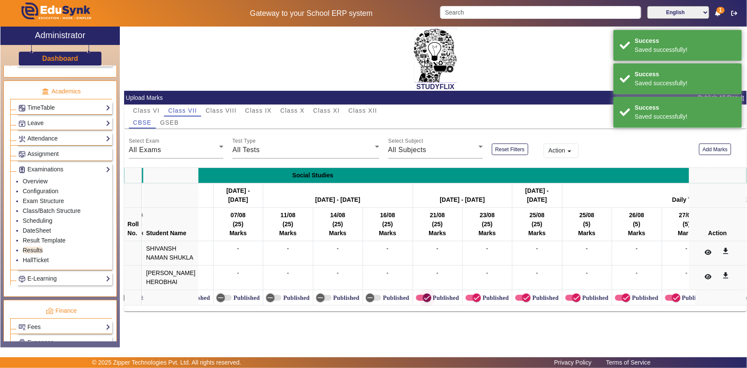
click at [425, 298] on icon "button" at bounding box center [427, 298] width 5 height 1
drag, startPoint x: 460, startPoint y: 313, endPoint x: 480, endPoint y: 309, distance: 20.0
click at [473, 301] on icon "button" at bounding box center [477, 298] width 8 height 8
click at [523, 301] on icon "button" at bounding box center [527, 298] width 8 height 8
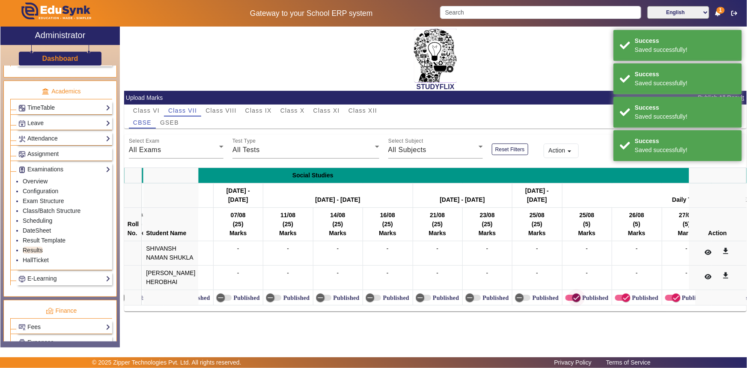
click at [573, 301] on icon "button" at bounding box center [577, 298] width 8 height 8
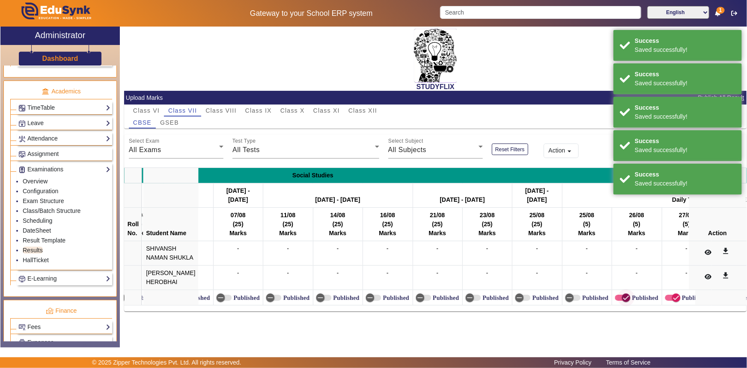
click at [623, 301] on icon "button" at bounding box center [627, 298] width 8 height 8
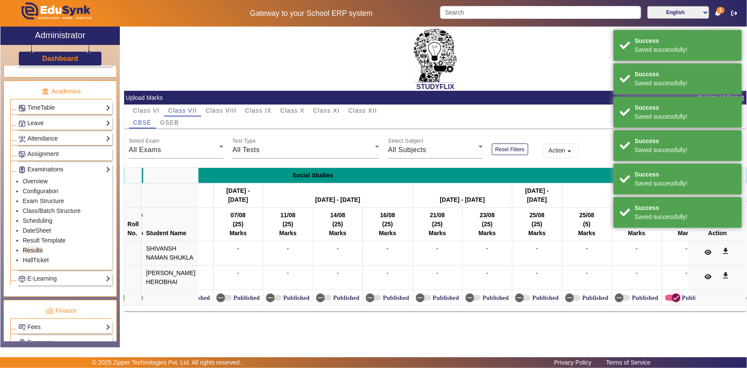
click at [668, 306] on span "button" at bounding box center [676, 297] width 17 height 17
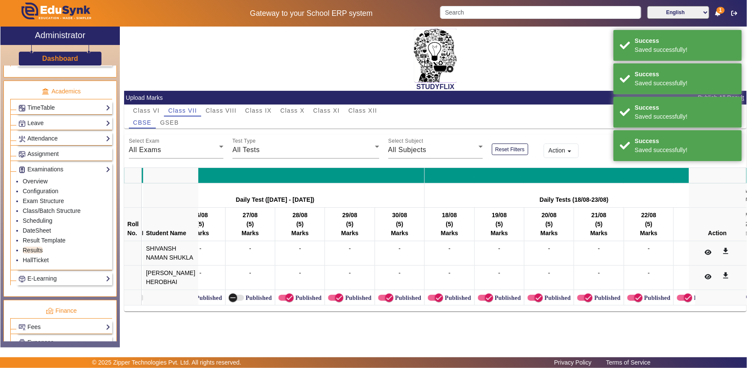
scroll to position [0, 6303]
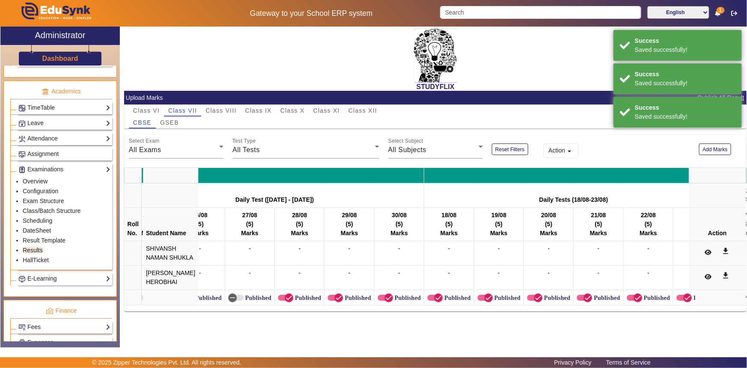
click at [294, 301] on label "Published" at bounding box center [307, 297] width 28 height 7
click at [293, 301] on button "Published" at bounding box center [285, 298] width 15 height 6
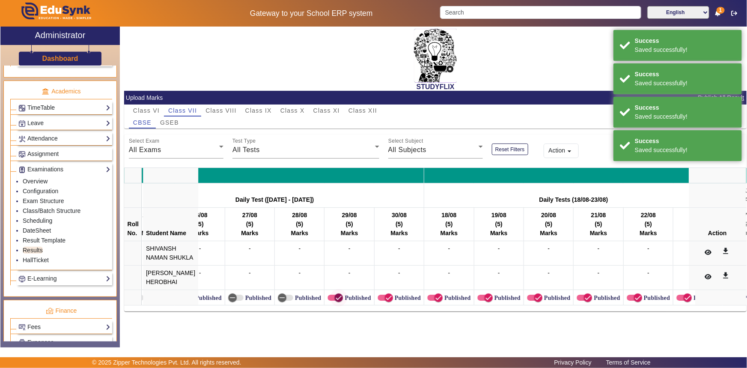
click at [335, 301] on icon "button" at bounding box center [339, 298] width 8 height 8
click at [380, 306] on span "button" at bounding box center [388, 297] width 17 height 17
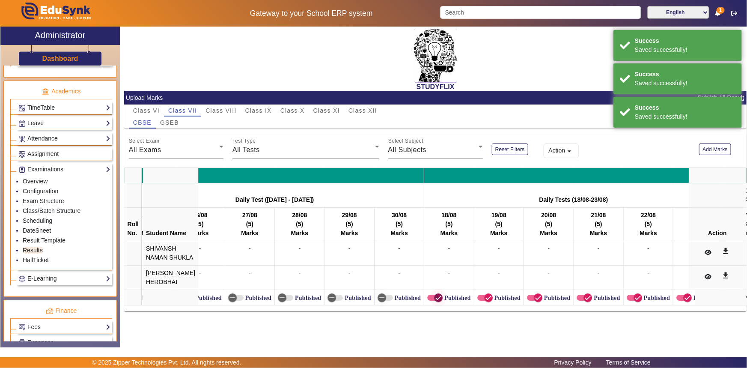
click at [435, 301] on icon "button" at bounding box center [439, 298] width 8 height 8
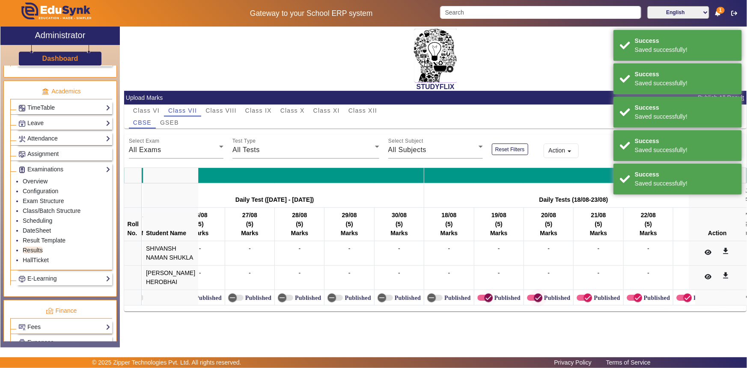
drag, startPoint x: 471, startPoint y: 312, endPoint x: 516, endPoint y: 317, distance: 45.2
click at [485, 301] on icon "button" at bounding box center [489, 298] width 8 height 8
drag, startPoint x: 520, startPoint y: 315, endPoint x: 529, endPoint y: 315, distance: 9.4
click at [536, 298] on icon "button" at bounding box center [538, 298] width 5 height 1
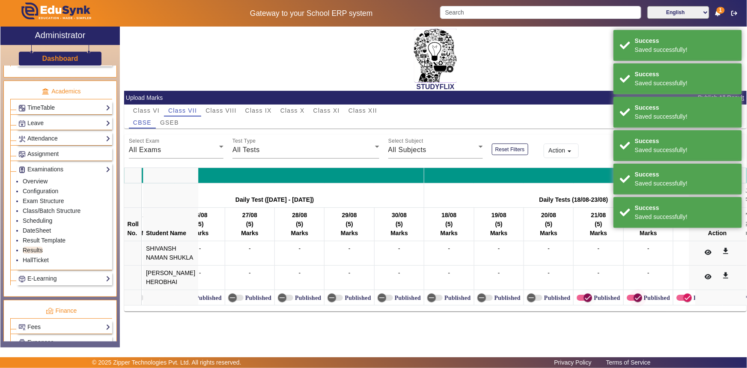
drag, startPoint x: 567, startPoint y: 316, endPoint x: 626, endPoint y: 318, distance: 59.1
click at [584, 302] on span "button" at bounding box center [588, 297] width 9 height 9
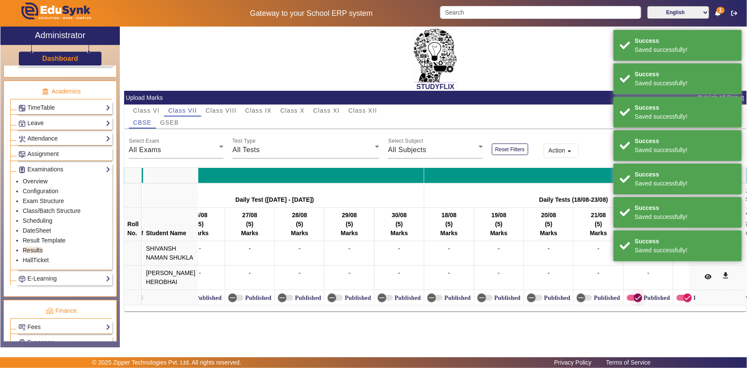
click at [630, 306] on span "button" at bounding box center [638, 297] width 17 height 17
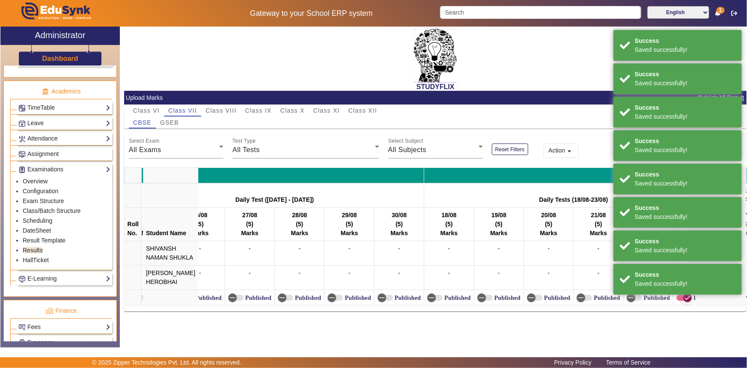
click at [683, 302] on span "button" at bounding box center [687, 297] width 9 height 9
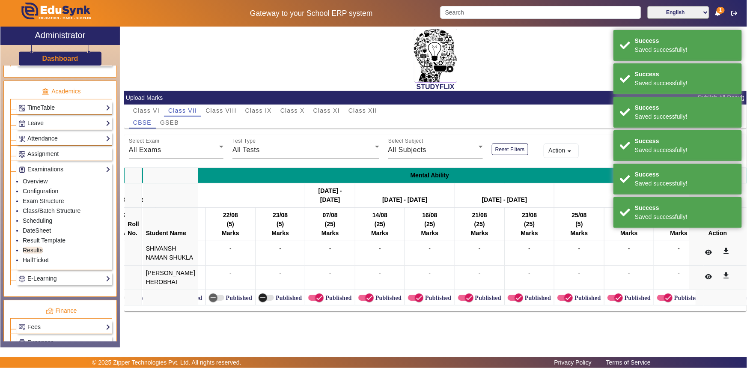
scroll to position [0, 6726]
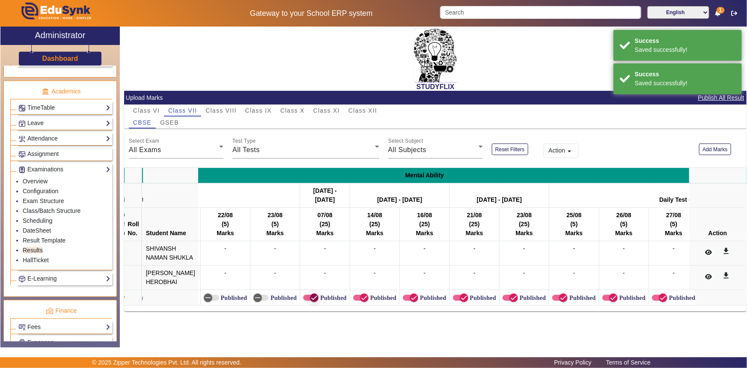
click at [306, 306] on span "button" at bounding box center [314, 297] width 17 height 17
click at [361, 301] on icon "button" at bounding box center [365, 298] width 8 height 8
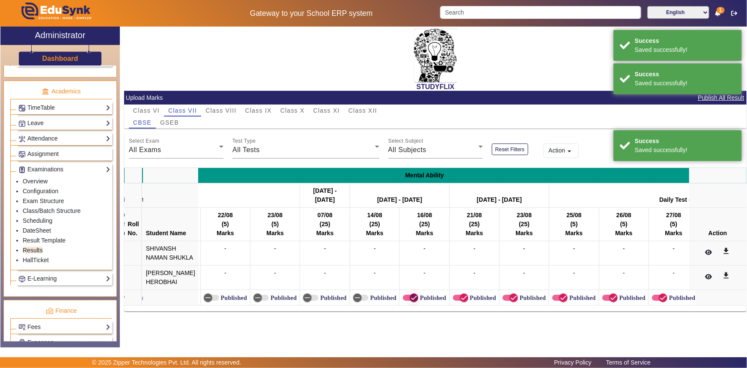
click at [410, 301] on icon "button" at bounding box center [414, 298] width 8 height 8
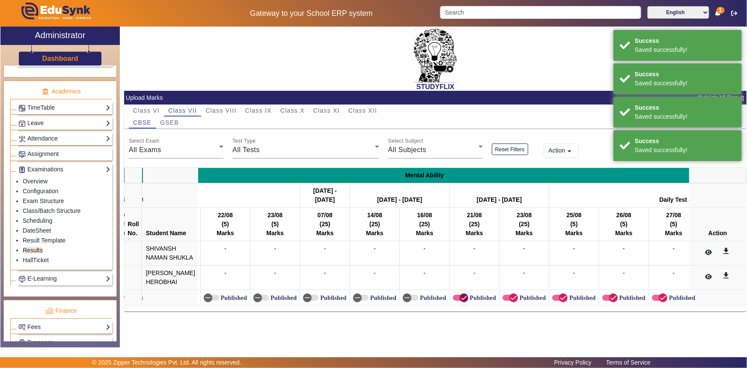
click at [453, 301] on span "button" at bounding box center [460, 298] width 15 height 6
click at [505, 306] on span "button" at bounding box center [513, 297] width 17 height 17
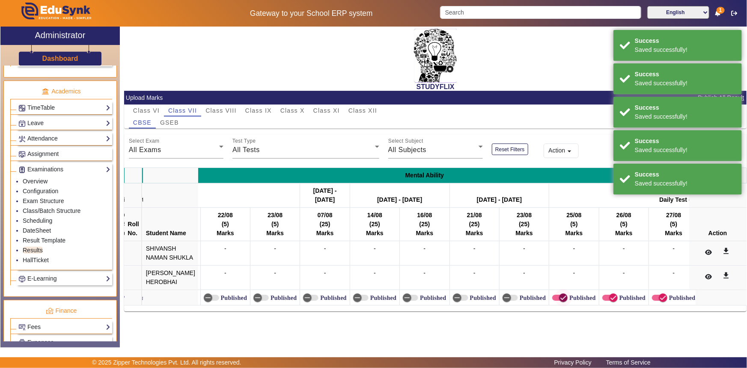
drag, startPoint x: 548, startPoint y: 315, endPoint x: 561, endPoint y: 314, distance: 13.3
click at [560, 301] on icon "button" at bounding box center [564, 298] width 8 height 8
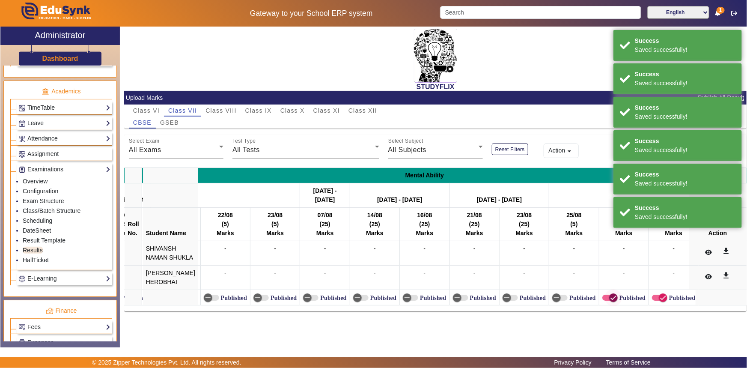
click at [609, 302] on span "button" at bounding box center [613, 297] width 9 height 9
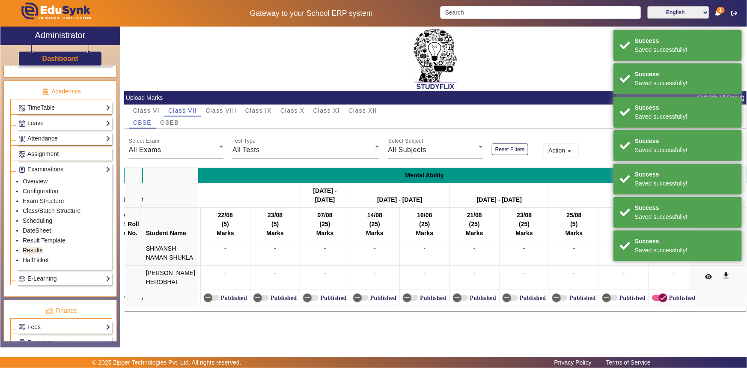
click at [659, 301] on icon "button" at bounding box center [663, 298] width 8 height 8
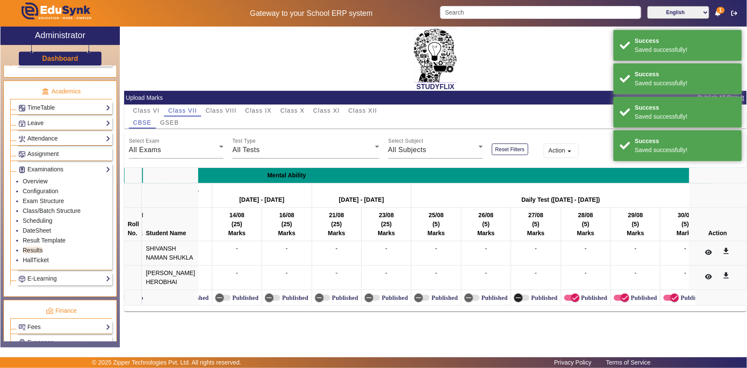
scroll to position [0, 6869]
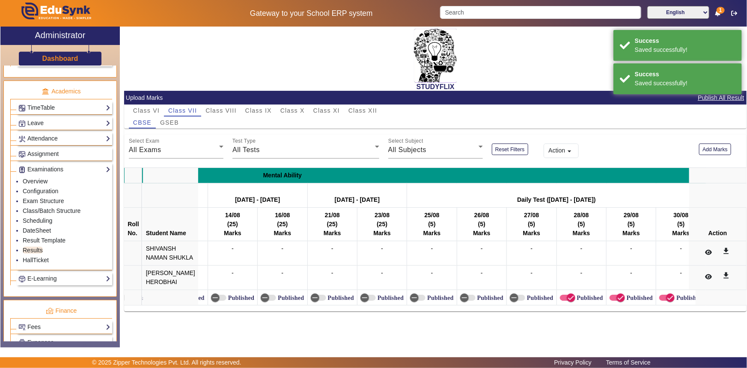
click at [580, 301] on label "Published" at bounding box center [590, 297] width 28 height 7
click at [576, 301] on button "Published" at bounding box center [567, 298] width 15 height 6
click at [625, 301] on label "Published" at bounding box center [639, 297] width 28 height 7
click at [620, 301] on button "Published" at bounding box center [617, 298] width 15 height 6
click at [662, 306] on span "button" at bounding box center [670, 297] width 17 height 17
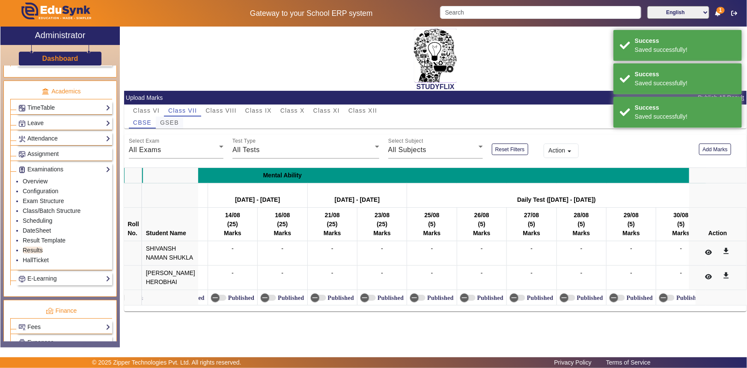
click at [167, 123] on span "GSEB" at bounding box center [169, 122] width 19 height 6
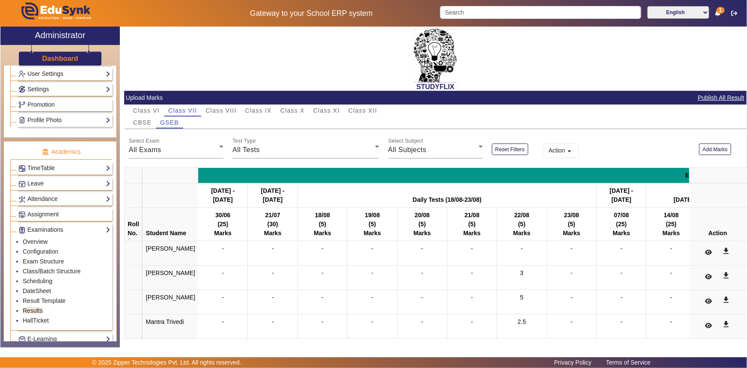
scroll to position [233, 0]
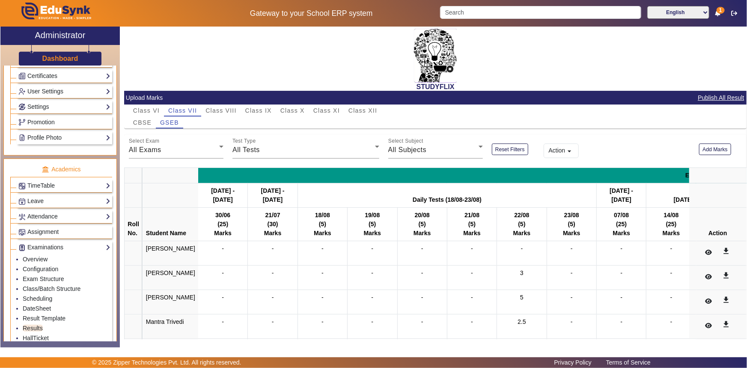
drag, startPoint x: 112, startPoint y: 235, endPoint x: 113, endPoint y: 240, distance: 5.2
click at [113, 239] on div "Administration Institution Institution Details Session Configuration Classes/Ba…" at bounding box center [59, 204] width 119 height 276
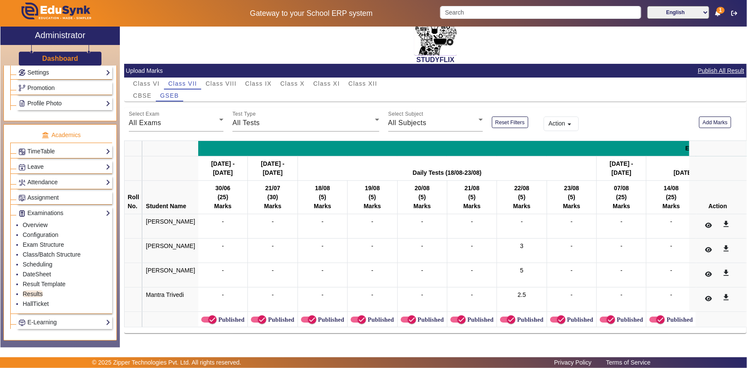
scroll to position [350, 0]
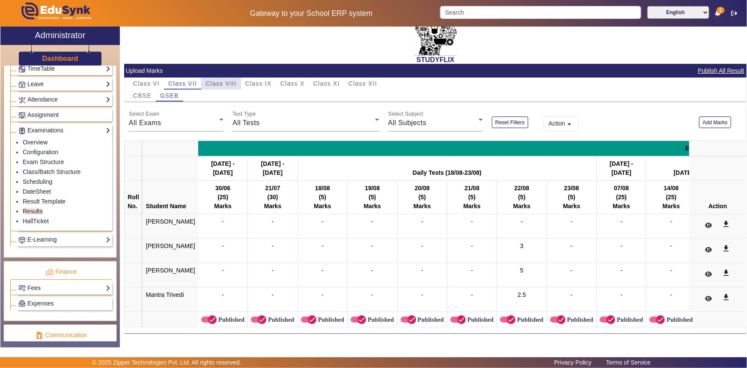
click at [231, 81] on span "Class VIII" at bounding box center [221, 84] width 31 height 6
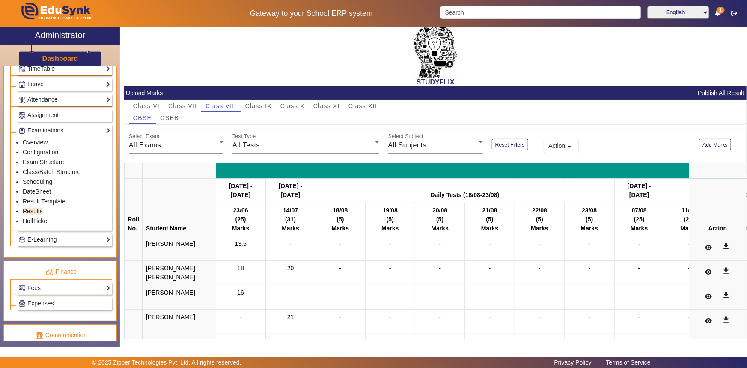
scroll to position [0, 0]
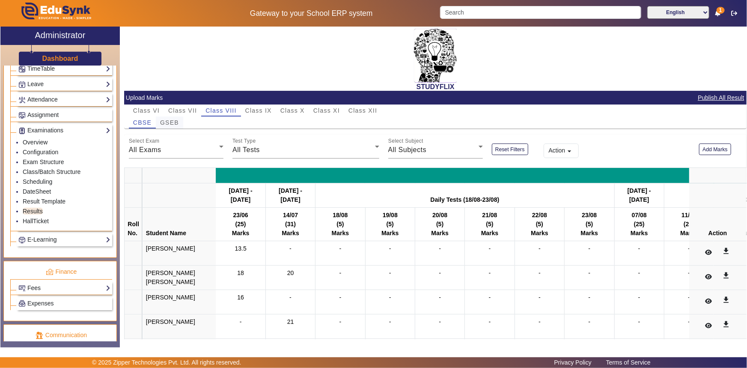
click at [169, 124] on span "GSEB" at bounding box center [169, 122] width 19 height 6
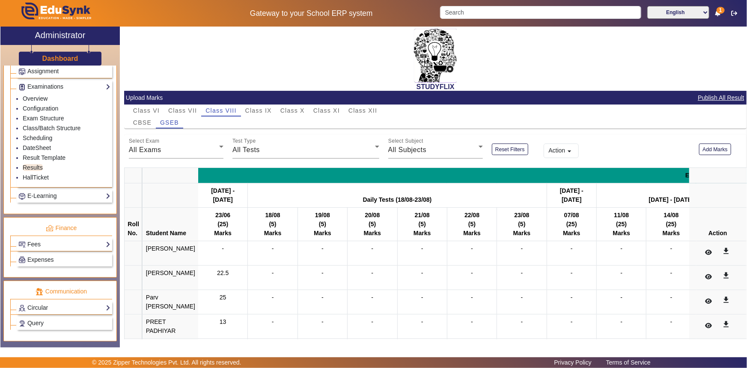
scroll to position [428, 0]
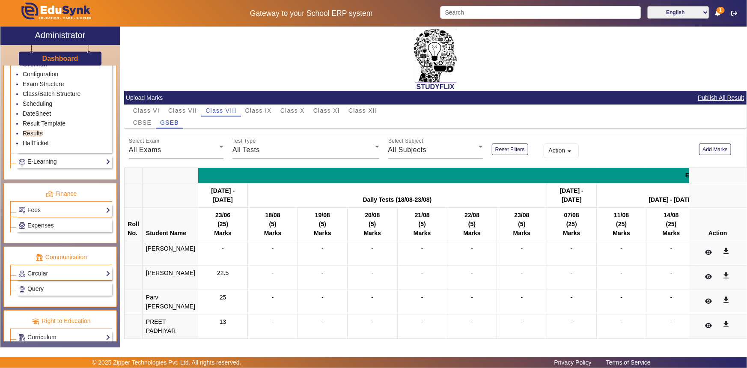
click at [43, 211] on link "Fees" at bounding box center [64, 210] width 92 height 10
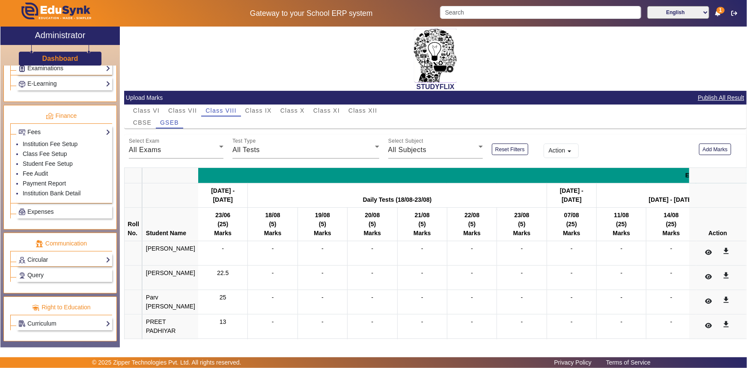
scroll to position [412, 0]
click at [39, 172] on link "Fee Audit" at bounding box center [35, 173] width 25 height 7
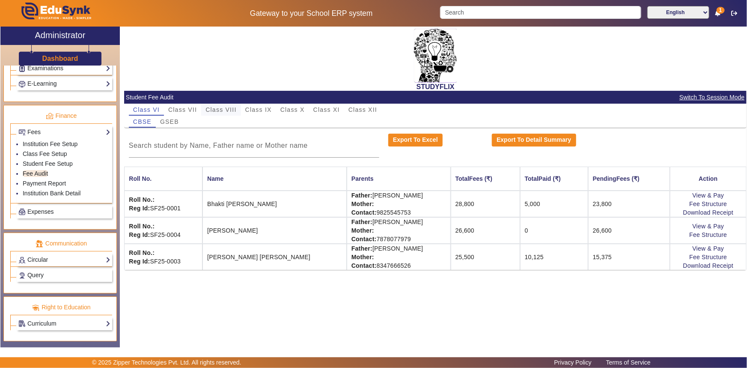
click at [228, 107] on span "Class VIII" at bounding box center [221, 110] width 31 height 6
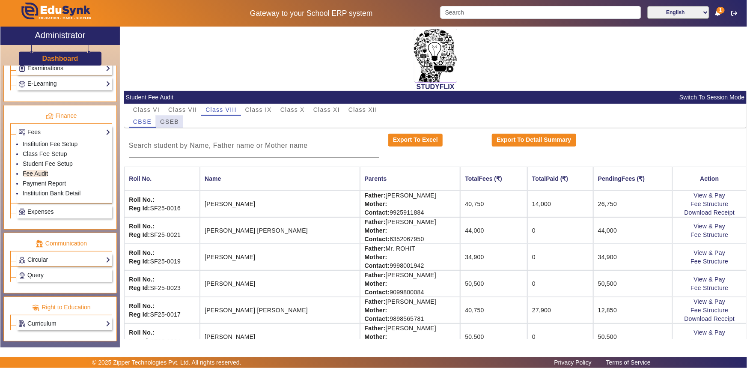
click at [176, 119] on span "GSEB" at bounding box center [169, 122] width 19 height 6
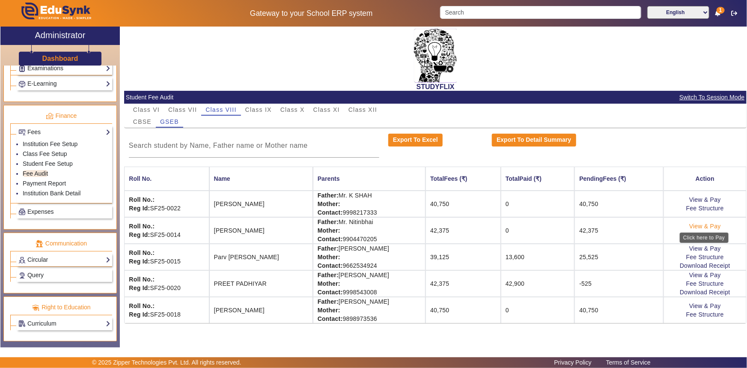
click at [700, 225] on link "View & Pay" at bounding box center [705, 226] width 32 height 7
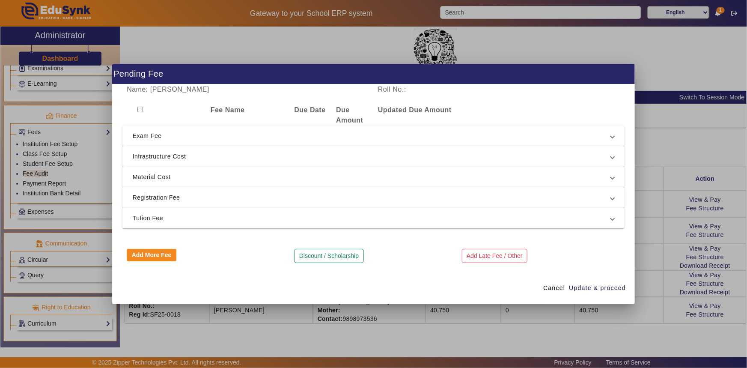
click at [204, 197] on span "Registration Fee" at bounding box center [372, 197] width 479 height 10
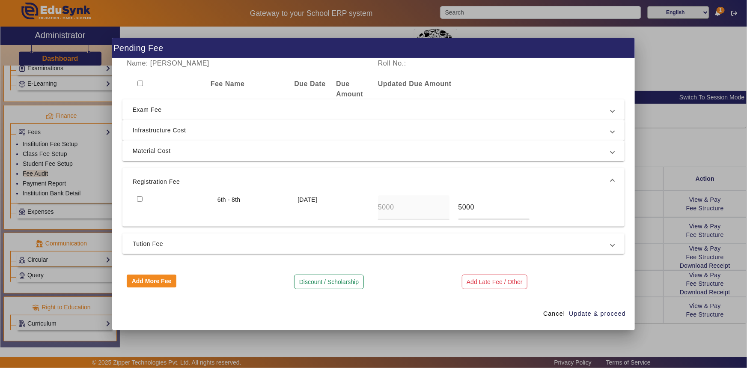
click at [138, 197] on input "checkbox" at bounding box center [140, 199] width 6 height 6
checkbox input "true"
click at [141, 242] on span "Tution Fee" at bounding box center [372, 244] width 479 height 10
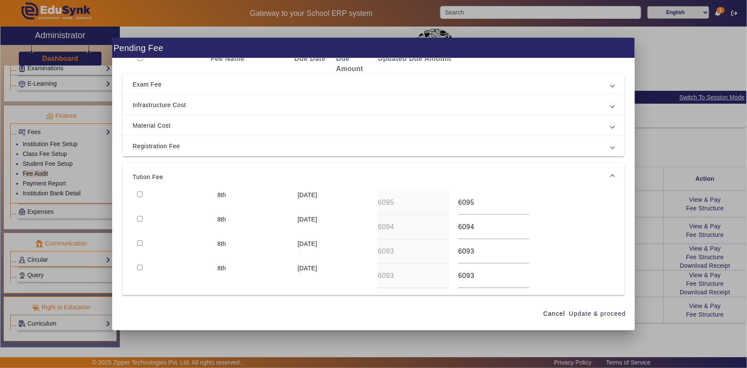
scroll to position [39, 0]
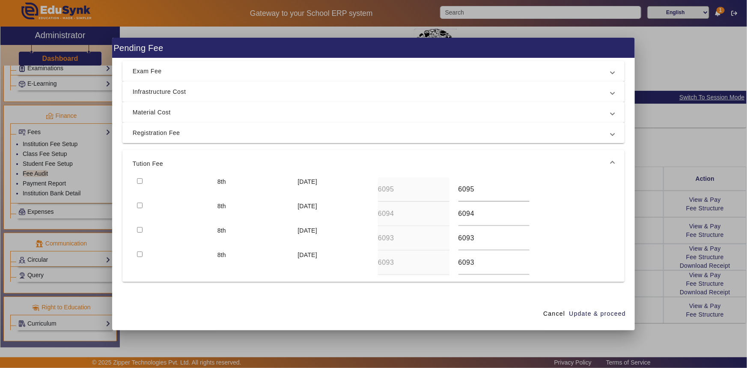
click at [141, 204] on input "checkbox" at bounding box center [140, 206] width 6 height 6
checkbox input "true"
click at [138, 181] on input "checkbox" at bounding box center [140, 181] width 6 height 6
checkbox input "true"
click at [588, 316] on span "Update & proceed" at bounding box center [597, 313] width 57 height 9
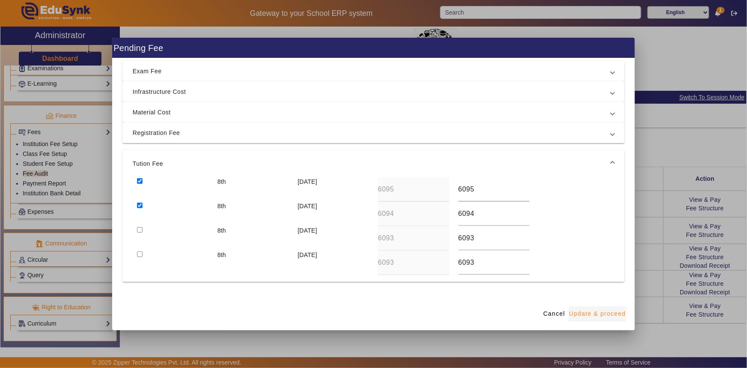
scroll to position [0, 0]
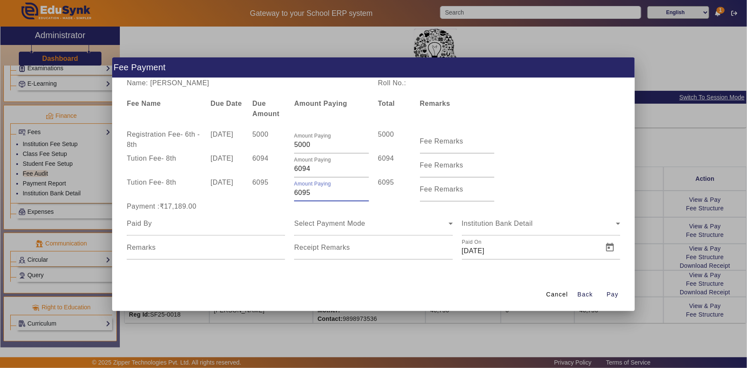
click at [295, 192] on input "6095" at bounding box center [331, 193] width 75 height 10
type input "5095"
click at [294, 170] on input "6094" at bounding box center [331, 169] width 75 height 10
type input "5094"
click at [380, 208] on div "Payment :₹16,189.00" at bounding box center [373, 206] width 503 height 10
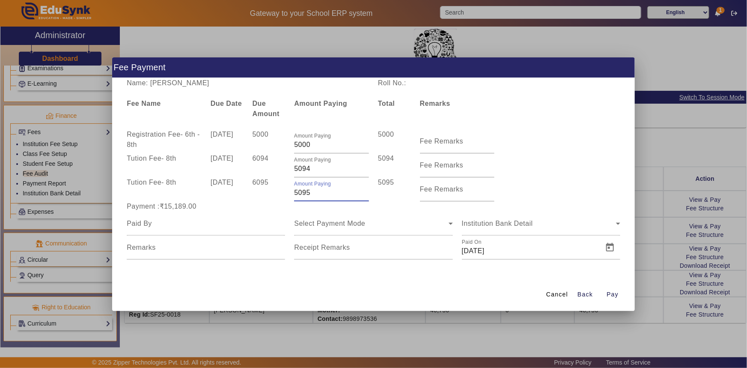
drag, startPoint x: 298, startPoint y: 194, endPoint x: 292, endPoint y: 196, distance: 5.6
click at [292, 196] on div "Amount Paying 5095" at bounding box center [332, 189] width 84 height 24
click at [388, 212] on div "Select Payment Mode" at bounding box center [373, 224] width 158 height 24
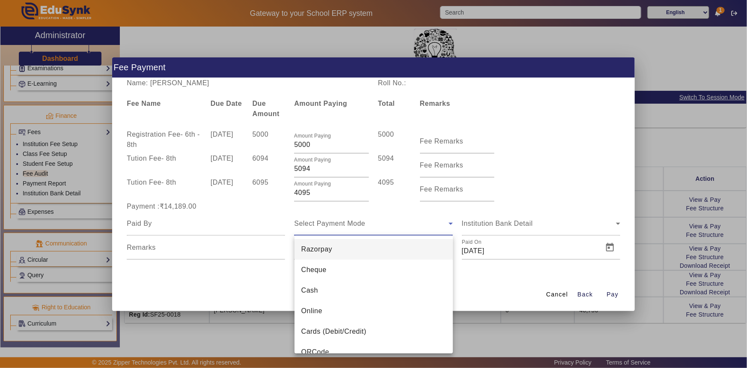
click at [304, 171] on div at bounding box center [373, 184] width 747 height 368
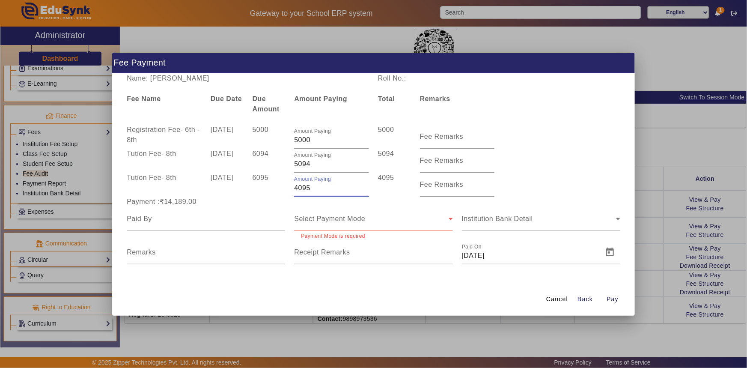
drag, startPoint x: 300, startPoint y: 188, endPoint x: 313, endPoint y: 189, distance: 12.9
click at [313, 189] on input "4095" at bounding box center [331, 188] width 75 height 10
type input "4150"
click at [318, 203] on div "Payment :₹14,244.00" at bounding box center [373, 202] width 503 height 10
drag, startPoint x: 300, startPoint y: 163, endPoint x: 313, endPoint y: 162, distance: 13.8
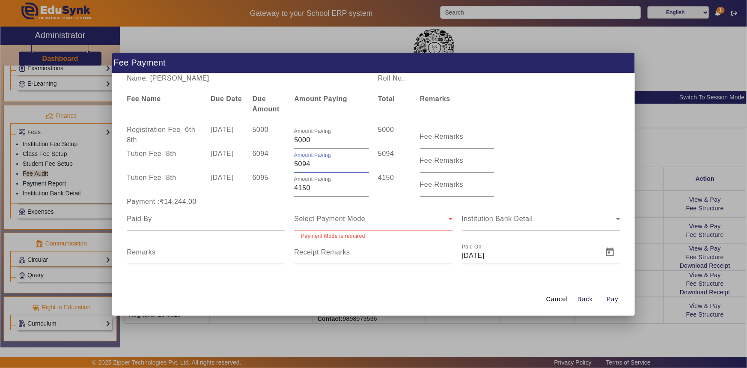
click at [313, 162] on input "5094" at bounding box center [331, 164] width 75 height 10
type input "5150"
click at [346, 206] on div "Payment :₹14,244.00" at bounding box center [373, 202] width 503 height 10
click at [230, 223] on input at bounding box center [206, 219] width 158 height 10
drag, startPoint x: 197, startPoint y: 78, endPoint x: 227, endPoint y: 77, distance: 30.4
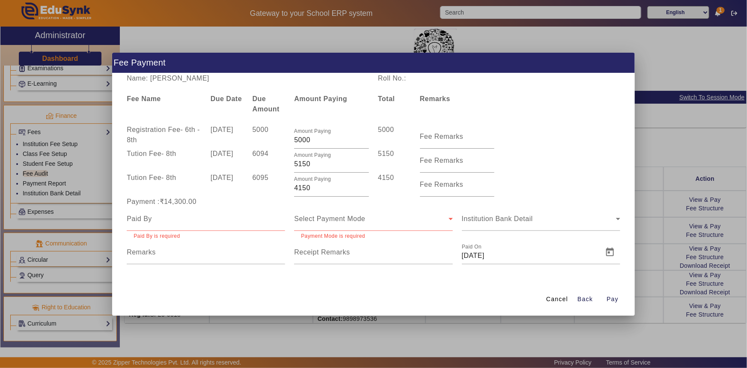
click at [227, 77] on div "Name: [PERSON_NAME]" at bounding box center [247, 78] width 251 height 10
copy div "[PERSON_NAME]"
click at [142, 223] on input at bounding box center [206, 219] width 158 height 10
paste input "[PERSON_NAME]"
type input "[PERSON_NAME]"
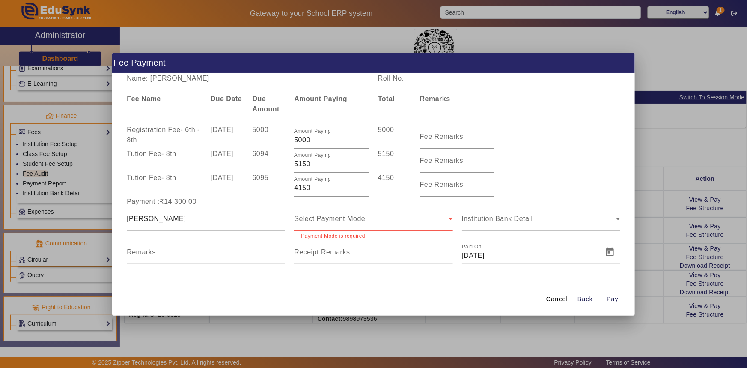
click at [322, 221] on span "Select Payment Mode" at bounding box center [329, 218] width 71 height 7
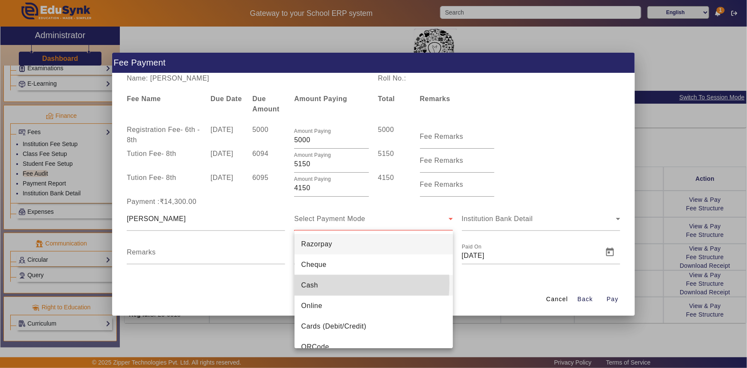
click at [317, 283] on span "Cash" at bounding box center [309, 285] width 17 height 10
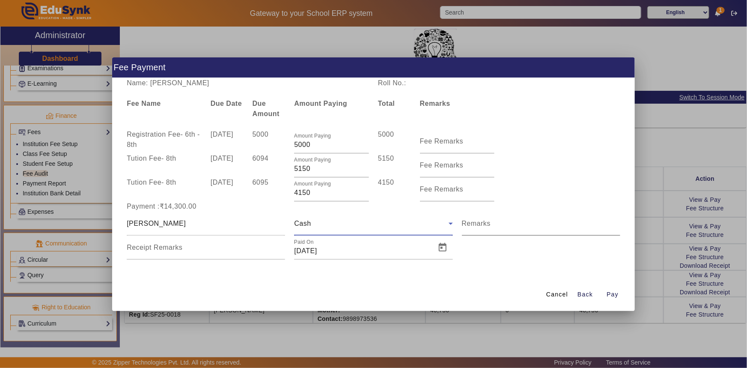
click at [482, 226] on mat-label "Remarks" at bounding box center [476, 223] width 29 height 7
click at [482, 226] on input "Remarks" at bounding box center [541, 227] width 158 height 10
click at [444, 248] on span "Open calendar" at bounding box center [443, 247] width 21 height 21
click at [391, 101] on span "Previous month" at bounding box center [393, 101] width 17 height 17
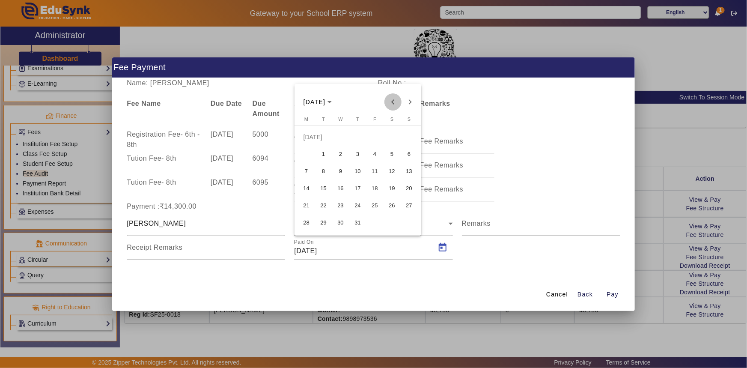
click at [391, 101] on span "Previous month" at bounding box center [393, 101] width 17 height 17
click at [309, 154] on span "2" at bounding box center [306, 153] width 15 height 15
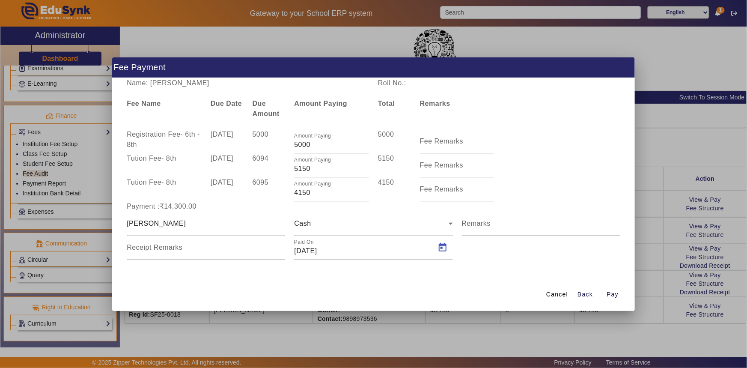
type input "[DATE]"
click at [613, 291] on span "Pay" at bounding box center [613, 294] width 12 height 9
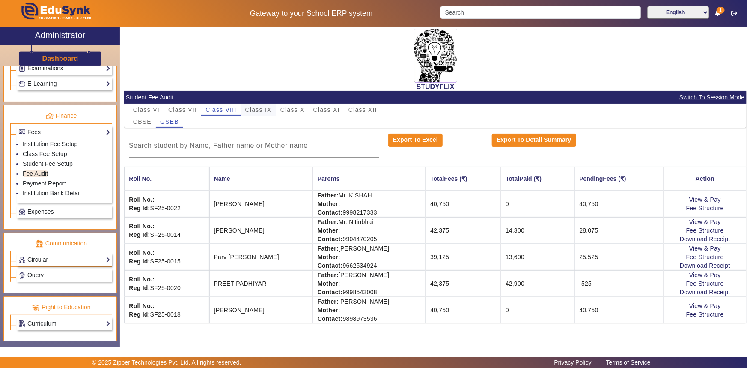
click at [265, 111] on span "Class IX" at bounding box center [258, 110] width 27 height 6
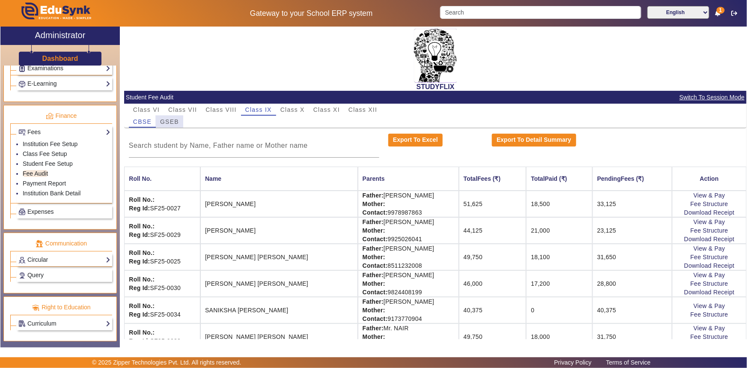
click at [166, 120] on span "GSEB" at bounding box center [169, 122] width 19 height 6
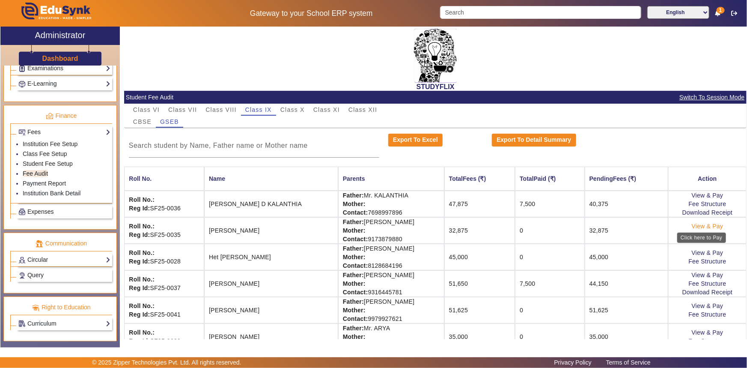
click at [704, 224] on link "View & Pay" at bounding box center [708, 226] width 32 height 7
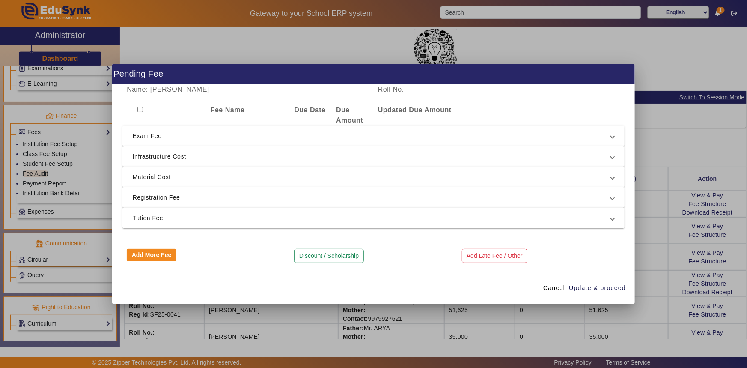
click at [196, 198] on span "Registration Fee" at bounding box center [372, 197] width 479 height 10
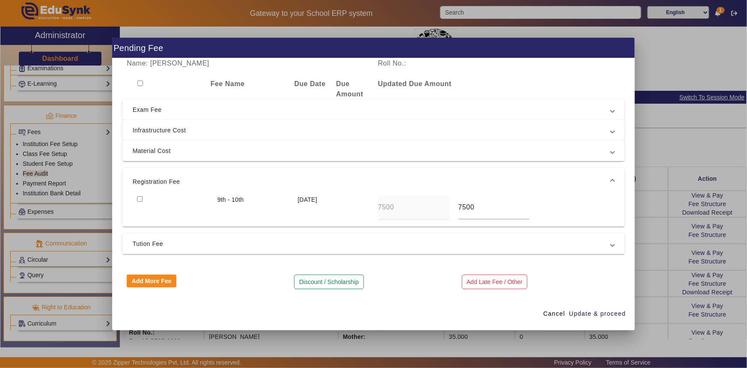
click at [172, 239] on span "Tution Fee" at bounding box center [372, 244] width 479 height 10
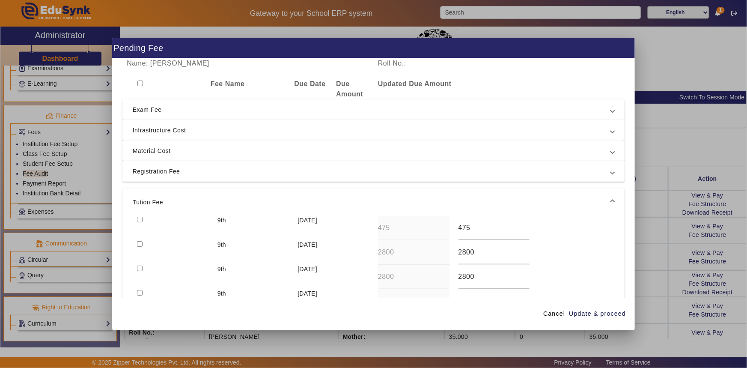
click at [169, 176] on span "Registration Fee" at bounding box center [372, 171] width 479 height 10
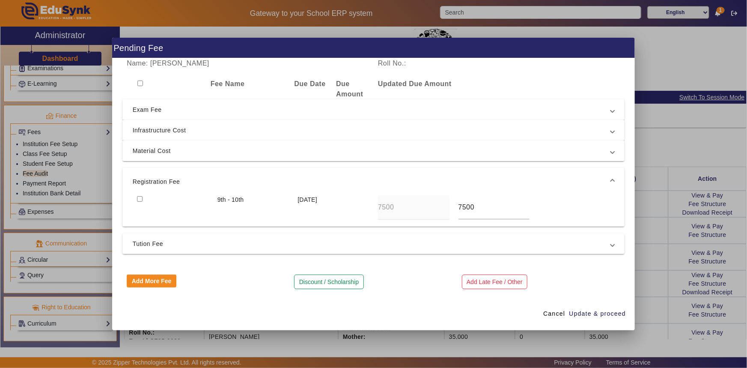
click at [140, 198] on input "checkbox" at bounding box center [140, 199] width 6 height 6
checkbox input "true"
click at [151, 244] on span "Tution Fee" at bounding box center [372, 244] width 479 height 10
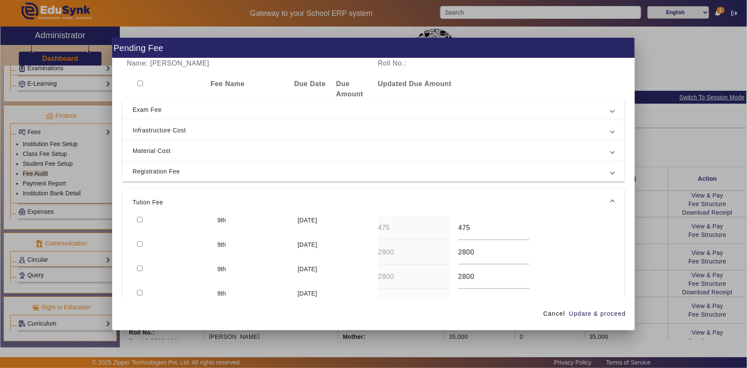
click at [139, 218] on input "checkbox" at bounding box center [140, 220] width 6 height 6
checkbox input "true"
click at [140, 243] on input "checkbox" at bounding box center [140, 244] width 6 height 6
checkbox input "true"
click at [141, 268] on input "checkbox" at bounding box center [140, 269] width 6 height 6
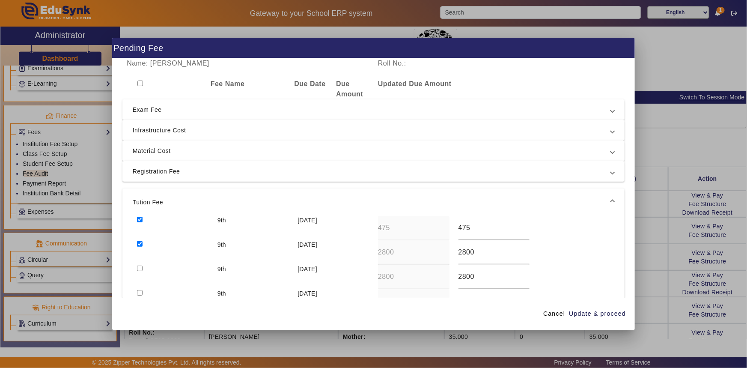
checkbox input "true"
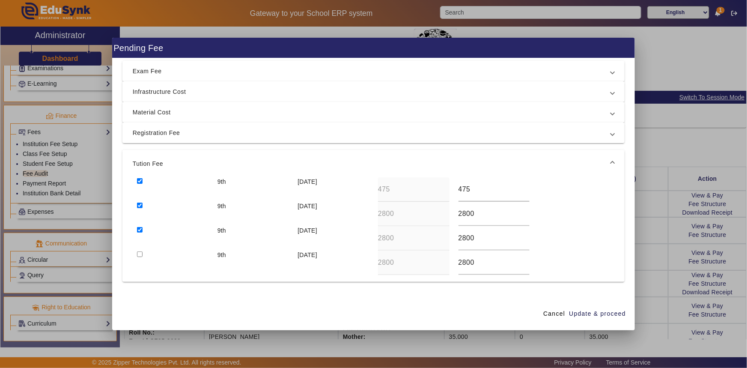
scroll to position [66, 0]
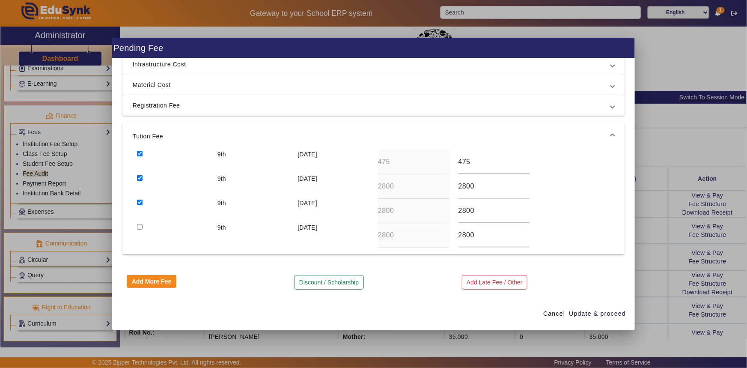
click at [138, 227] on input "checkbox" at bounding box center [140, 227] width 6 height 6
checkbox input "true"
click at [595, 313] on span "Update & proceed" at bounding box center [597, 313] width 57 height 9
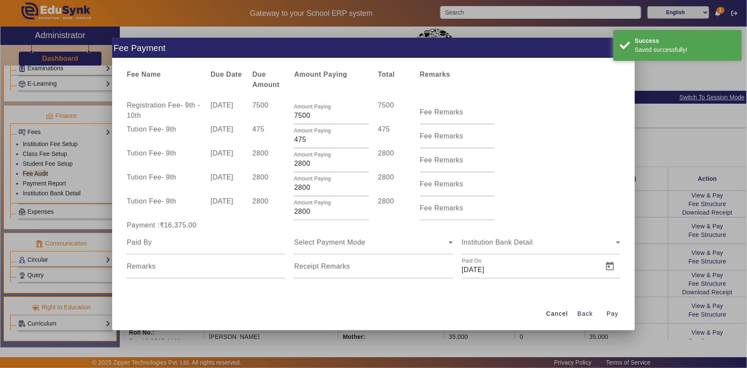
scroll to position [9, 0]
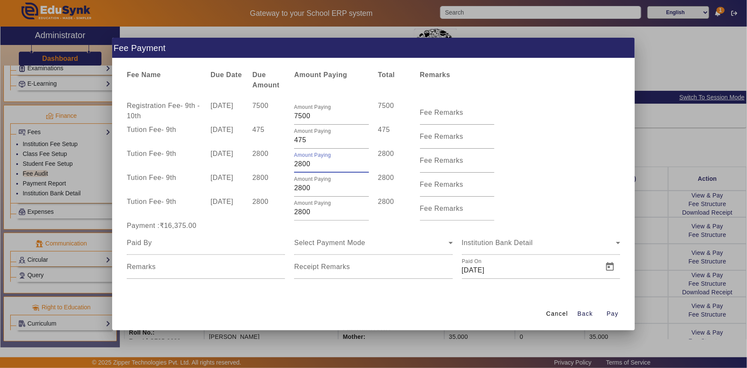
click at [295, 167] on input "2800" at bounding box center [331, 164] width 75 height 10
type input "1800"
drag, startPoint x: 297, startPoint y: 189, endPoint x: 289, endPoint y: 189, distance: 7.7
click at [290, 189] on div "Amount Paying 2800" at bounding box center [332, 185] width 84 height 24
type input "1800"
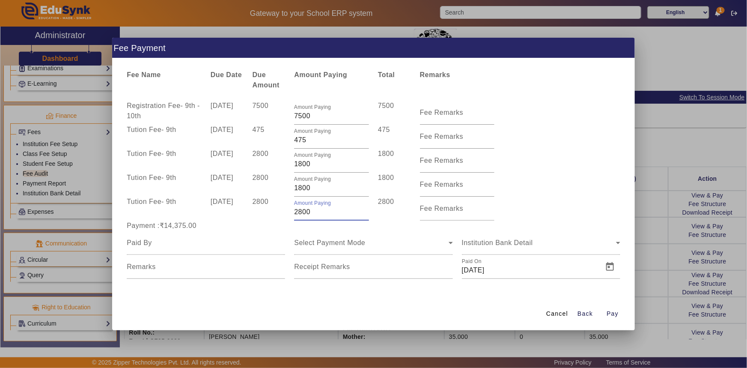
drag, startPoint x: 296, startPoint y: 214, endPoint x: 281, endPoint y: 215, distance: 15.0
click at [281, 215] on div "Tution Fee - 9th [DATE] 2800 Amount Paying 2800 2800 Fee Remarks" at bounding box center [373, 209] width 503 height 24
type input "1800"
click at [309, 235] on div "Select Payment Mode" at bounding box center [373, 243] width 158 height 24
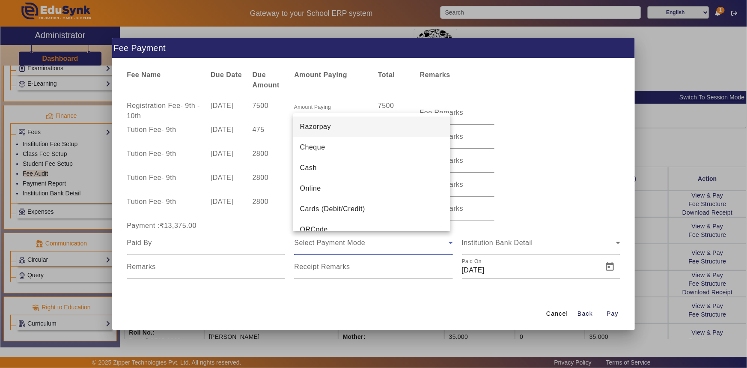
click at [278, 223] on div at bounding box center [373, 184] width 747 height 368
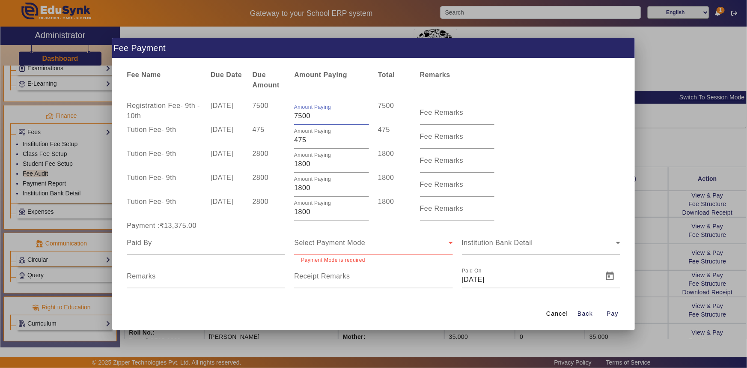
click at [292, 117] on div "Amount Paying 7500" at bounding box center [332, 113] width 84 height 24
type input "6500"
click at [270, 183] on div "2800" at bounding box center [269, 185] width 42 height 24
click at [302, 141] on input "475" at bounding box center [331, 140] width 75 height 10
drag, startPoint x: 297, startPoint y: 139, endPoint x: 290, endPoint y: 140, distance: 6.5
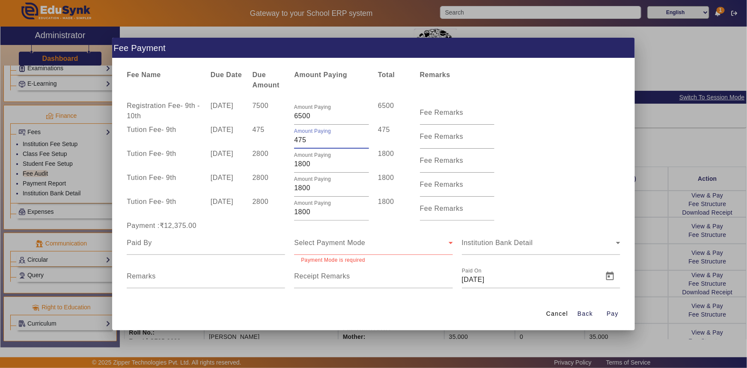
click at [291, 140] on div "Amount Paying 475" at bounding box center [332, 137] width 84 height 24
type input "975"
click at [334, 119] on input "6500" at bounding box center [331, 116] width 75 height 10
click at [340, 95] on div "Name: [PERSON_NAME] Roll No.: Fee Name Due Date Due Amount Amount Paying Total …" at bounding box center [373, 177] width 523 height 239
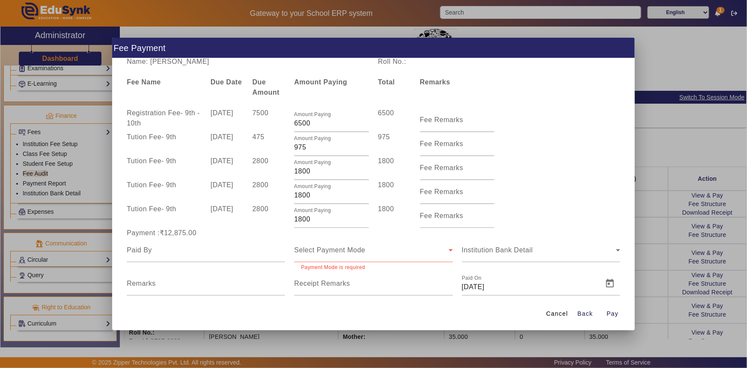
scroll to position [0, 0]
drag, startPoint x: 170, startPoint y: 64, endPoint x: 223, endPoint y: 64, distance: 53.1
click at [223, 64] on div "Name: [PERSON_NAME]" at bounding box center [247, 63] width 251 height 10
copy div "[PERSON_NAME]"
click at [175, 258] on div at bounding box center [206, 252] width 158 height 24
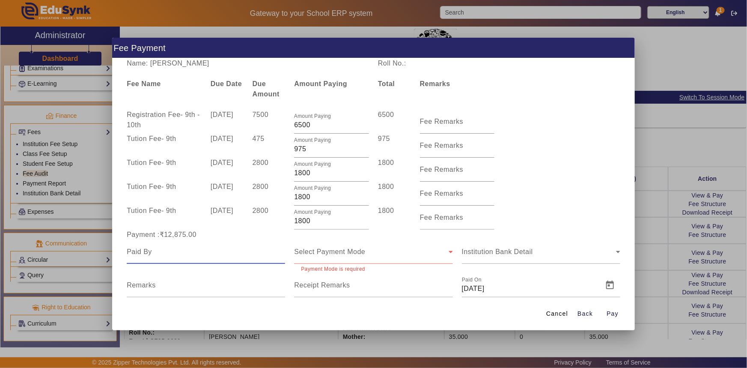
paste input "[PERSON_NAME]"
click at [129, 253] on input "[PERSON_NAME]" at bounding box center [206, 252] width 158 height 10
type input "[PERSON_NAME]"
click at [327, 255] on span "Select Payment Mode" at bounding box center [329, 251] width 71 height 7
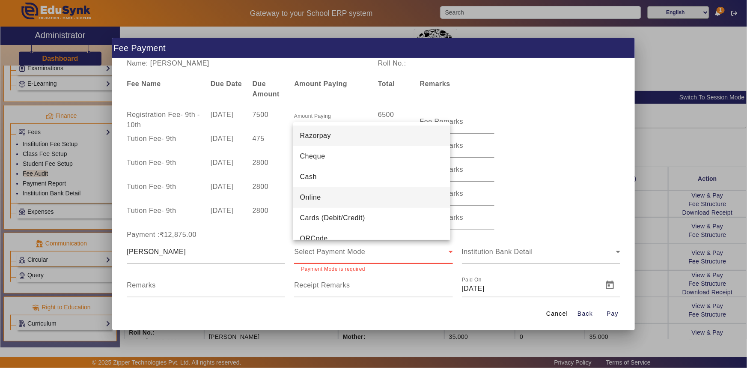
click at [332, 199] on mat-option "Online" at bounding box center [371, 197] width 157 height 21
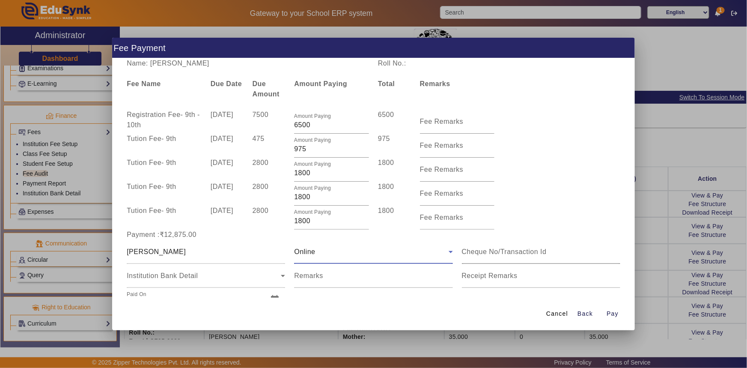
click at [467, 251] on input at bounding box center [541, 252] width 158 height 10
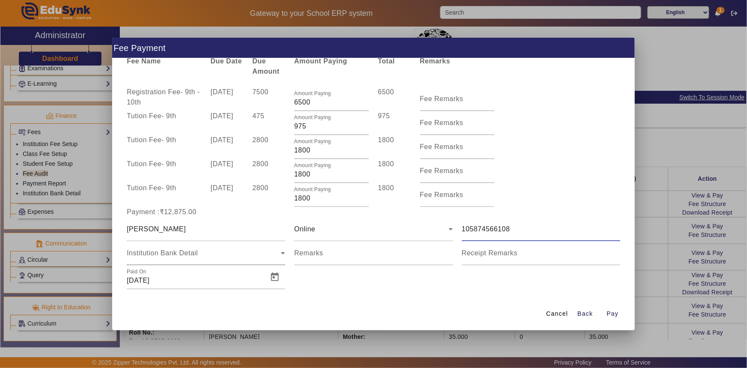
scroll to position [33, 0]
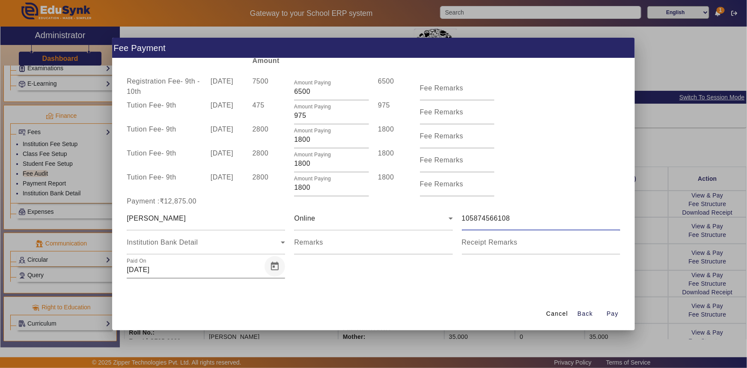
type input "105874566108"
click at [272, 269] on span "Open calendar" at bounding box center [275, 266] width 21 height 21
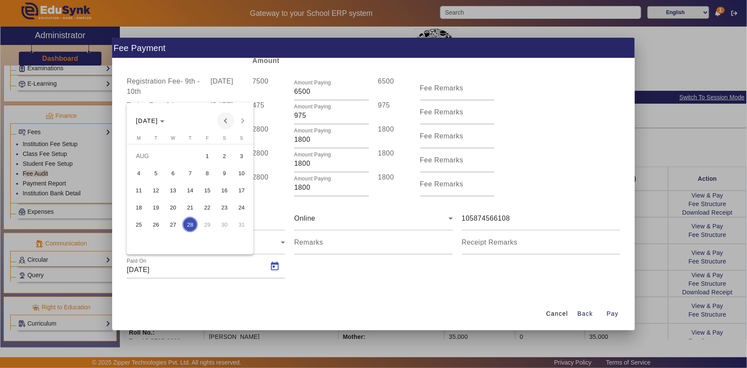
click at [227, 122] on span "Previous month" at bounding box center [225, 120] width 17 height 17
click at [155, 173] on span "3" at bounding box center [155, 172] width 15 height 15
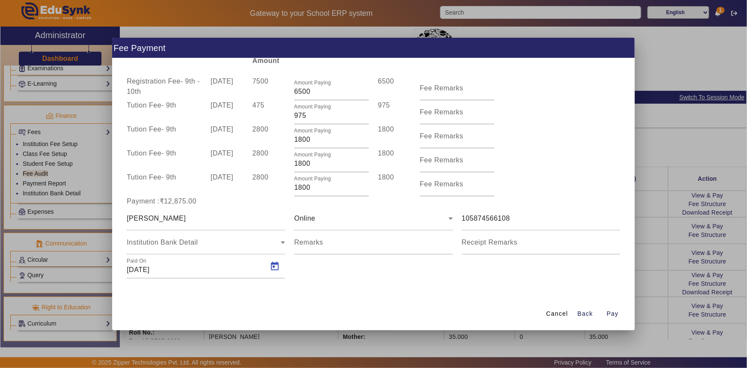
type input "[DATE]"
click at [612, 315] on span "Pay" at bounding box center [613, 313] width 12 height 9
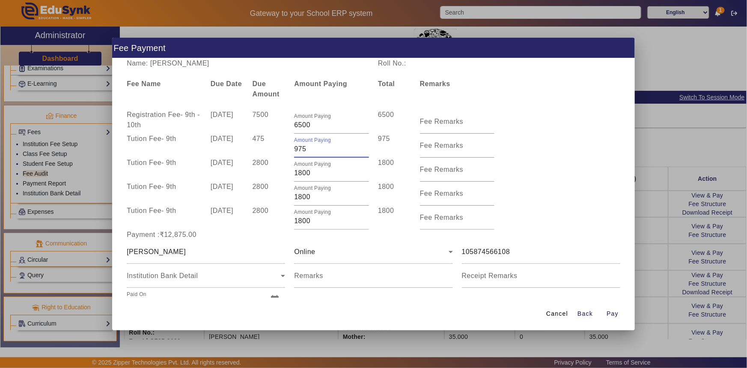
drag, startPoint x: 307, startPoint y: 149, endPoint x: 293, endPoint y: 151, distance: 13.4
click at [294, 151] on input "975" at bounding box center [331, 149] width 75 height 10
drag, startPoint x: 295, startPoint y: 150, endPoint x: 291, endPoint y: 151, distance: 4.4
click at [291, 151] on div "Amount Paying 3600" at bounding box center [332, 146] width 84 height 24
type input "4600"
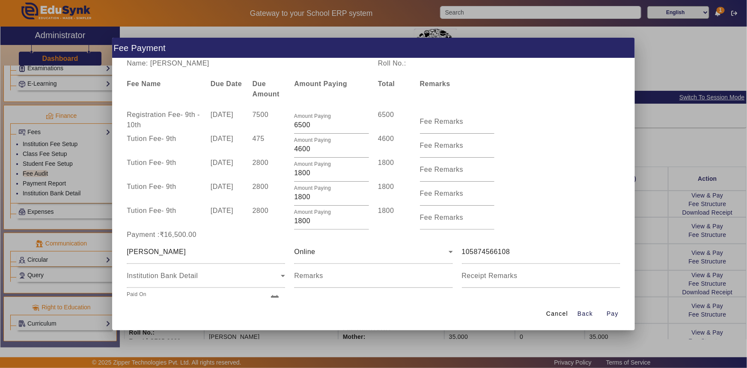
click at [286, 153] on div "475" at bounding box center [269, 146] width 42 height 24
drag, startPoint x: 311, startPoint y: 170, endPoint x: 291, endPoint y: 173, distance: 20.4
click at [291, 173] on div "Amount Paying 1800" at bounding box center [332, 170] width 84 height 24
type input "0"
drag, startPoint x: 313, startPoint y: 197, endPoint x: 273, endPoint y: 192, distance: 41.0
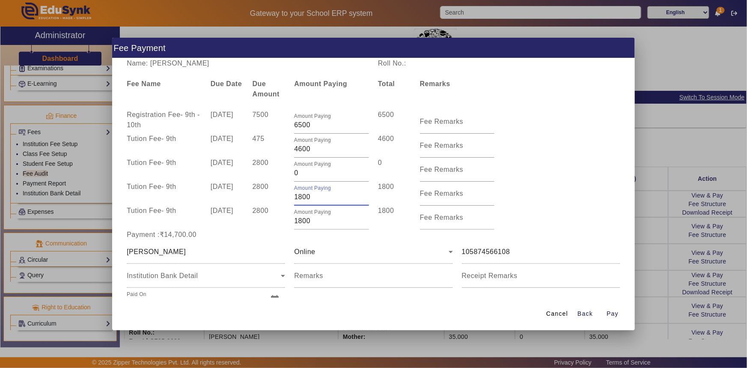
click at [275, 193] on div "Tution Fee - 9th [DATE] 2800 Amount Paying 1800 1800 Fee Remarks" at bounding box center [373, 194] width 503 height 24
type input "0"
drag, startPoint x: 316, startPoint y: 224, endPoint x: 275, endPoint y: 224, distance: 40.7
click at [275, 224] on div "Tution Fee - 9th [DATE] 2800 Amount Paying 1800 1800 Fee Remarks" at bounding box center [373, 218] width 503 height 24
type input "0"
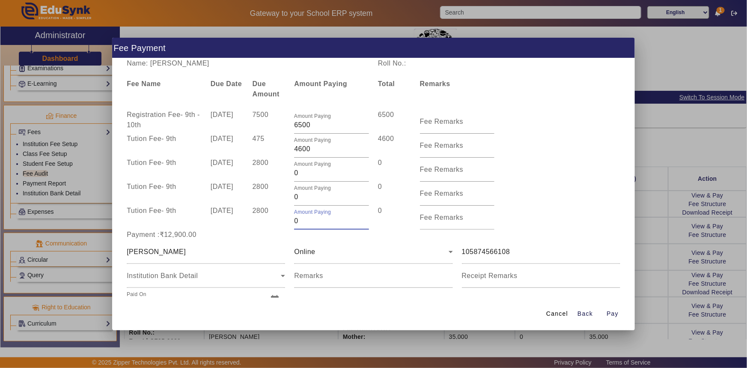
click at [293, 239] on div "Payment :₹12,900.00" at bounding box center [373, 235] width 503 height 10
click at [294, 150] on input "4600" at bounding box center [331, 149] width 75 height 10
type input "5600"
click at [528, 137] on div "Tution Fee - 9th [DATE] 475 Amount Paying 5600 5600 Fee Remarks" at bounding box center [373, 146] width 503 height 24
drag, startPoint x: 292, startPoint y: 125, endPoint x: 316, endPoint y: 125, distance: 24.4
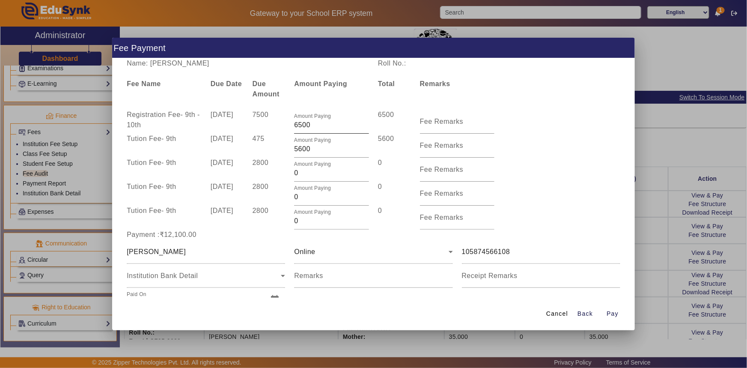
click at [316, 125] on div "Amount Paying 6500" at bounding box center [332, 122] width 84 height 24
drag, startPoint x: 316, startPoint y: 125, endPoint x: 285, endPoint y: 125, distance: 31.3
click at [285, 125] on div "Registration Fee - 9th - 10th [DATE] 7500 Amount Paying 6500 6500 Fee Remarks" at bounding box center [373, 122] width 503 height 24
type input "7275"
click at [516, 110] on div "Registration Fee - 9th - 10th [DATE] 7500 Amount Paying 7275 7275 Fee Remarks" at bounding box center [373, 122] width 503 height 24
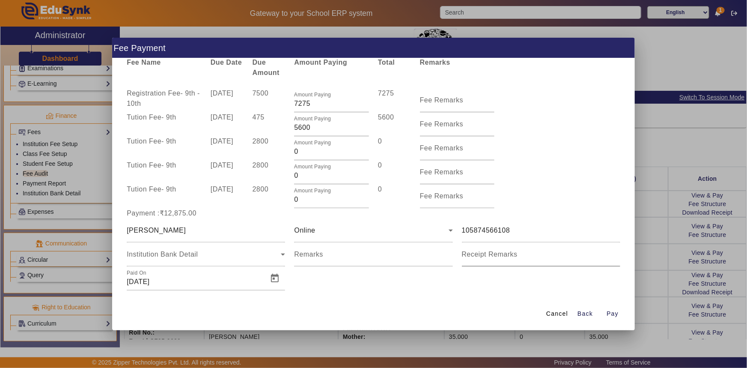
scroll to position [33, 0]
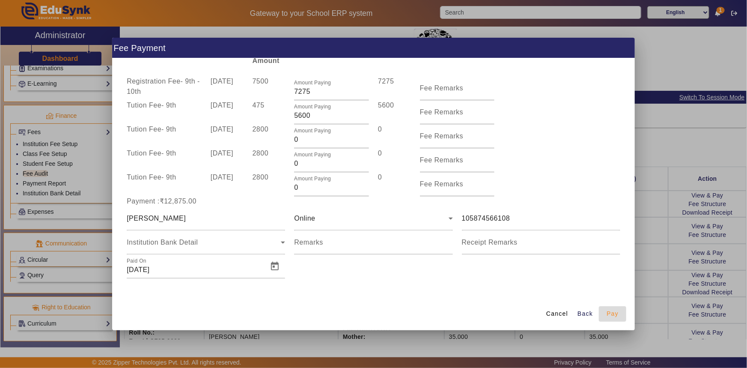
click at [606, 313] on span "button" at bounding box center [612, 314] width 27 height 21
click at [557, 314] on span "Cancel" at bounding box center [557, 313] width 22 height 9
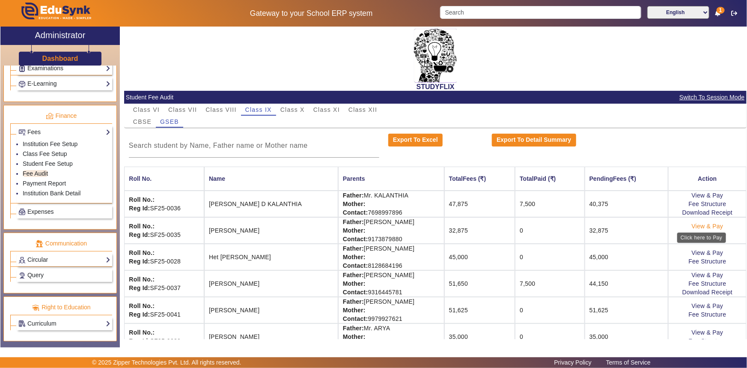
click at [696, 227] on link "View & Pay" at bounding box center [708, 226] width 32 height 7
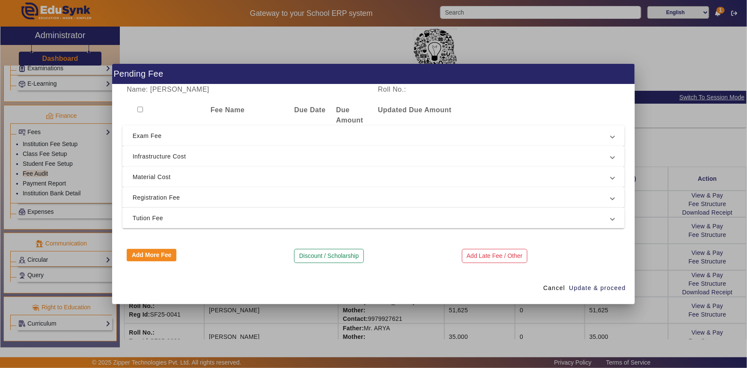
click at [140, 110] on input "checkbox" at bounding box center [140, 110] width 6 height 6
checkbox input "true"
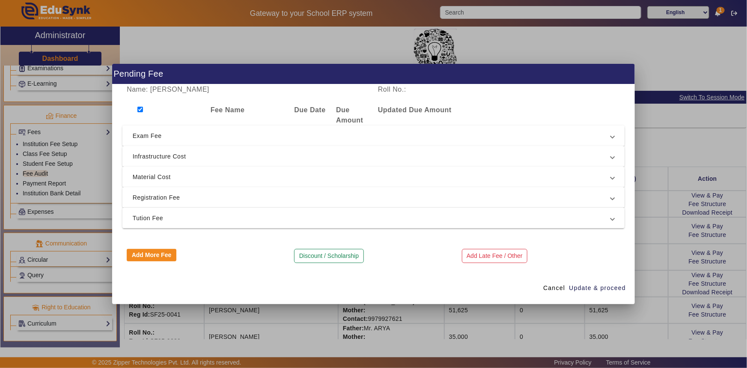
checkbox input "true"
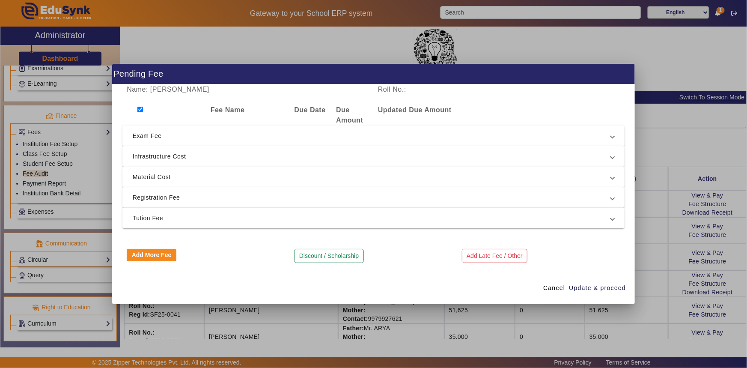
checkbox input "true"
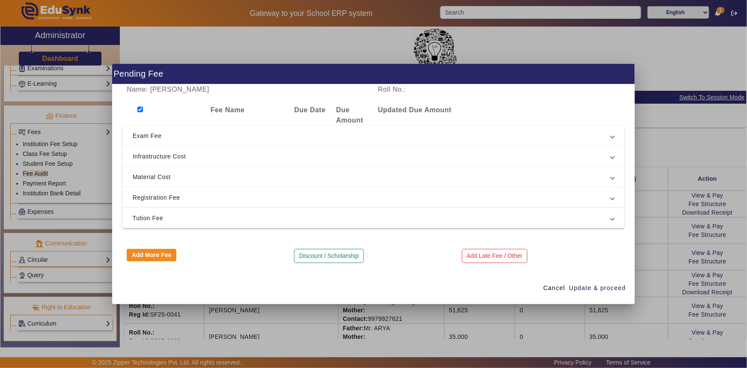
checkbox input "true"
click at [140, 110] on input "checkbox" at bounding box center [140, 110] width 6 height 6
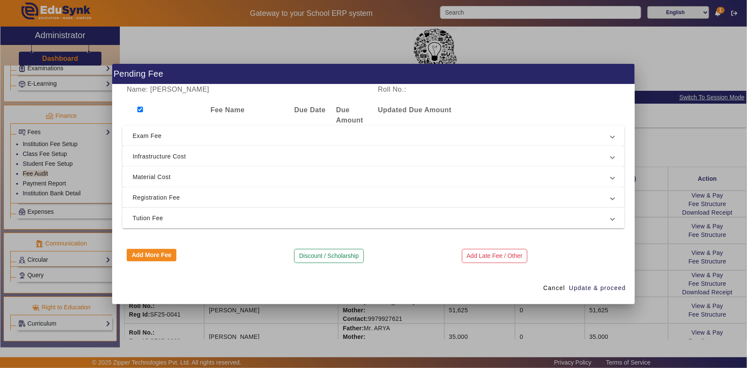
checkbox input "false"
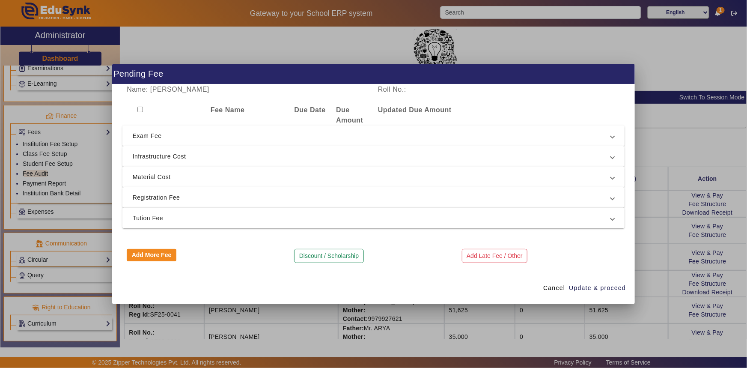
checkbox input "false"
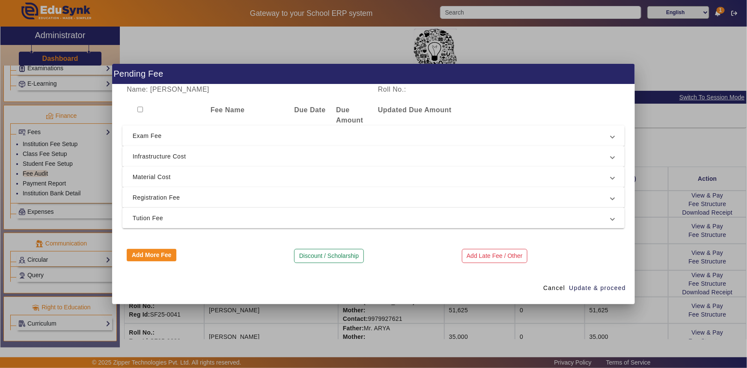
checkbox input "false"
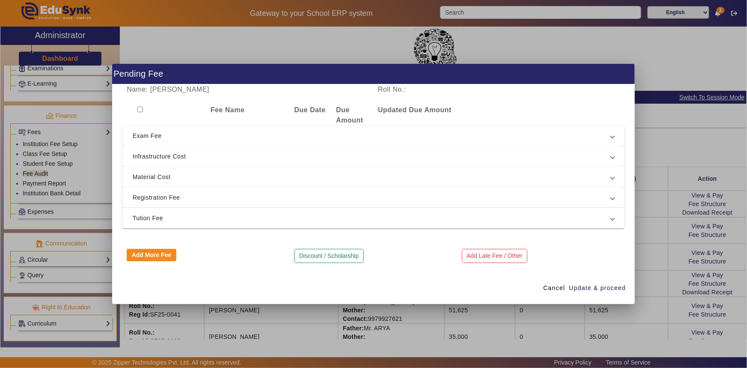
checkbox input "false"
click at [150, 132] on span "Exam Fee" at bounding box center [372, 136] width 479 height 10
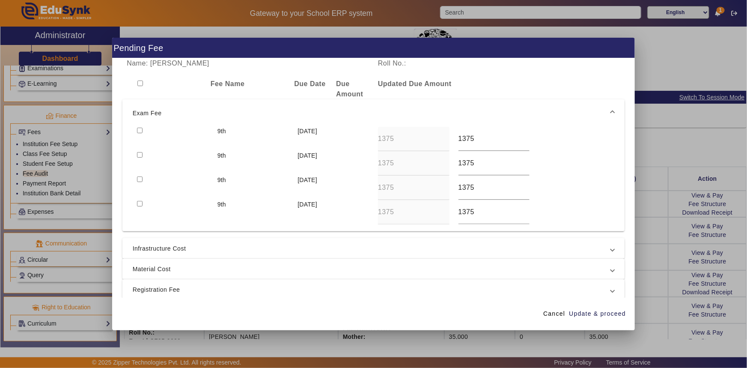
click at [138, 130] on input "checkbox" at bounding box center [140, 131] width 6 height 6
checkbox input "true"
click at [139, 153] on input "checkbox" at bounding box center [140, 155] width 6 height 6
checkbox input "true"
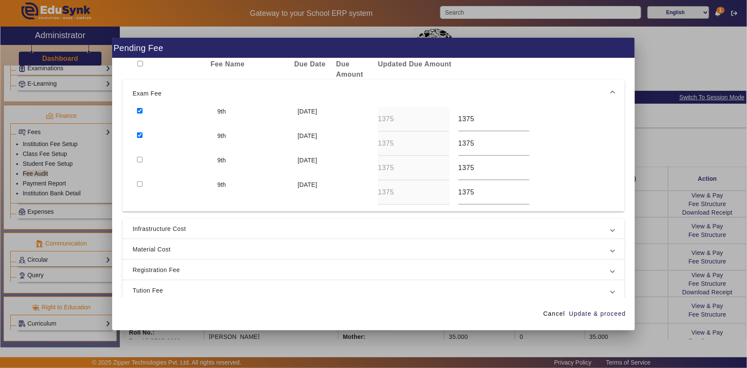
scroll to position [39, 0]
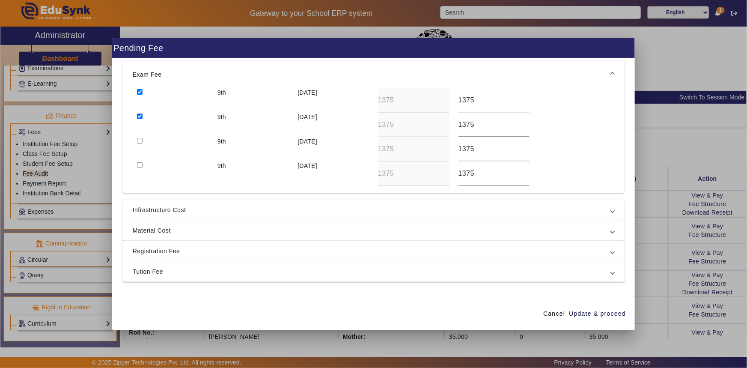
click at [166, 212] on span "Infrastructure Cost" at bounding box center [372, 210] width 479 height 10
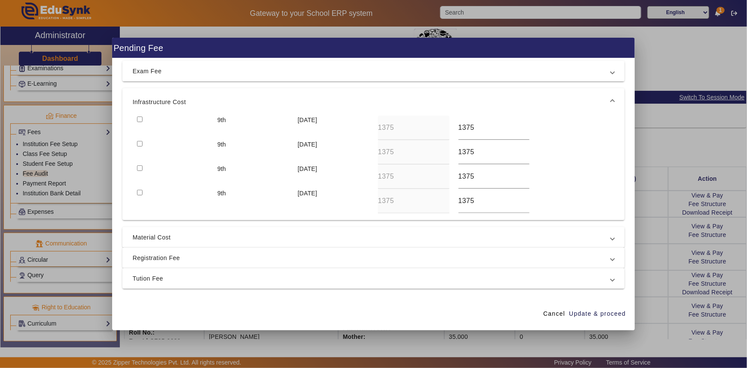
click at [141, 120] on input "checkbox" at bounding box center [140, 119] width 6 height 6
checkbox input "true"
click at [141, 142] on input "checkbox" at bounding box center [140, 144] width 6 height 6
checkbox input "true"
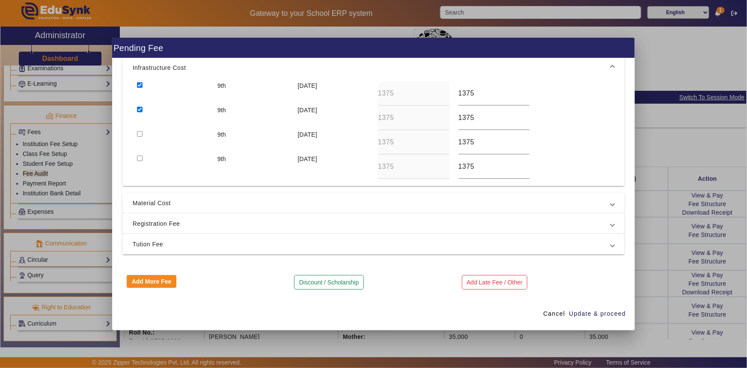
click at [164, 200] on span "Material Cost" at bounding box center [372, 203] width 479 height 10
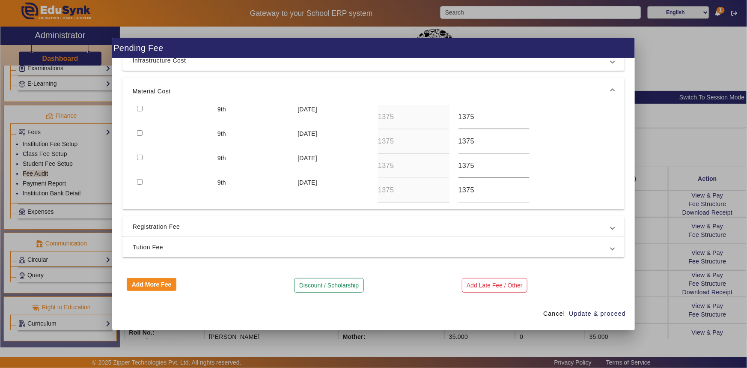
click at [141, 131] on input "checkbox" at bounding box center [140, 133] width 6 height 6
checkbox input "true"
click at [140, 106] on input "checkbox" at bounding box center [140, 109] width 6 height 6
checkbox input "true"
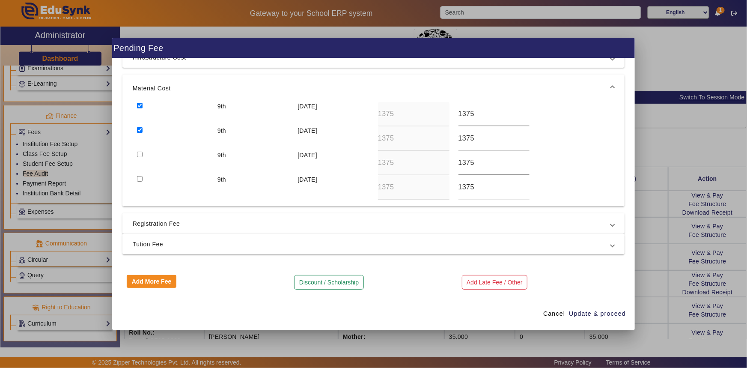
click at [157, 220] on span "Registration Fee" at bounding box center [372, 223] width 479 height 10
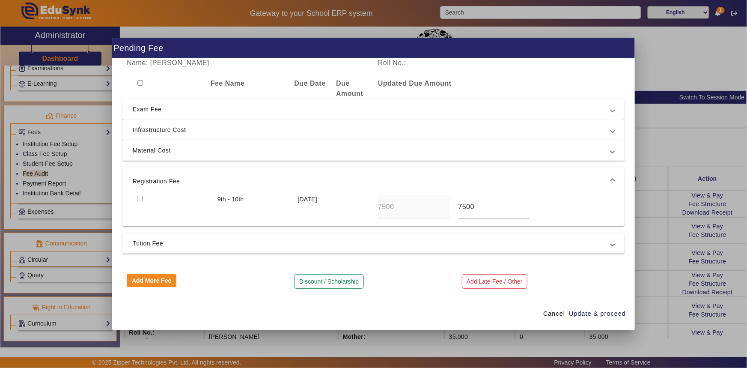
scroll to position [0, 0]
click at [139, 199] on input "checkbox" at bounding box center [140, 199] width 6 height 6
checkbox input "true"
click at [164, 240] on span "Tution Fee" at bounding box center [372, 244] width 479 height 10
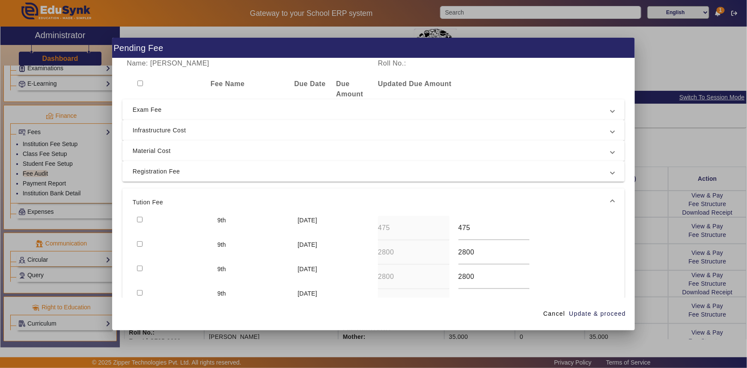
click at [138, 242] on input "checkbox" at bounding box center [140, 244] width 6 height 6
checkbox input "true"
click at [142, 218] on input "checkbox" at bounding box center [140, 220] width 6 height 6
checkbox input "true"
click at [594, 315] on span "Update & proceed" at bounding box center [597, 313] width 57 height 9
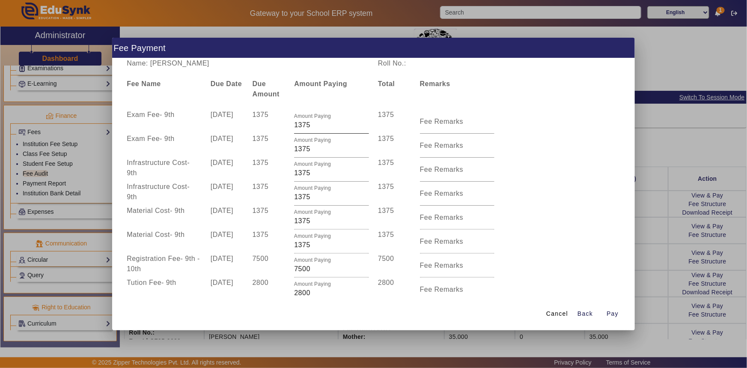
drag, startPoint x: 289, startPoint y: 122, endPoint x: 304, endPoint y: 125, distance: 14.4
click at [304, 125] on div "Amount Paying 1375" at bounding box center [332, 122] width 84 height 24
drag, startPoint x: 310, startPoint y: 126, endPoint x: 284, endPoint y: 130, distance: 25.6
click at [285, 130] on div "Exam Fee - 9th [DATE] 1375 Amount Paying 1375 1375 Fee Remarks" at bounding box center [373, 122] width 503 height 24
type input "500"
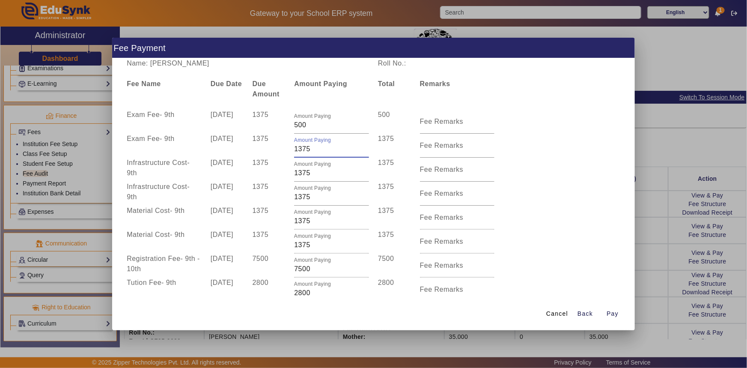
drag, startPoint x: 314, startPoint y: 147, endPoint x: 288, endPoint y: 150, distance: 26.2
click at [288, 150] on div "Exam Fee - 9th [DATE] 1375 Amount Paying 1375 1375 Fee Remarks" at bounding box center [373, 146] width 503 height 24
type input "500"
drag, startPoint x: 313, startPoint y: 171, endPoint x: 284, endPoint y: 172, distance: 28.3
click at [286, 173] on div "Infrastructure Cost - 9th [DATE] 1375 Amount Paying 1375 1375 Fee Remarks" at bounding box center [373, 170] width 503 height 24
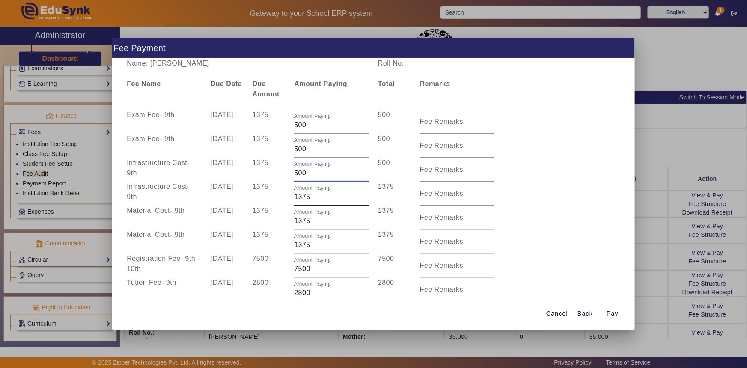
type input "500"
drag, startPoint x: 312, startPoint y: 195, endPoint x: 276, endPoint y: 194, distance: 36.0
click at [278, 196] on div "Infrastructure Cost - 9th [DATE] 1375 Amount Paying 1375 1375 Fee Remarks" at bounding box center [373, 194] width 503 height 24
type input "500"
drag, startPoint x: 313, startPoint y: 221, endPoint x: 287, endPoint y: 221, distance: 26.1
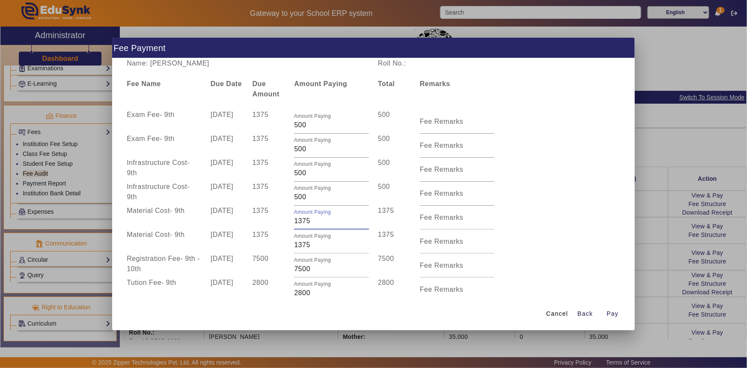
click at [287, 221] on div "Material Cost - 9th [DATE] 1375 Amount Paying 1375 1375 Fee Remarks" at bounding box center [373, 218] width 503 height 24
type input "500"
click at [533, 208] on div "Material Cost - 9th [DATE] 1375 Amount Paying 500 500 Fee Remarks" at bounding box center [373, 218] width 503 height 24
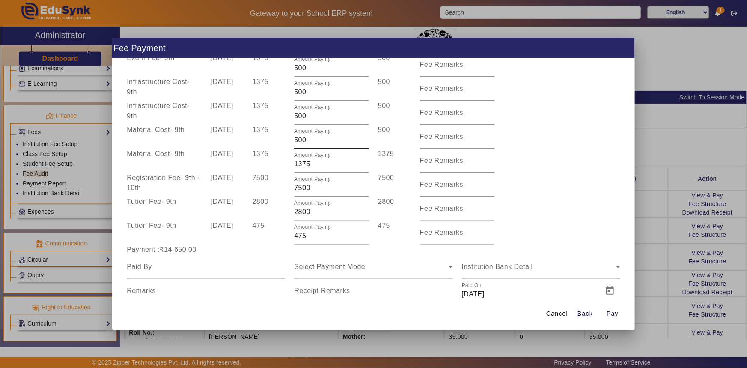
scroll to position [105, 0]
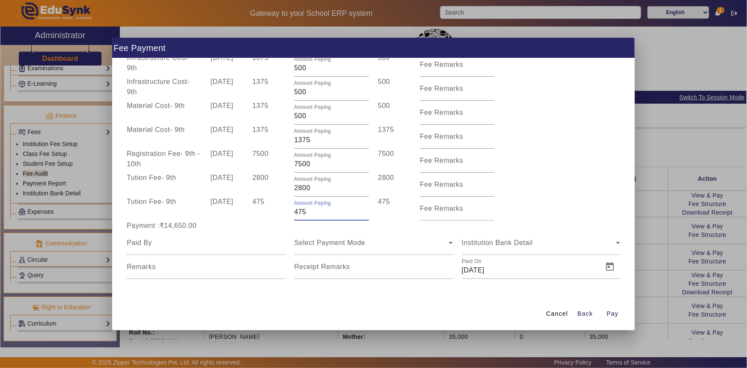
drag, startPoint x: 305, startPoint y: 212, endPoint x: 287, endPoint y: 211, distance: 18.5
click at [290, 212] on div "Amount Paying 475" at bounding box center [332, 209] width 84 height 24
type input "875"
drag, startPoint x: 311, startPoint y: 141, endPoint x: 286, endPoint y: 141, distance: 24.4
click at [290, 142] on div "Amount Paying 1375" at bounding box center [332, 137] width 84 height 24
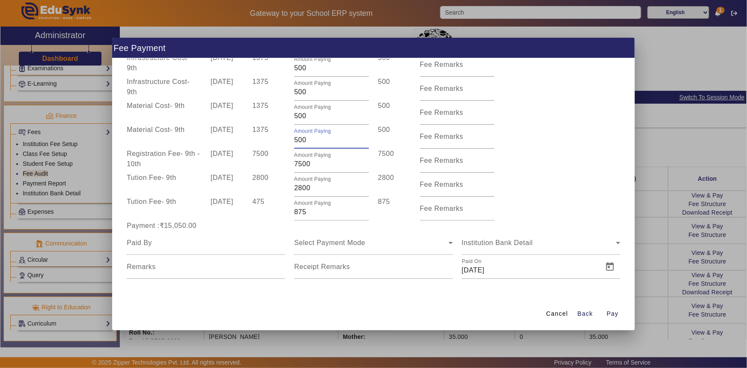
click at [574, 169] on div "Registration Fee - 9th - 10th [DATE] 7500 Amount Paying 7500 7500 Fee Remarks" at bounding box center [373, 161] width 503 height 24
drag, startPoint x: 294, startPoint y: 140, endPoint x: 307, endPoint y: 141, distance: 12.9
click at [307, 141] on input "500" at bounding box center [331, 140] width 75 height 10
type input "1000"
click at [561, 196] on div "Tution Fee - 9th [DATE] 2800 Amount Paying 2800 2800 Fee Remarks" at bounding box center [373, 185] width 503 height 24
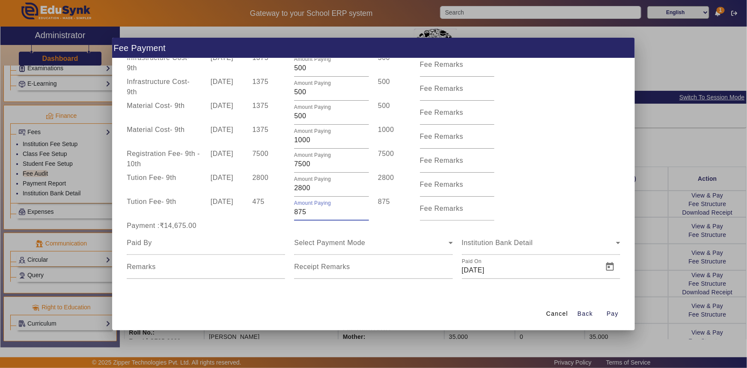
click at [294, 212] on input "875" at bounding box center [331, 212] width 75 height 10
type input "1075"
click at [541, 206] on div "Tution Fee - 9th [DATE] 475 Amount Paying 1075 1075 Fee Remarks" at bounding box center [373, 209] width 503 height 24
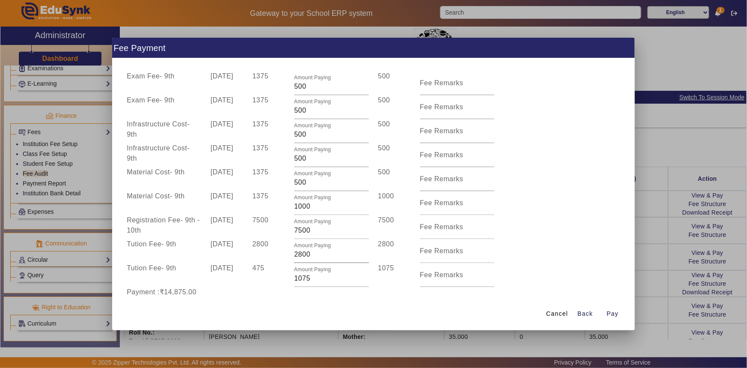
scroll to position [78, 0]
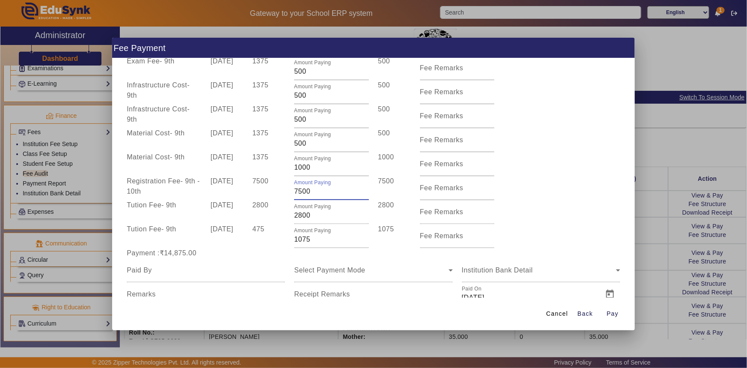
drag, startPoint x: 297, startPoint y: 192, endPoint x: 287, endPoint y: 194, distance: 10.2
click at [287, 194] on div "Registration Fee - 9th - 10th [DATE] 7500 Amount Paying 7500 7500 Fee Remarks" at bounding box center [373, 188] width 503 height 24
click at [494, 181] on div "Fee Remarks" at bounding box center [457, 188] width 84 height 24
drag, startPoint x: 296, startPoint y: 191, endPoint x: 289, endPoint y: 191, distance: 7.3
click at [290, 191] on div "Amount Paying 6500" at bounding box center [332, 188] width 84 height 24
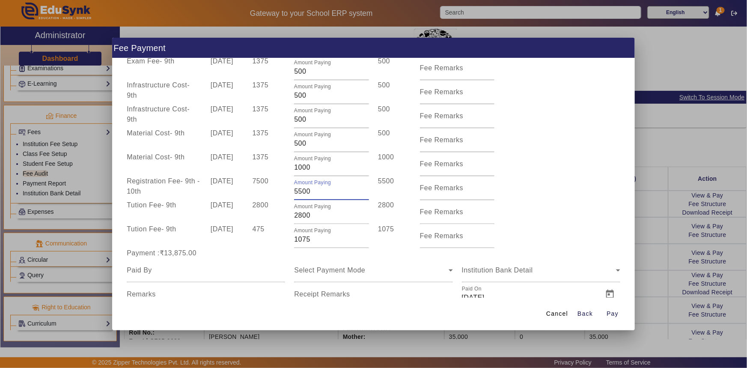
type input "5500"
click at [528, 205] on div "Tution Fee - 9th [DATE] 2800 Amount Paying 2800 2800 Fee Remarks" at bounding box center [373, 212] width 503 height 24
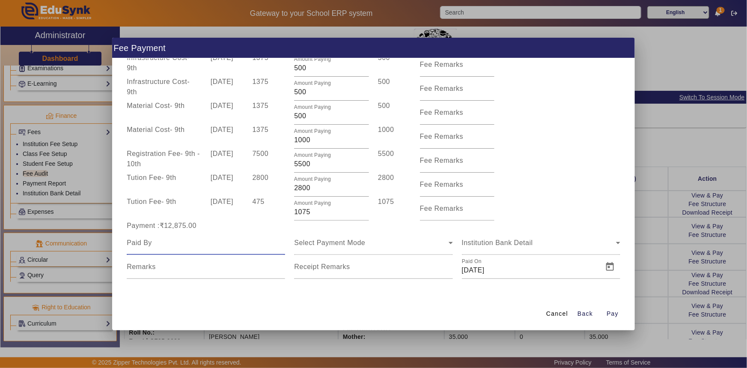
click at [224, 247] on input at bounding box center [206, 243] width 158 height 10
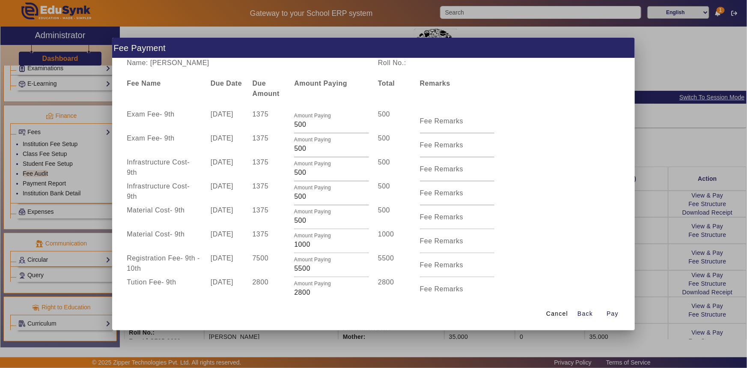
scroll to position [0, 0]
drag, startPoint x: 170, startPoint y: 63, endPoint x: 236, endPoint y: 63, distance: 65.1
click at [236, 63] on div "Name: [PERSON_NAME]" at bounding box center [247, 63] width 251 height 10
copy div "[PERSON_NAME]"
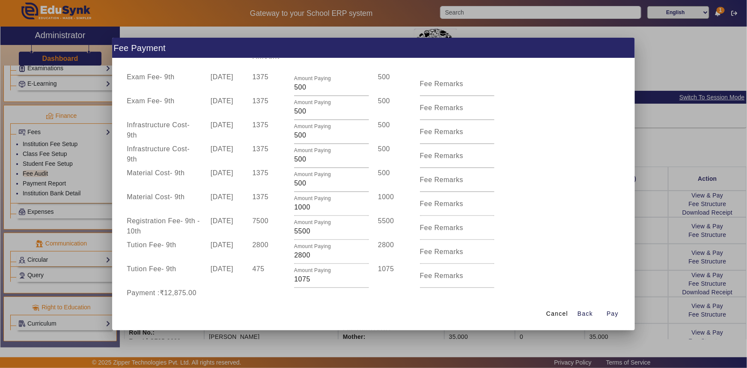
scroll to position [115, 0]
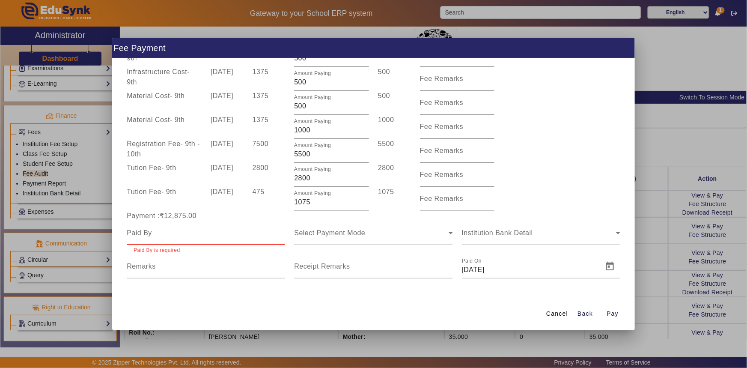
click at [161, 233] on input at bounding box center [206, 233] width 158 height 10
paste input "[PERSON_NAME]"
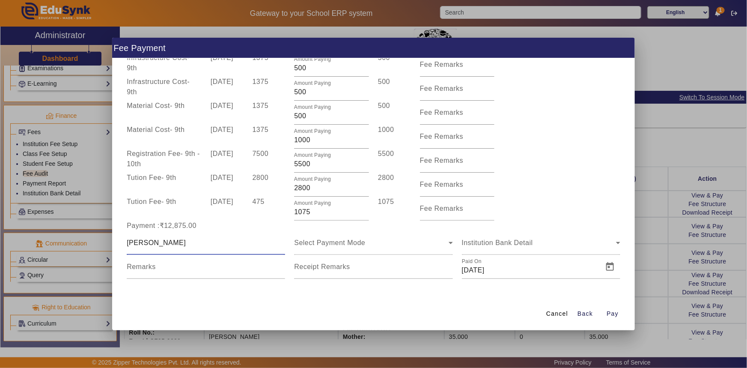
click at [129, 240] on input "[PERSON_NAME]" at bounding box center [206, 243] width 158 height 10
type input "[PERSON_NAME]"
click at [350, 248] on div "Select Payment Mode" at bounding box center [373, 243] width 158 height 24
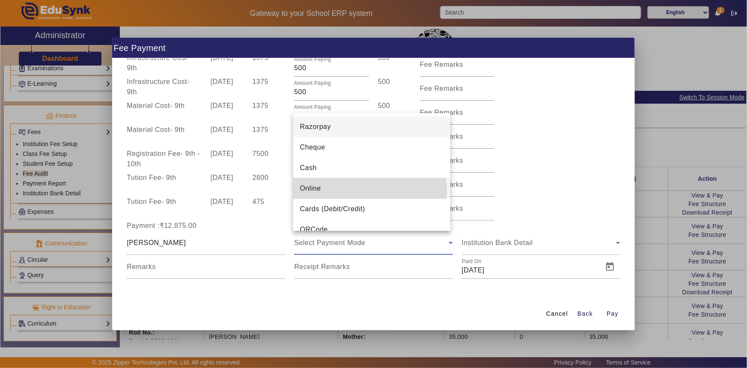
click at [333, 191] on mat-option "Online" at bounding box center [371, 188] width 157 height 21
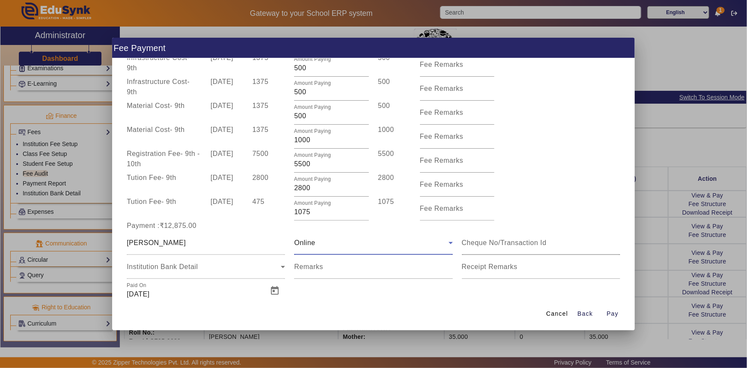
click at [462, 244] on input at bounding box center [541, 243] width 158 height 10
type input "105874566108"
click at [273, 293] on span "Open calendar" at bounding box center [275, 290] width 21 height 21
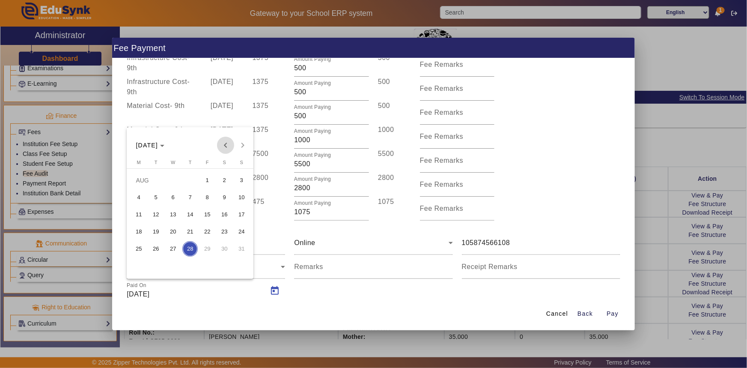
click at [224, 146] on span "Previous month" at bounding box center [225, 145] width 17 height 17
click at [155, 196] on span "3" at bounding box center [155, 197] width 15 height 15
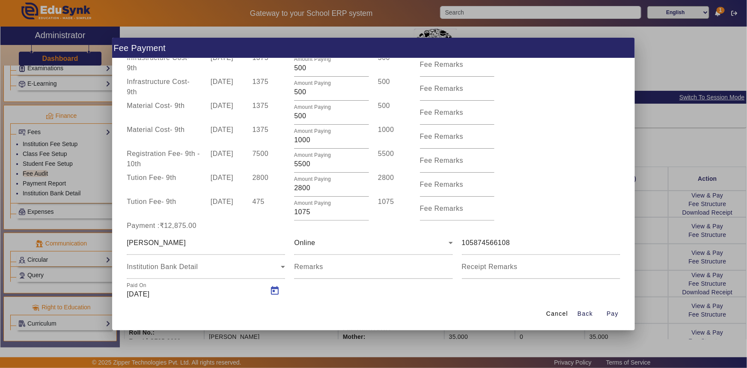
type input "[DATE]"
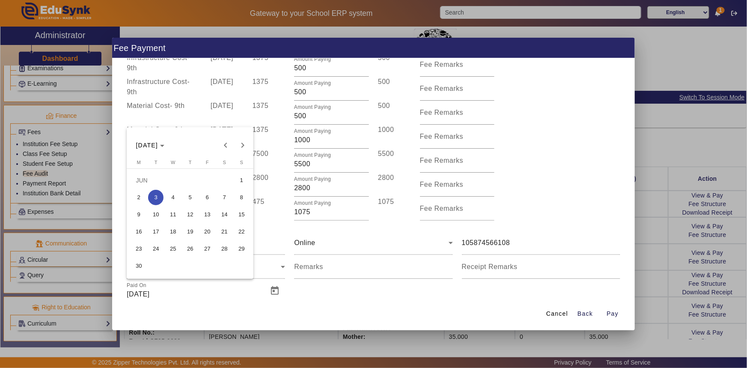
scroll to position [108, 0]
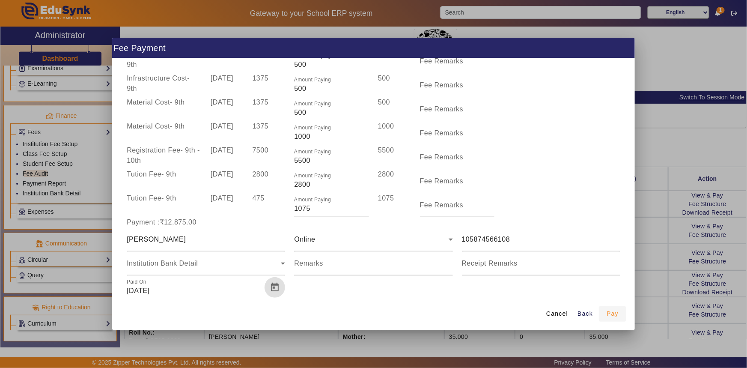
click at [611, 312] on span "Pay" at bounding box center [613, 313] width 12 height 9
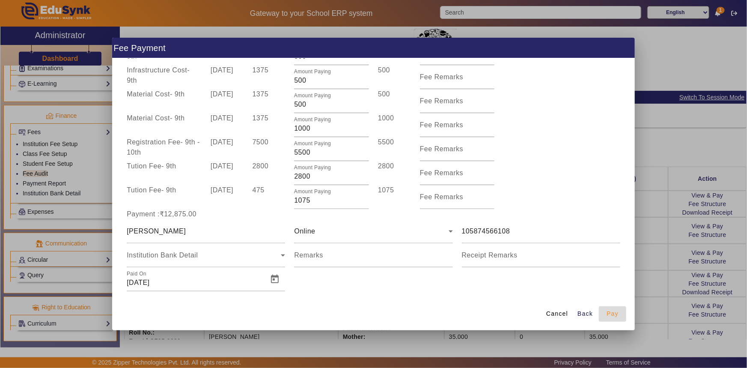
click at [613, 316] on span "Pay" at bounding box center [613, 313] width 12 height 9
click at [559, 310] on span "Cancel" at bounding box center [557, 313] width 22 height 9
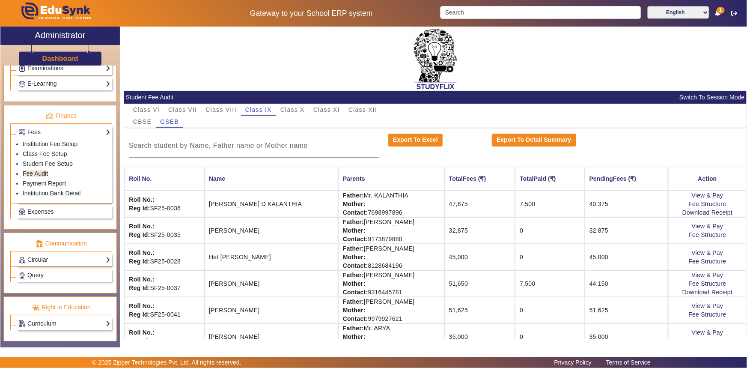
scroll to position [0, 0]
click at [704, 227] on link "View & Pay" at bounding box center [708, 226] width 32 height 7
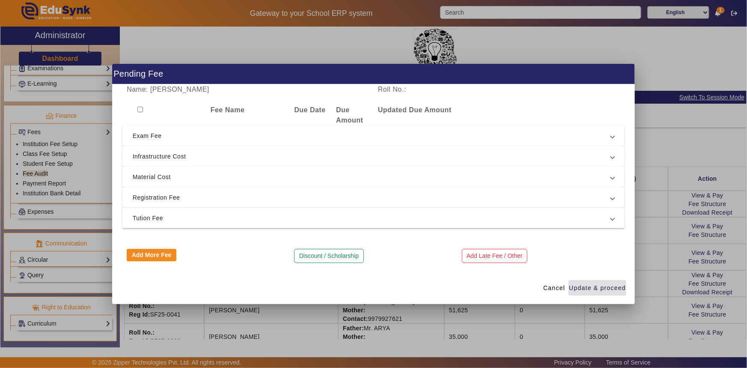
click at [148, 153] on span "Infrastructure Cost" at bounding box center [372, 156] width 479 height 10
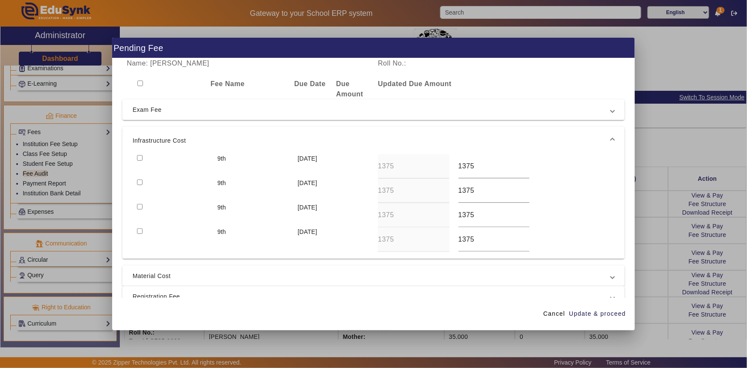
click at [139, 156] on input "checkbox" at bounding box center [140, 158] width 6 height 6
checkbox input "true"
click at [136, 185] on div at bounding box center [173, 191] width 81 height 24
click at [141, 183] on input "checkbox" at bounding box center [140, 182] width 6 height 6
checkbox input "true"
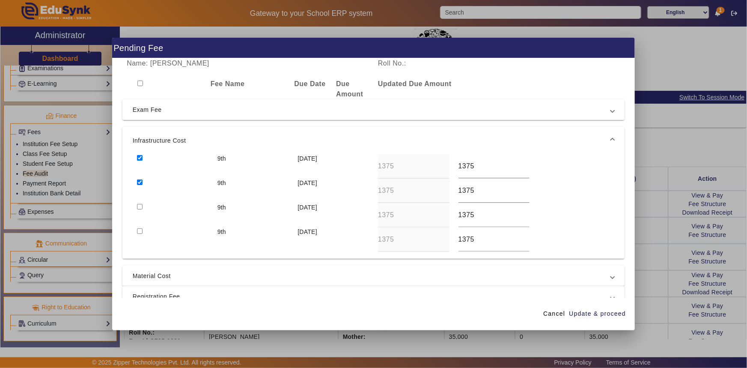
scroll to position [39, 0]
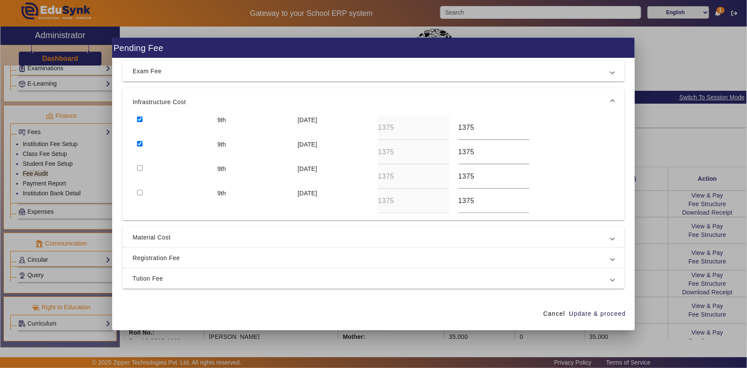
click at [176, 261] on span "Registration Fee" at bounding box center [372, 258] width 479 height 10
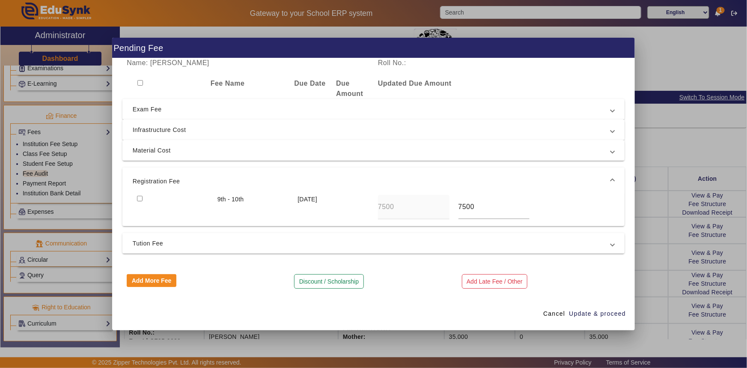
scroll to position [0, 0]
click at [138, 199] on input "checkbox" at bounding box center [140, 199] width 6 height 6
checkbox input "true"
click at [162, 245] on span "Tution Fee" at bounding box center [372, 244] width 479 height 10
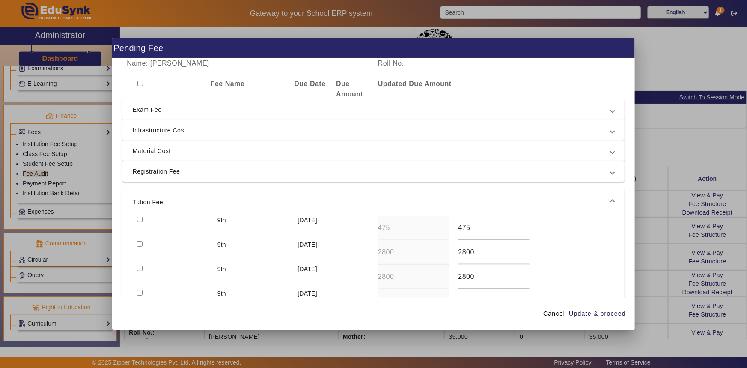
click at [138, 242] on input "checkbox" at bounding box center [140, 244] width 6 height 6
checkbox input "true"
click at [595, 312] on span "Update & proceed" at bounding box center [597, 313] width 57 height 9
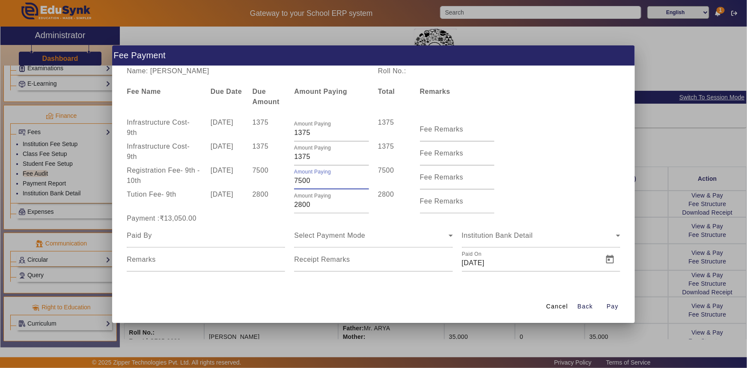
drag, startPoint x: 299, startPoint y: 179, endPoint x: 313, endPoint y: 181, distance: 14.2
click at [313, 181] on input "7500" at bounding box center [331, 181] width 75 height 10
click at [242, 207] on div "[DATE]" at bounding box center [227, 201] width 42 height 24
drag, startPoint x: 299, startPoint y: 182, endPoint x: 314, endPoint y: 182, distance: 15.0
click at [314, 182] on input "7000" at bounding box center [331, 181] width 75 height 10
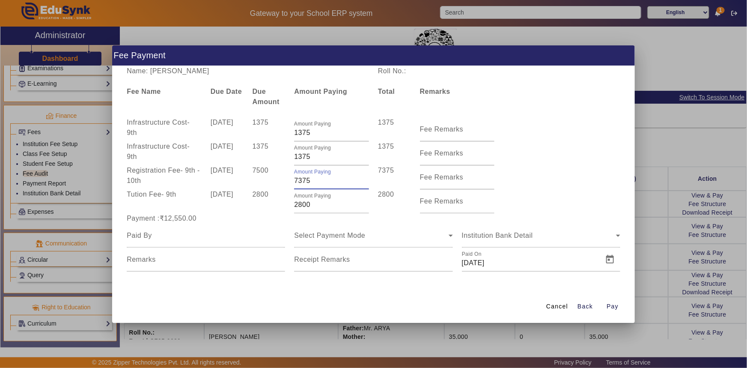
click at [517, 173] on div "Registration Fee - 9th - 10th [DATE] 7500 Amount Paying 7375 7375 Fee Remarks" at bounding box center [373, 177] width 503 height 24
drag, startPoint x: 303, startPoint y: 180, endPoint x: 312, endPoint y: 181, distance: 9.5
click at [312, 181] on input "7375" at bounding box center [331, 181] width 75 height 10
click at [252, 227] on div at bounding box center [206, 236] width 158 height 24
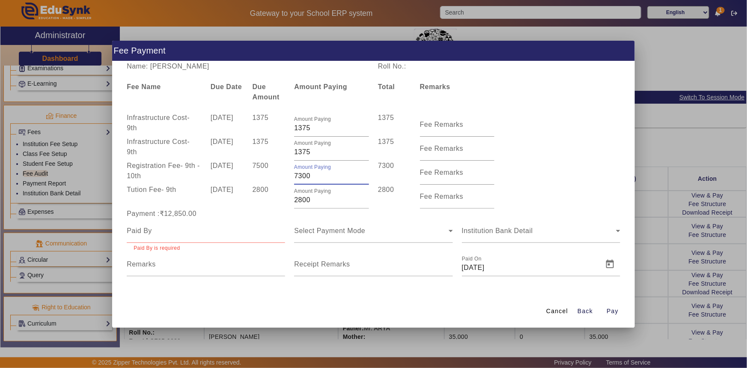
click at [307, 181] on div "Amount Paying 7300" at bounding box center [331, 173] width 75 height 24
drag, startPoint x: 309, startPoint y: 176, endPoint x: 304, endPoint y: 176, distance: 5.6
click at [304, 176] on input "7300" at bounding box center [331, 176] width 75 height 10
type input "7325"
click at [547, 167] on div "Registration Fee - 9th - 10th [DATE] 7500 Amount Paying 7325 7325 Fee Remarks" at bounding box center [373, 173] width 503 height 24
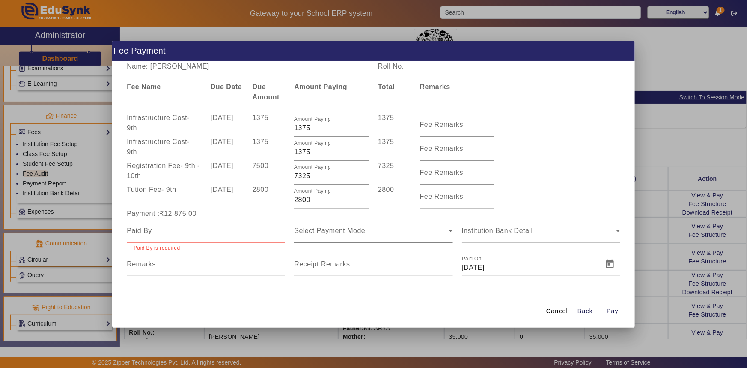
click at [364, 236] on div "Select Payment Mode" at bounding box center [373, 231] width 158 height 24
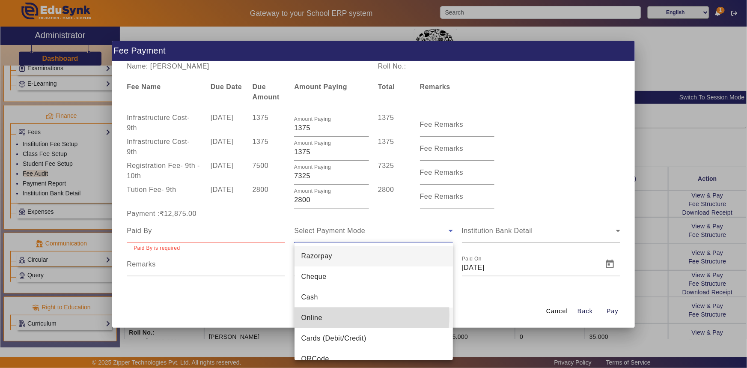
click at [322, 315] on mat-option "Online" at bounding box center [374, 317] width 158 height 21
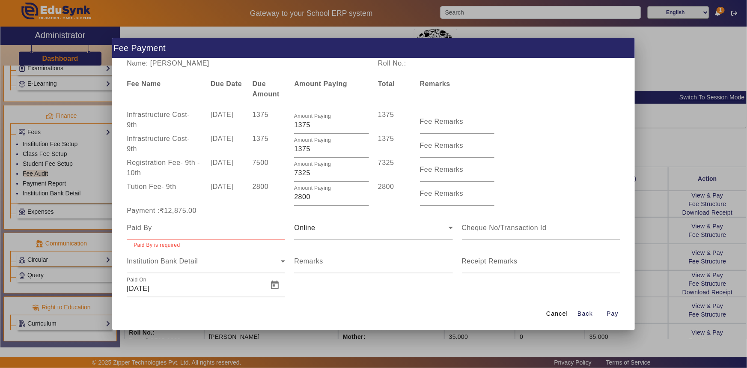
click at [179, 235] on div at bounding box center [206, 228] width 158 height 24
drag, startPoint x: 169, startPoint y: 65, endPoint x: 229, endPoint y: 65, distance: 60.0
click at [229, 65] on div "Name: [PERSON_NAME]" at bounding box center [247, 63] width 251 height 10
copy div "[PERSON_NAME]"
click at [164, 236] on div at bounding box center [206, 228] width 158 height 24
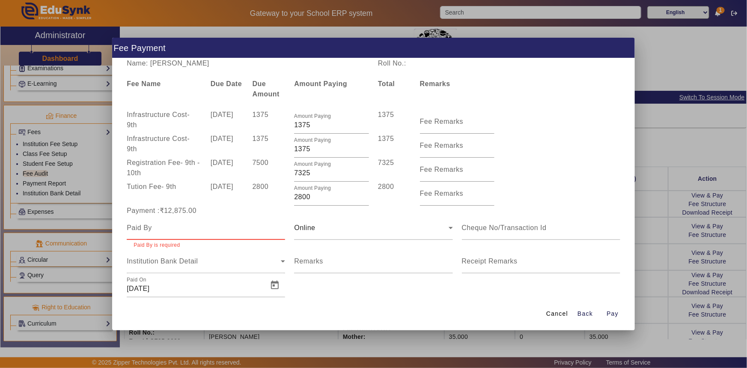
paste input "[PERSON_NAME]"
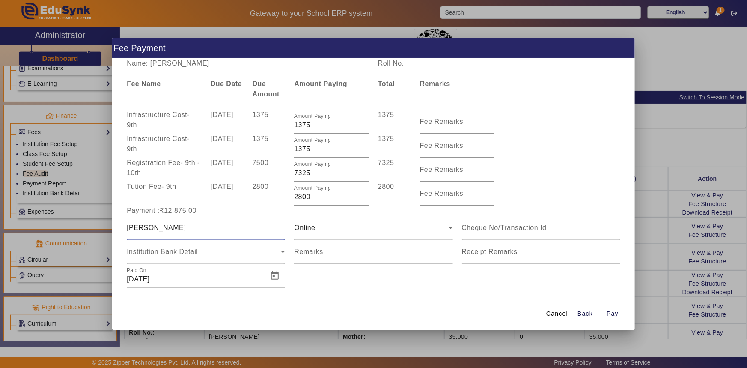
click at [128, 229] on input "[PERSON_NAME]" at bounding box center [206, 228] width 158 height 10
type input "[PERSON_NAME]"
click at [476, 219] on div at bounding box center [541, 228] width 158 height 24
click at [483, 234] on div at bounding box center [541, 228] width 158 height 24
type input "105874566108"
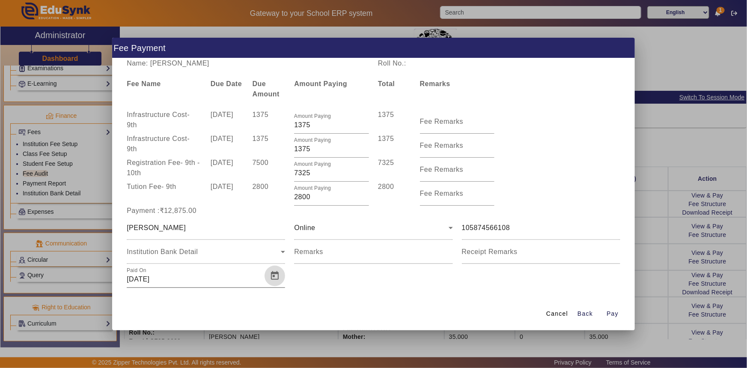
click at [275, 275] on span "Open calendar" at bounding box center [275, 276] width 21 height 21
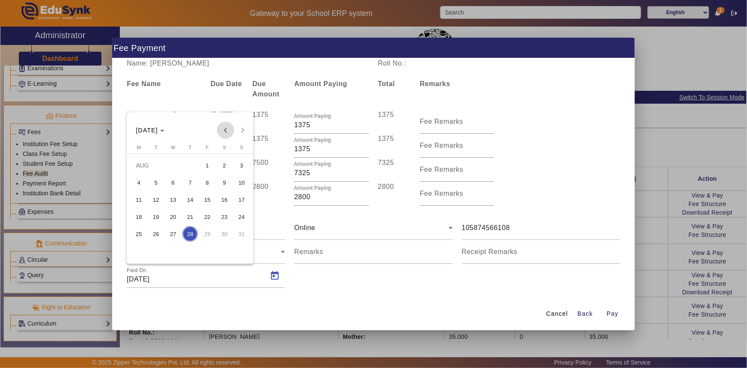
click at [227, 129] on span "Previous month" at bounding box center [225, 130] width 17 height 17
click at [151, 179] on span "3" at bounding box center [155, 182] width 15 height 15
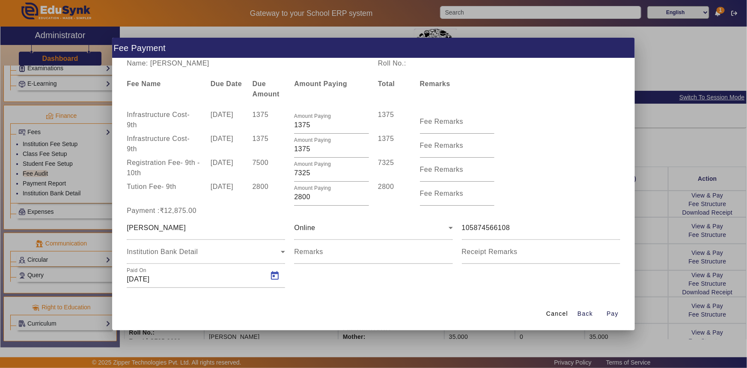
type input "[DATE]"
click at [612, 317] on span "Pay" at bounding box center [613, 313] width 12 height 9
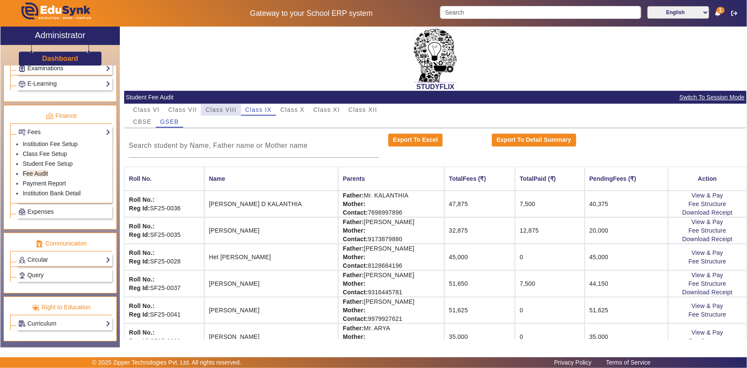
click at [218, 107] on span "Class VIII" at bounding box center [221, 110] width 31 height 6
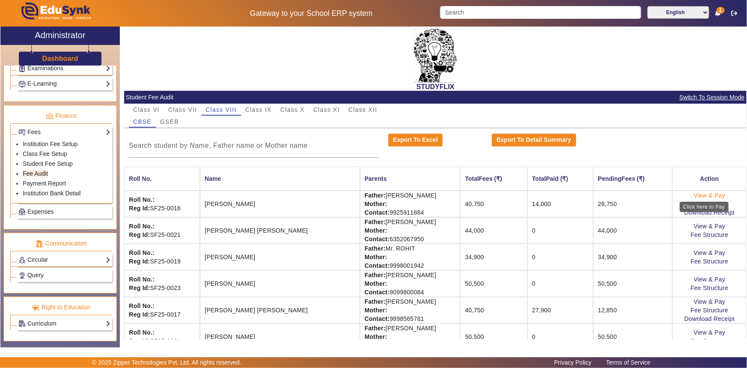
click at [711, 194] on link "View & Pay" at bounding box center [710, 195] width 32 height 7
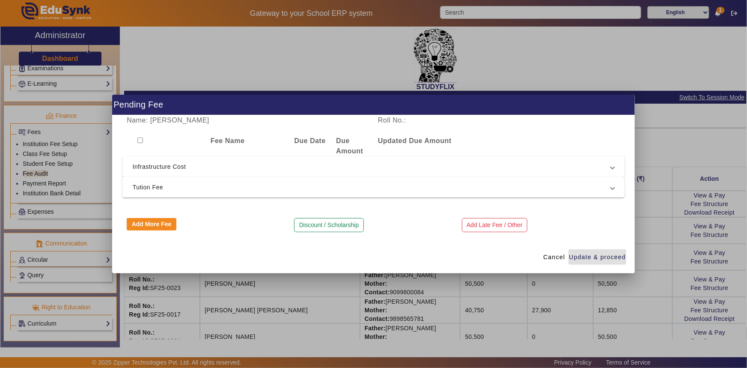
click at [137, 139] on input "checkbox" at bounding box center [140, 140] width 6 height 6
checkbox input "true"
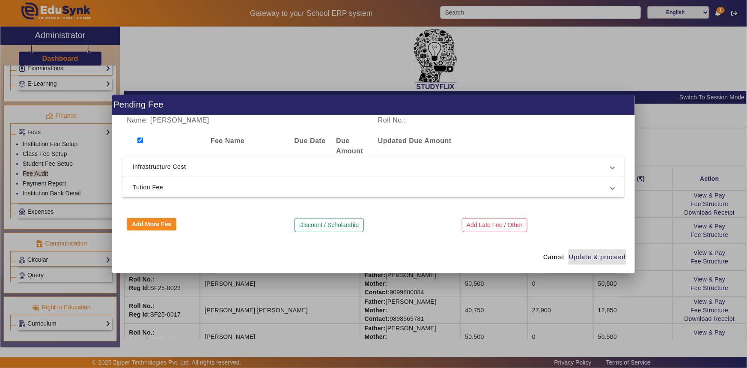
checkbox input "true"
click at [143, 140] on input "checkbox" at bounding box center [140, 140] width 6 height 6
checkbox input "false"
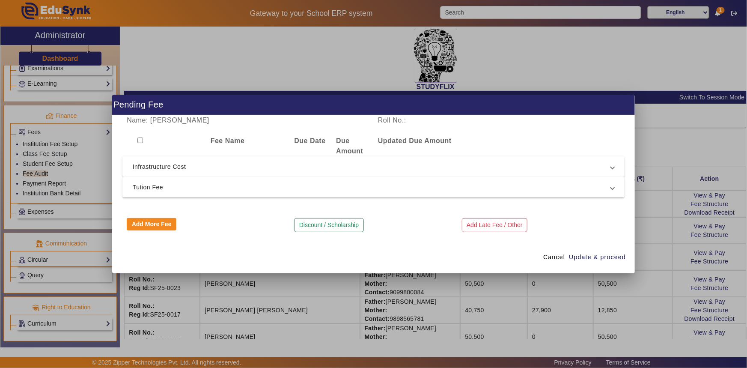
checkbox input "false"
click at [142, 188] on span "Tution Fee" at bounding box center [372, 187] width 479 height 10
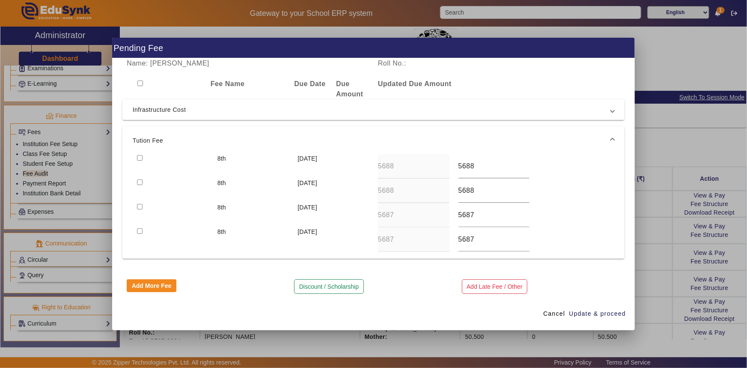
click at [141, 180] on input "checkbox" at bounding box center [140, 182] width 6 height 6
checkbox input "true"
click at [139, 158] on input "checkbox" at bounding box center [140, 158] width 6 height 6
checkbox input "true"
click at [600, 313] on span "Update & proceed" at bounding box center [597, 313] width 57 height 9
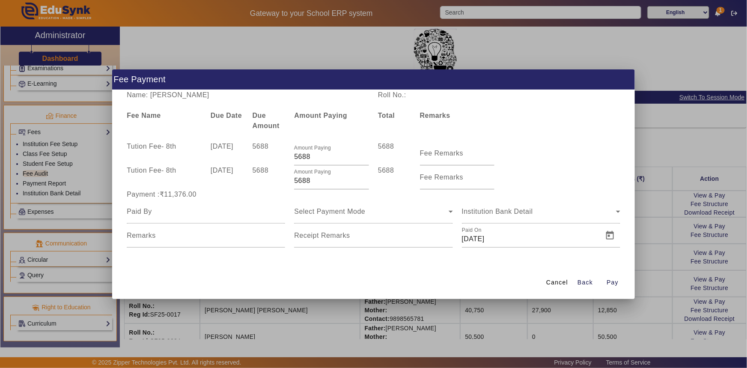
drag, startPoint x: 172, startPoint y: 95, endPoint x: 198, endPoint y: 95, distance: 26.1
click at [198, 95] on div "Name: [PERSON_NAME]" at bounding box center [247, 95] width 251 height 10
click at [201, 102] on div "Name: [PERSON_NAME] Roll No.: Fee Name Due Date Due Amount Amount Paying Total …" at bounding box center [373, 178] width 523 height 176
drag, startPoint x: 170, startPoint y: 95, endPoint x: 209, endPoint y: 93, distance: 38.6
click at [209, 93] on div "Name: [PERSON_NAME]" at bounding box center [247, 95] width 251 height 10
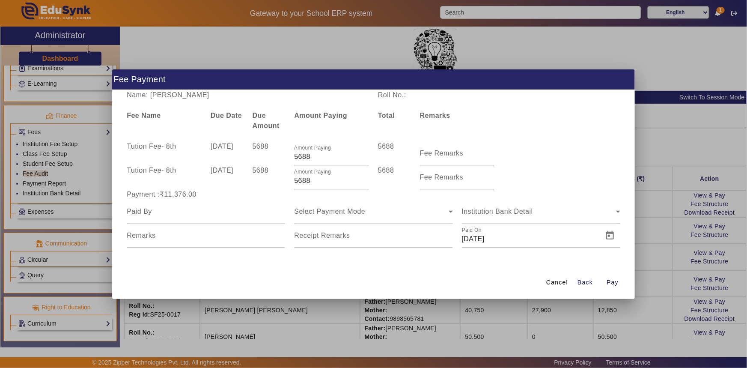
copy div "S Rathod"
click at [172, 220] on div at bounding box center [206, 212] width 158 height 24
paste input "S Rathod"
click at [132, 215] on input "S Rathod" at bounding box center [206, 211] width 158 height 10
type input "[PERSON_NAME]"
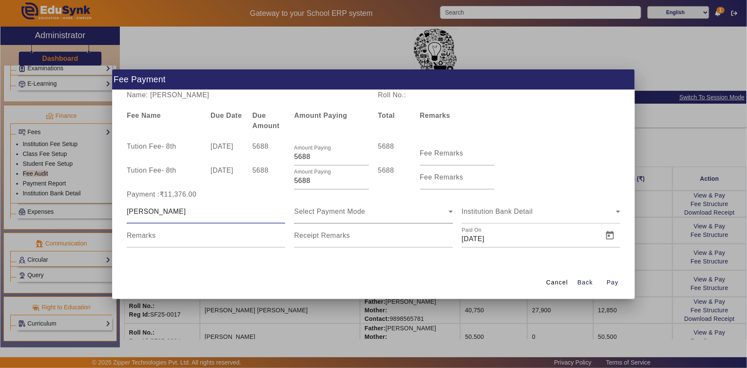
click at [304, 212] on span "Select Payment Mode" at bounding box center [329, 211] width 71 height 7
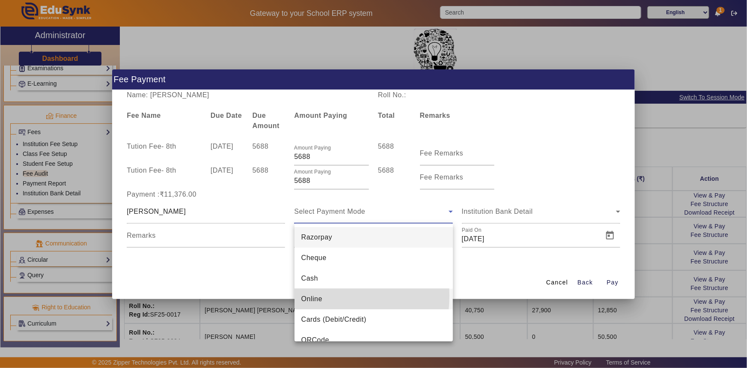
click at [316, 295] on span "Online" at bounding box center [311, 299] width 21 height 10
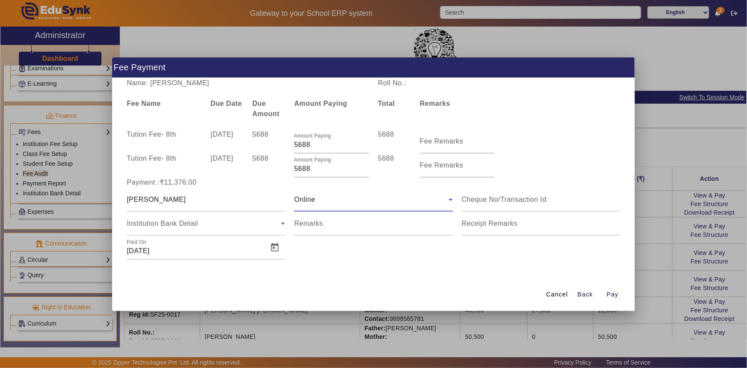
click at [319, 203] on div "Online" at bounding box center [371, 199] width 154 height 10
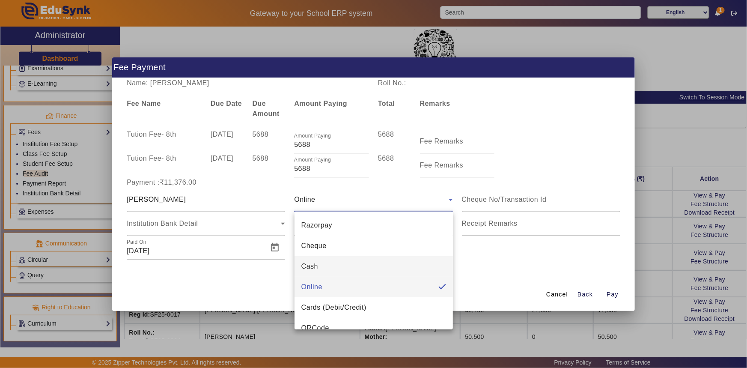
click at [313, 263] on span "Cash" at bounding box center [309, 266] width 17 height 10
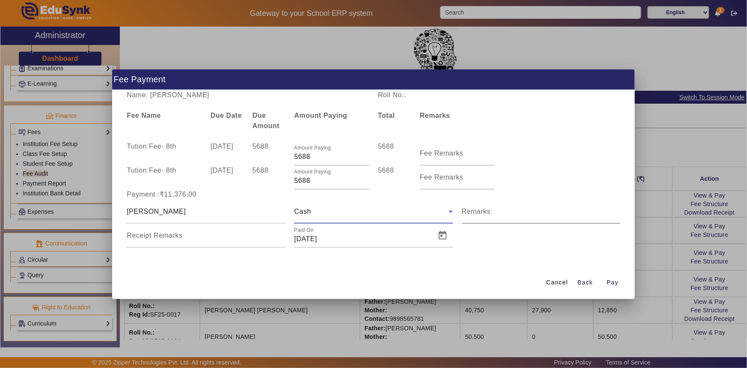
click at [462, 208] on mat-label "Remarks" at bounding box center [476, 211] width 29 height 7
click at [462, 210] on input "Remarks" at bounding box center [541, 215] width 158 height 10
click at [441, 235] on span "Open calendar" at bounding box center [443, 235] width 21 height 21
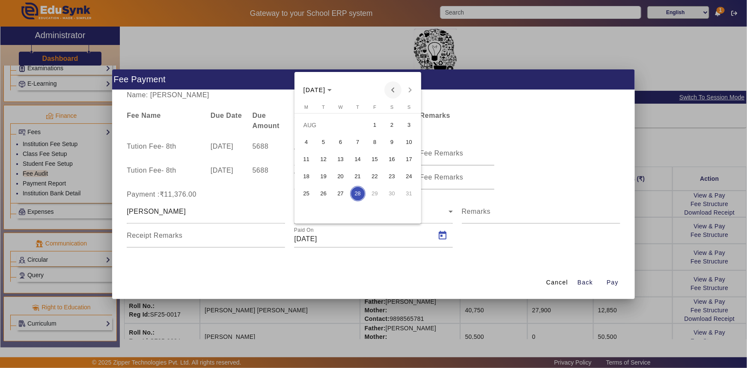
click at [391, 94] on span "Previous month" at bounding box center [393, 89] width 17 height 17
click at [341, 141] on span "4" at bounding box center [340, 141] width 15 height 15
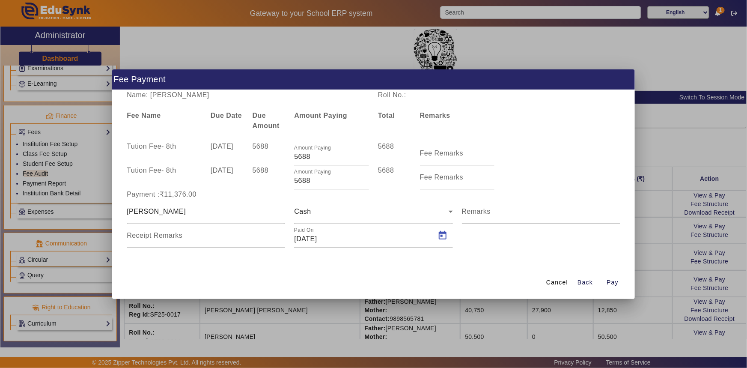
type input "[DATE]"
click at [293, 181] on div "Amount Paying 5688" at bounding box center [332, 177] width 84 height 24
type input "3688"
click at [286, 182] on div "5688" at bounding box center [269, 177] width 42 height 24
drag, startPoint x: 300, startPoint y: 158, endPoint x: 313, endPoint y: 158, distance: 12.9
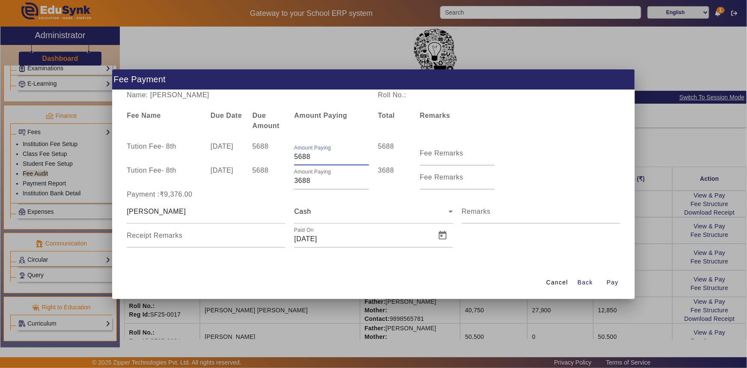
click at [313, 158] on input "5688" at bounding box center [331, 157] width 75 height 10
type input "5300"
click at [329, 134] on div "Name: [PERSON_NAME] Roll No.: Fee Name Due Date Due Amount Amount Paying Total …" at bounding box center [373, 178] width 523 height 176
drag, startPoint x: 302, startPoint y: 180, endPoint x: 313, endPoint y: 180, distance: 11.1
click at [313, 180] on input "3688" at bounding box center [331, 181] width 75 height 10
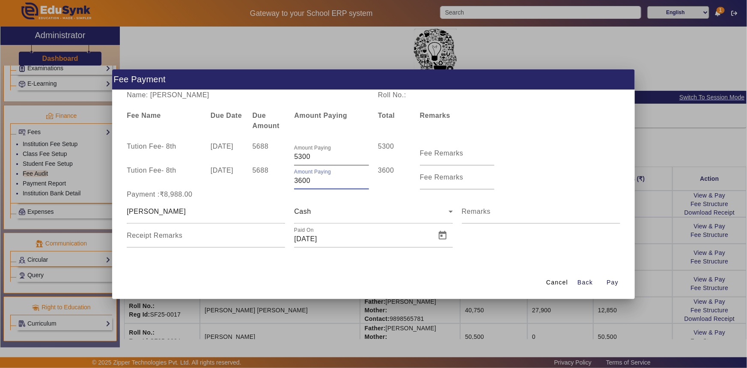
type input "3600"
click at [323, 155] on input "5300" at bounding box center [331, 157] width 75 height 10
click at [334, 134] on div "Name: [PERSON_NAME] Roll No.: Fee Name Due Date Due Amount Amount Paying Total …" at bounding box center [373, 178] width 523 height 176
drag, startPoint x: 299, startPoint y: 158, endPoint x: 317, endPoint y: 158, distance: 18.0
click at [317, 158] on input "5300" at bounding box center [331, 157] width 75 height 10
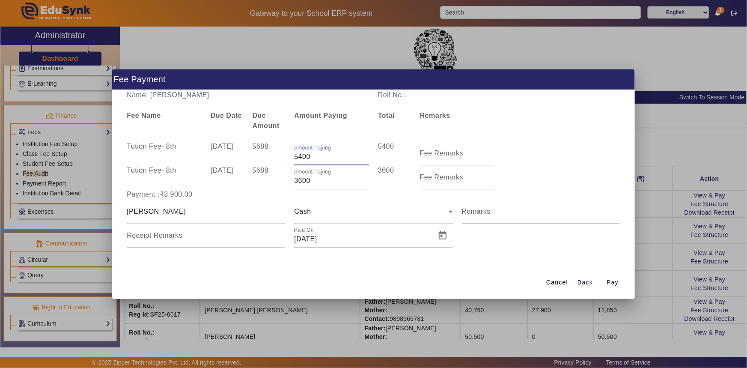
type input "5400"
click at [322, 136] on div "Name: [PERSON_NAME] Roll No.: Fee Name Due Date Due Amount Amount Paying Total …" at bounding box center [373, 178] width 523 height 176
click at [616, 283] on span "Pay" at bounding box center [613, 282] width 12 height 9
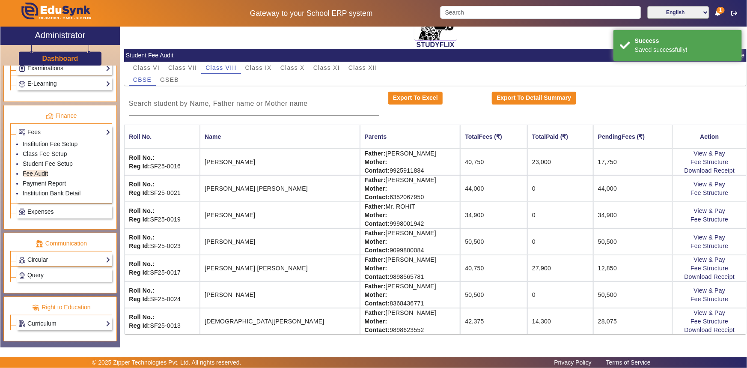
scroll to position [42, 0]
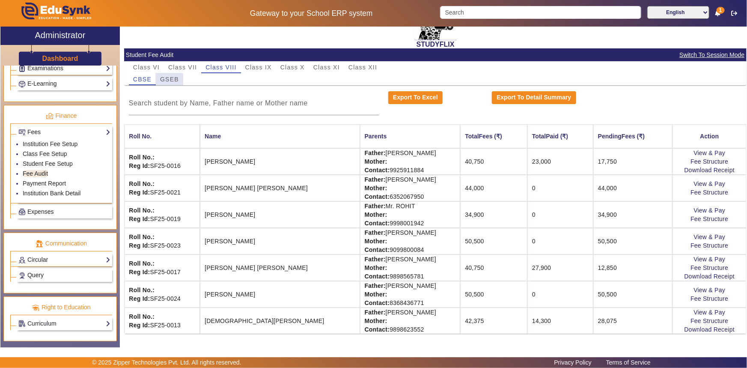
click at [167, 81] on span "GSEB" at bounding box center [169, 79] width 19 height 6
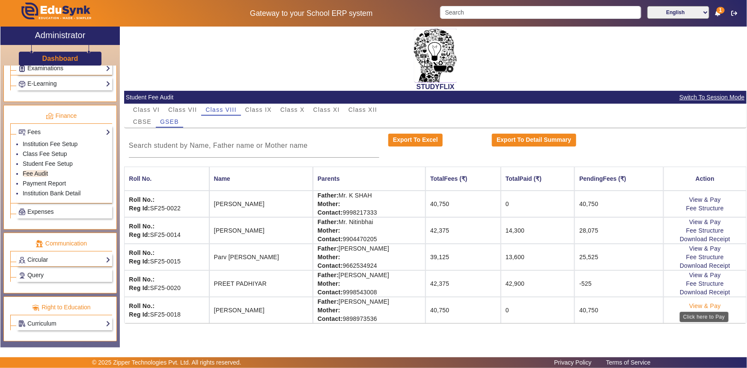
click at [705, 306] on link "View & Pay" at bounding box center [705, 305] width 32 height 7
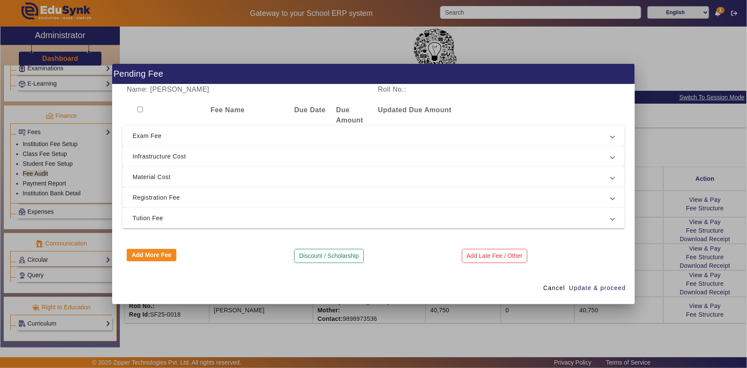
click at [149, 194] on span "Registration Fee" at bounding box center [372, 197] width 479 height 10
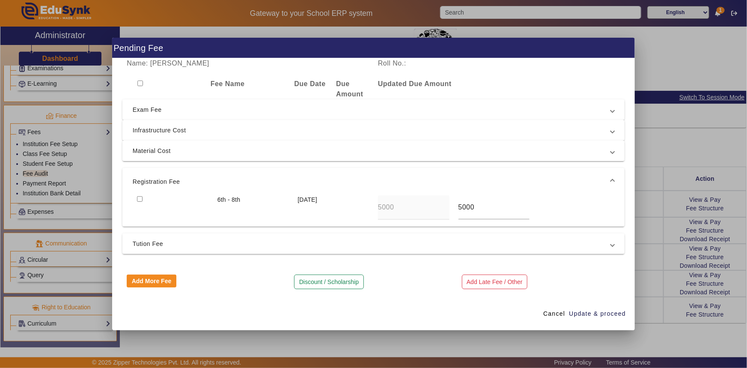
click at [139, 199] on input "checkbox" at bounding box center [140, 199] width 6 height 6
checkbox input "true"
click at [144, 241] on span "Tution Fee" at bounding box center [372, 244] width 479 height 10
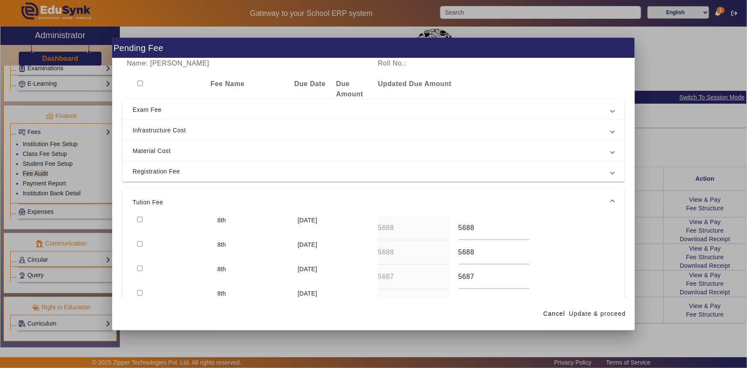
click at [141, 241] on input "checkbox" at bounding box center [140, 244] width 6 height 6
checkbox input "true"
click at [141, 220] on input "checkbox" at bounding box center [140, 220] width 6 height 6
checkbox input "true"
click at [591, 311] on span "Update & proceed" at bounding box center [597, 313] width 57 height 9
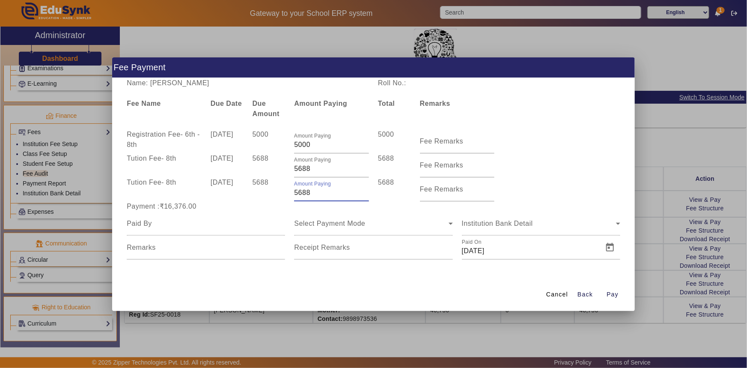
drag, startPoint x: 300, startPoint y: 193, endPoint x: 314, endPoint y: 193, distance: 14.6
click at [314, 193] on input "5688" at bounding box center [331, 193] width 75 height 10
type input "5000"
drag, startPoint x: 300, startPoint y: 169, endPoint x: 319, endPoint y: 168, distance: 19.7
click at [319, 168] on input "5688" at bounding box center [331, 169] width 75 height 10
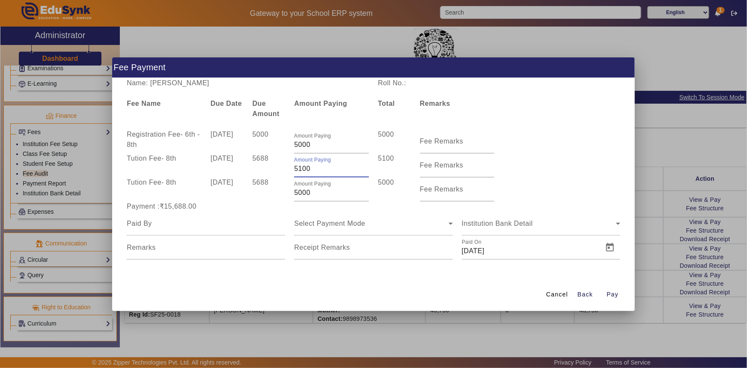
click at [499, 121] on div "Name: [PERSON_NAME] Roll No.: Fee Name Due Date Due Amount Amount Paying Total …" at bounding box center [373, 178] width 523 height 200
click at [297, 172] on input "5100" at bounding box center [331, 169] width 75 height 10
type input "5000"
click at [525, 159] on div "Tution Fee - 8th [DATE] 5688 Amount Paying 5000 5000 Fee Remarks" at bounding box center [373, 165] width 503 height 24
click at [201, 228] on div at bounding box center [206, 224] width 158 height 24
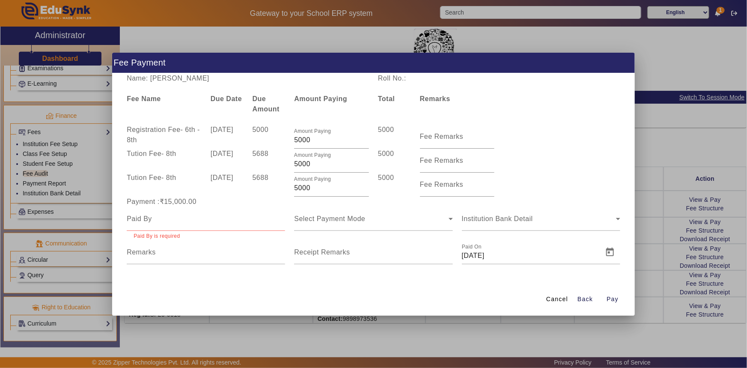
drag, startPoint x: 176, startPoint y: 85, endPoint x: 200, endPoint y: 85, distance: 23.6
click at [200, 85] on div "Name: [PERSON_NAME] Roll No.: Fee Name Due Date Due Amount Amount Paying Total …" at bounding box center [373, 178] width 523 height 210
drag, startPoint x: 177, startPoint y: 80, endPoint x: 237, endPoint y: 80, distance: 60.0
click at [237, 80] on div "Name: [PERSON_NAME]" at bounding box center [247, 78] width 251 height 10
copy div "SOLANKI"
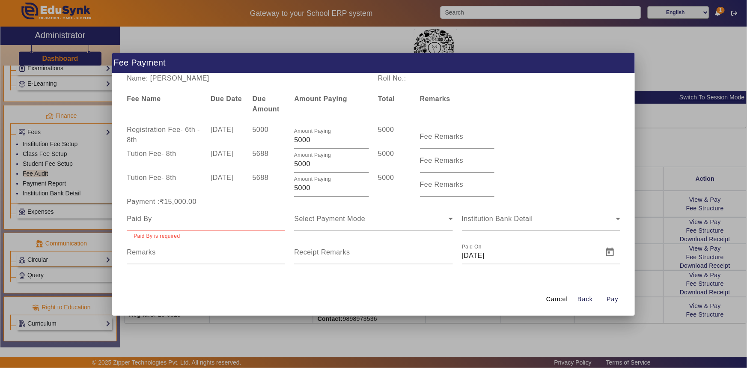
click at [160, 216] on input at bounding box center [206, 219] width 158 height 10
paste input "SOLANKI"
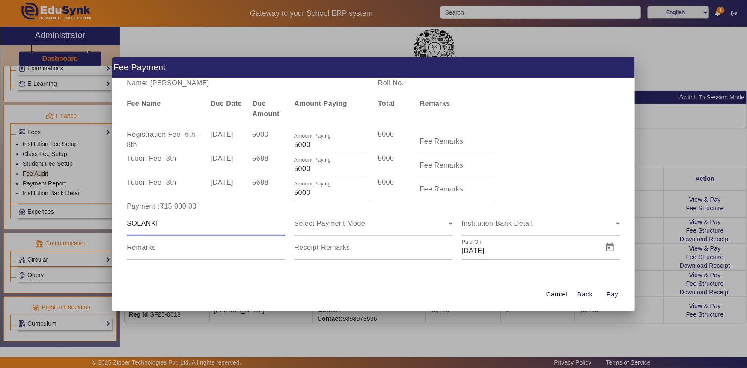
click at [128, 223] on input "SOLANKI" at bounding box center [206, 223] width 158 height 10
type input "[PERSON_NAME]"
click at [332, 221] on span "Select Payment Mode" at bounding box center [329, 223] width 71 height 7
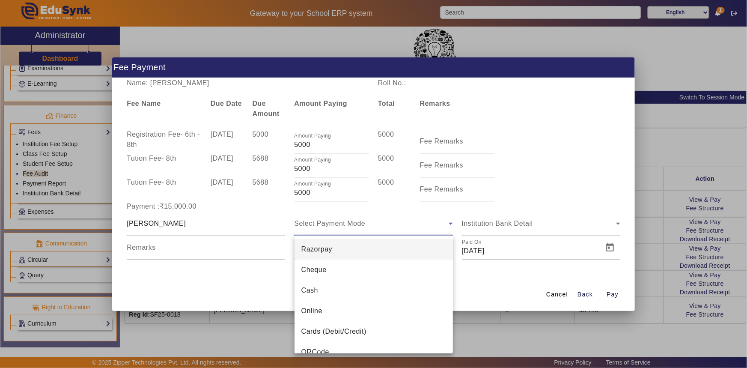
click at [324, 291] on mat-option "Cash" at bounding box center [374, 290] width 158 height 21
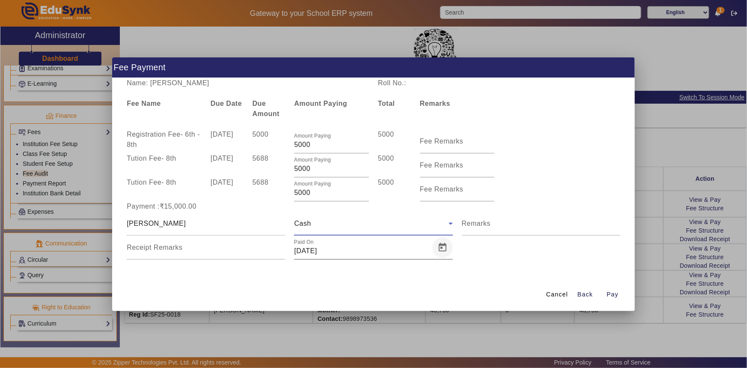
click at [439, 246] on span "Open calendar" at bounding box center [443, 247] width 21 height 21
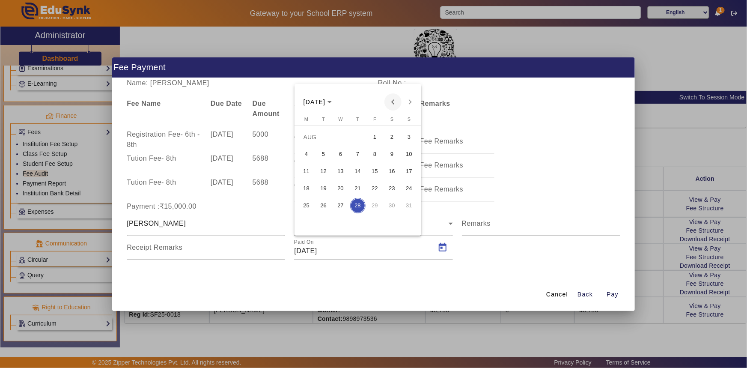
click at [390, 102] on span "Previous month" at bounding box center [393, 101] width 17 height 17
click at [397, 156] on span "7" at bounding box center [392, 153] width 15 height 15
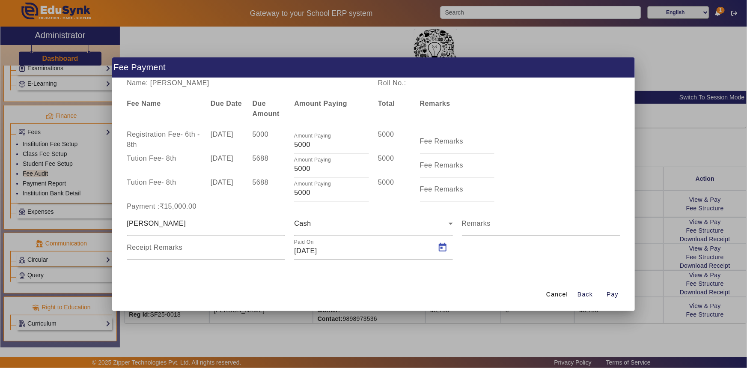
type input "[DATE]"
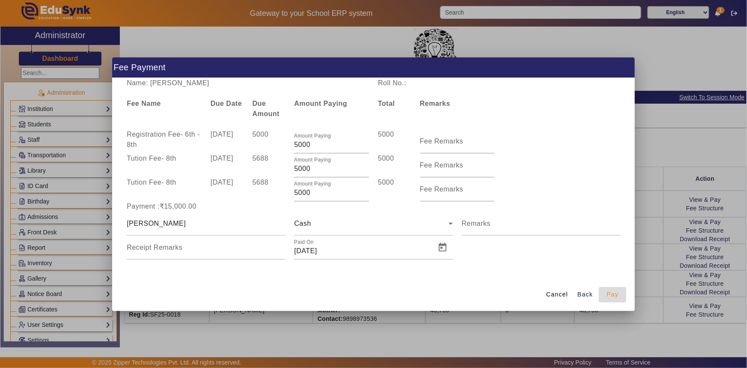
scroll to position [412, 0]
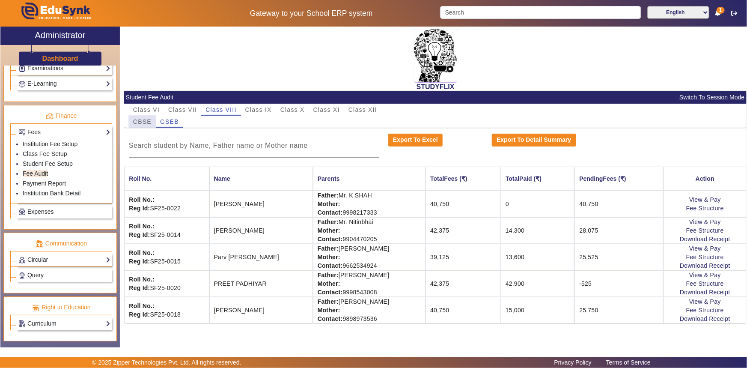
click at [144, 121] on span "CBSE" at bounding box center [142, 122] width 18 height 6
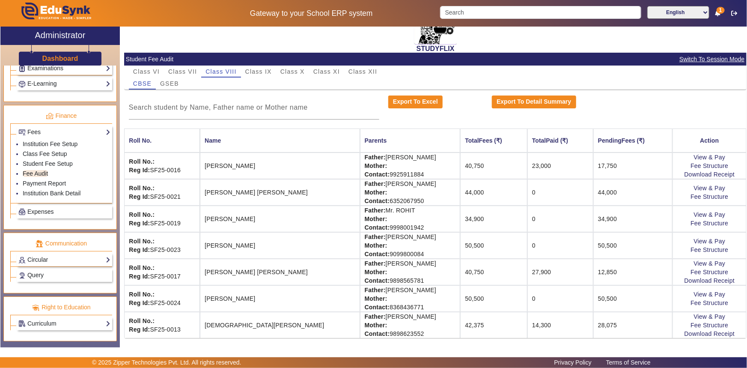
scroll to position [42, 0]
